Goal: Transaction & Acquisition: Obtain resource

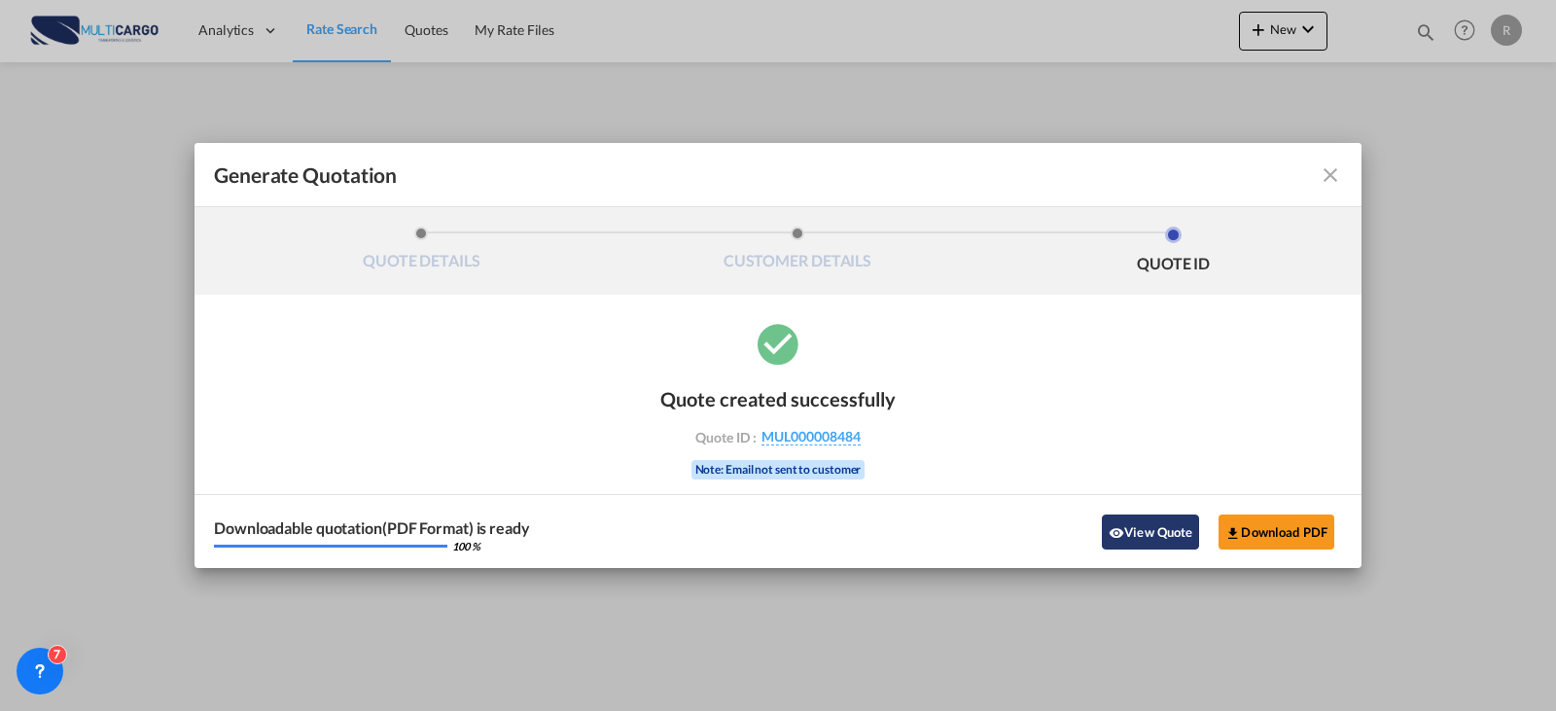
drag, startPoint x: 1162, startPoint y: 538, endPoint x: 1155, endPoint y: 567, distance: 30.0
click at [1162, 534] on button "View Quote" at bounding box center [1150, 531] width 97 height 35
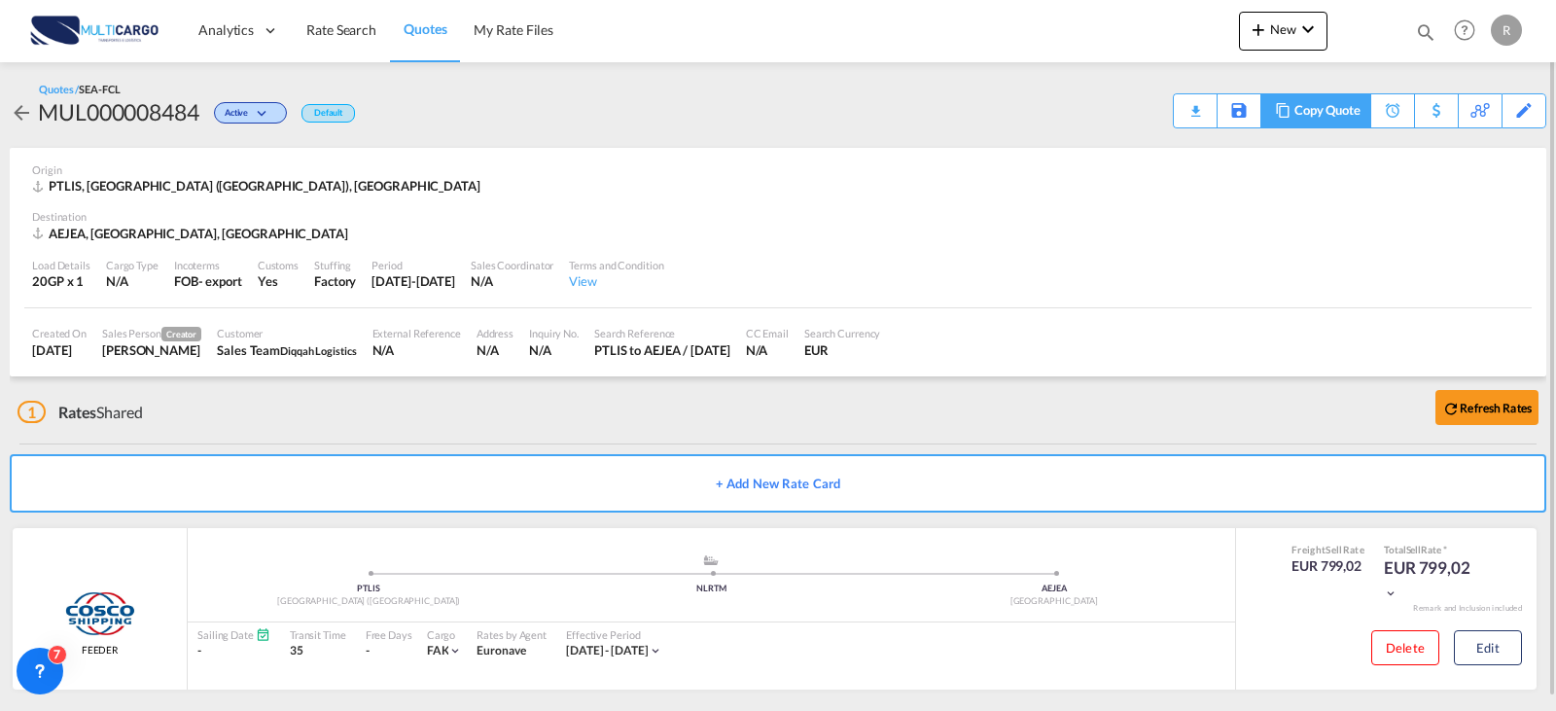
click at [1284, 109] on md-icon at bounding box center [1282, 110] width 23 height 15
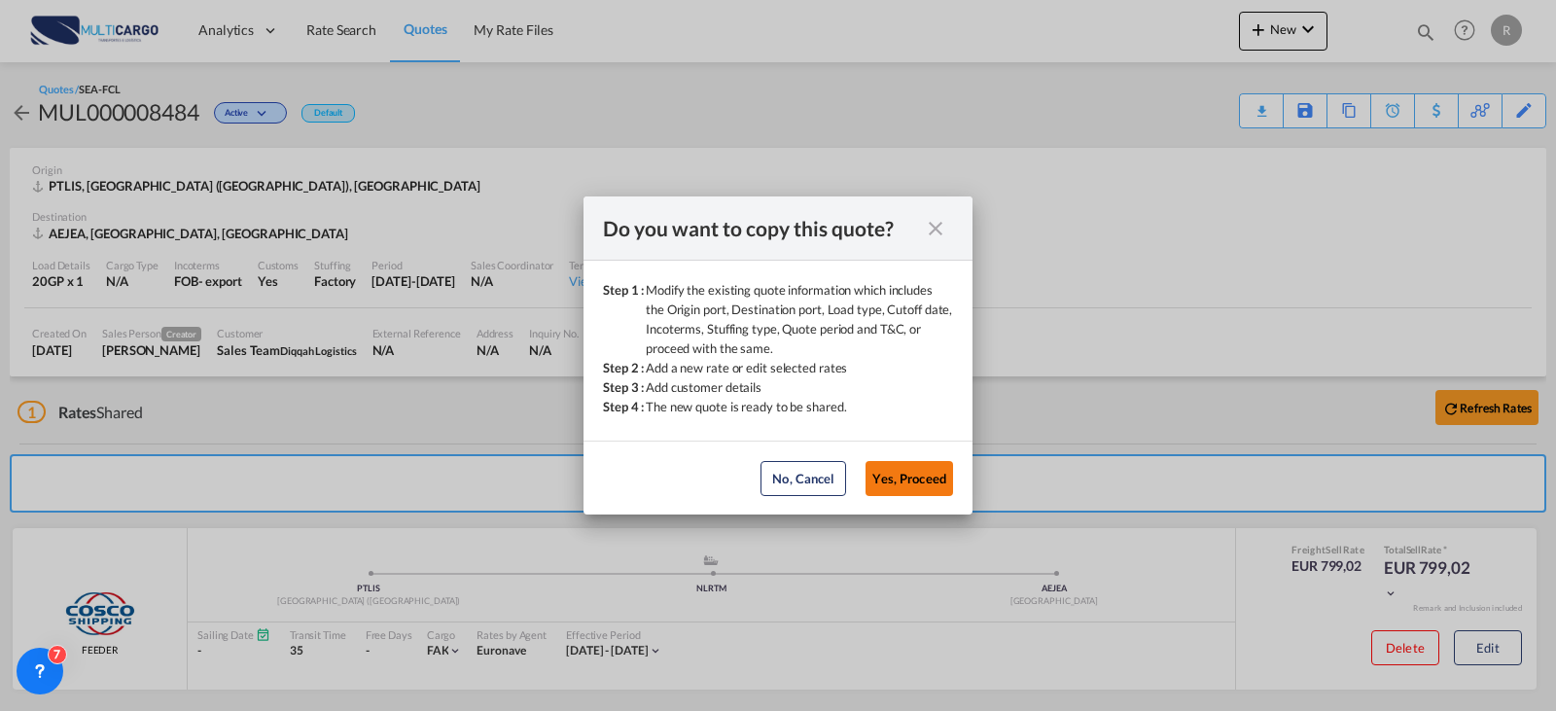
click at [919, 480] on button "Yes, Proceed" at bounding box center [909, 478] width 88 height 35
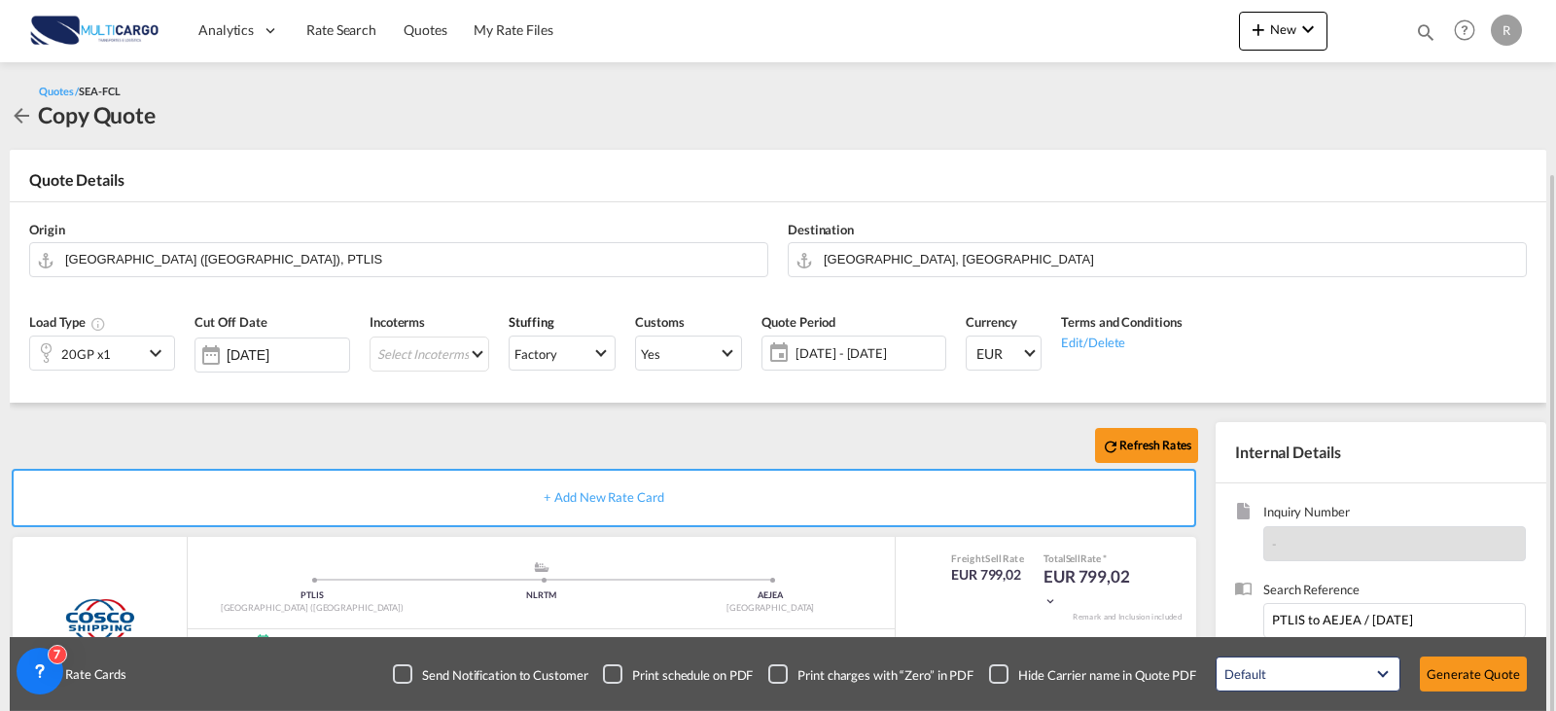
scroll to position [194, 0]
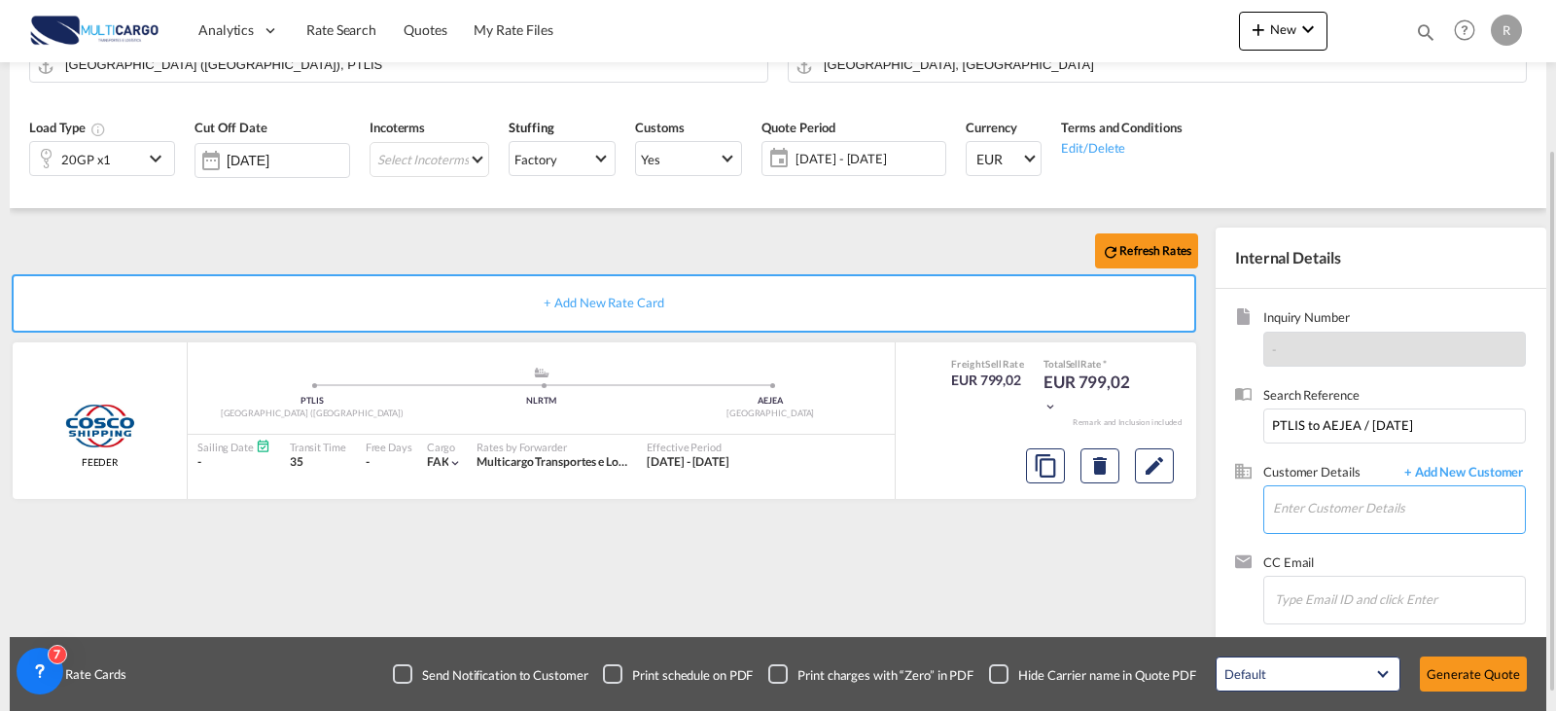
click at [1415, 503] on input "Enter Customer Details" at bounding box center [1399, 508] width 252 height 44
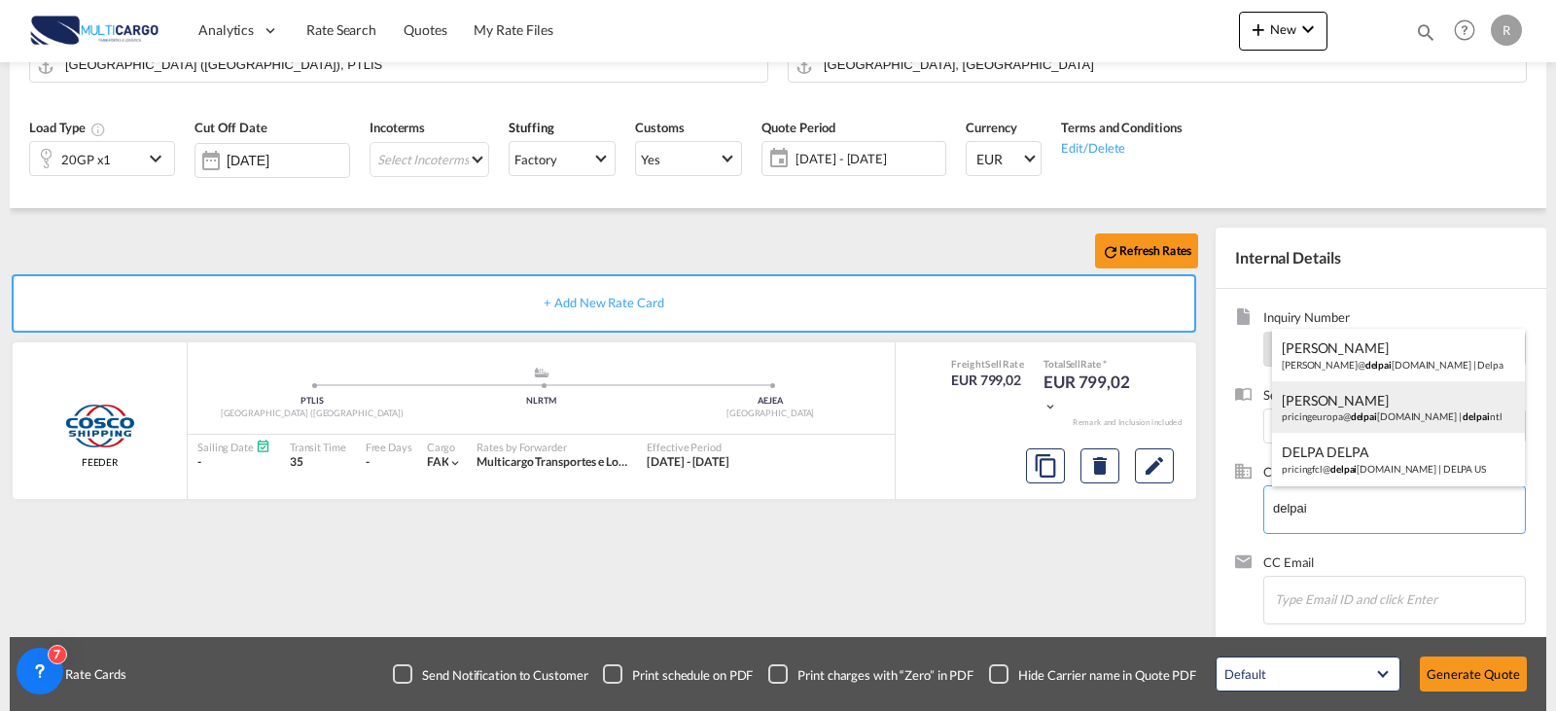
click at [1403, 410] on div "[PERSON_NAME] pricingeuropa@ delpai [DOMAIN_NAME] | delpai ntl" at bounding box center [1398, 407] width 253 height 53
type input "delpaintl, [PERSON_NAME], [EMAIL_ADDRESS][DOMAIN_NAME]"
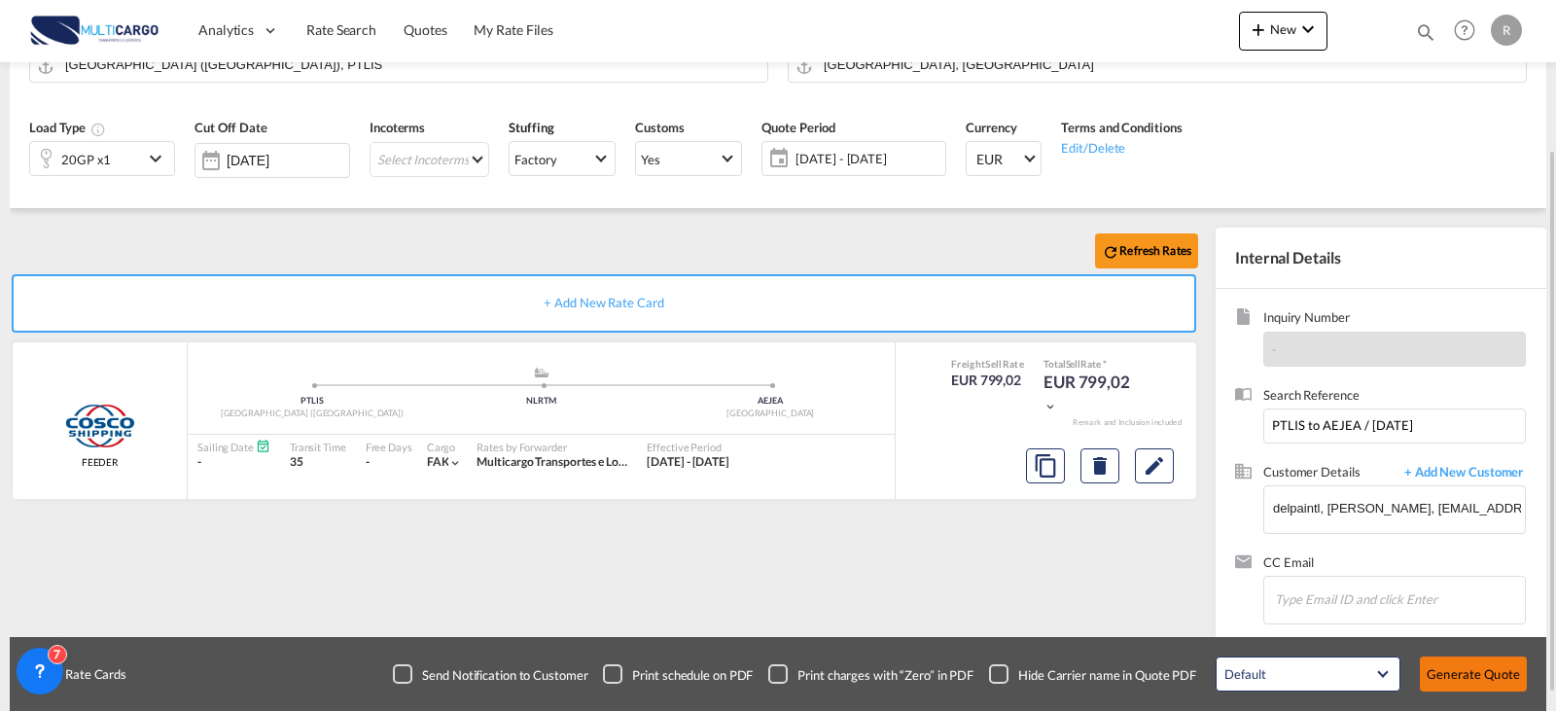
click at [1517, 684] on button "Generate Quote" at bounding box center [1473, 673] width 107 height 35
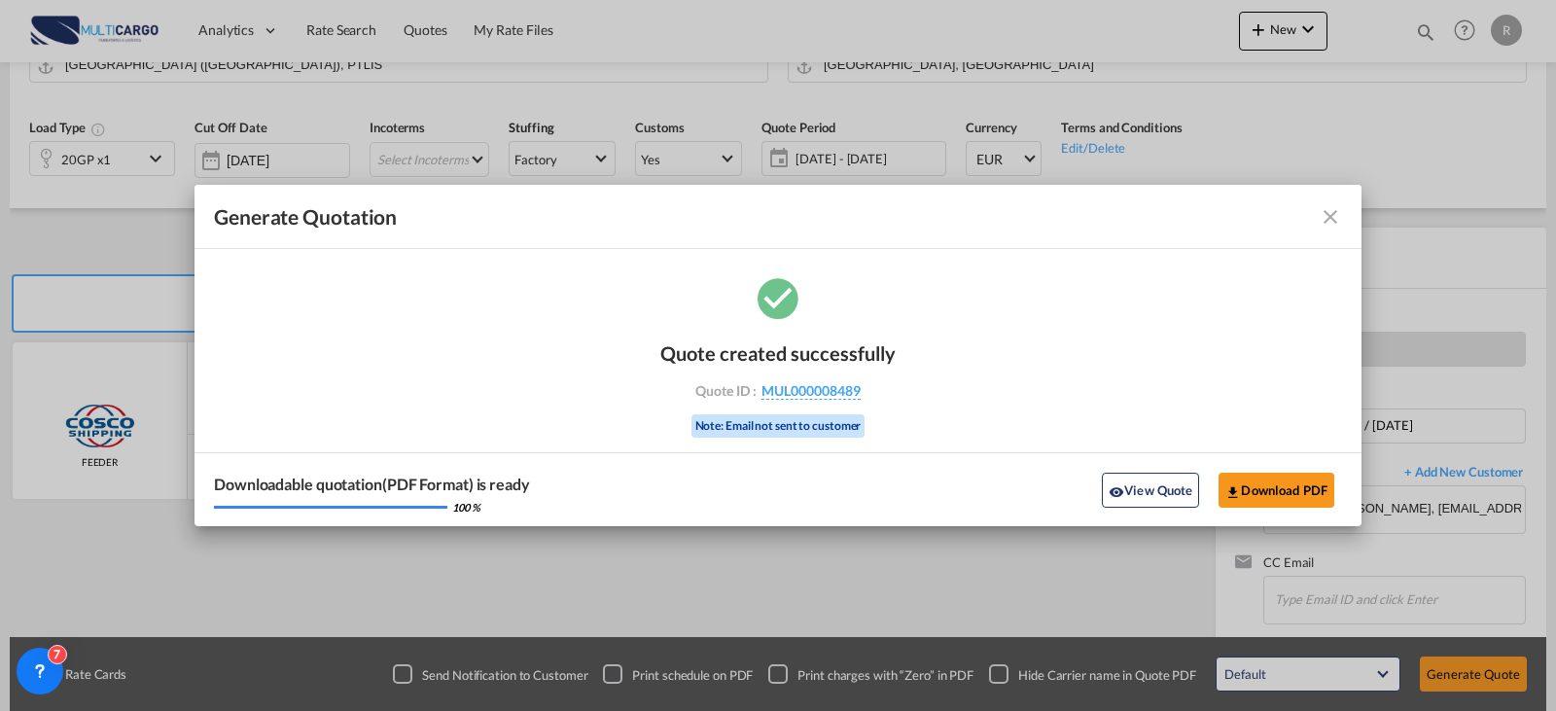
click at [1302, 512] on div "Downloadable quotation(PDF Format) is ready 100 % View Quote Download PDF" at bounding box center [777, 489] width 1167 height 74
click at [1302, 504] on button "Download PDF" at bounding box center [1276, 490] width 116 height 35
click at [1324, 211] on md-icon "icon-close fg-AAA8AD cursor m-0" at bounding box center [1330, 216] width 23 height 23
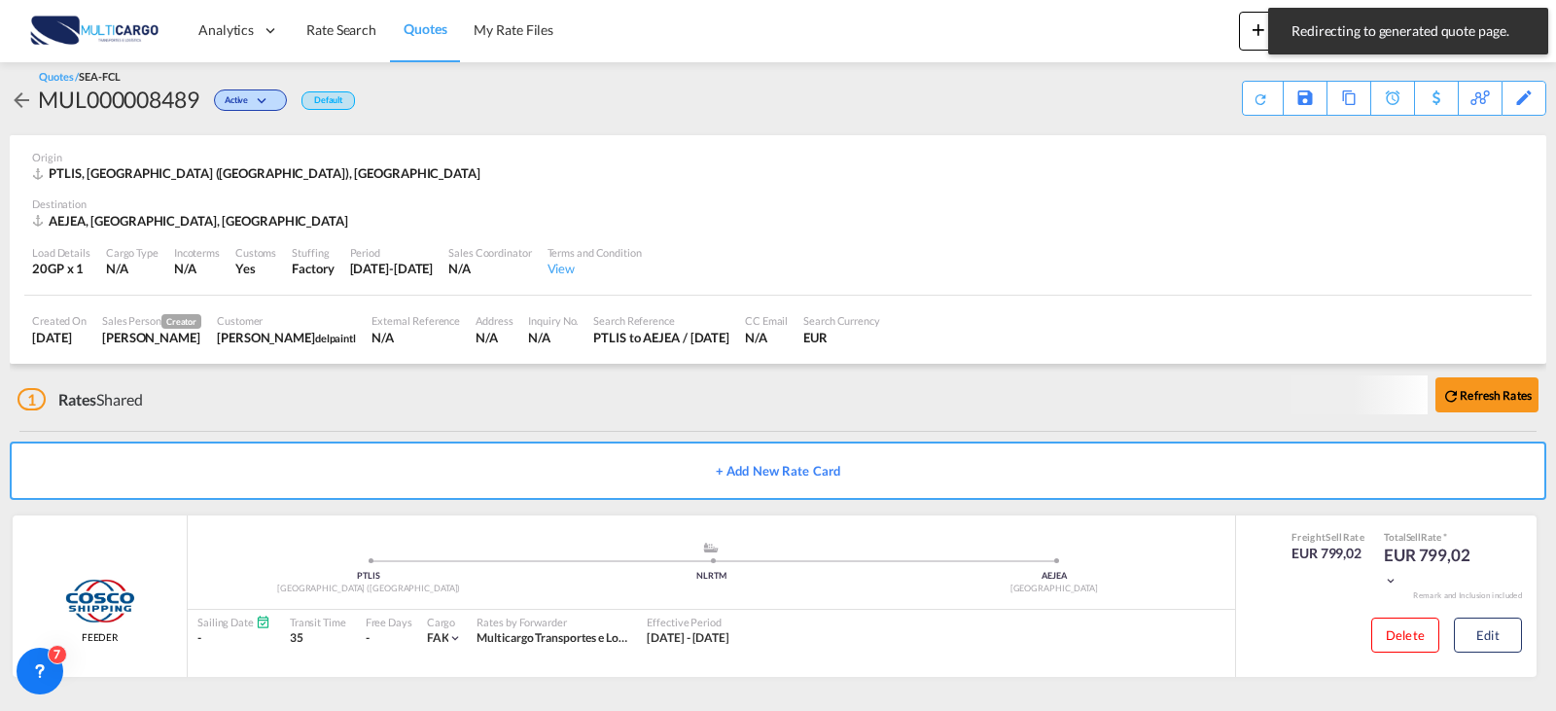
scroll to position [13, 0]
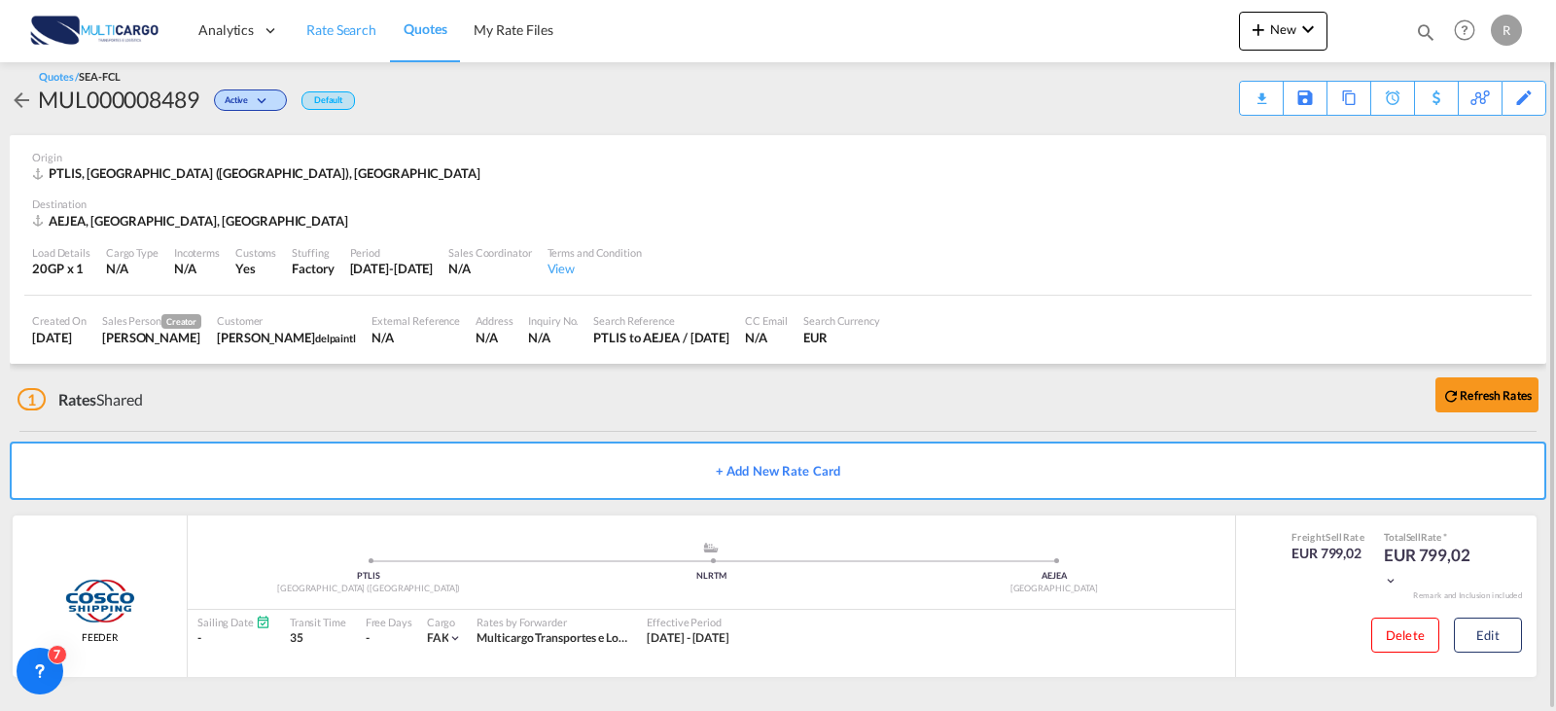
click at [343, 34] on span "Rate Search" at bounding box center [341, 29] width 70 height 17
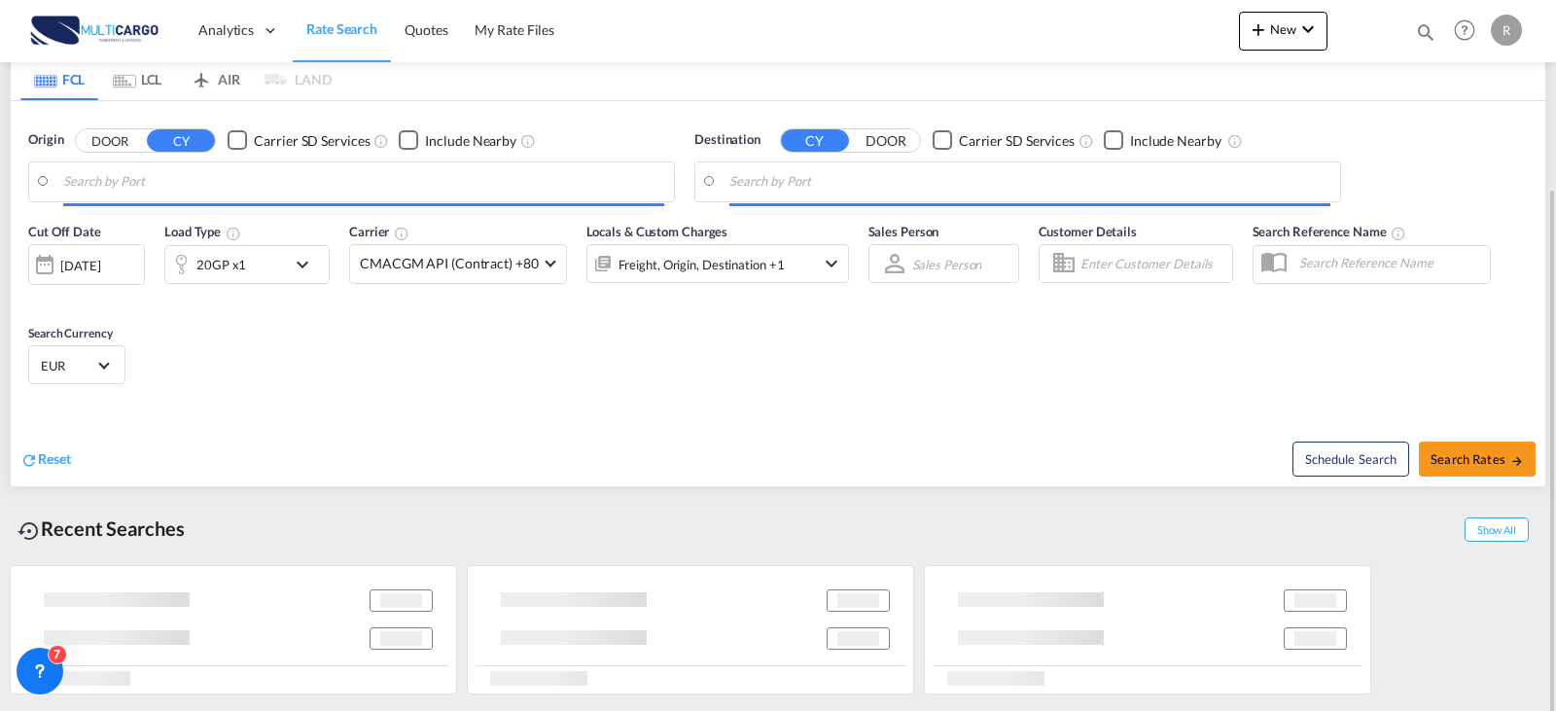
scroll to position [222, 0]
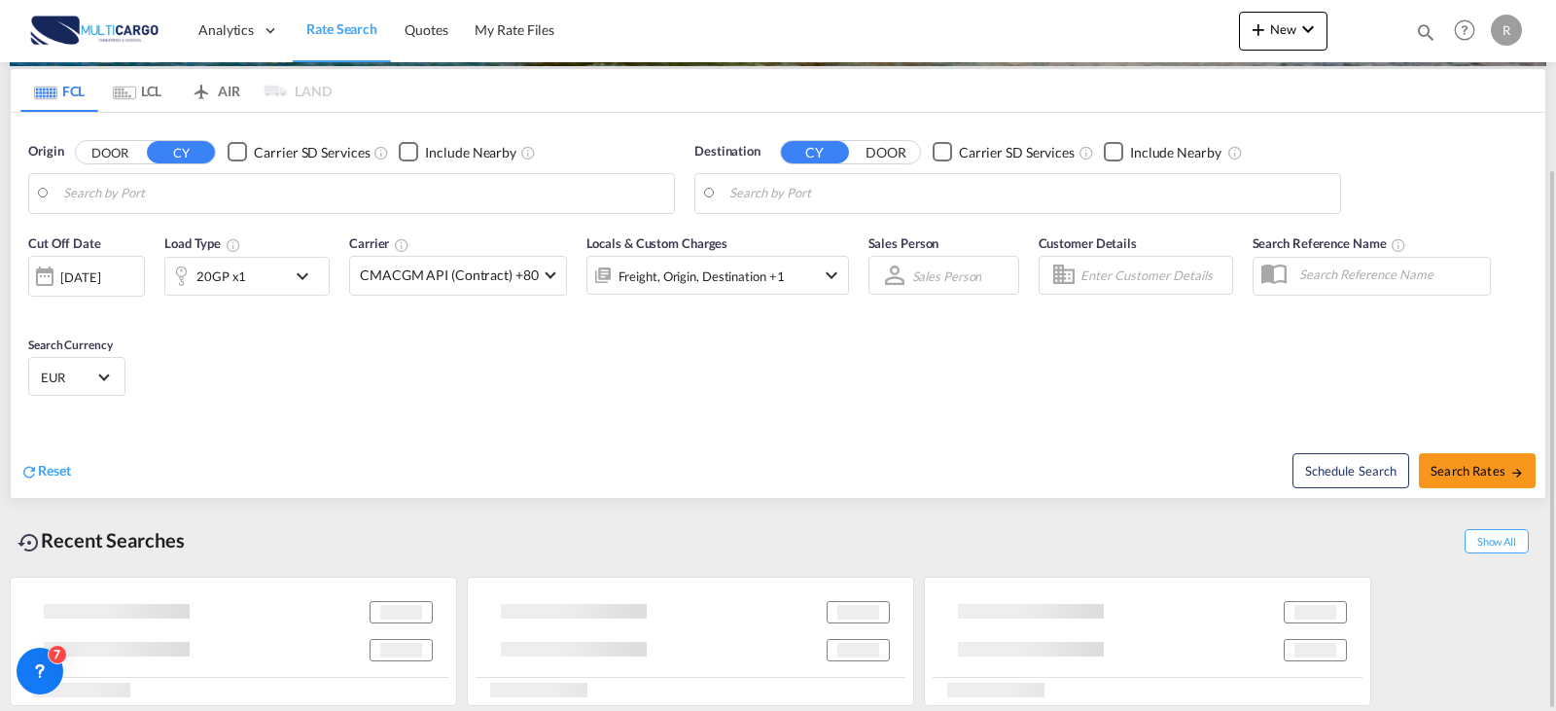
type input "[GEOGRAPHIC_DATA] ([GEOGRAPHIC_DATA]), PTLIS"
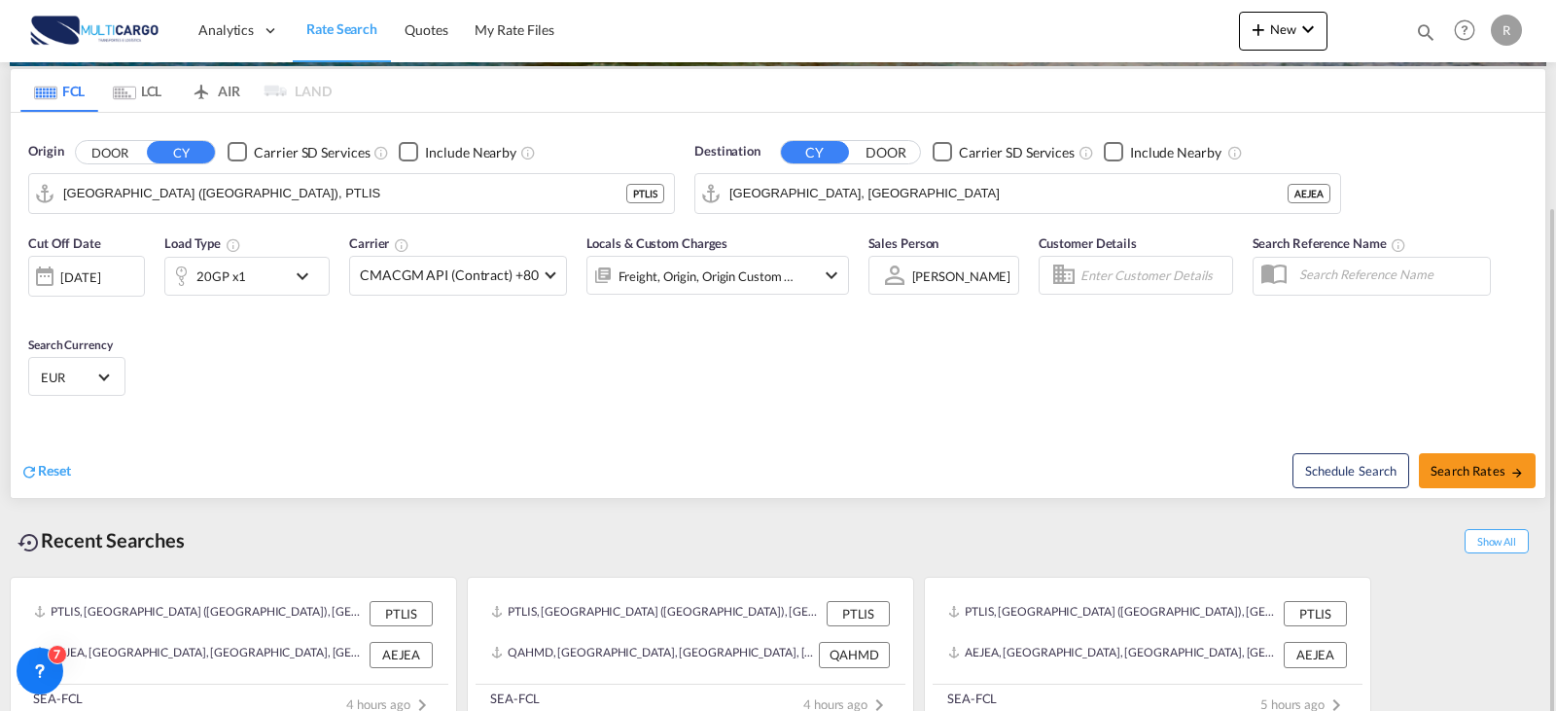
scroll to position [246, 0]
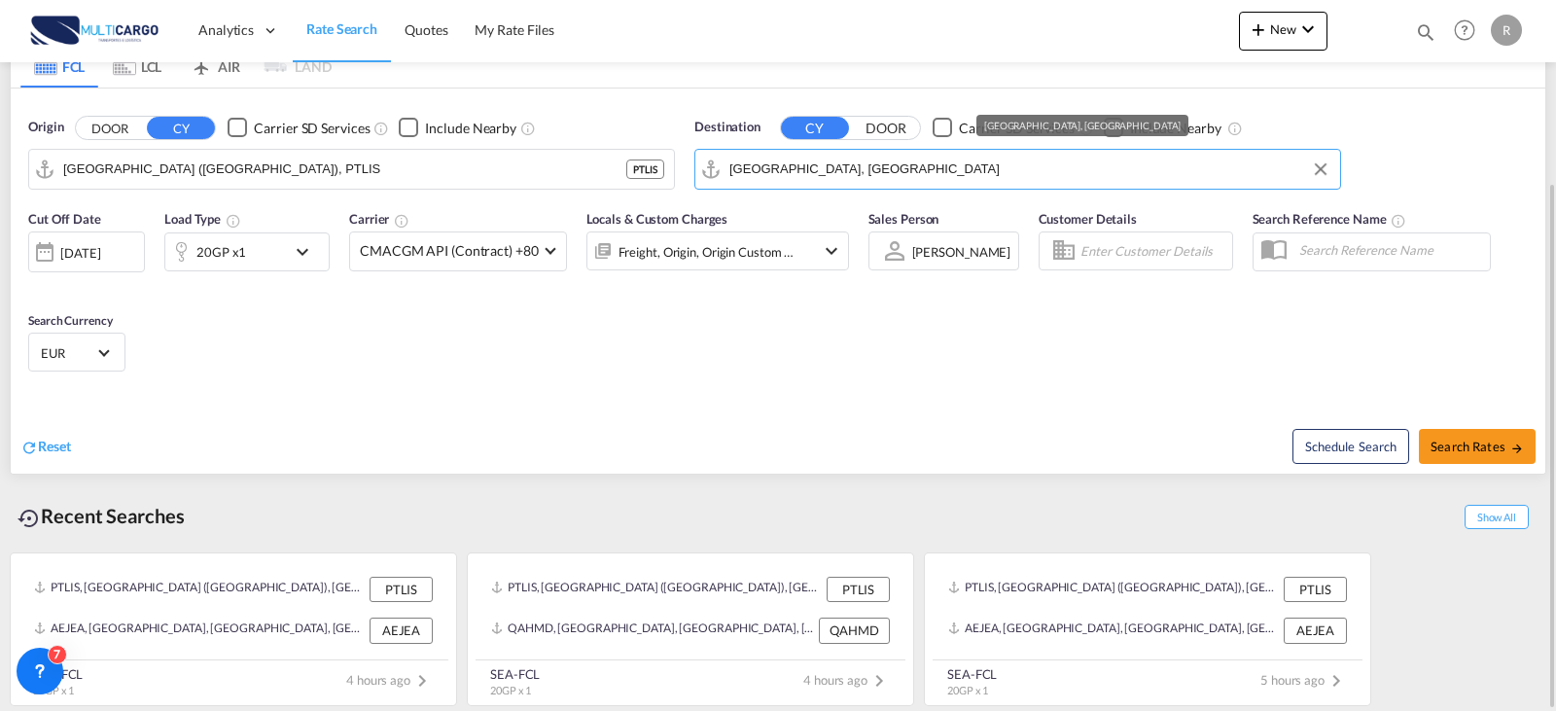
click at [934, 174] on input "[GEOGRAPHIC_DATA], [GEOGRAPHIC_DATA]" at bounding box center [1029, 169] width 601 height 29
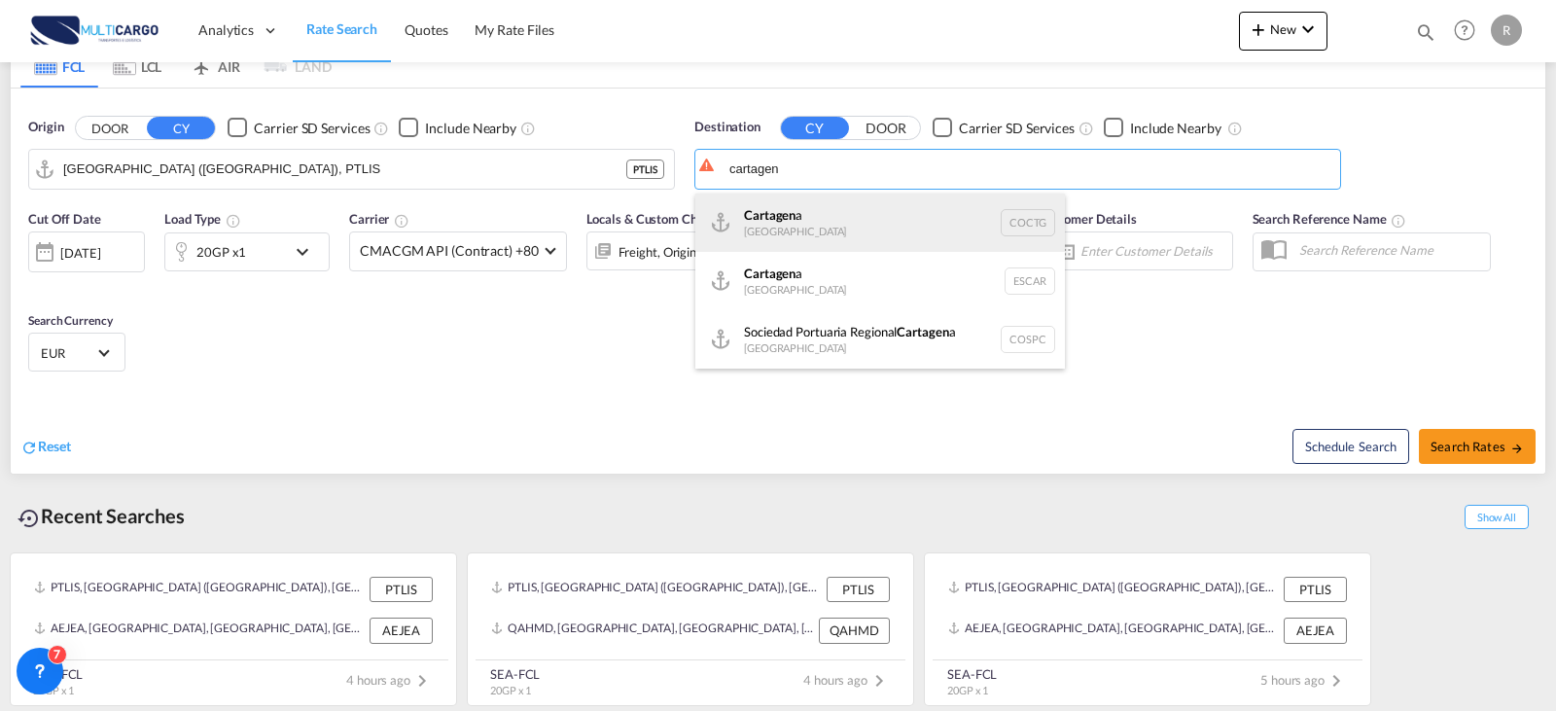
click at [899, 212] on div "Cartagen a [GEOGRAPHIC_DATA] COCTG" at bounding box center [880, 223] width 370 height 58
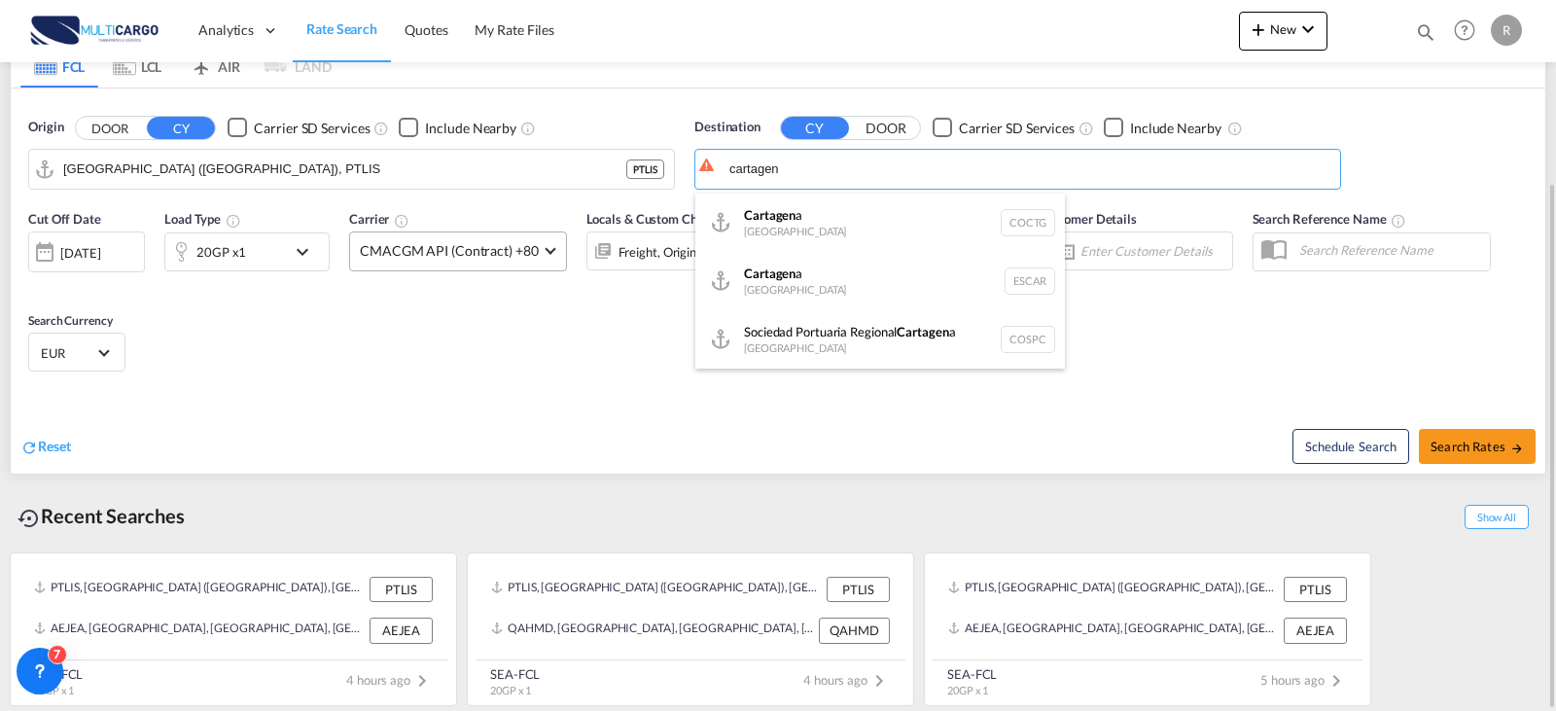
type input "[GEOGRAPHIC_DATA], COCTG"
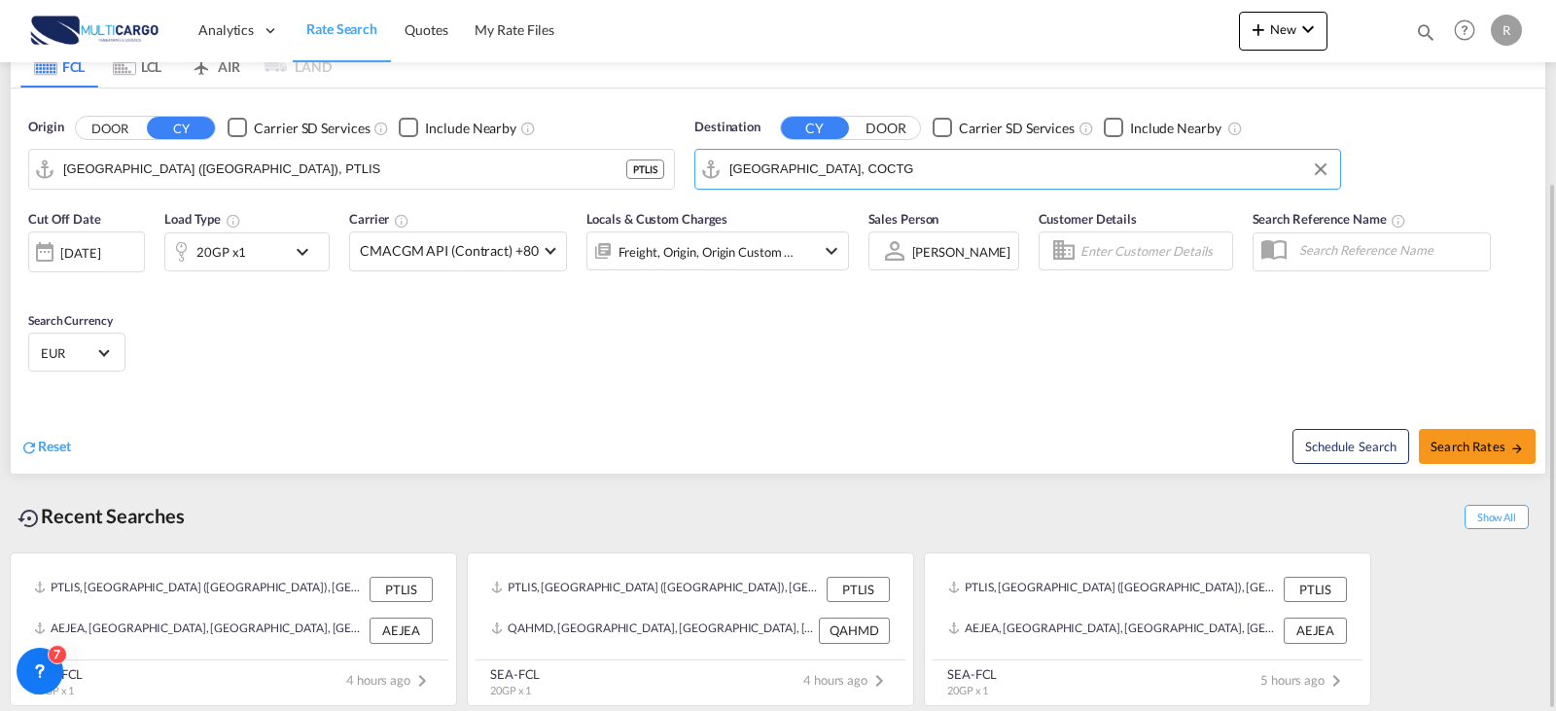
click at [299, 259] on md-icon "icon-chevron-down" at bounding box center [307, 251] width 33 height 23
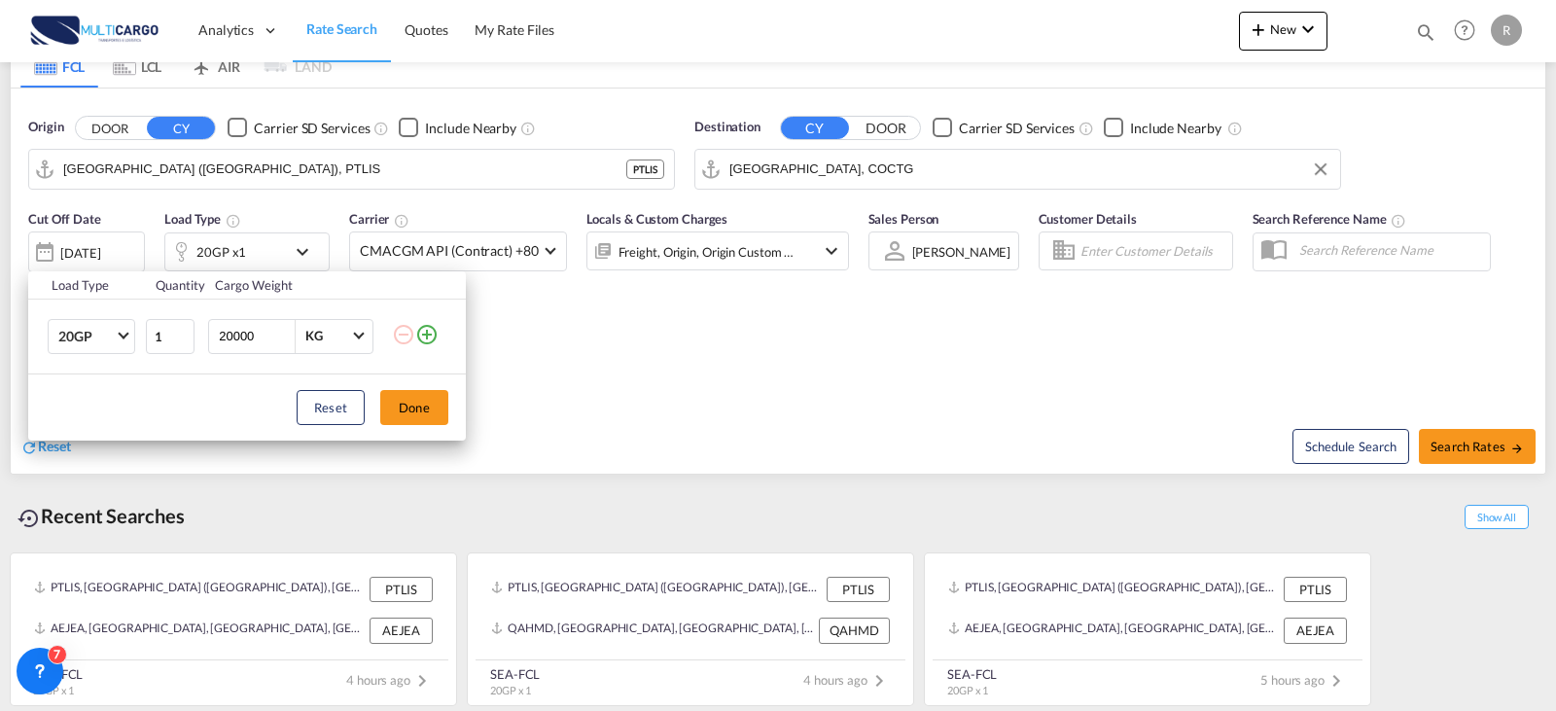
click at [438, 325] on md-icon "icon-plus-circle-outline" at bounding box center [426, 334] width 23 height 23
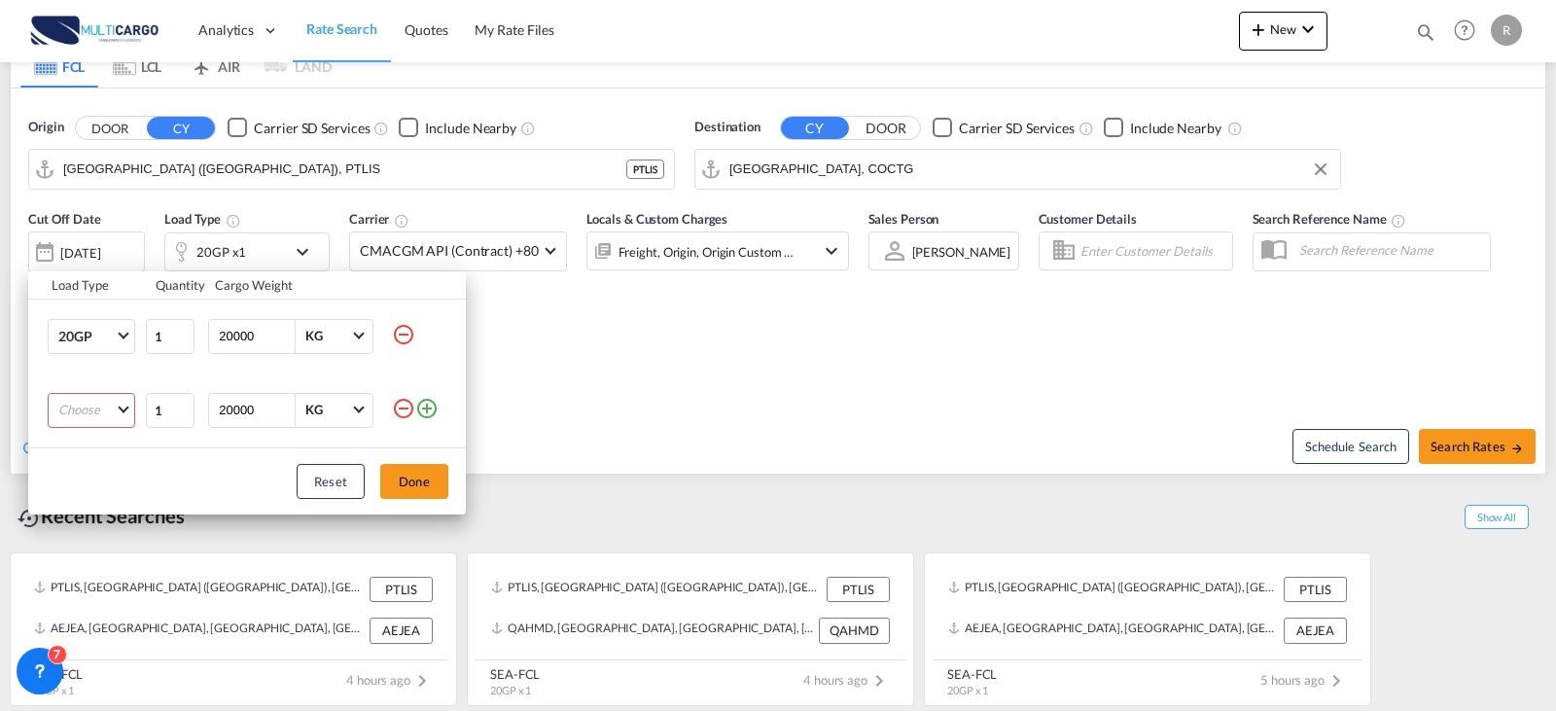
click at [432, 333] on td at bounding box center [429, 336] width 74 height 75
click at [120, 411] on md-select "Choose 20GP 40GP 40HC 45HC 20RE 40RE 40HR 20OT 40OT 20FR 40FR 40NR 20NR 45S 20T…" at bounding box center [92, 410] width 88 height 35
click at [105, 490] on md-option "40HC" at bounding box center [109, 503] width 132 height 47
click at [431, 483] on button "Done" at bounding box center [414, 481] width 68 height 35
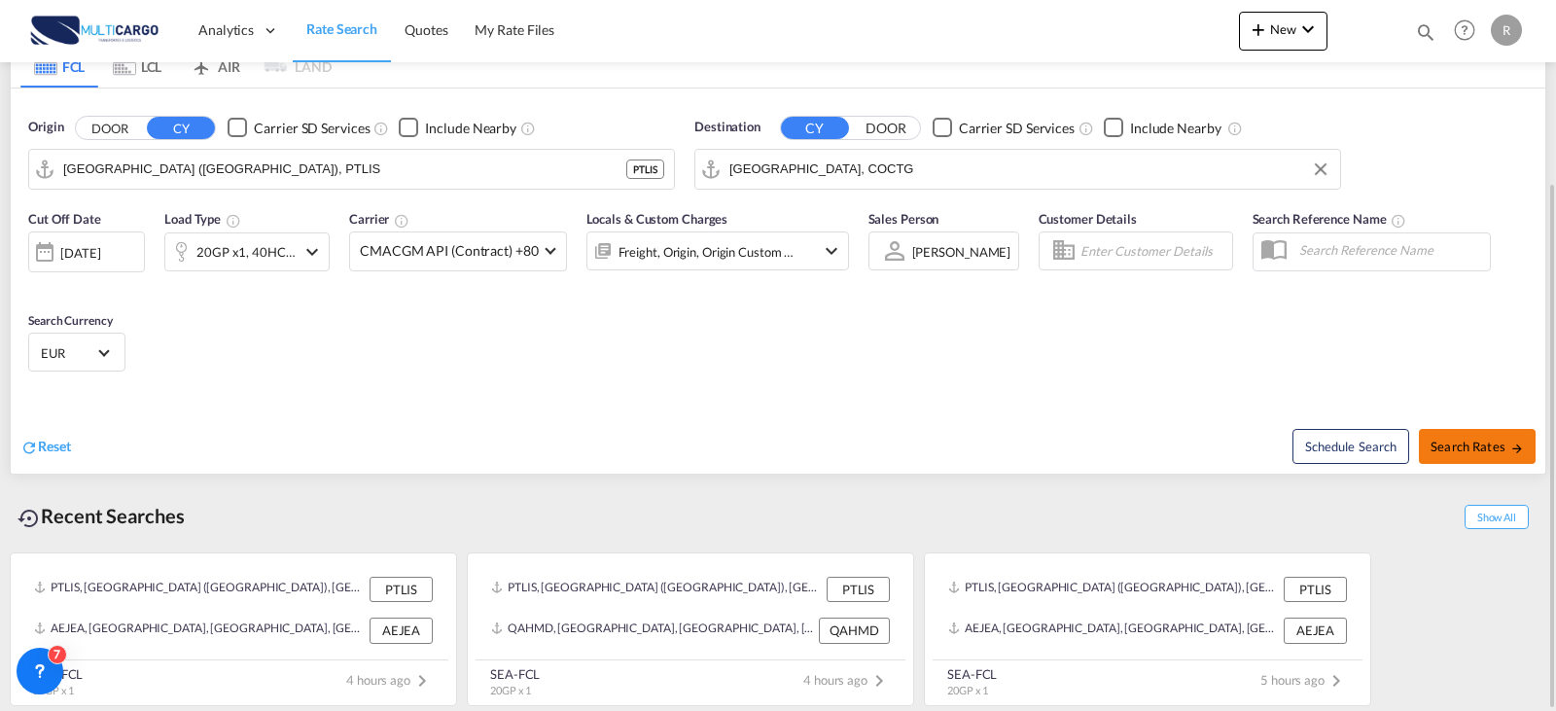
click at [1453, 436] on button "Search Rates" at bounding box center [1477, 446] width 117 height 35
type input "PTLIS to COCTG / [DATE]"
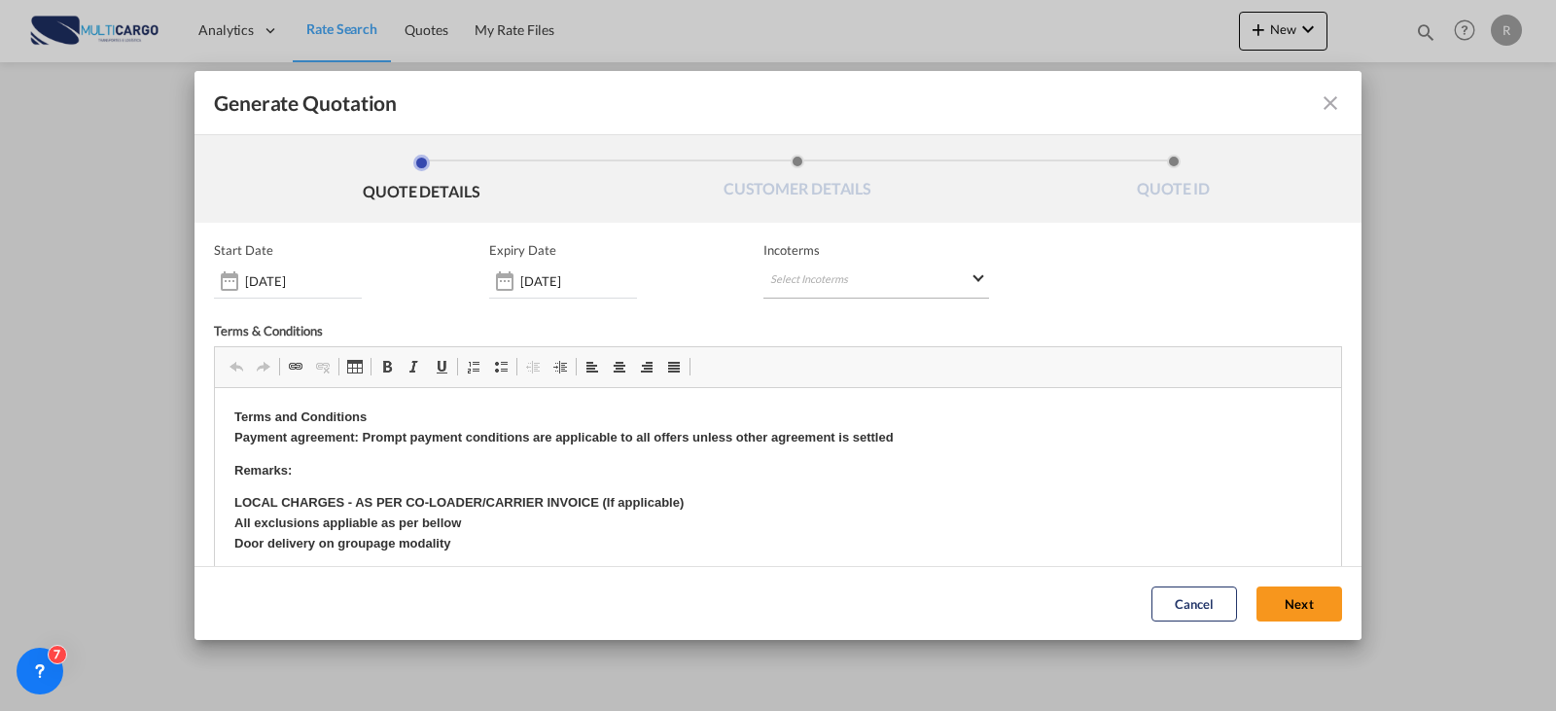
click at [900, 285] on md-select "Select Incoterms EXW - import Ex Works FOB - export Free on Board CIP - export …" at bounding box center [876, 281] width 226 height 35
type md-option "[object Object]"
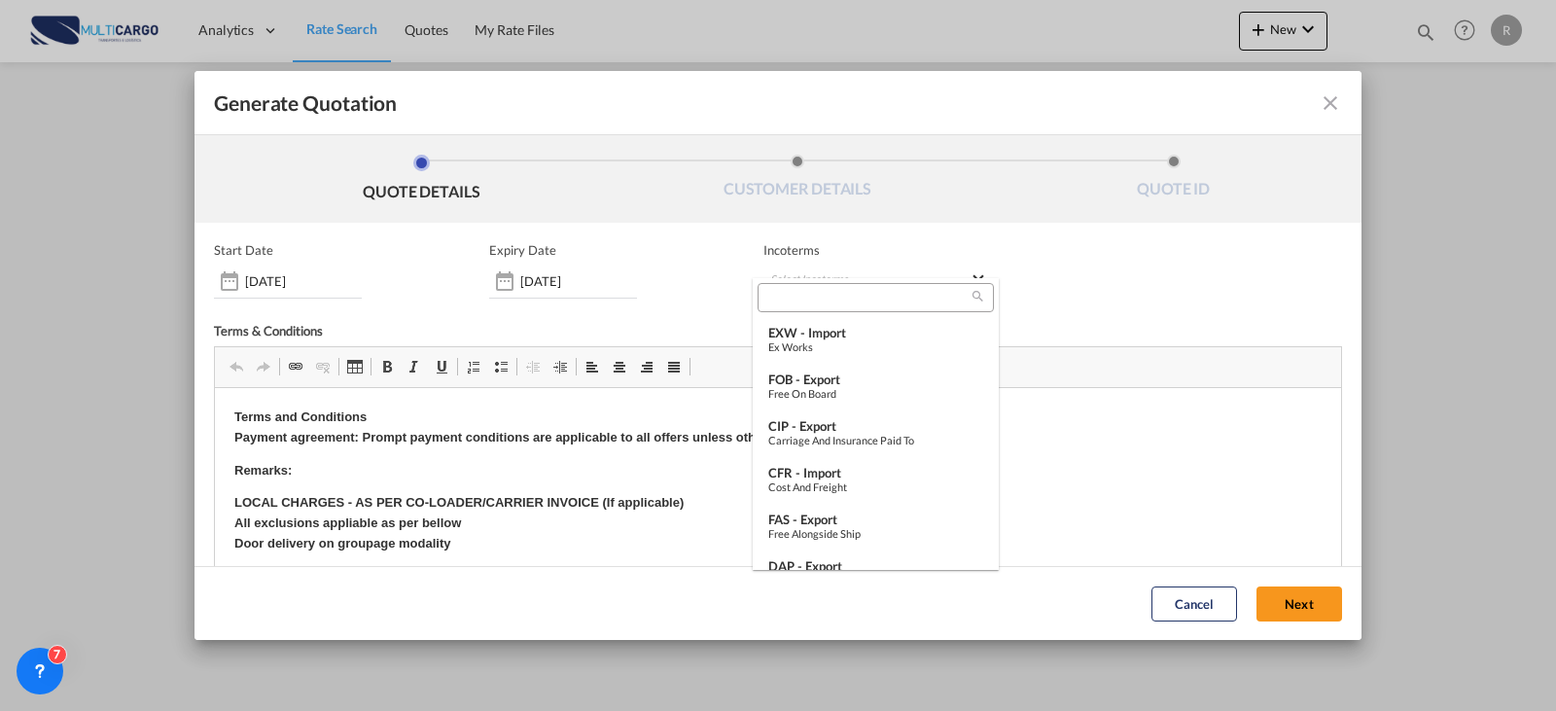
type md-option "[object Object]"
click at [882, 335] on div "EXW - import" at bounding box center [875, 333] width 215 height 16
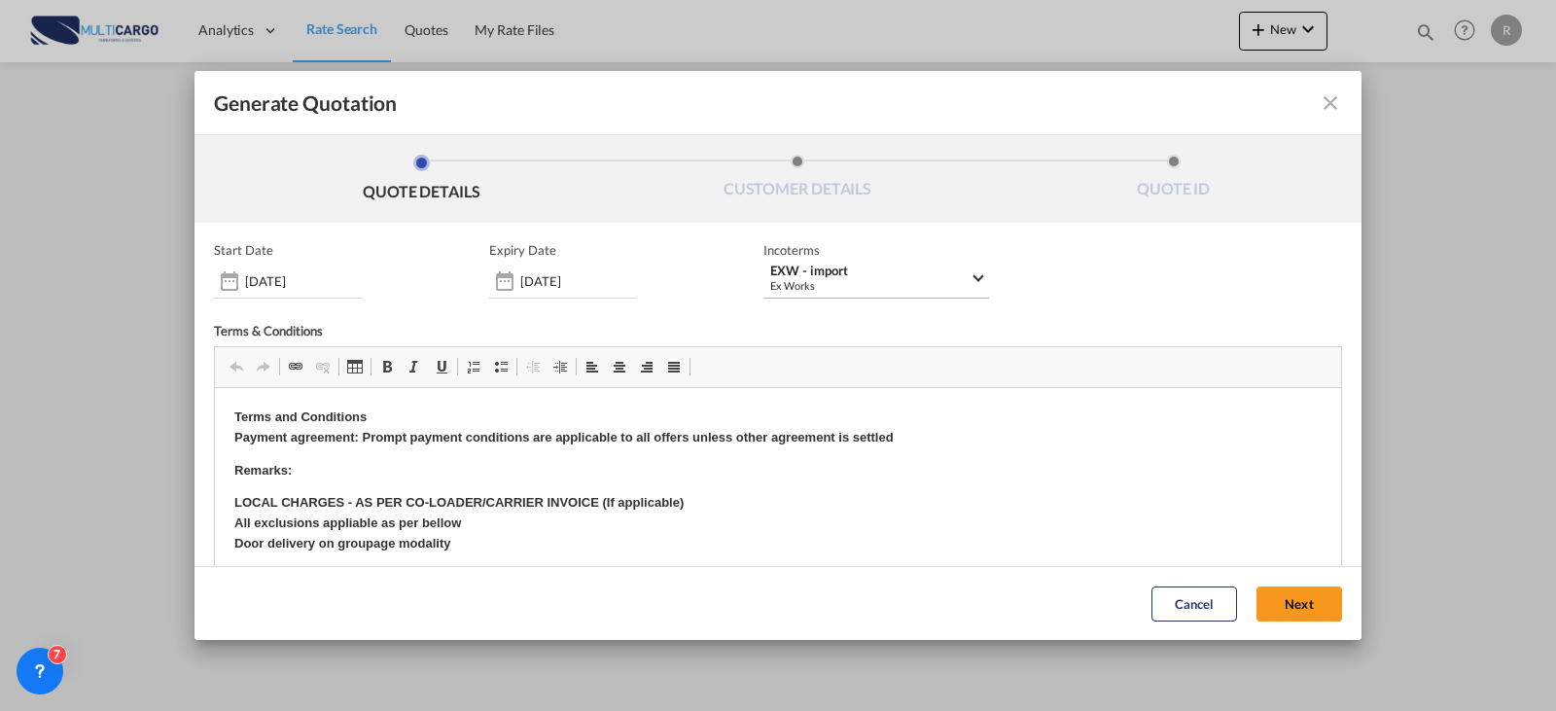
click at [875, 272] on div "EXW - import" at bounding box center [869, 271] width 199 height 15
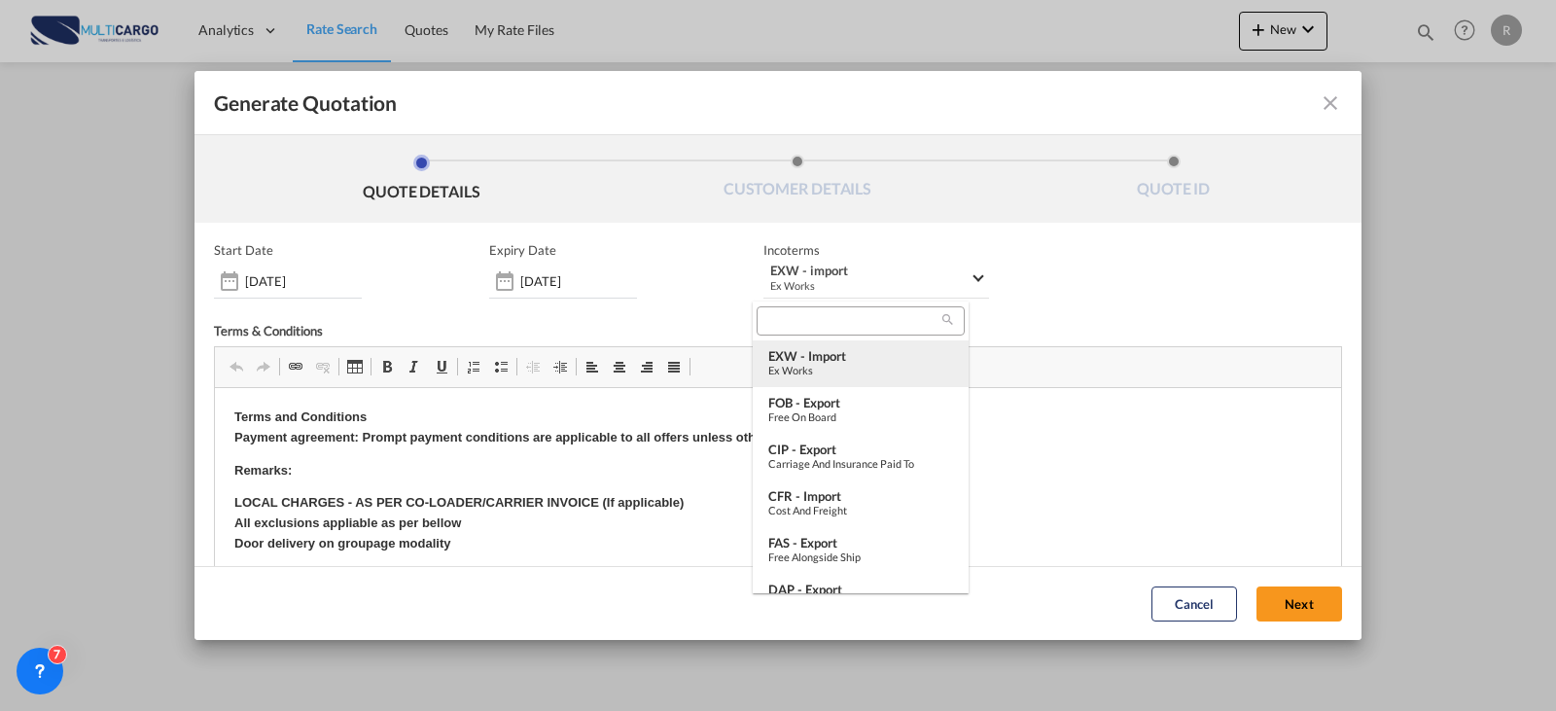
type md-option "[object Object]"
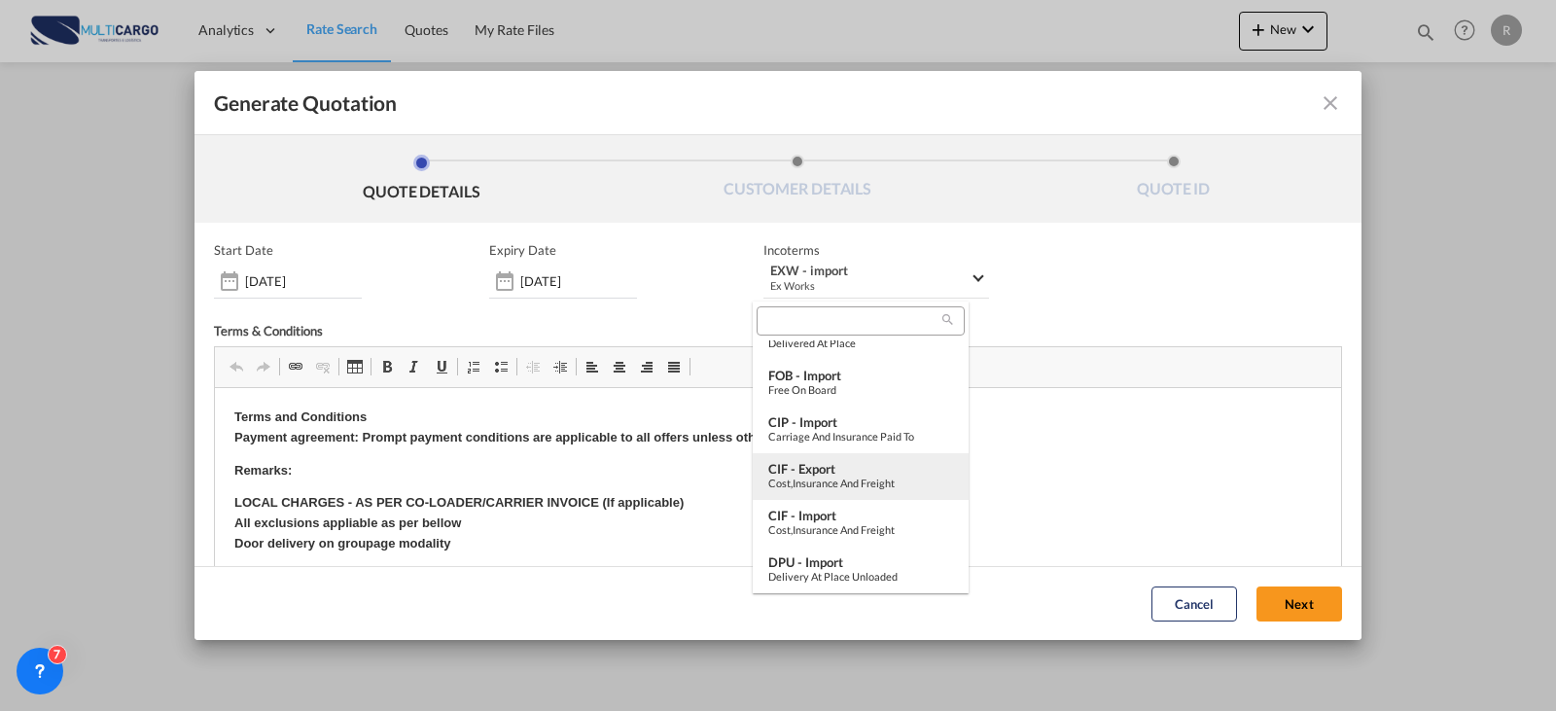
scroll to position [727, 0]
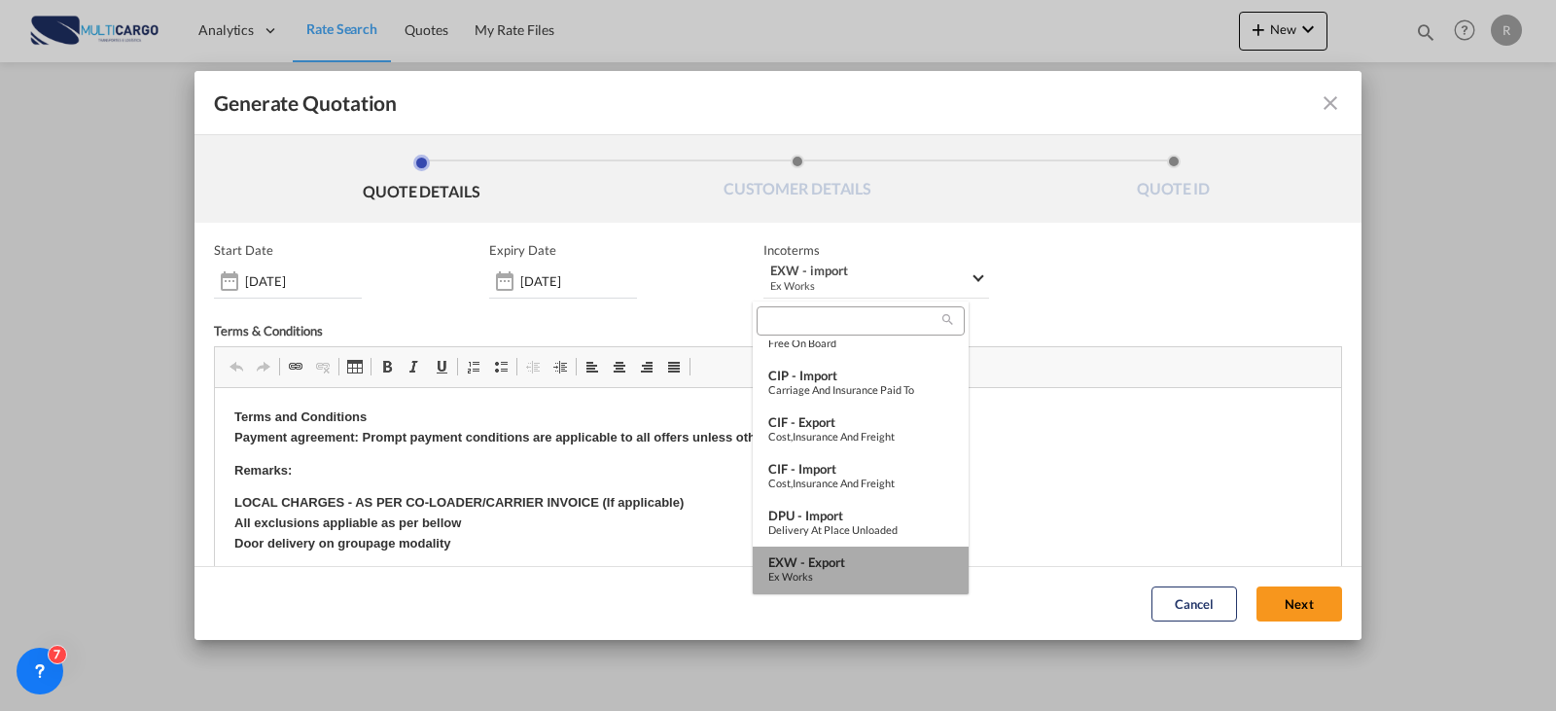
drag, startPoint x: 884, startPoint y: 559, endPoint x: 720, endPoint y: 170, distance: 422.3
click at [884, 559] on div "EXW - export" at bounding box center [860, 562] width 185 height 16
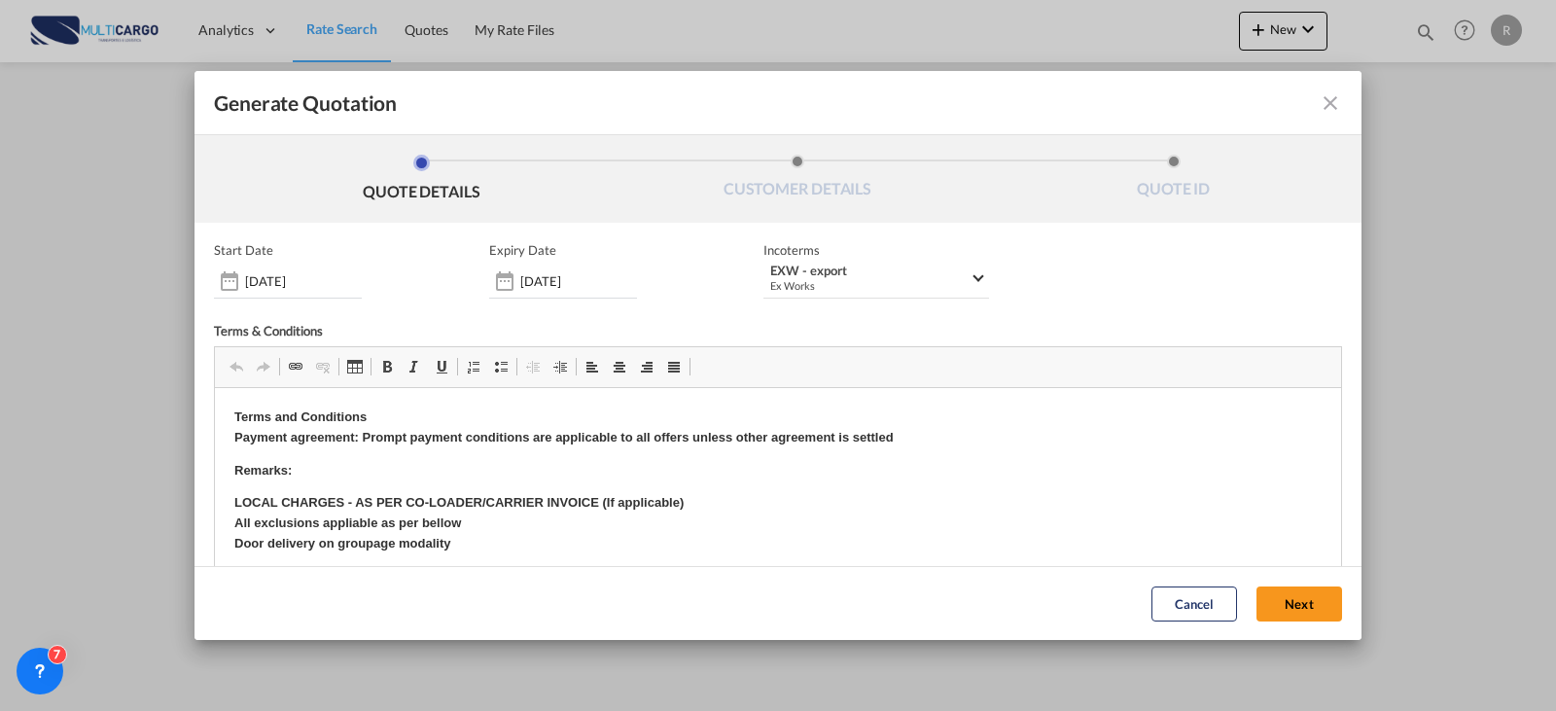
click at [1279, 593] on button "Next" at bounding box center [1299, 603] width 86 height 35
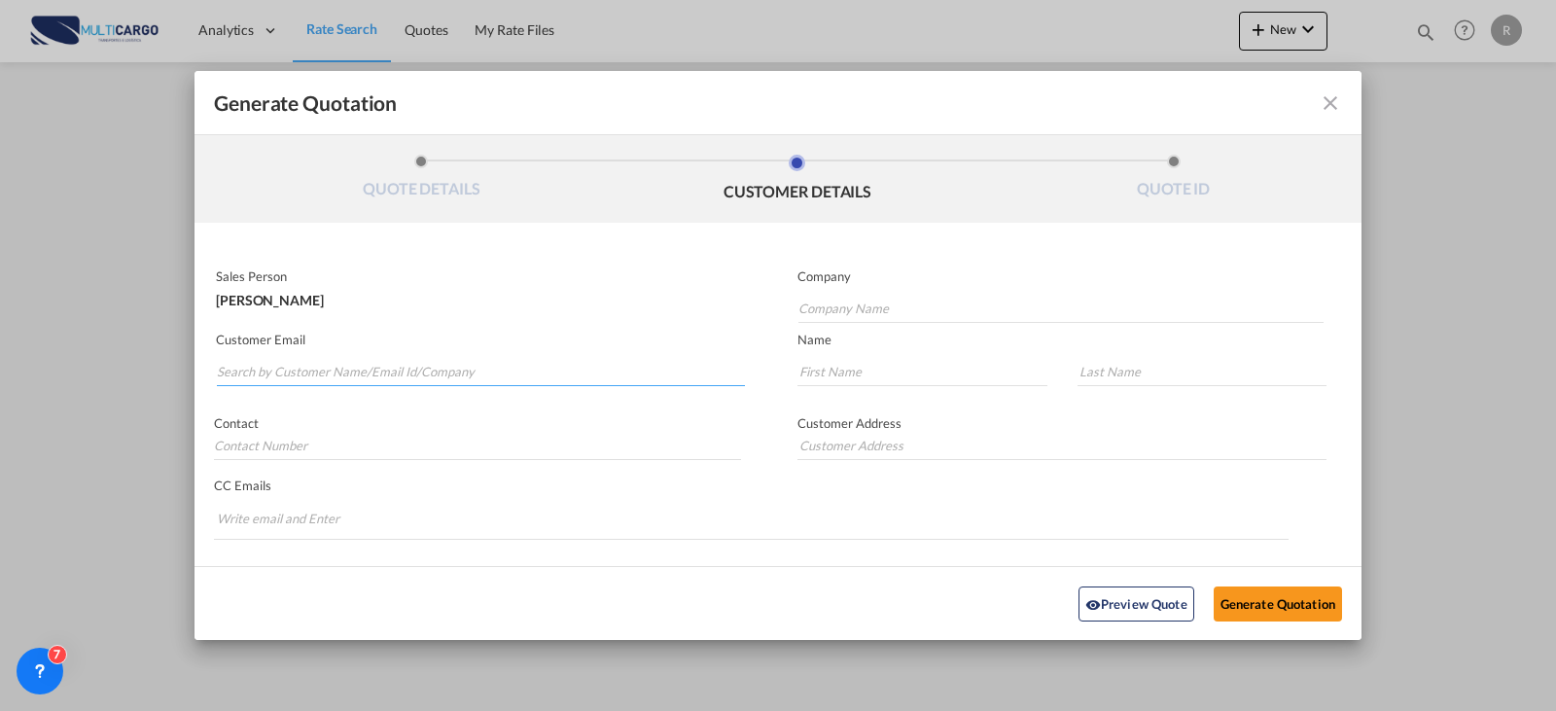
click at [441, 359] on input "Search by Customer Name/Email Id/Company" at bounding box center [481, 371] width 528 height 29
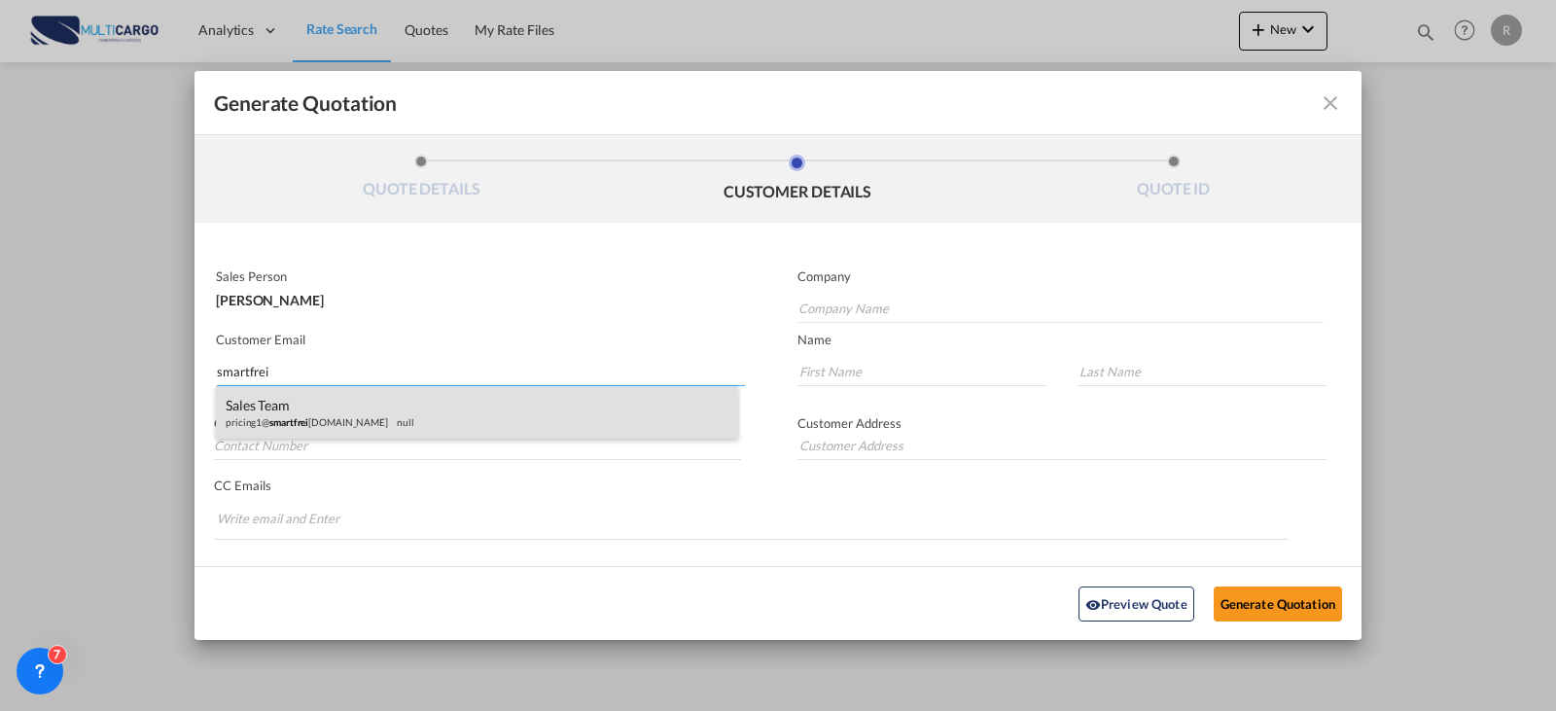
type input "smartfrei"
click at [441, 418] on div "Sales Team pricing1@ smartfrei [DOMAIN_NAME] null" at bounding box center [477, 412] width 522 height 53
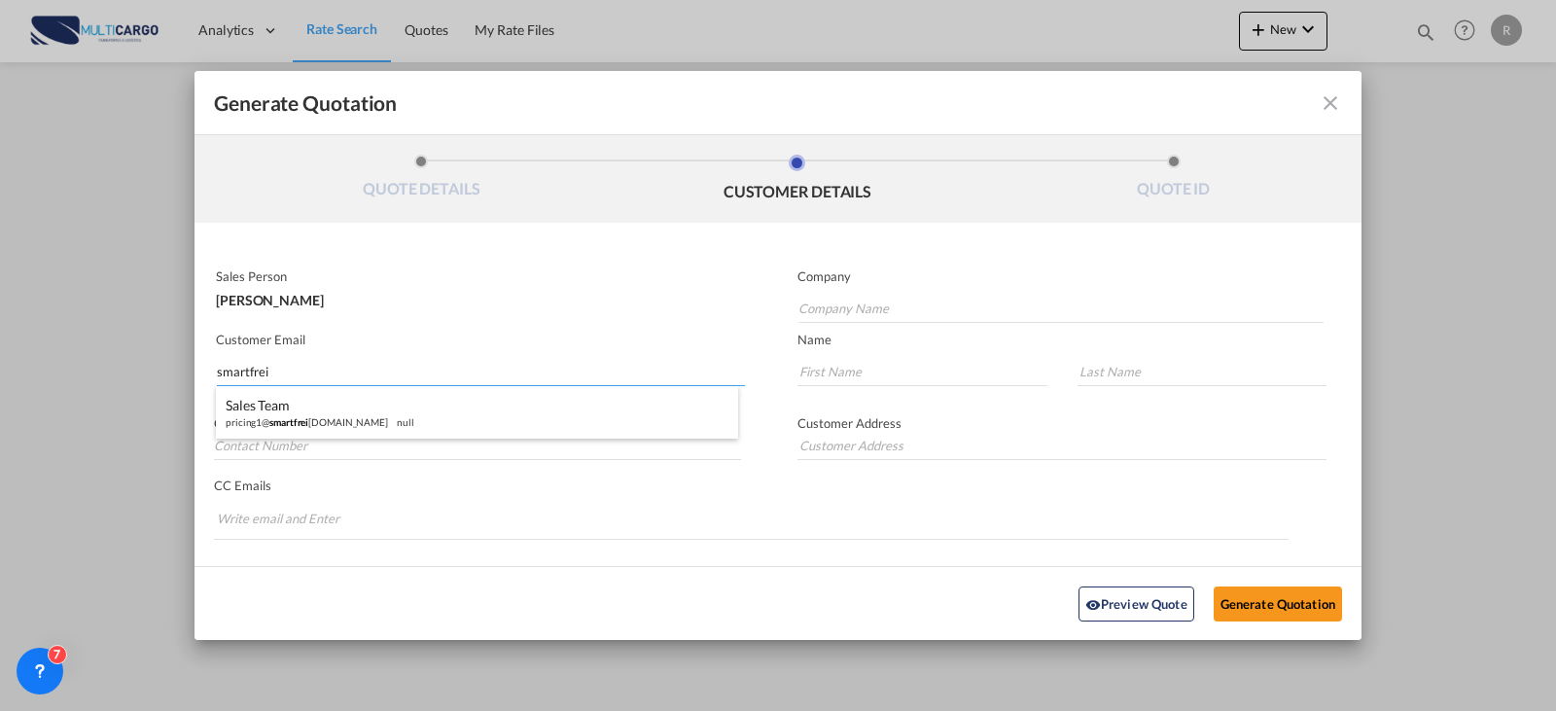
type input "[EMAIL_ADDRESS][DOMAIN_NAME]"
type input "Sales"
type input "Team"
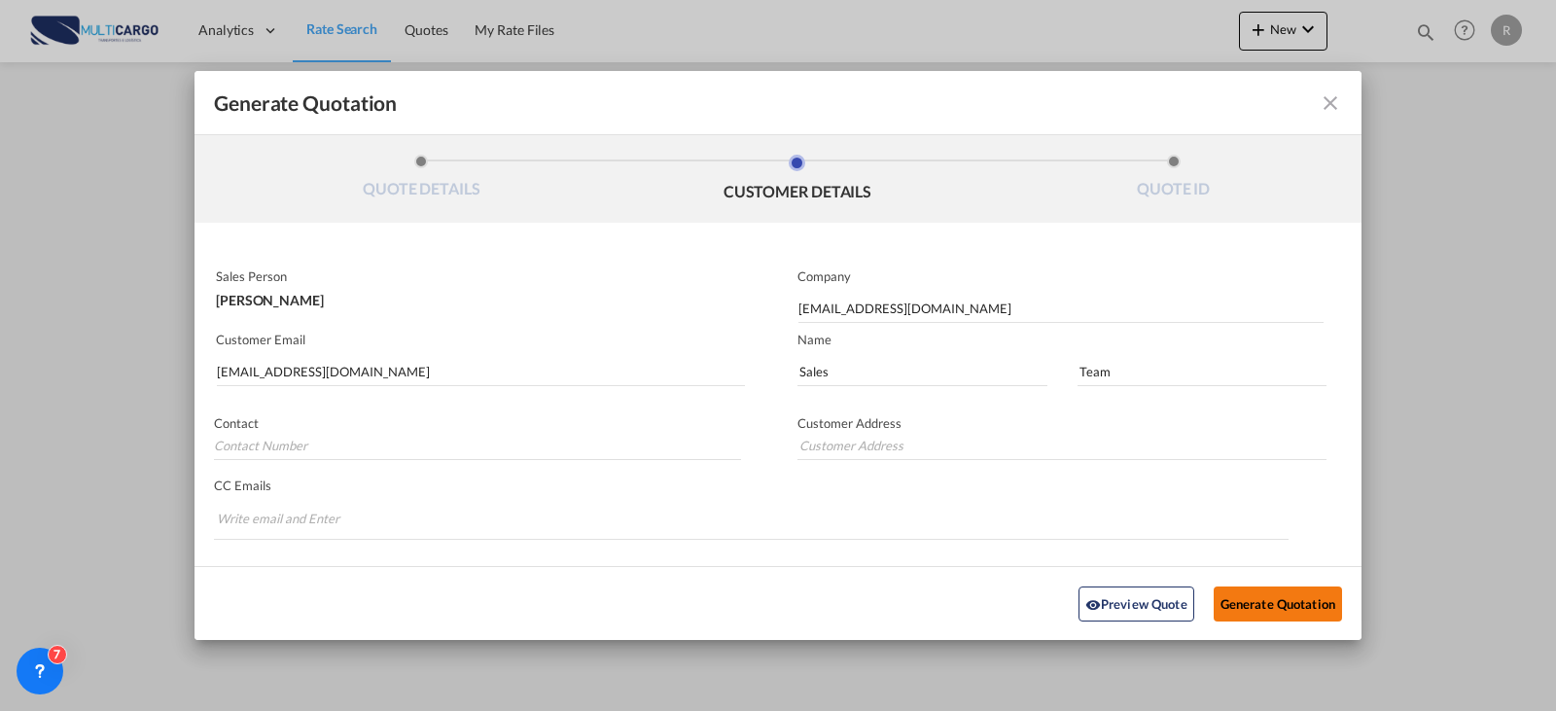
click at [1254, 602] on button "Generate Quotation" at bounding box center [1278, 602] width 128 height 35
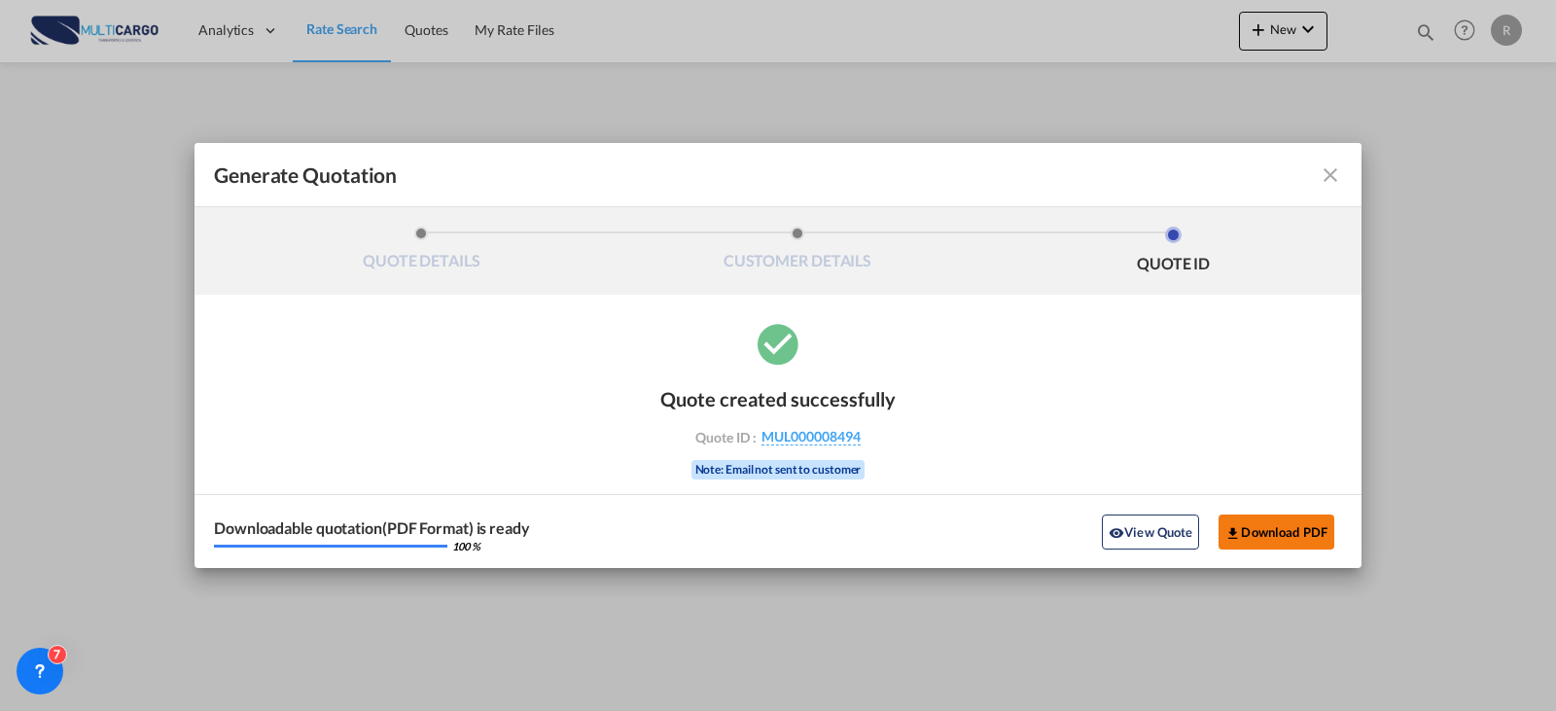
click at [1308, 540] on button "Download PDF" at bounding box center [1276, 531] width 116 height 35
click at [1339, 173] on md-icon "icon-close fg-AAA8AD cursor m-0" at bounding box center [1330, 174] width 23 height 23
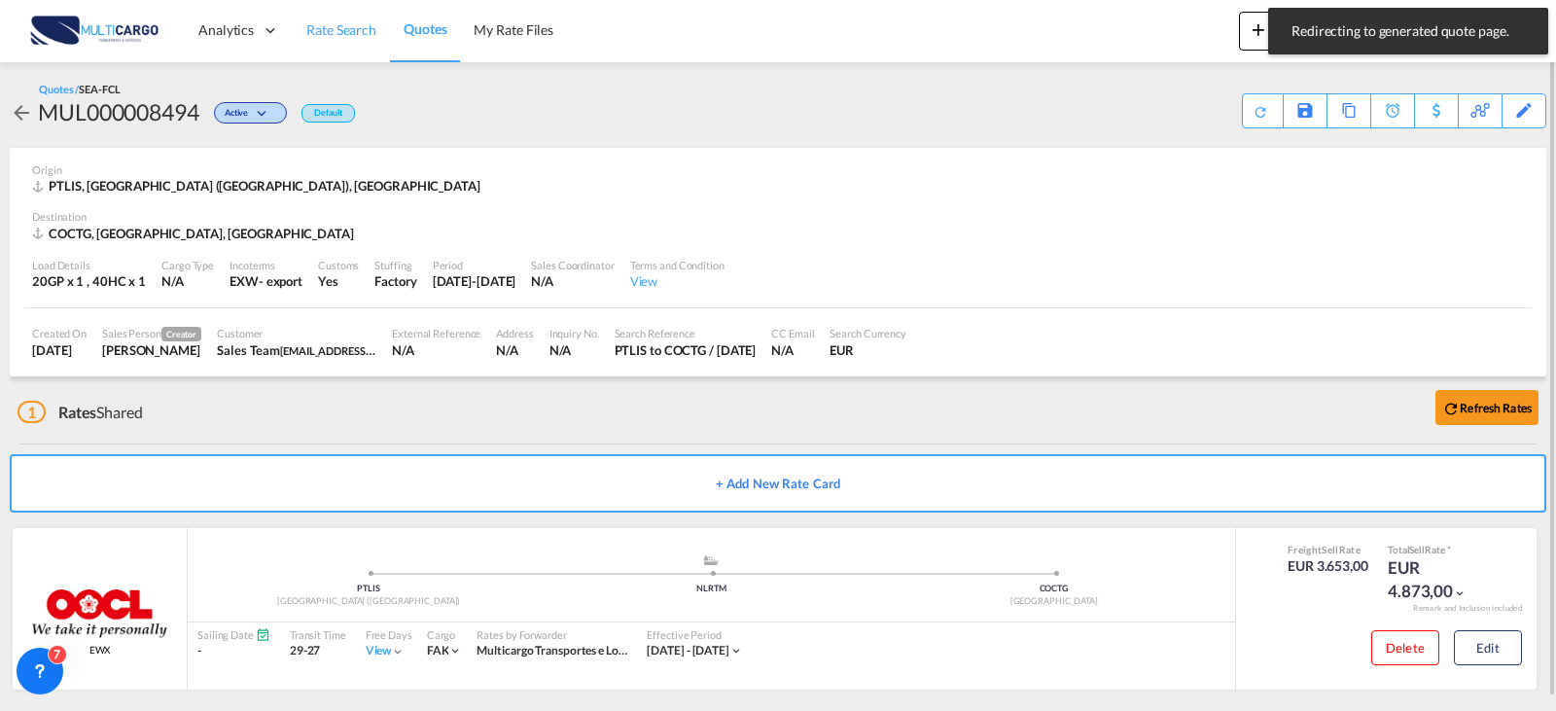
click at [344, 25] on span "Rate Search" at bounding box center [341, 29] width 70 height 17
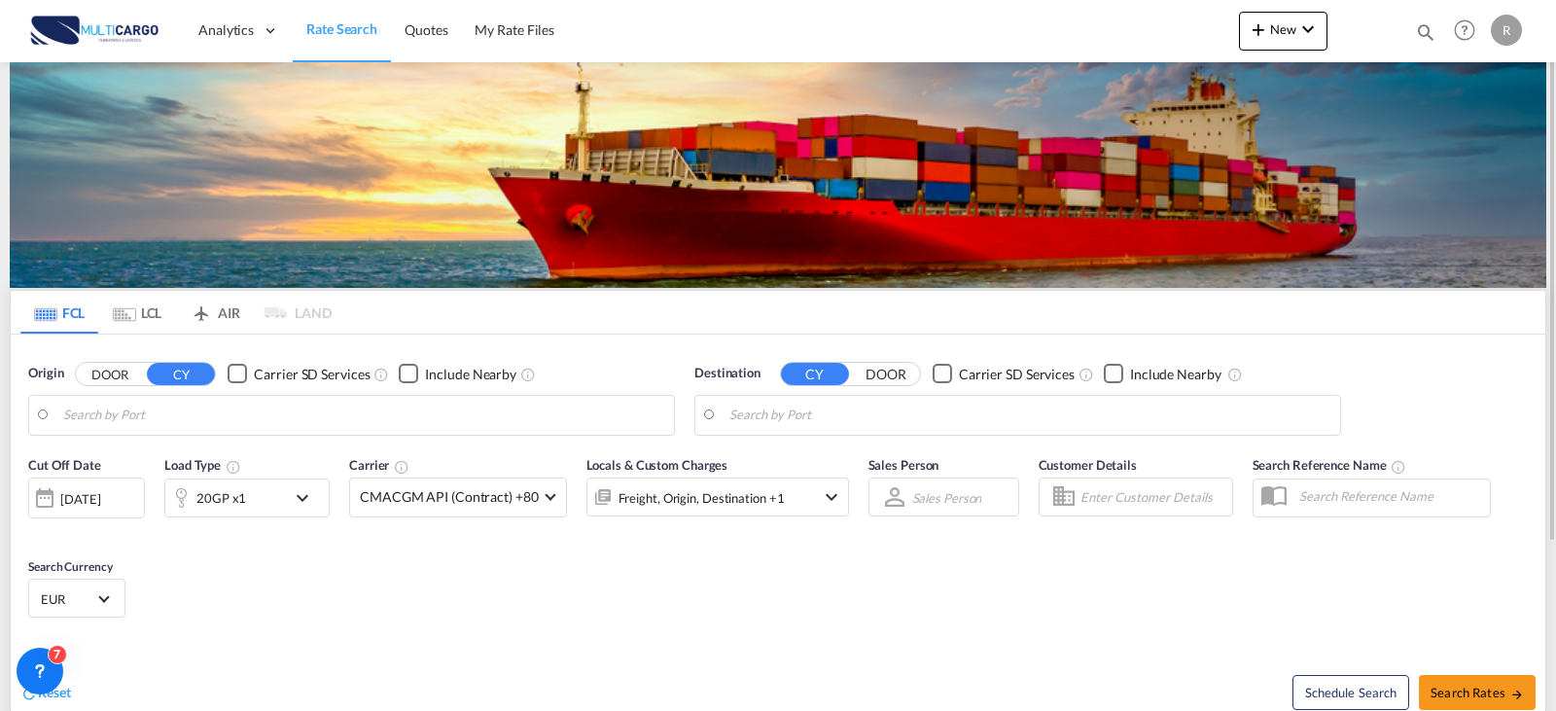
type input "[GEOGRAPHIC_DATA] ([GEOGRAPHIC_DATA]), PTLIS"
click at [891, 431] on md-autocomplete-wrap "[GEOGRAPHIC_DATA], COCTG" at bounding box center [1029, 420] width 601 height 39
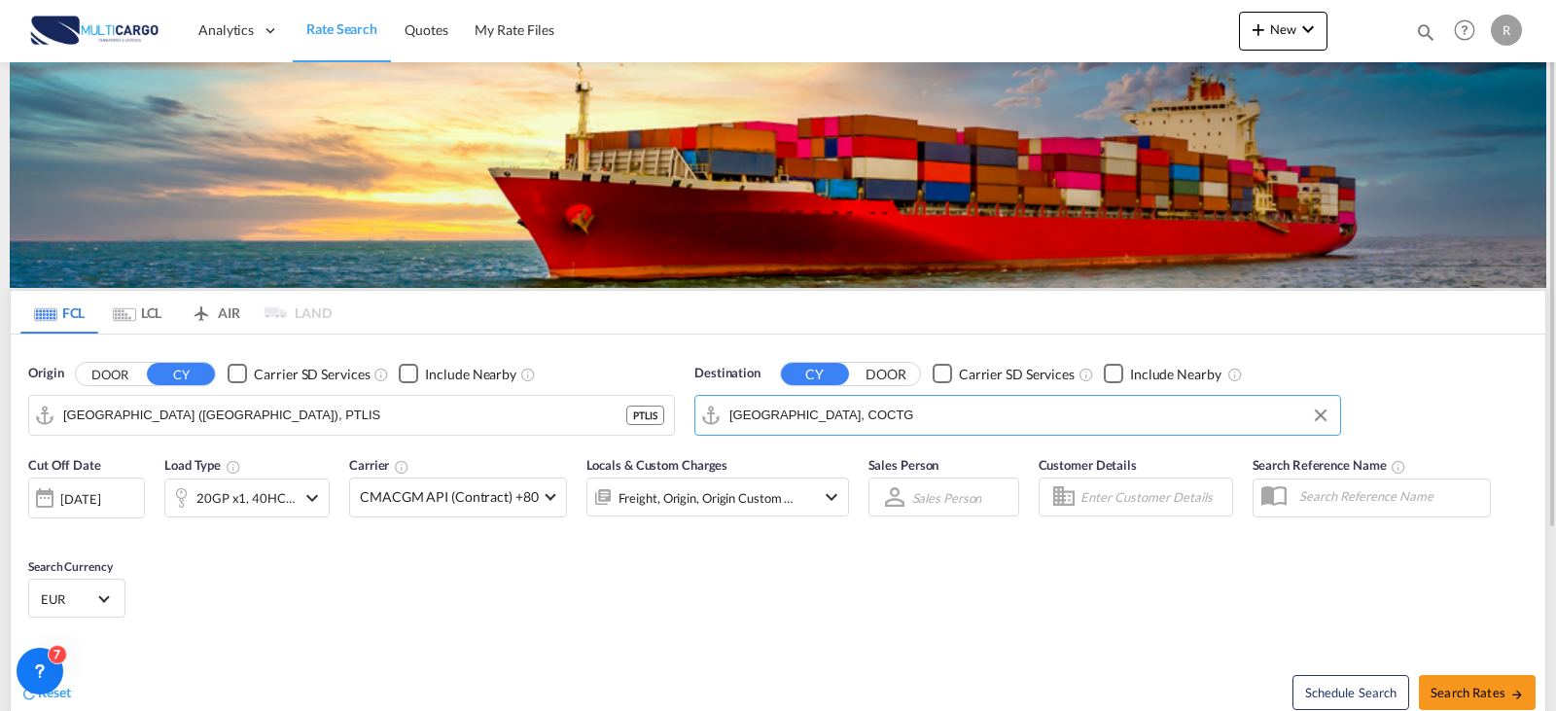
click at [883, 439] on md-autocomplete-wrap "[GEOGRAPHIC_DATA], COCTG" at bounding box center [1029, 420] width 601 height 39
click at [870, 422] on input "[GEOGRAPHIC_DATA], COCTG" at bounding box center [1029, 415] width 601 height 29
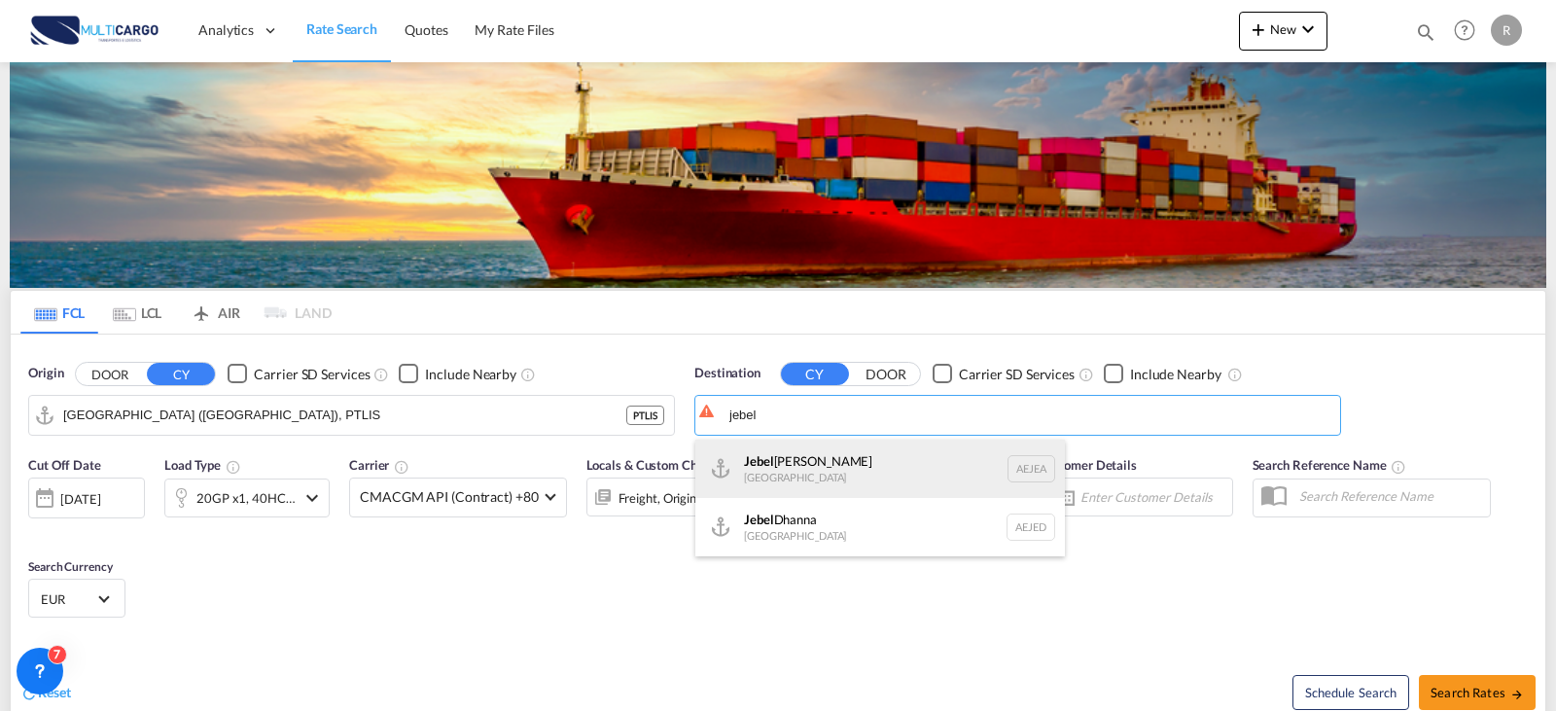
click at [848, 462] on div "[GEOGRAPHIC_DATA] [GEOGRAPHIC_DATA]" at bounding box center [880, 469] width 370 height 58
type input "[GEOGRAPHIC_DATA], [GEOGRAPHIC_DATA]"
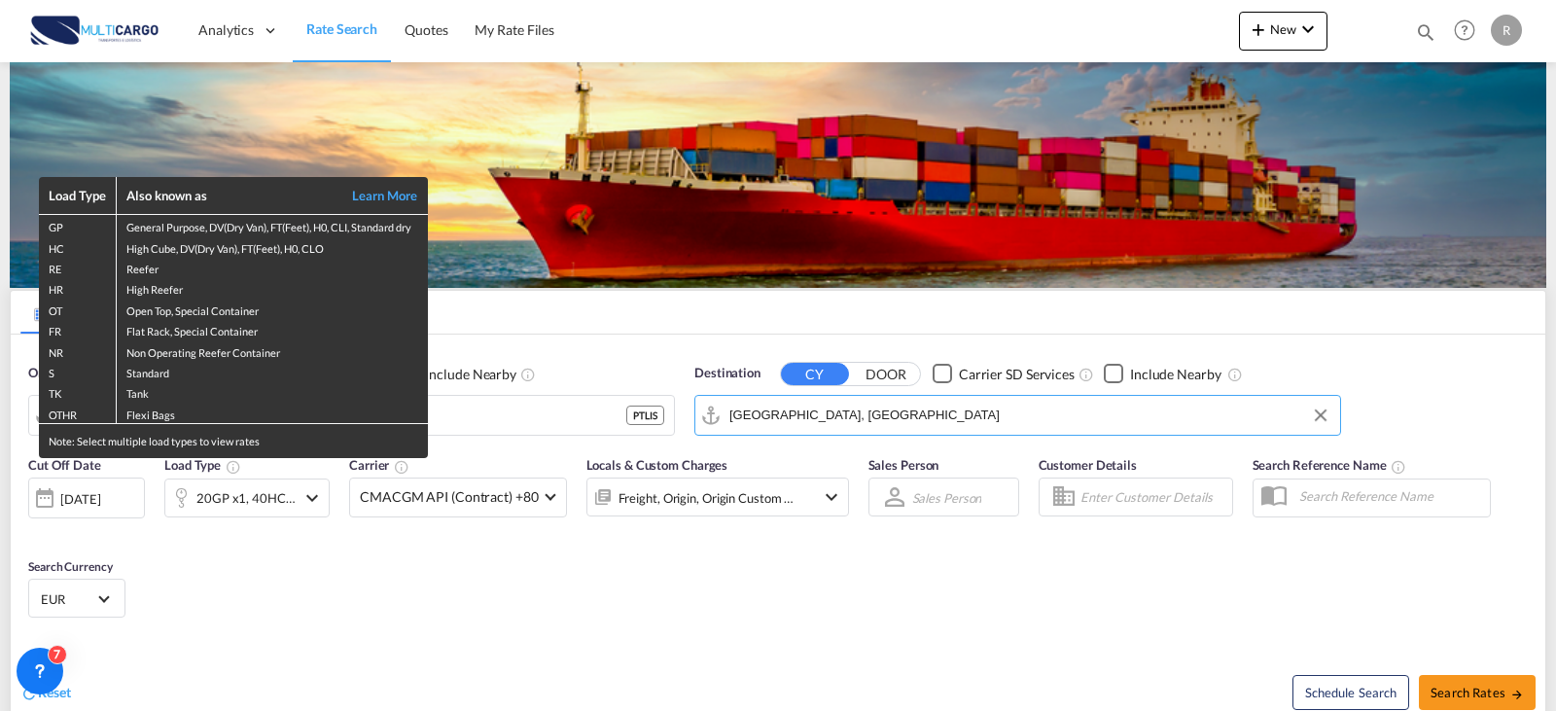
click at [269, 502] on div "Load Type Also known as Learn More GP General Purpose, DV(Dry Van), FT(Feet), H…" at bounding box center [778, 355] width 1556 height 711
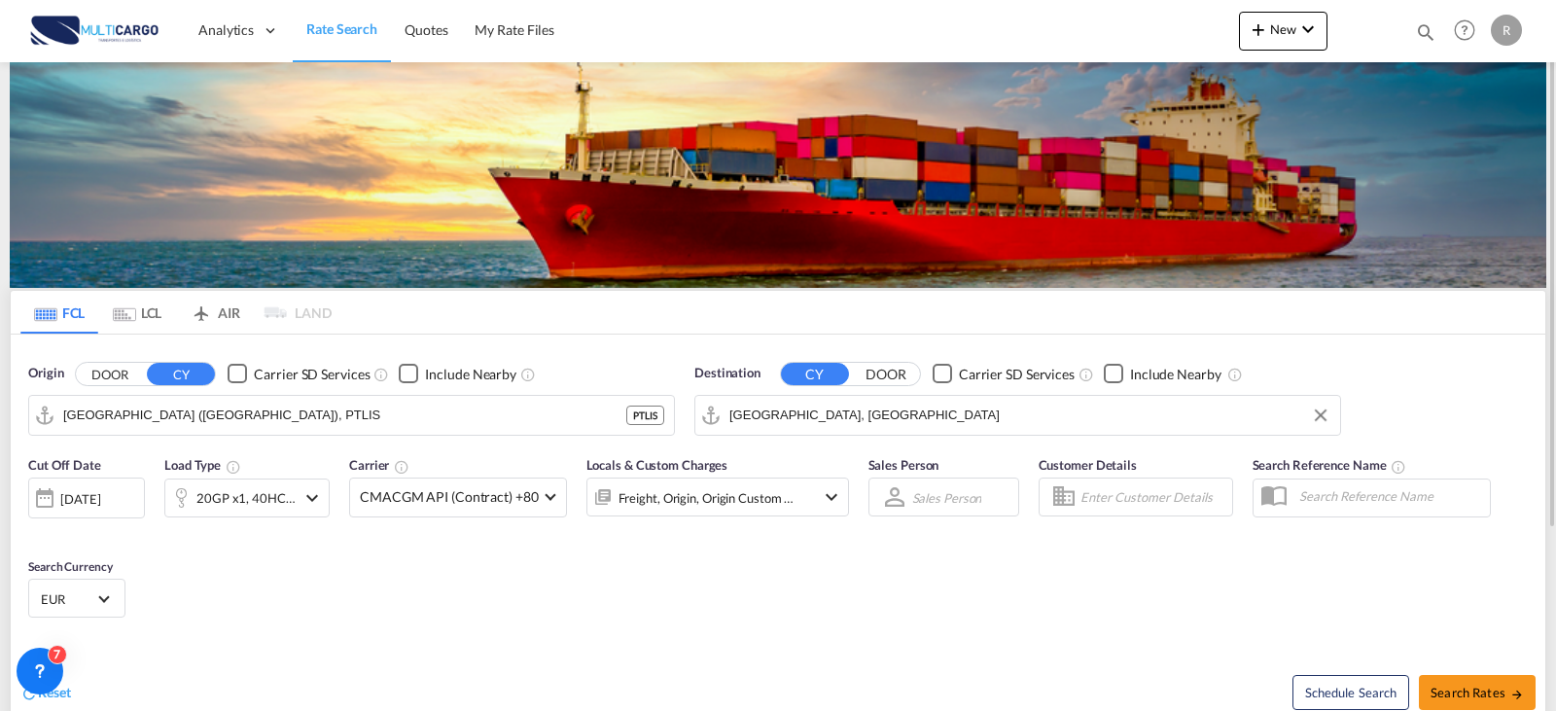
click at [301, 502] on md-icon "icon-chevron-down" at bounding box center [311, 497] width 23 height 23
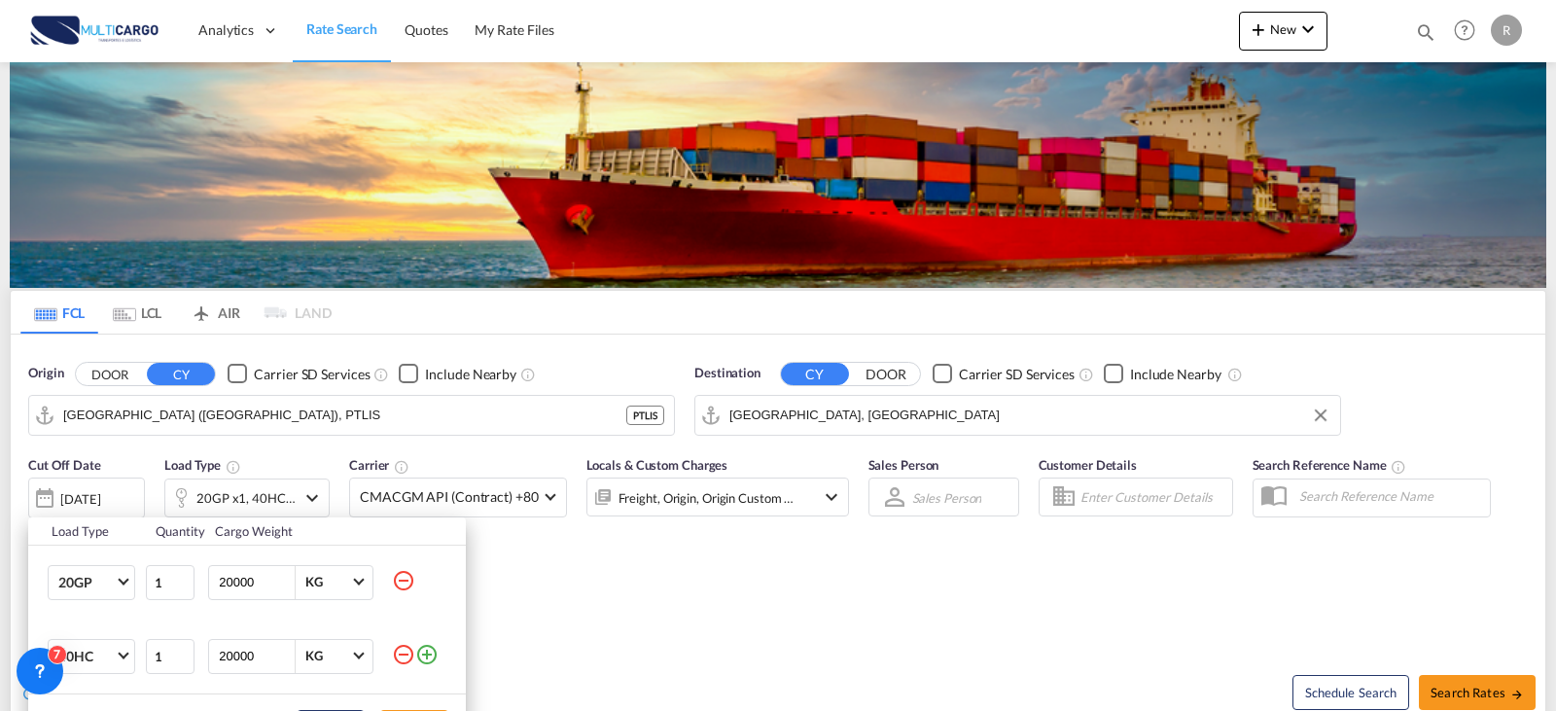
click at [403, 583] on md-icon "icon-minus-circle-outline" at bounding box center [403, 580] width 23 height 23
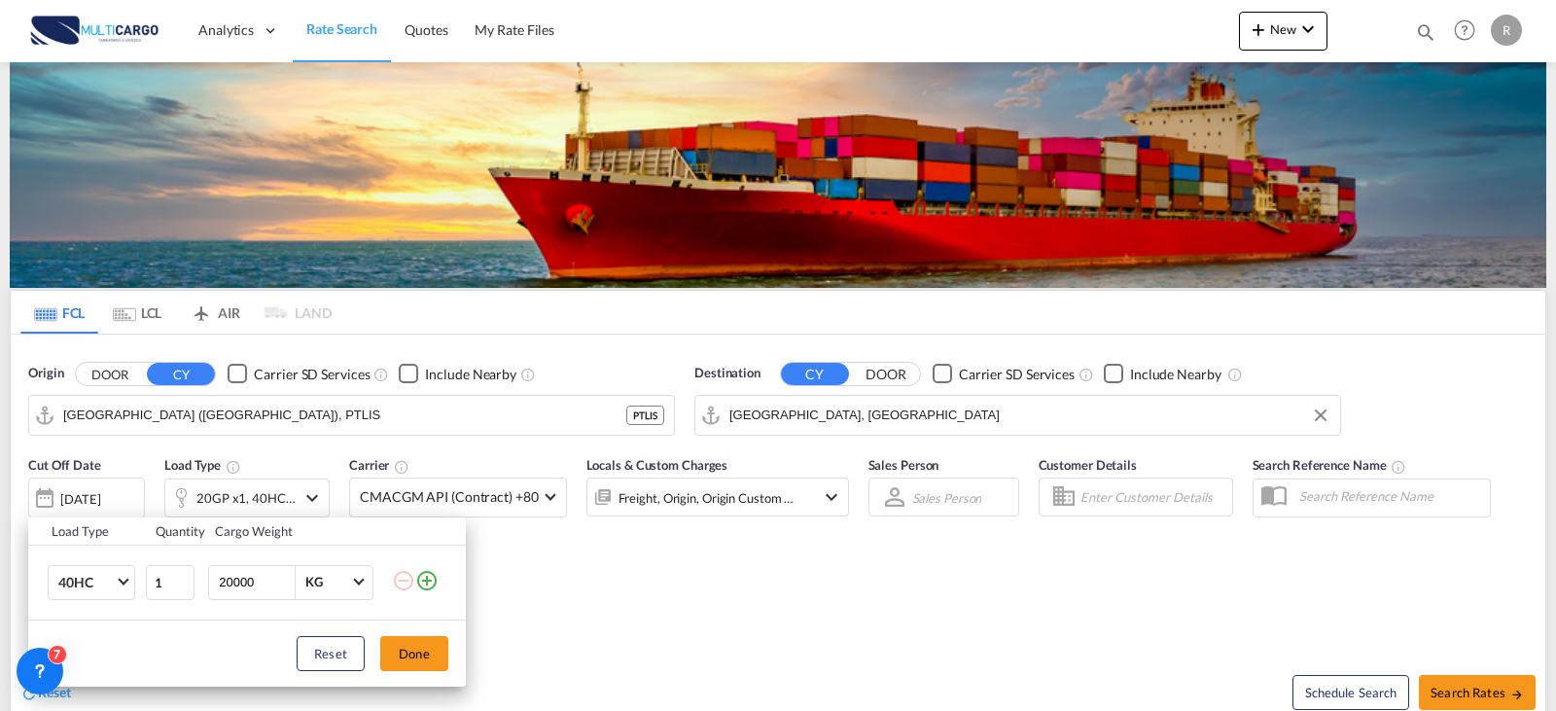
click at [1475, 673] on div "Load Type Quantity Cargo Weight 40HC 20GP 40GP 40HC 45HC 20RE 40RE 40HR 20OT 40…" at bounding box center [778, 355] width 1556 height 711
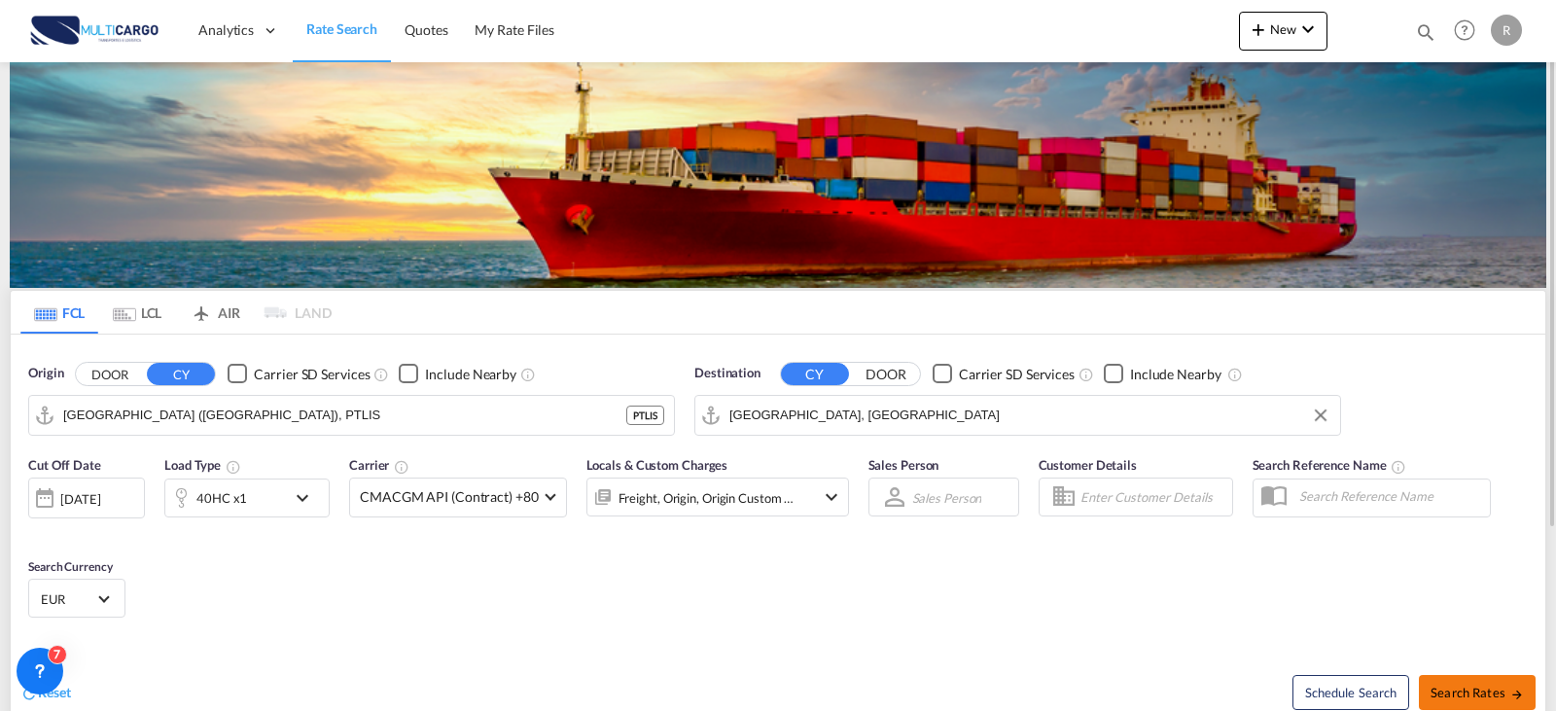
click at [1475, 689] on span "Search Rates" at bounding box center [1476, 693] width 93 height 16
type input "PTLIS to AEJEA / [DATE]"
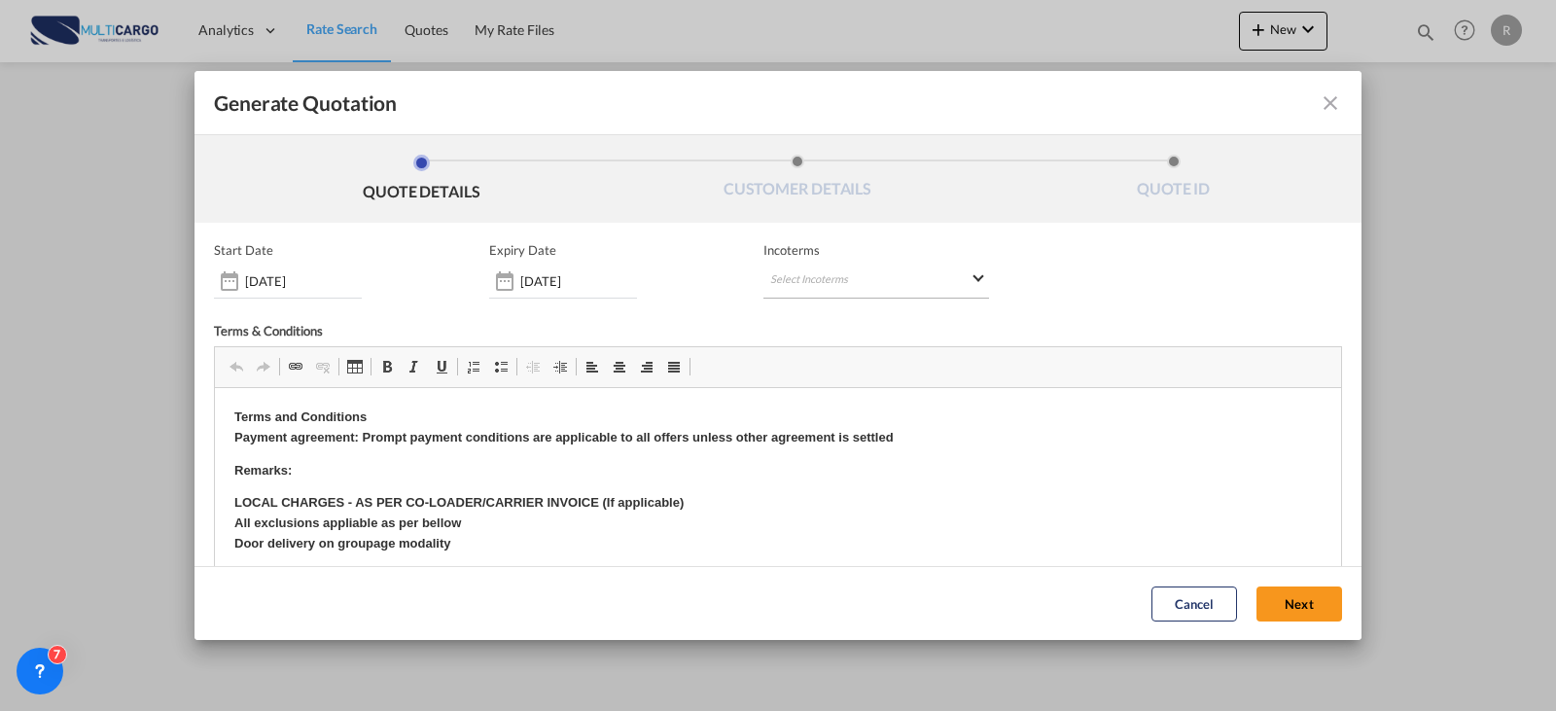
click at [813, 274] on md-select "Select Incoterms EXW - import Ex Works FOB - export Free on Board CIP - export …" at bounding box center [876, 281] width 226 height 35
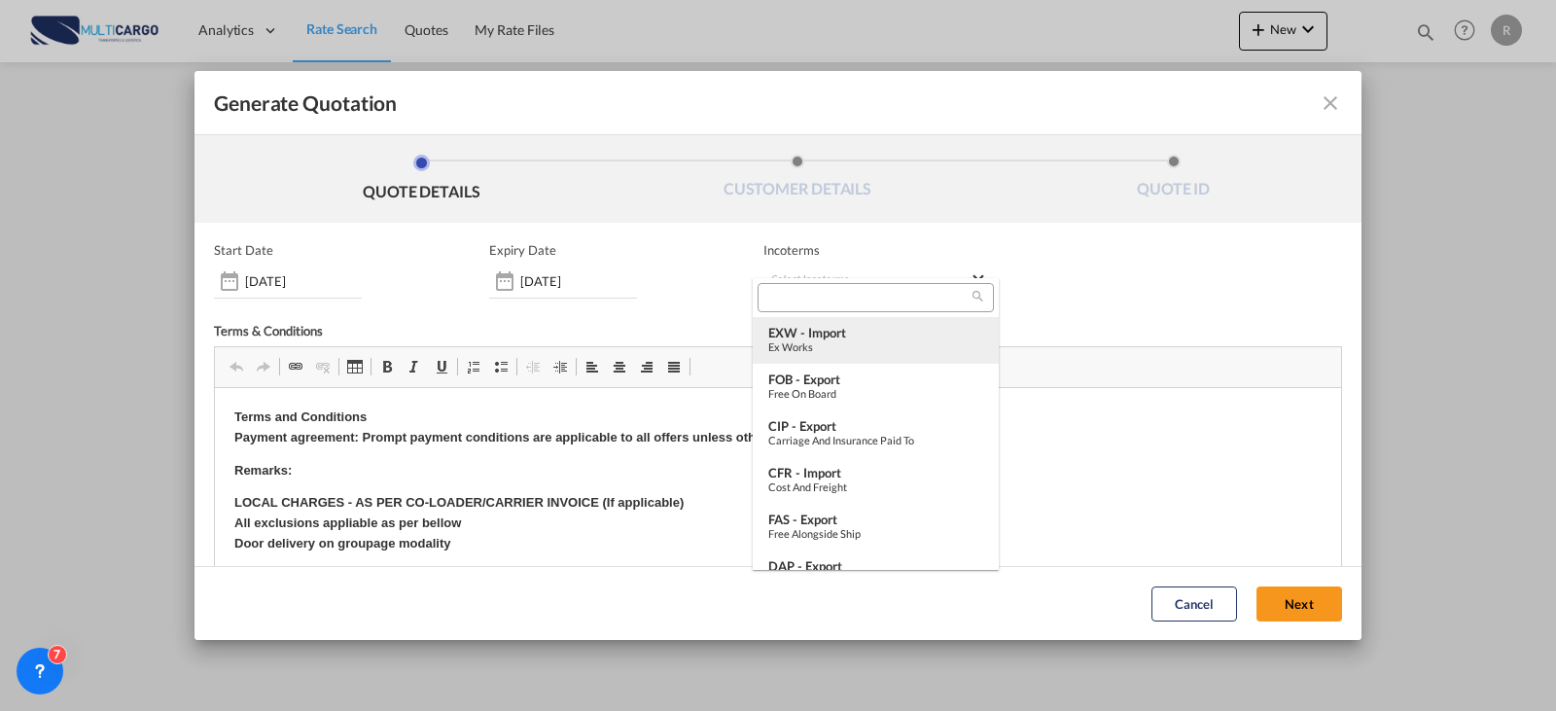
type md-option "[object Object]"
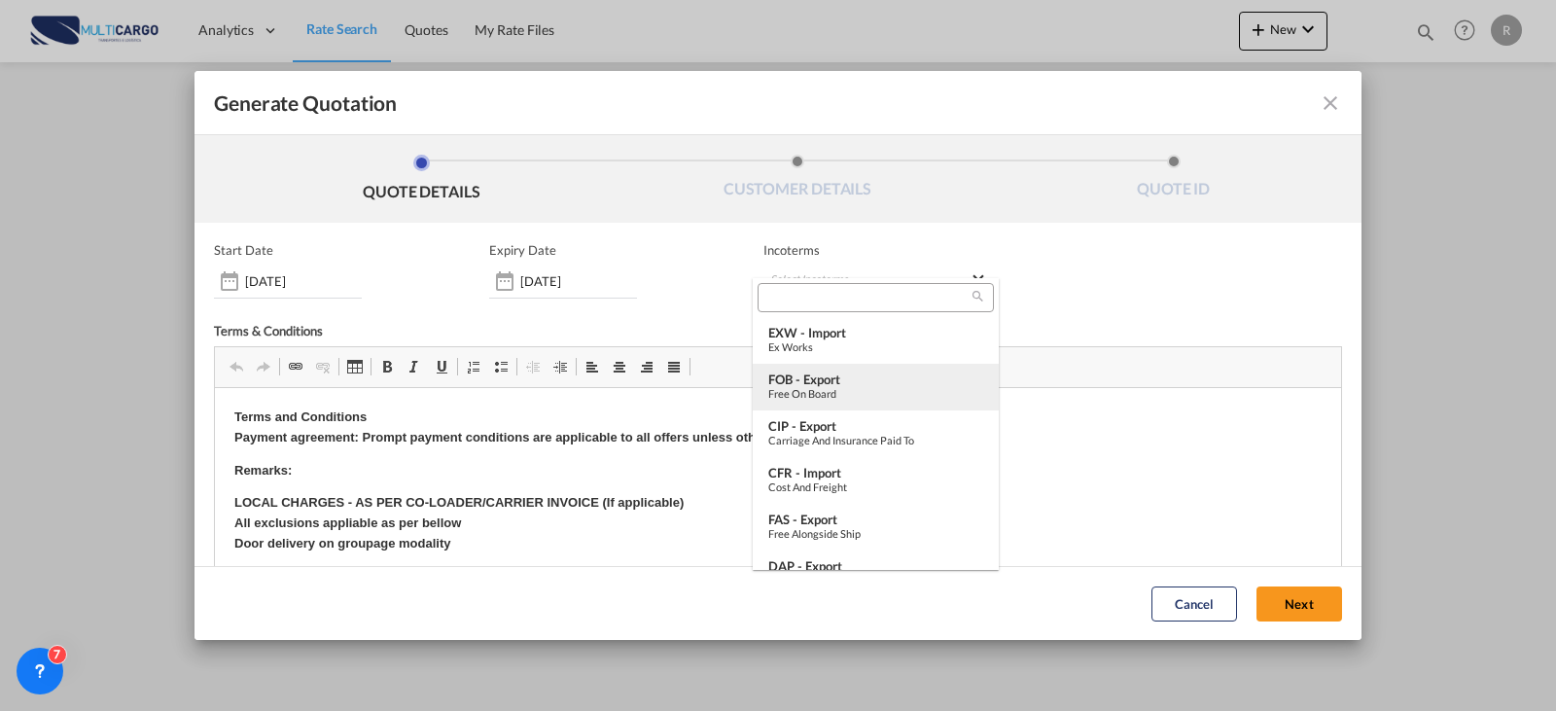
click at [835, 401] on md-option "FOB - export Free on Board" at bounding box center [876, 387] width 246 height 47
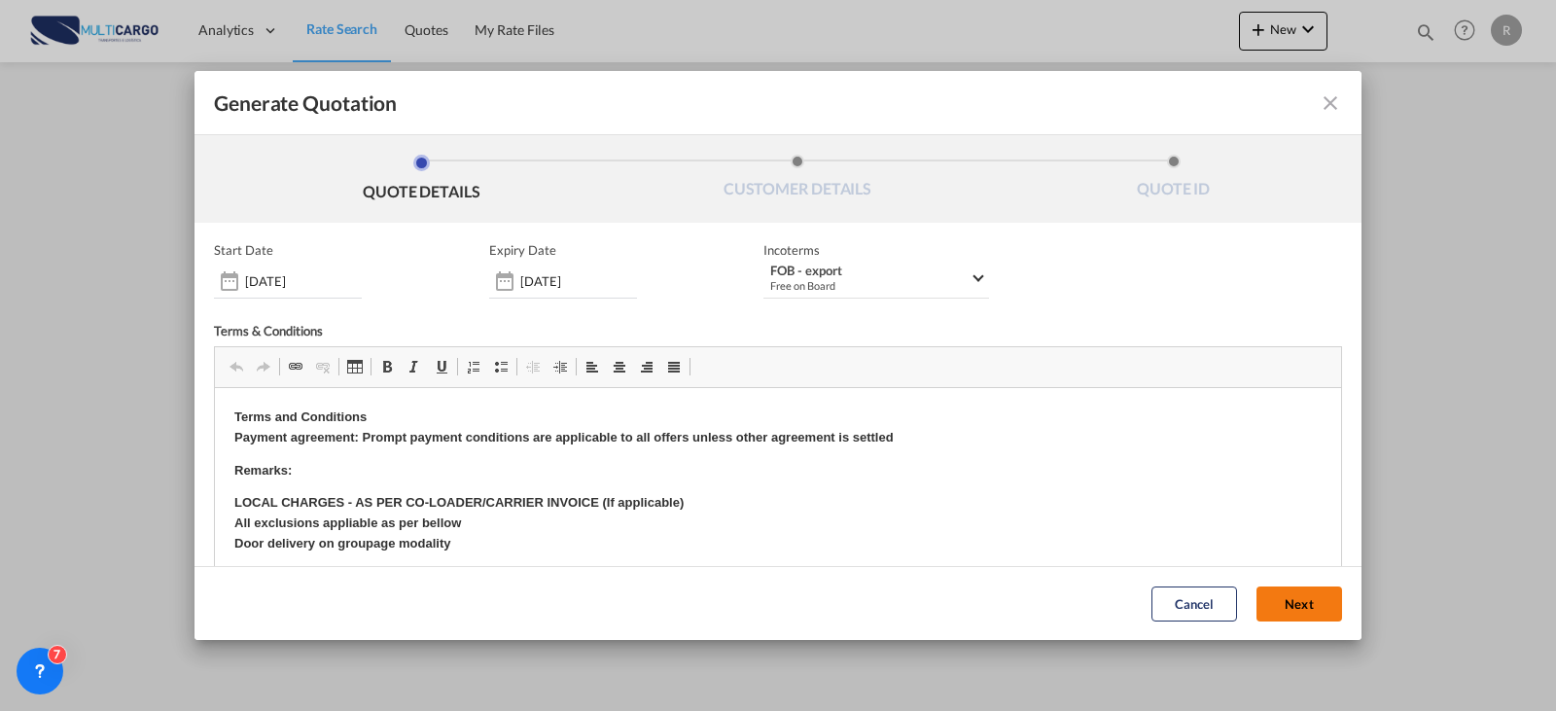
click at [1291, 615] on button "Next" at bounding box center [1299, 603] width 86 height 35
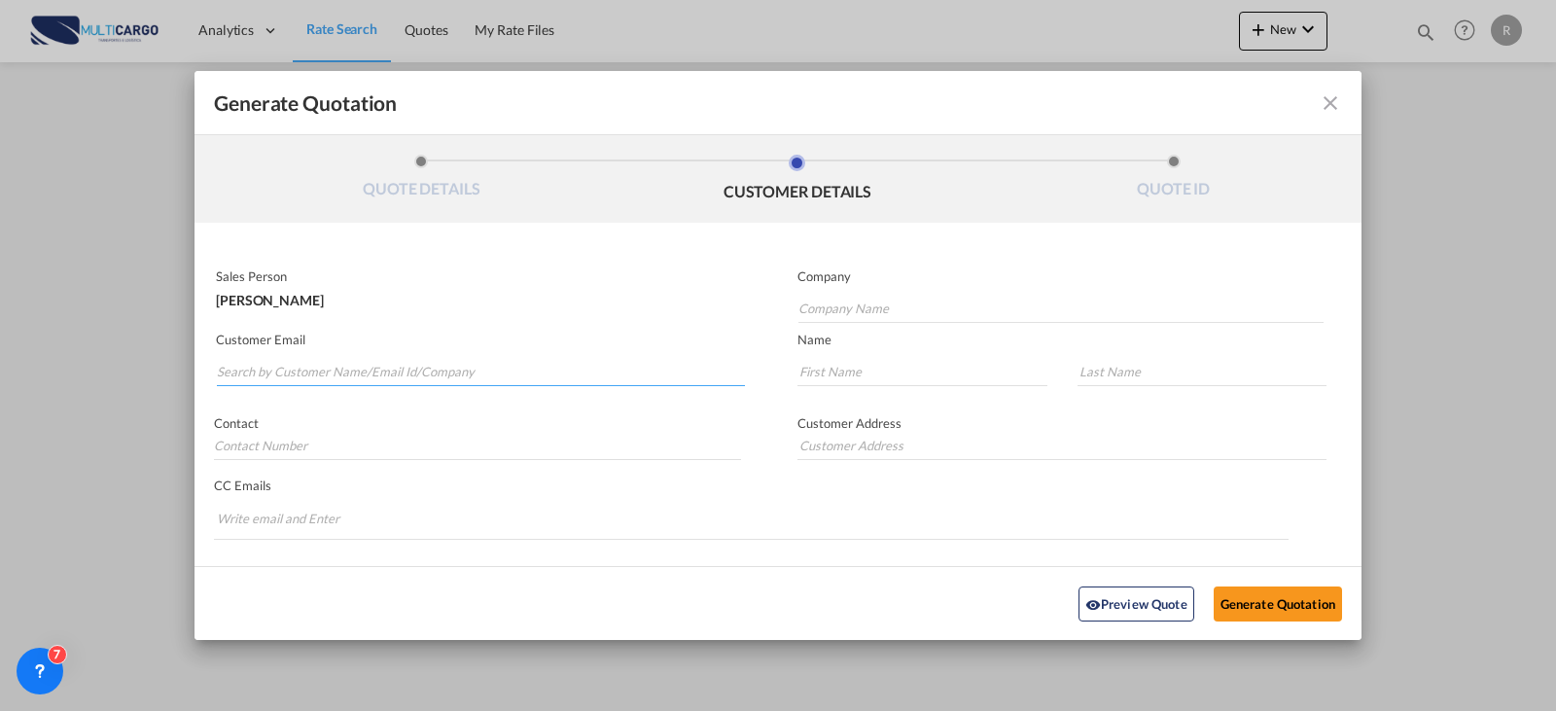
click at [558, 372] on input "Search by Customer Name/Email Id/Company" at bounding box center [481, 371] width 528 height 29
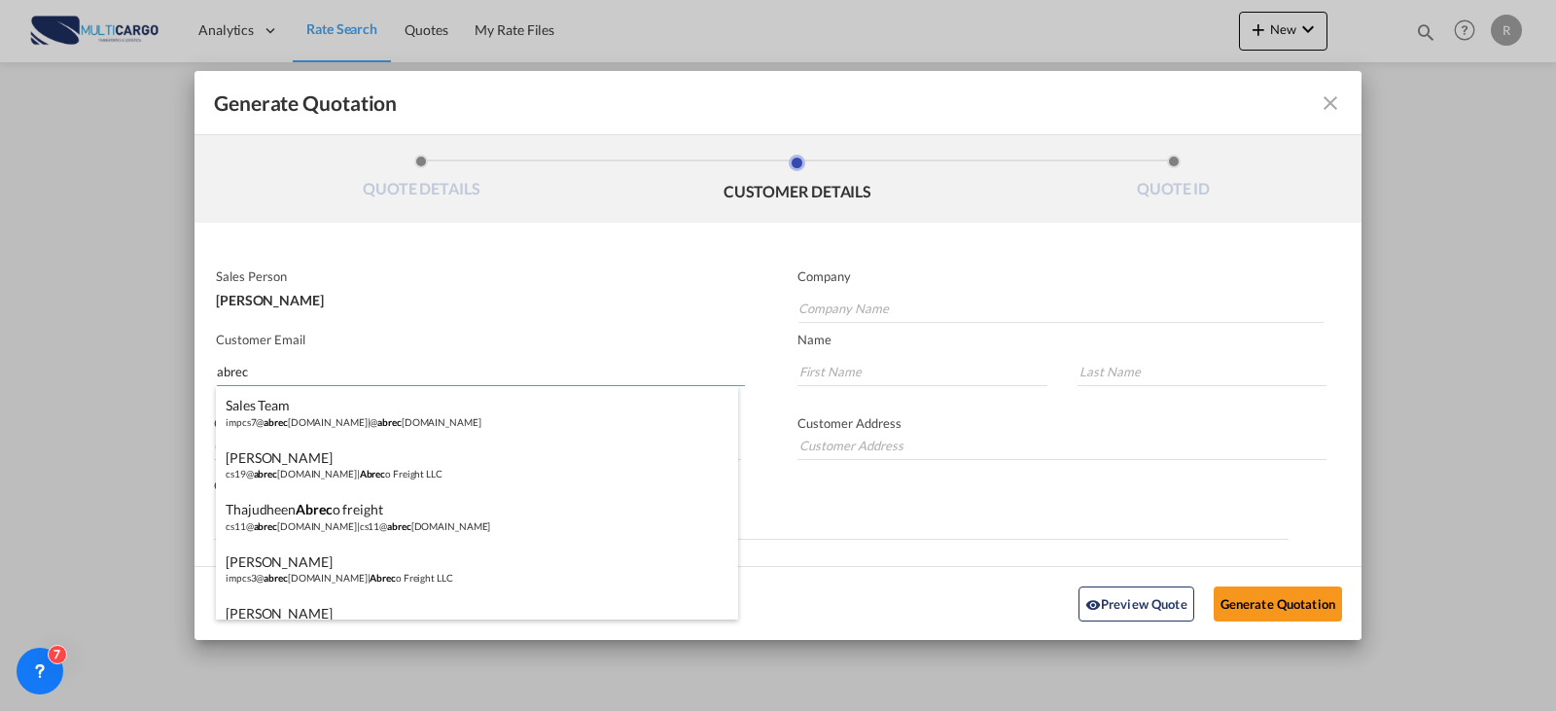
type input "abrec"
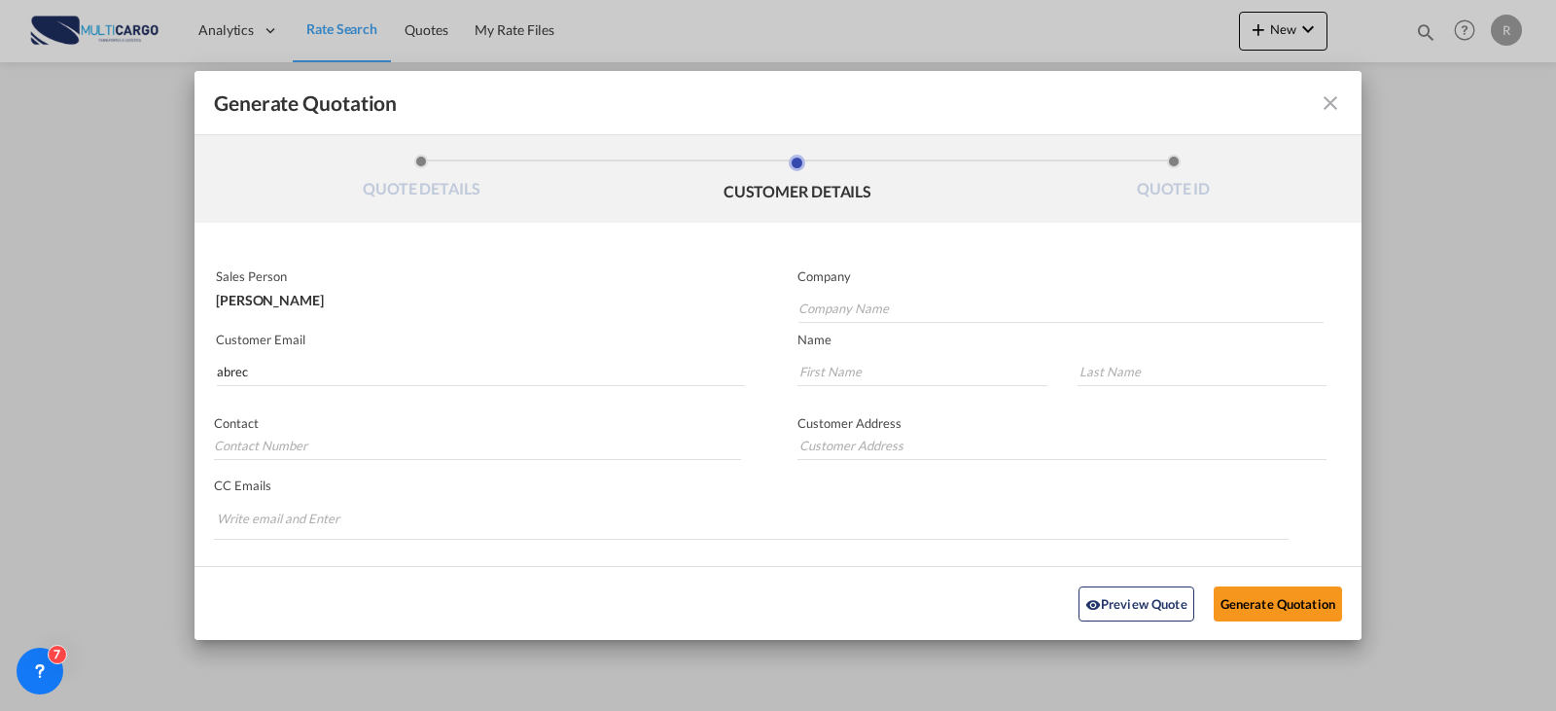
click at [795, 505] on md-chips-wrap "Chips container. Enter the text area, then type text, and press enter to add a …" at bounding box center [751, 520] width 1075 height 38
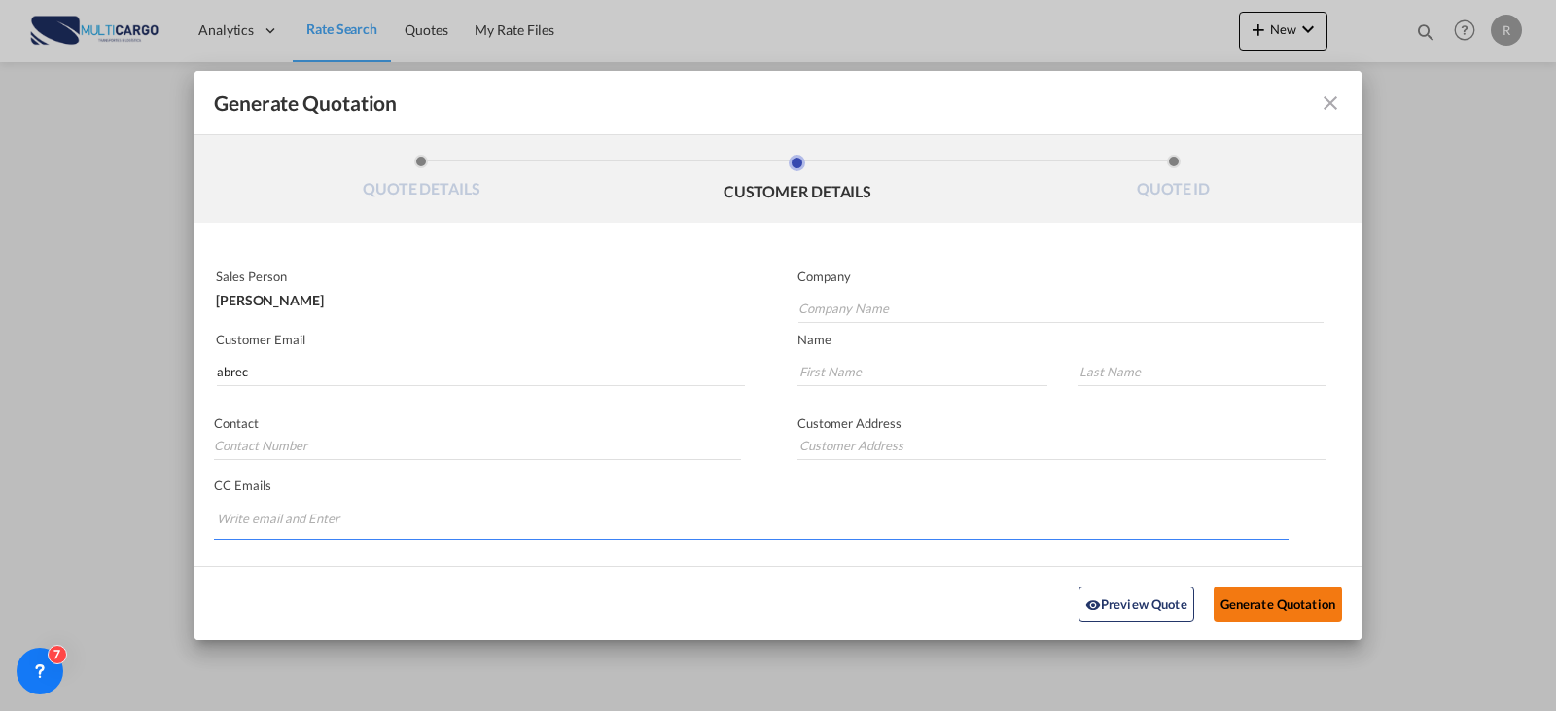
click at [1260, 612] on button "Generate Quotation" at bounding box center [1278, 602] width 128 height 35
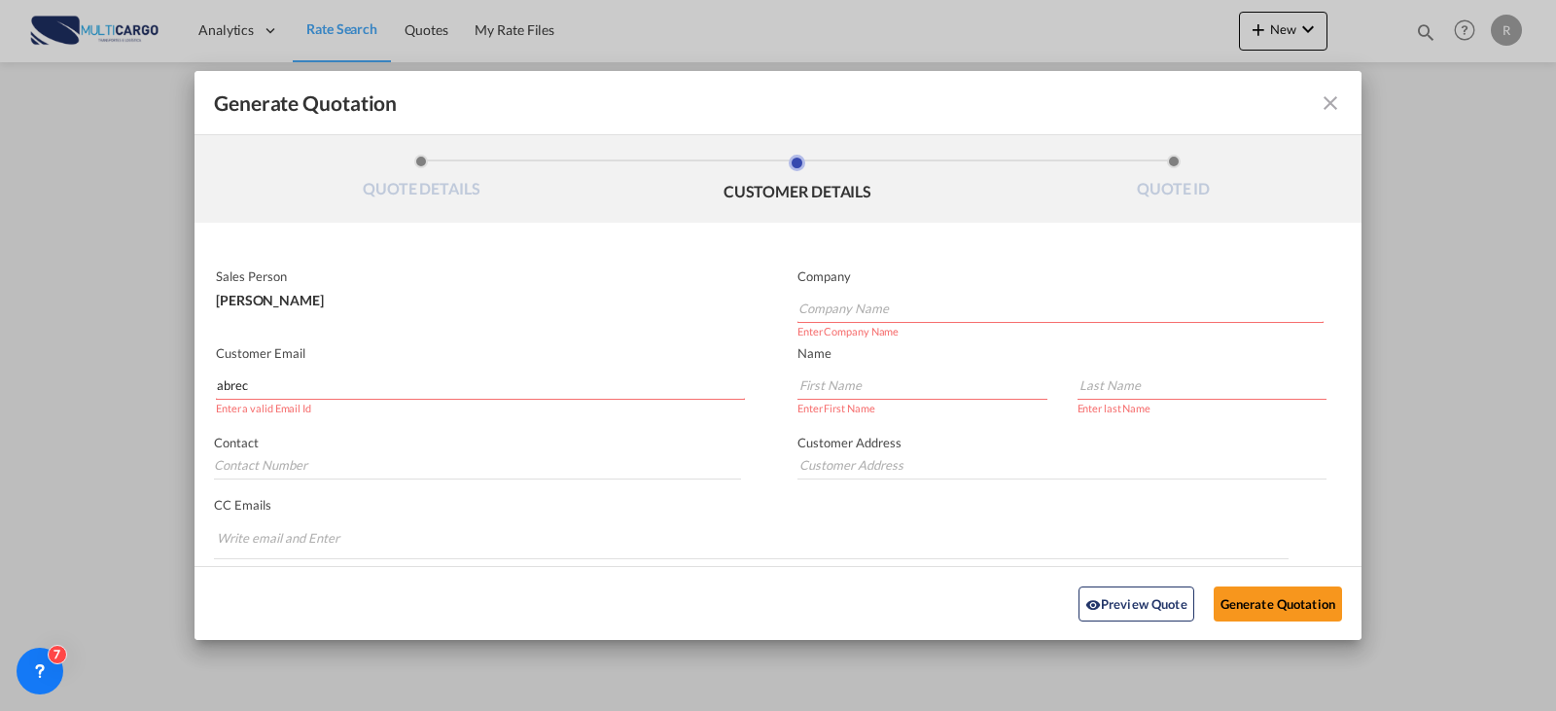
click at [478, 384] on input "abrec" at bounding box center [481, 385] width 528 height 29
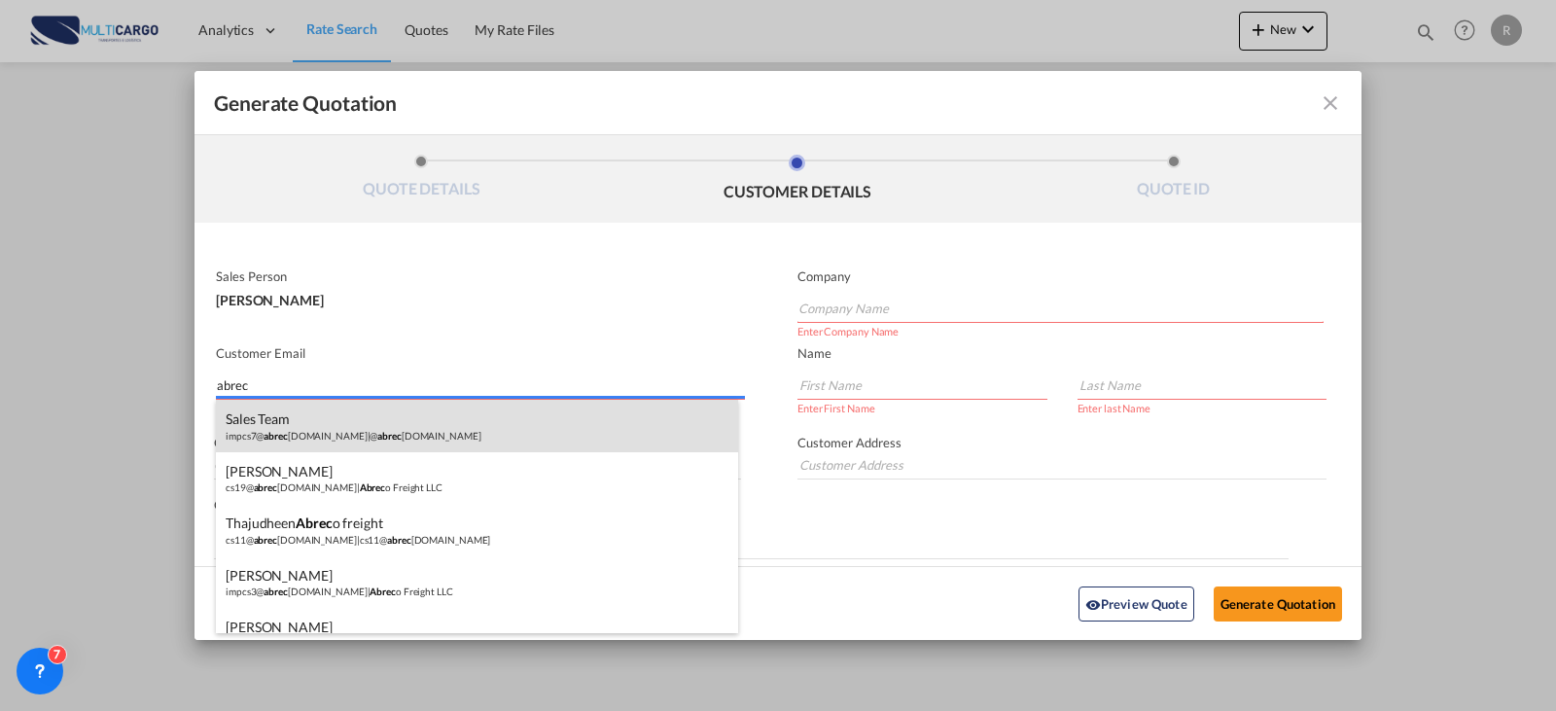
click at [418, 427] on div "Sales Team impcs7@ abrec [DOMAIN_NAME] | @ abrec [DOMAIN_NAME]" at bounding box center [477, 426] width 522 height 53
type input "@[DOMAIN_NAME]"
type input "[EMAIL_ADDRESS][DOMAIN_NAME]"
type input "Sales"
type input "Team"
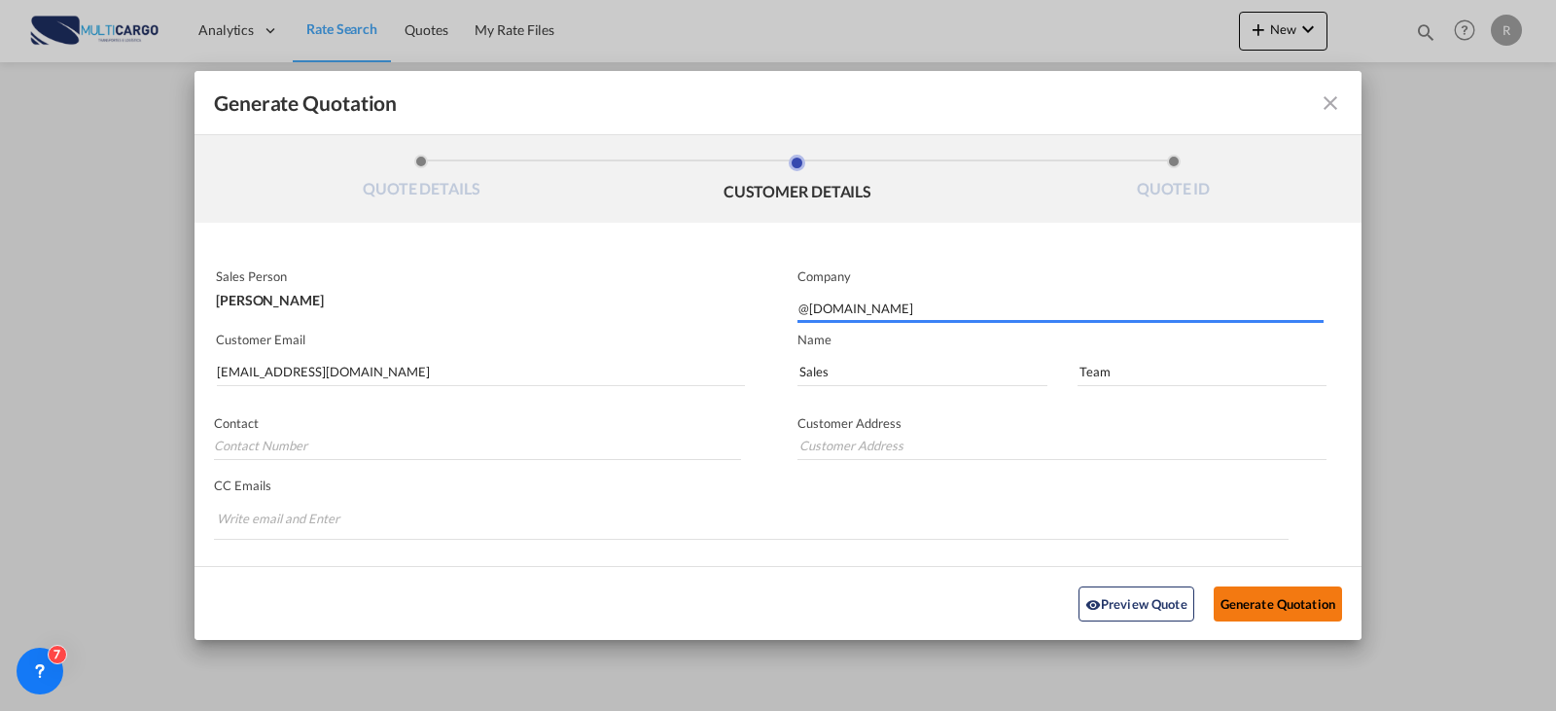
click at [1255, 611] on button "Generate Quotation" at bounding box center [1278, 602] width 128 height 35
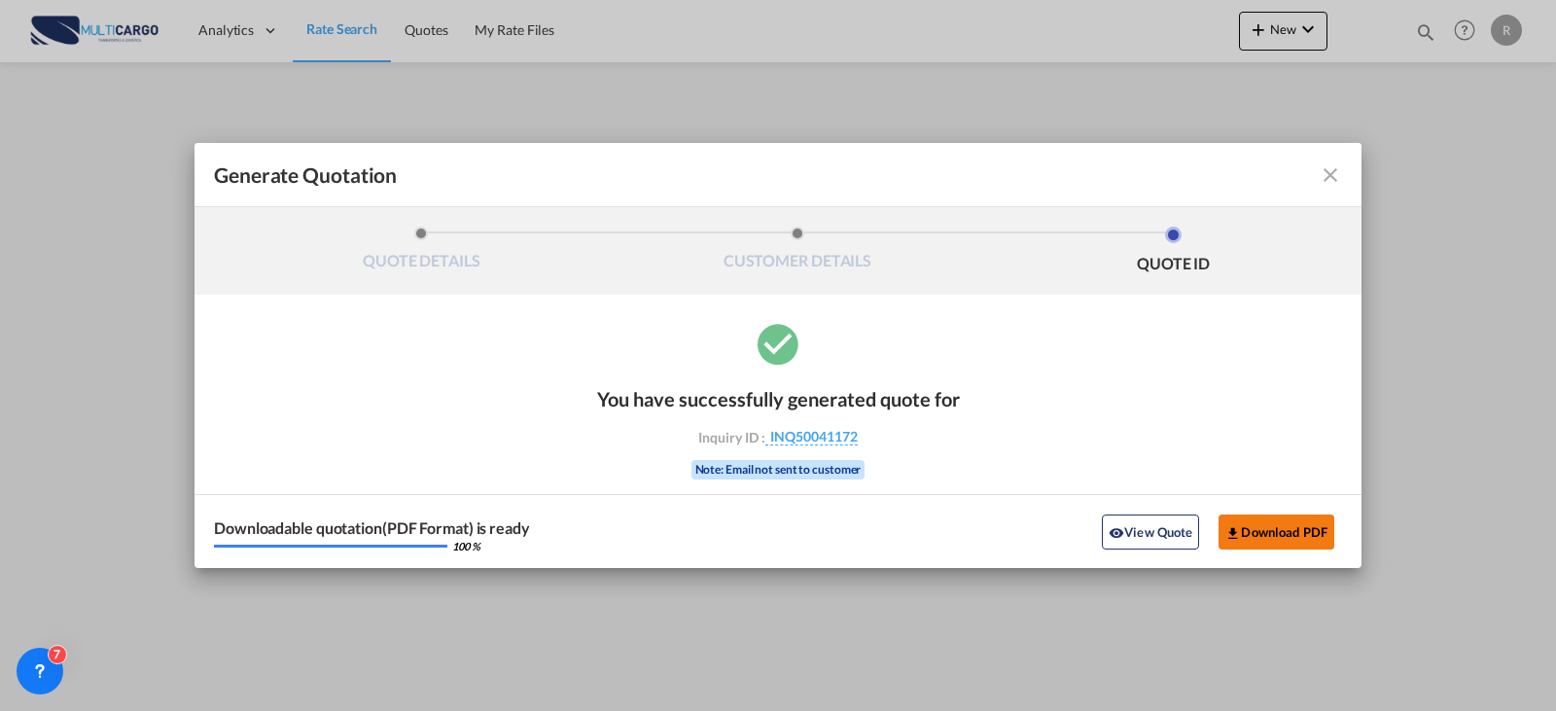
click at [1291, 536] on button "Download PDF" at bounding box center [1276, 531] width 116 height 35
click at [1318, 175] on div "Generate QuotationQUOTE ..." at bounding box center [1285, 174] width 113 height 23
click at [1336, 172] on md-icon "icon-close fg-AAA8AD cursor m-0" at bounding box center [1330, 174] width 23 height 23
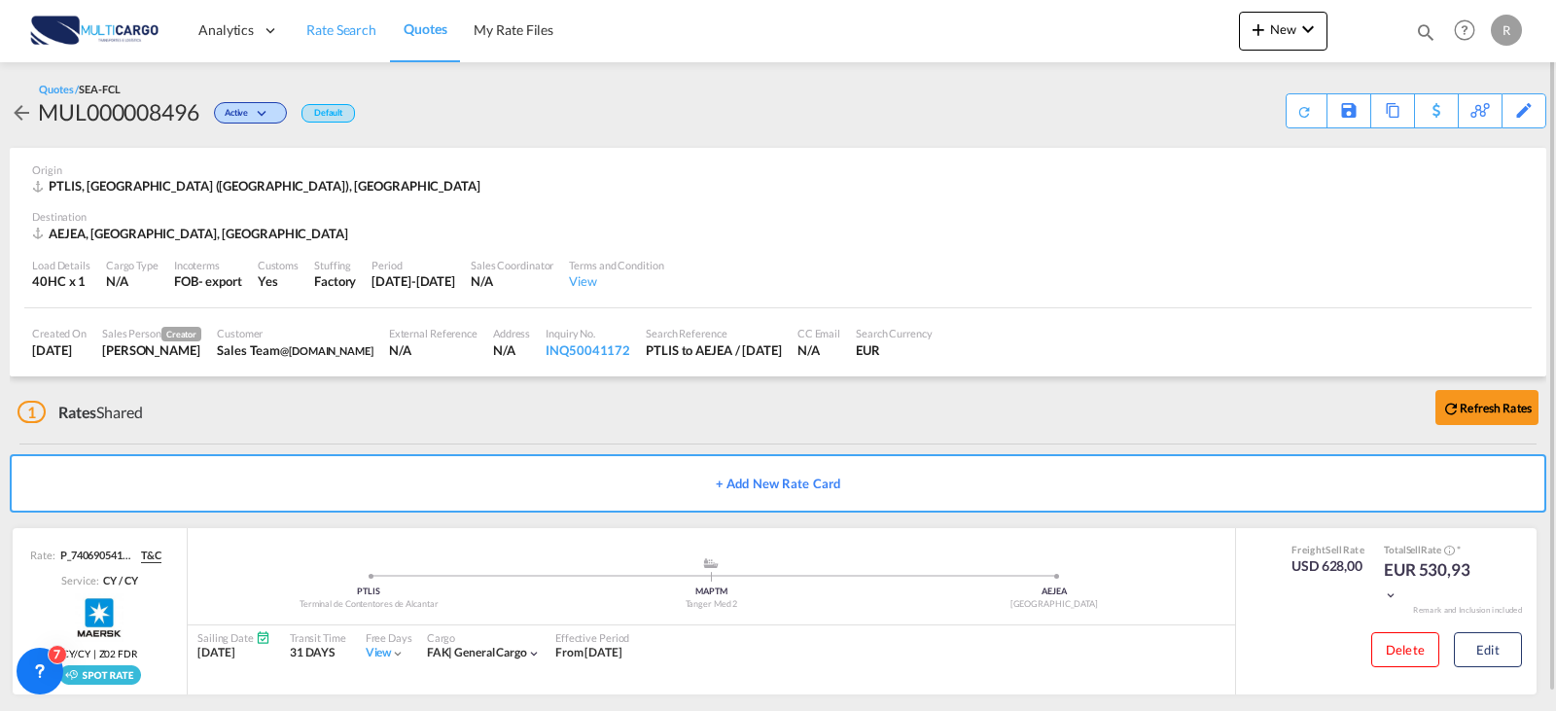
drag, startPoint x: 350, startPoint y: 38, endPoint x: 338, endPoint y: 44, distance: 13.0
click at [350, 38] on span "Rate Search" at bounding box center [341, 29] width 70 height 17
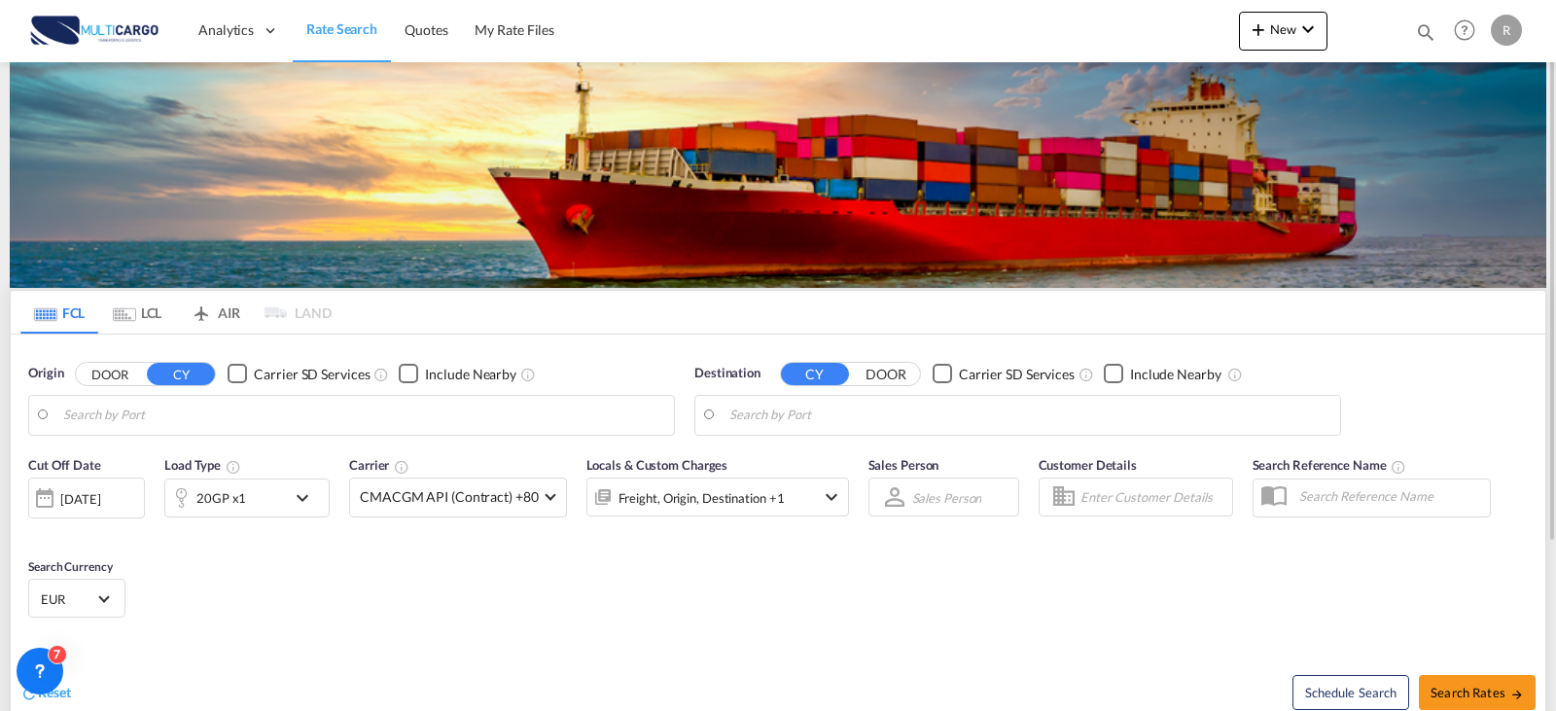
type input "[GEOGRAPHIC_DATA] ([GEOGRAPHIC_DATA]), PTLIS"
type input "[GEOGRAPHIC_DATA], [GEOGRAPHIC_DATA]"
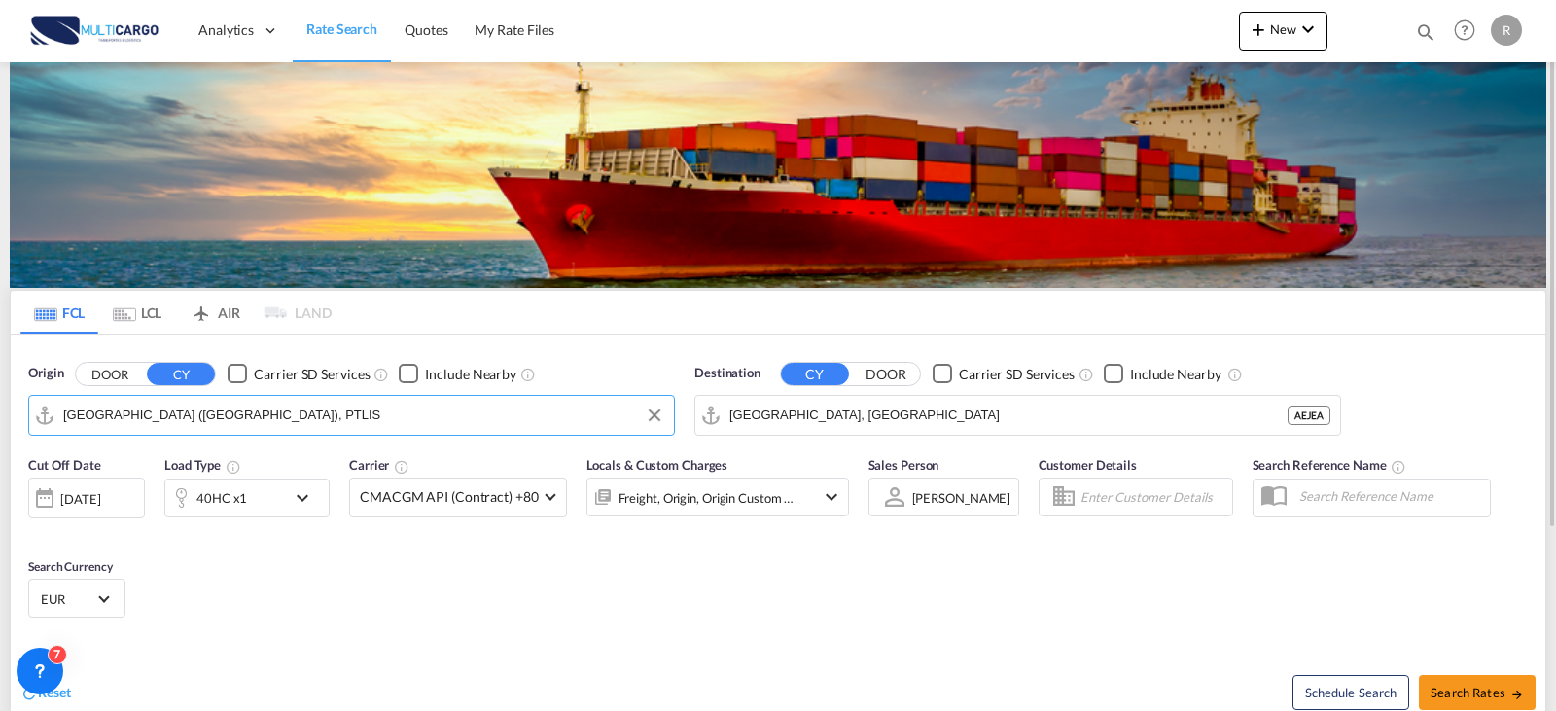
click at [369, 418] on input "[GEOGRAPHIC_DATA] ([GEOGRAPHIC_DATA]), PTLIS" at bounding box center [363, 415] width 601 height 29
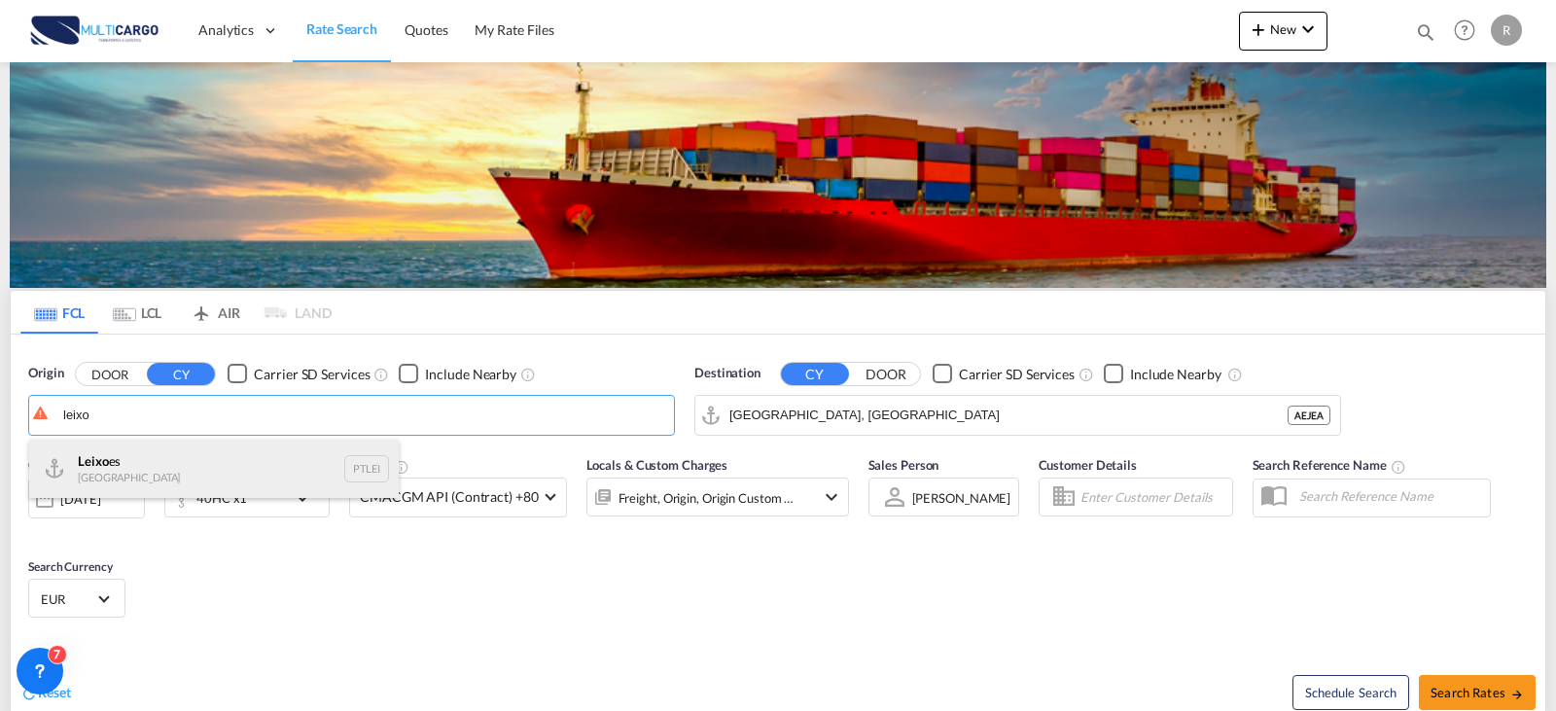
click at [254, 470] on div "Leixo es Portugal PTLEI" at bounding box center [214, 469] width 370 height 58
type input "Leixoes, PTLEI"
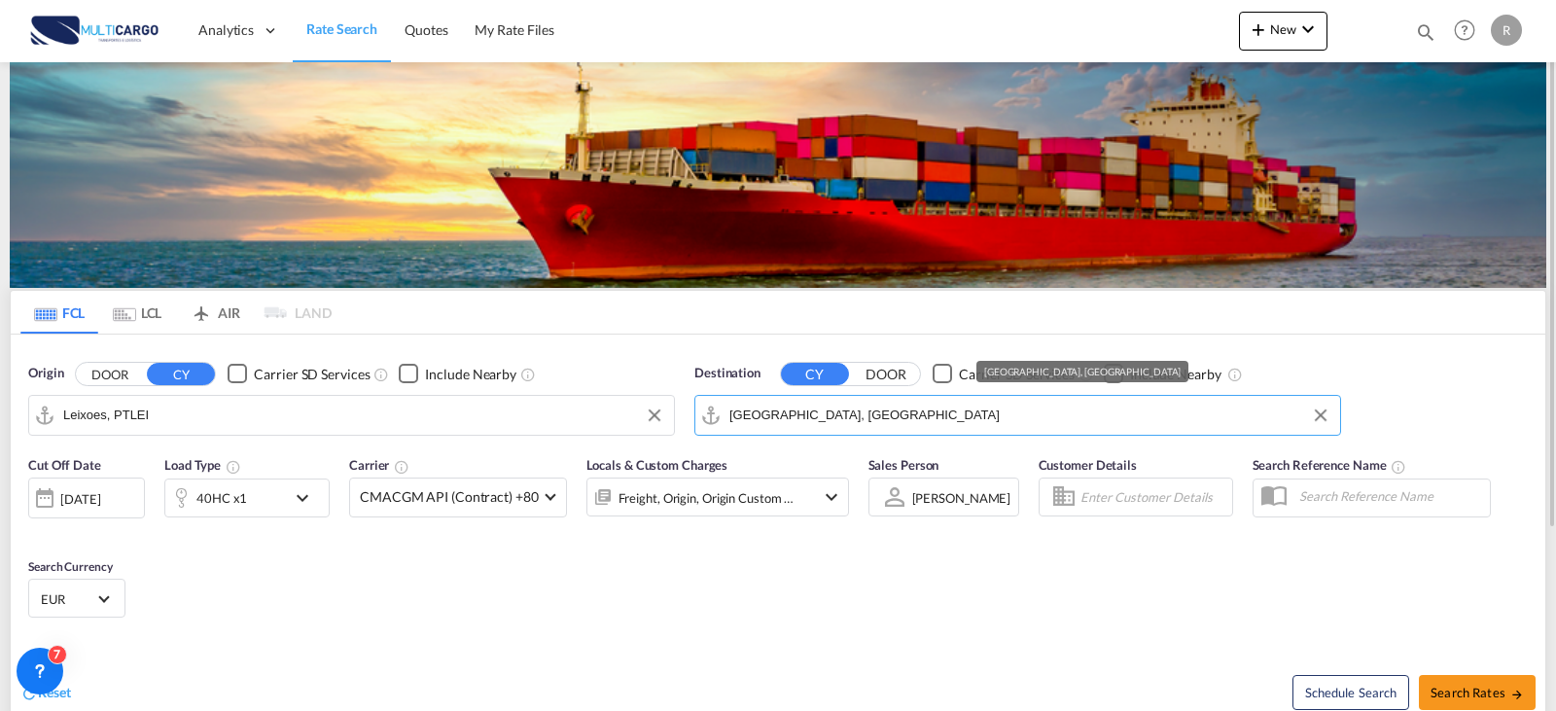
click at [962, 431] on md-autocomplete-wrap "[GEOGRAPHIC_DATA], [GEOGRAPHIC_DATA]" at bounding box center [1029, 420] width 601 height 39
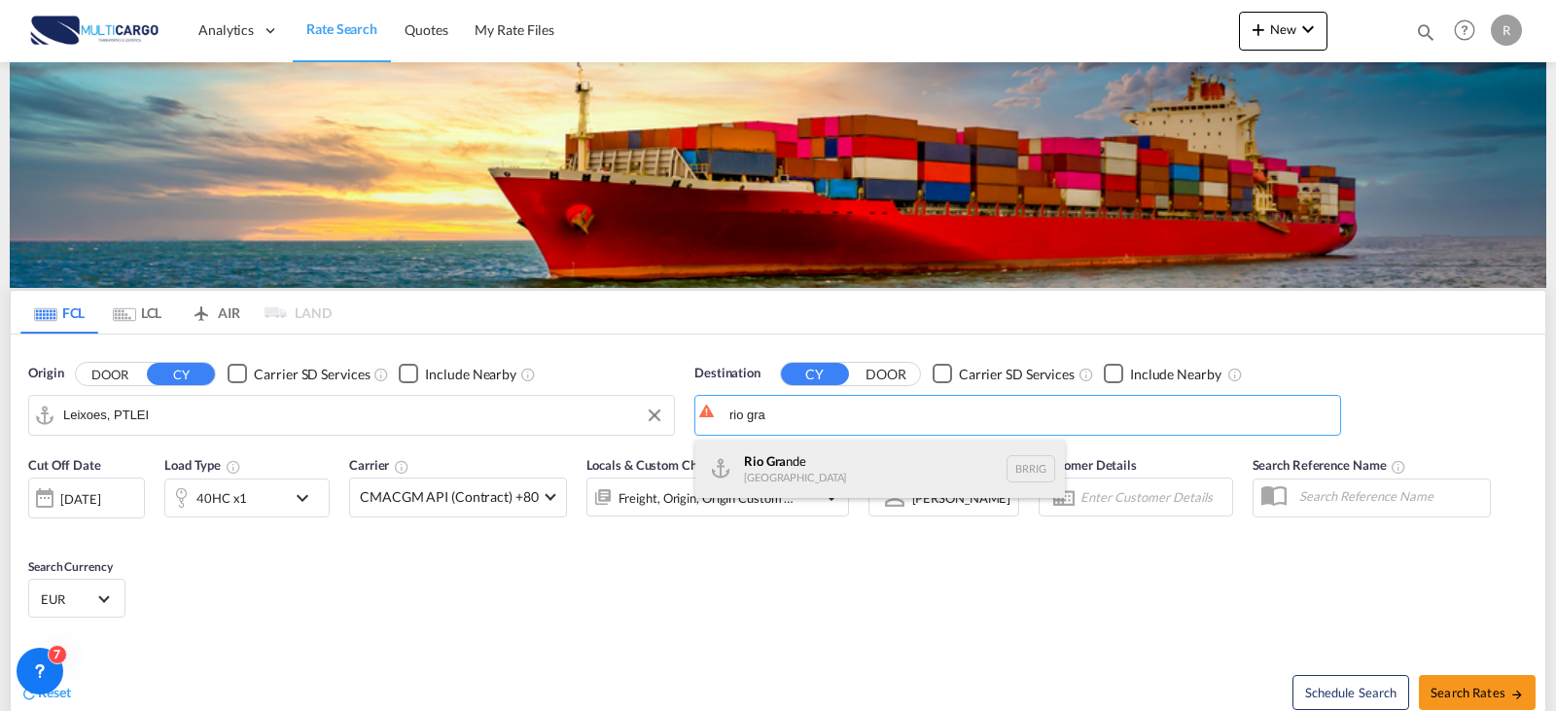
click at [912, 469] on div "[GEOGRAPHIC_DATA] nde [GEOGRAPHIC_DATA] [GEOGRAPHIC_DATA]" at bounding box center [880, 469] width 370 height 58
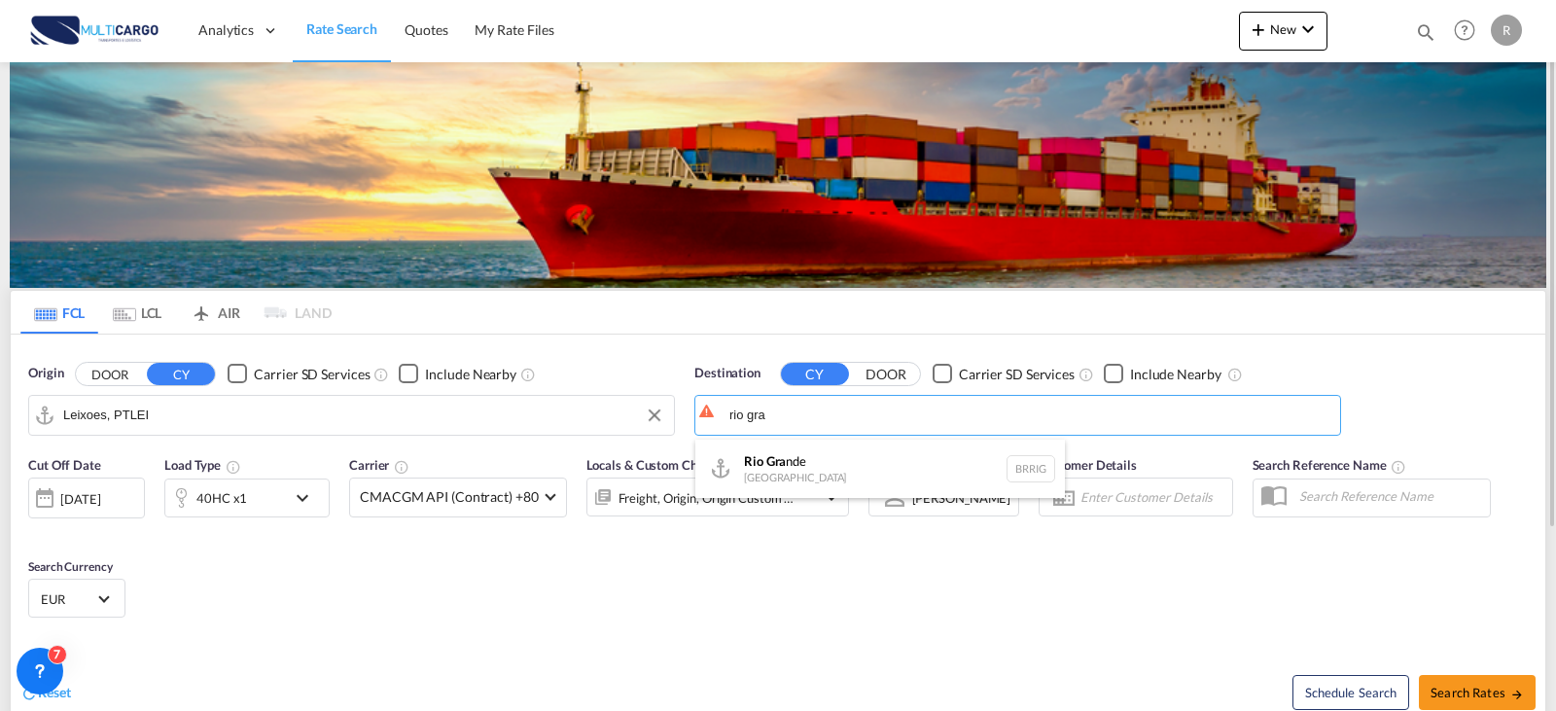
type input "[GEOGRAPHIC_DATA], [GEOGRAPHIC_DATA]"
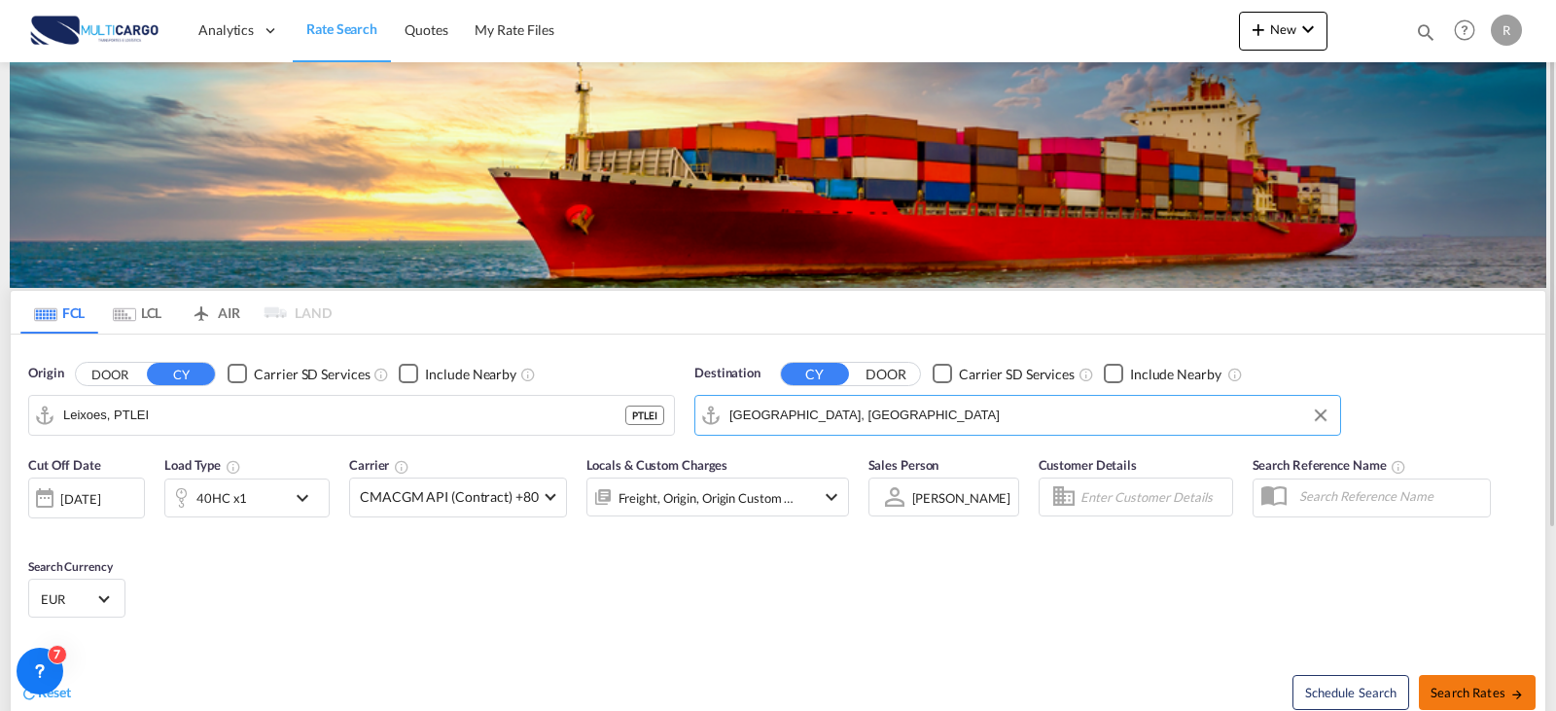
click at [1502, 689] on span "Search Rates" at bounding box center [1476, 693] width 93 height 16
type input "PTLEI to BRRIG / [DATE]"
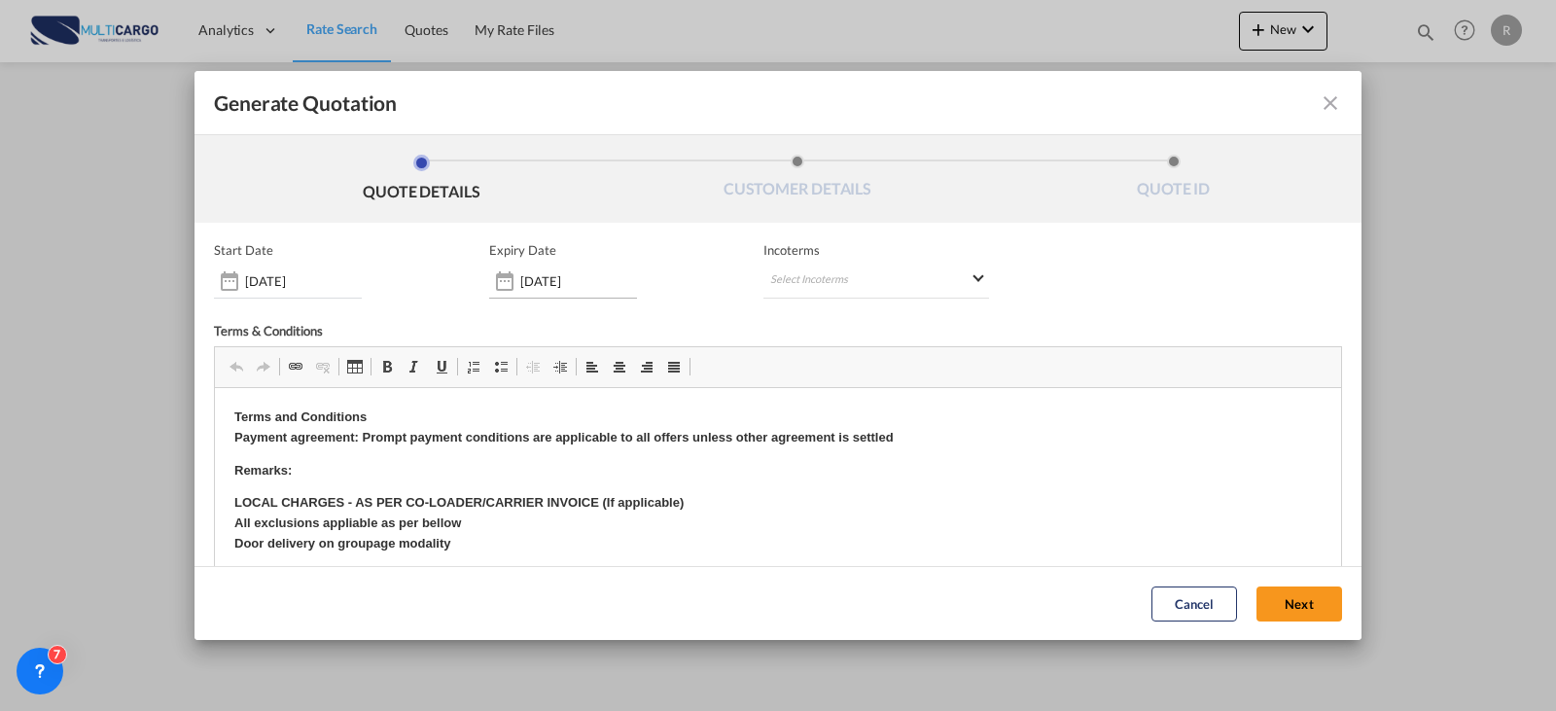
click at [615, 288] on input "[DATE]" at bounding box center [578, 281] width 117 height 16
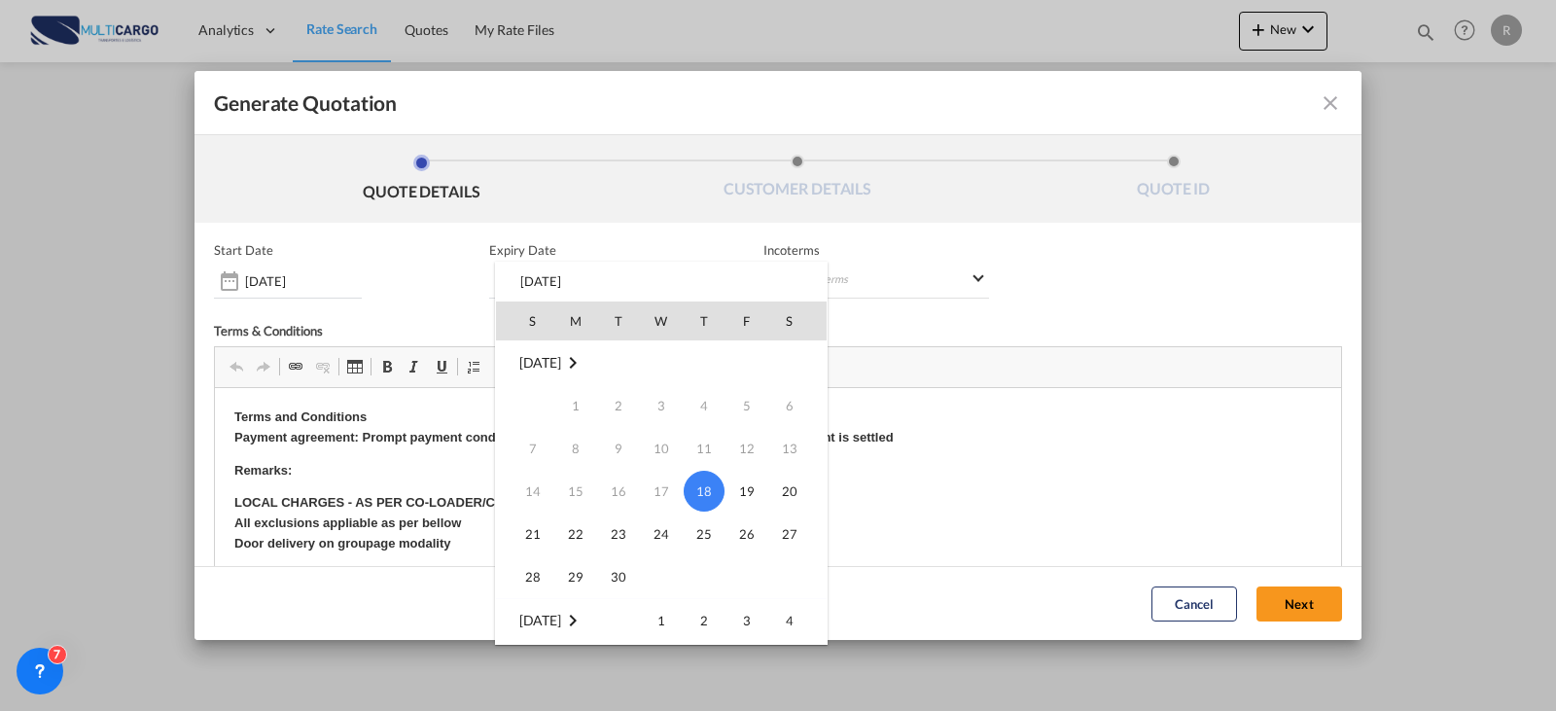
click at [624, 573] on span "30" at bounding box center [618, 576] width 39 height 39
type input "[DATE]"
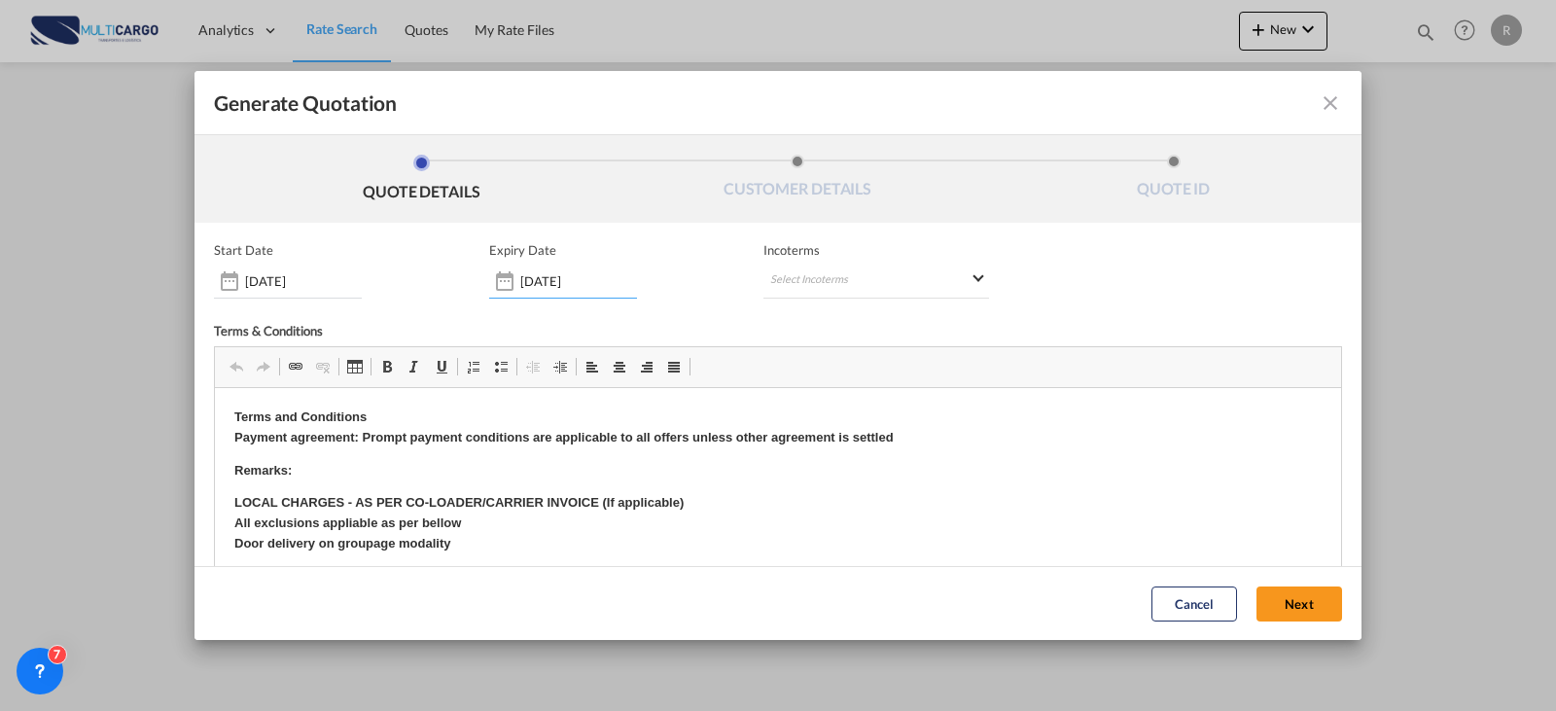
click at [894, 259] on div "Incoterms Select Incoterms EXW - import Ex Works FOB - export Free on Board CIP…" at bounding box center [876, 270] width 226 height 56
click at [885, 278] on md-select "Select Incoterms EXW - import Ex Works FOB - export Free on Board CIP - export …" at bounding box center [876, 281] width 226 height 35
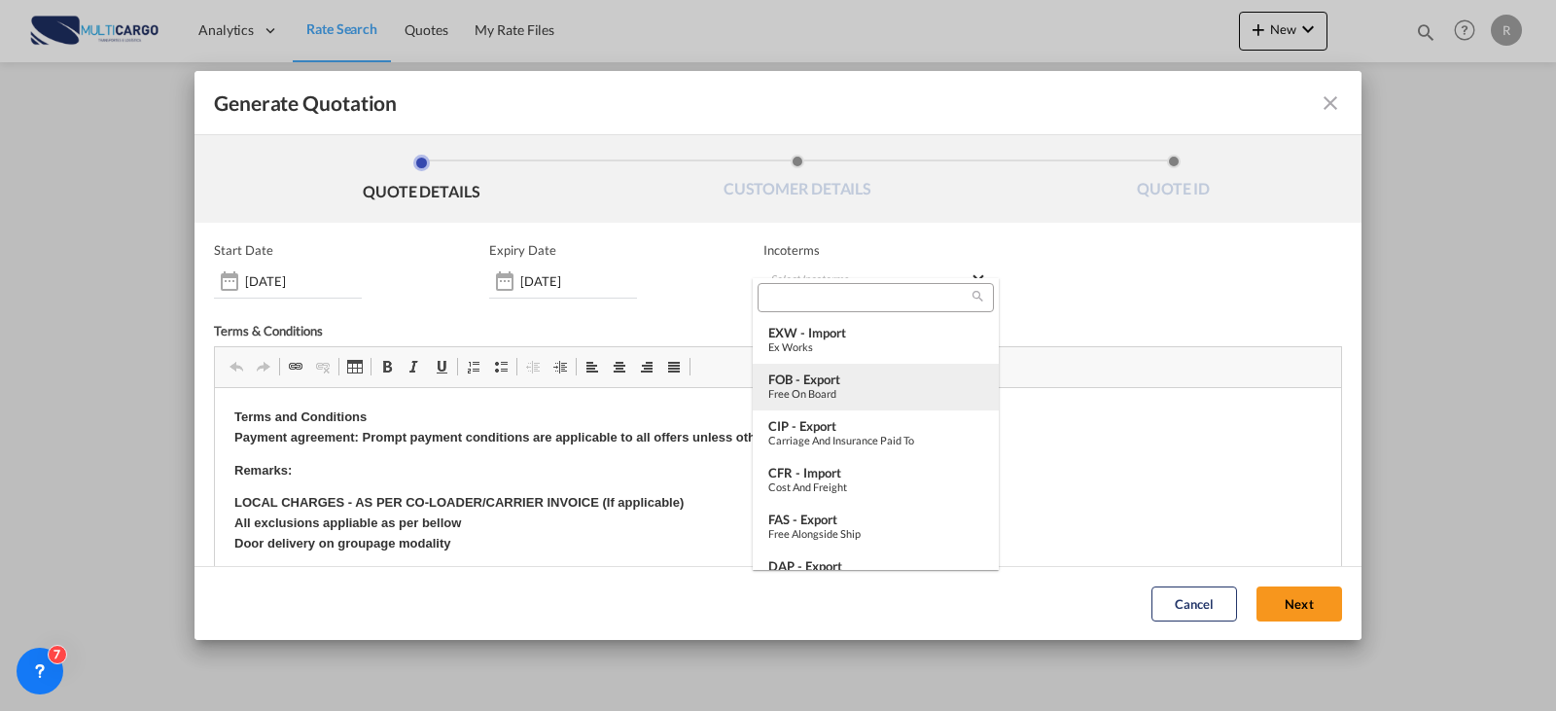
type md-option "[object Object]"
click at [851, 385] on div "FOB - export" at bounding box center [875, 379] width 215 height 16
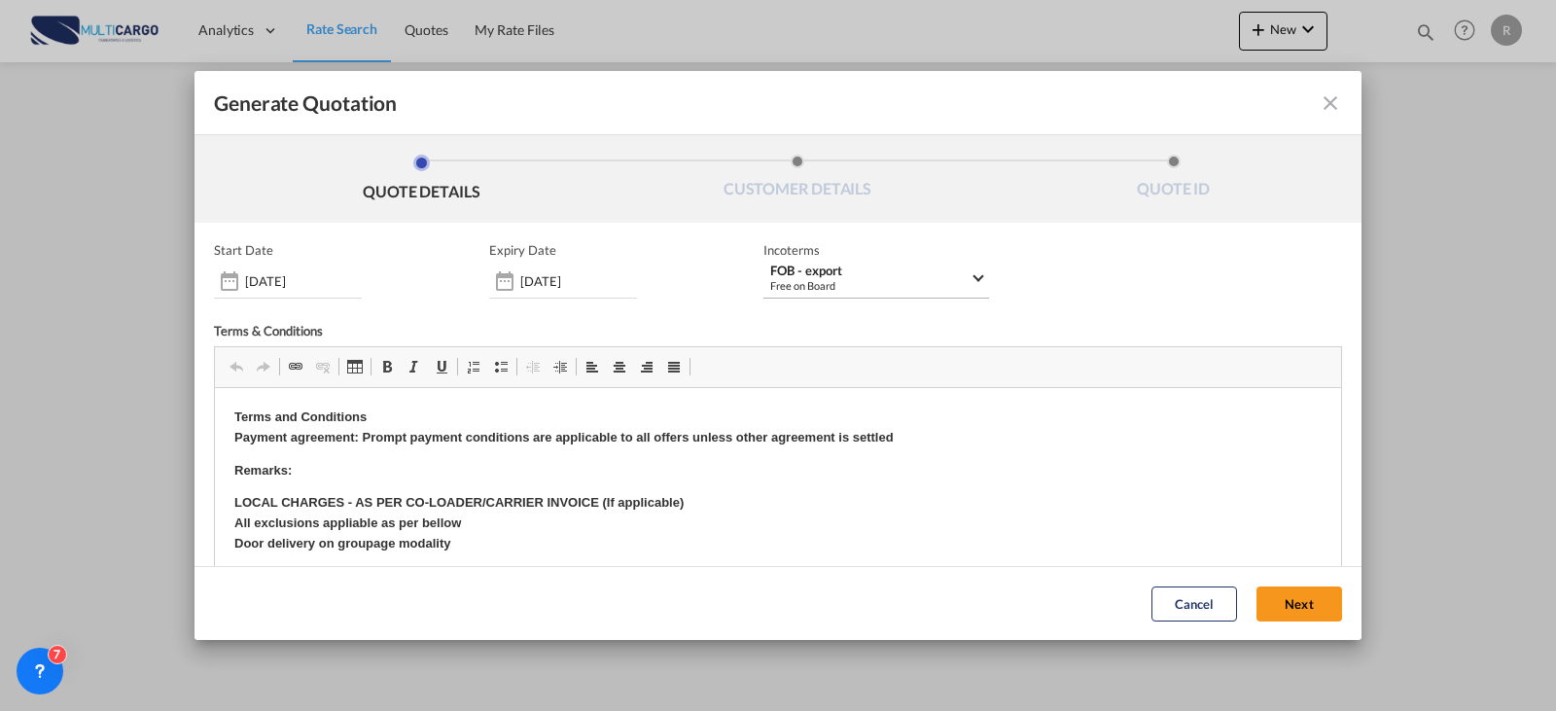
click at [937, 285] on div "Free on Board" at bounding box center [869, 285] width 199 height 15
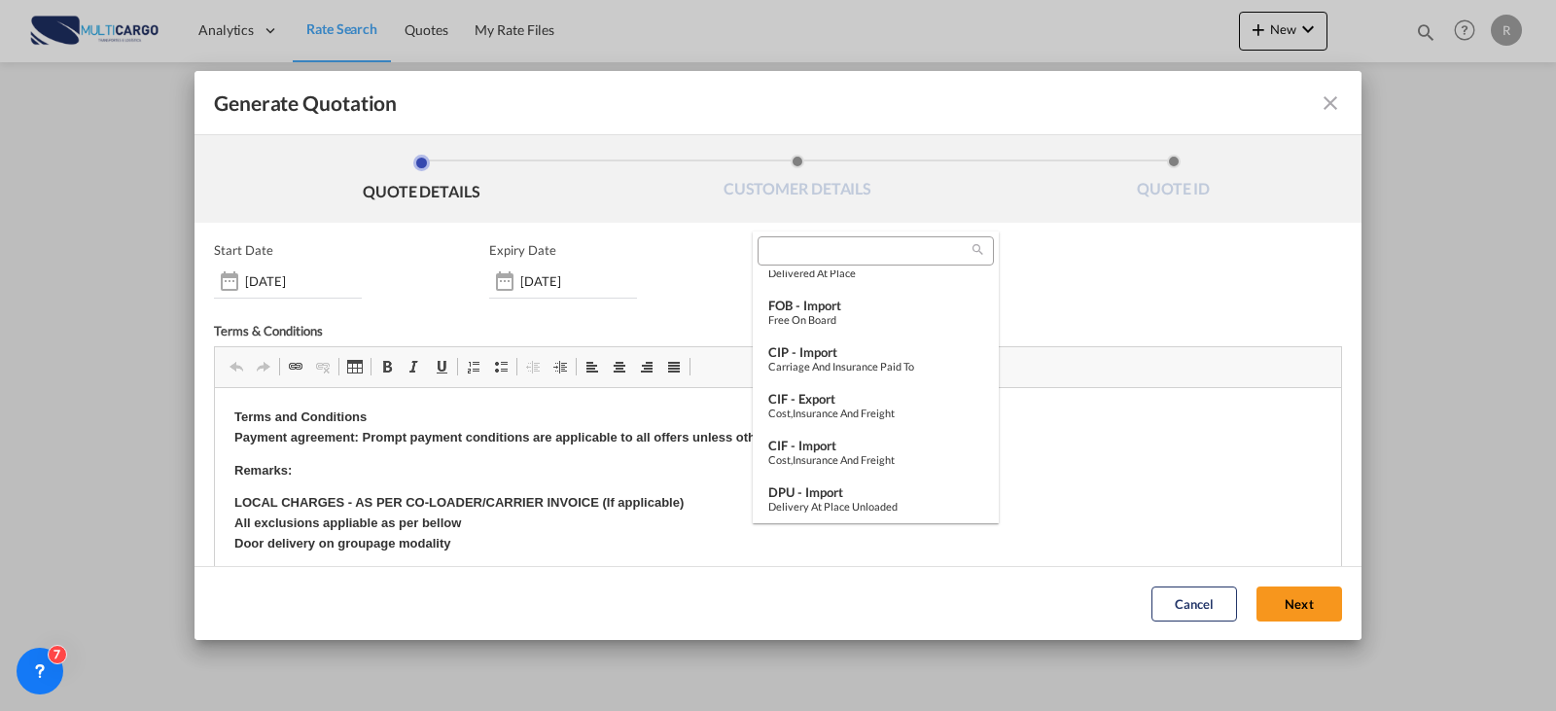
scroll to position [727, 0]
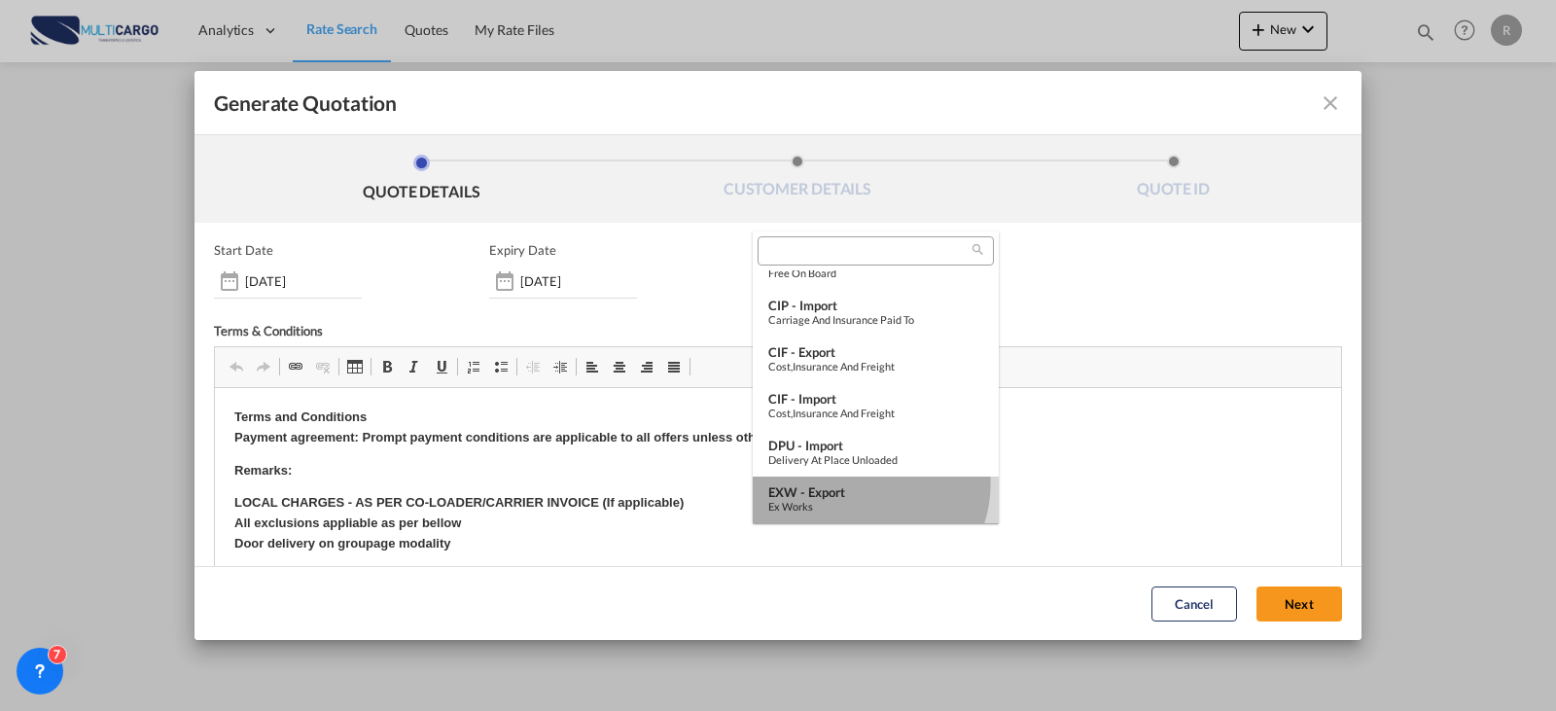
drag, startPoint x: 860, startPoint y: 483, endPoint x: 1029, endPoint y: 163, distance: 361.9
click at [860, 484] on div "EXW - export" at bounding box center [875, 492] width 215 height 16
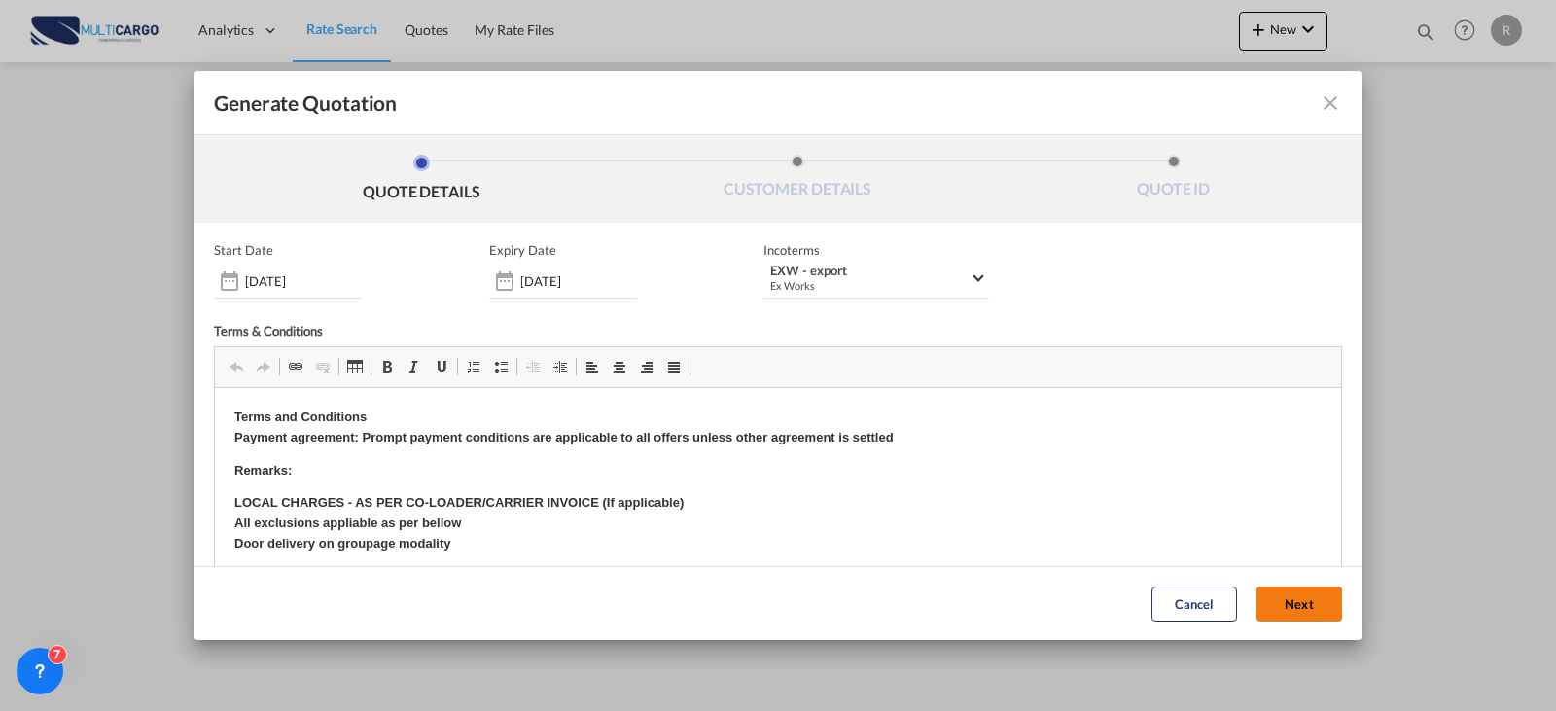
click at [1289, 594] on button "Next" at bounding box center [1299, 603] width 86 height 35
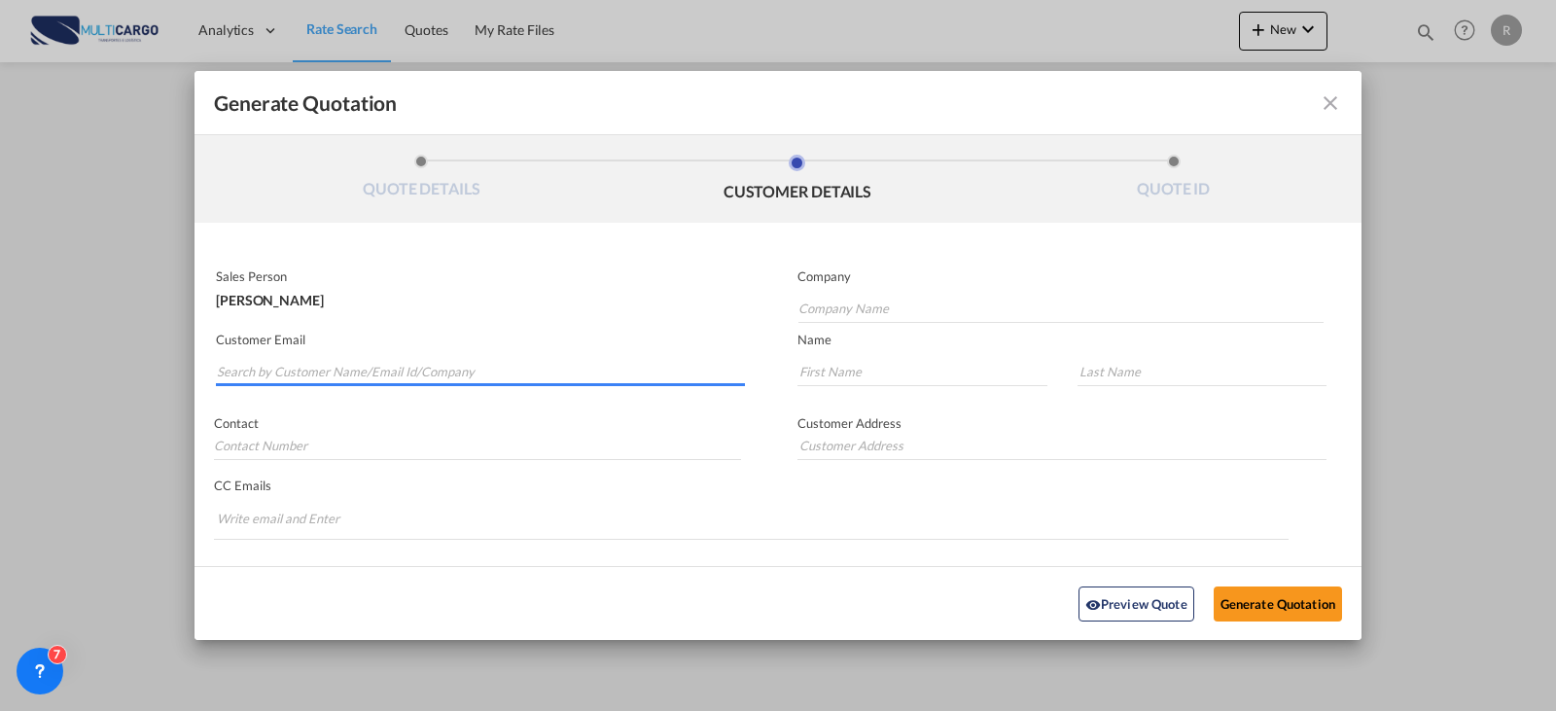
click at [471, 370] on input "Search by Customer Name/Email Id/Company" at bounding box center [481, 371] width 528 height 29
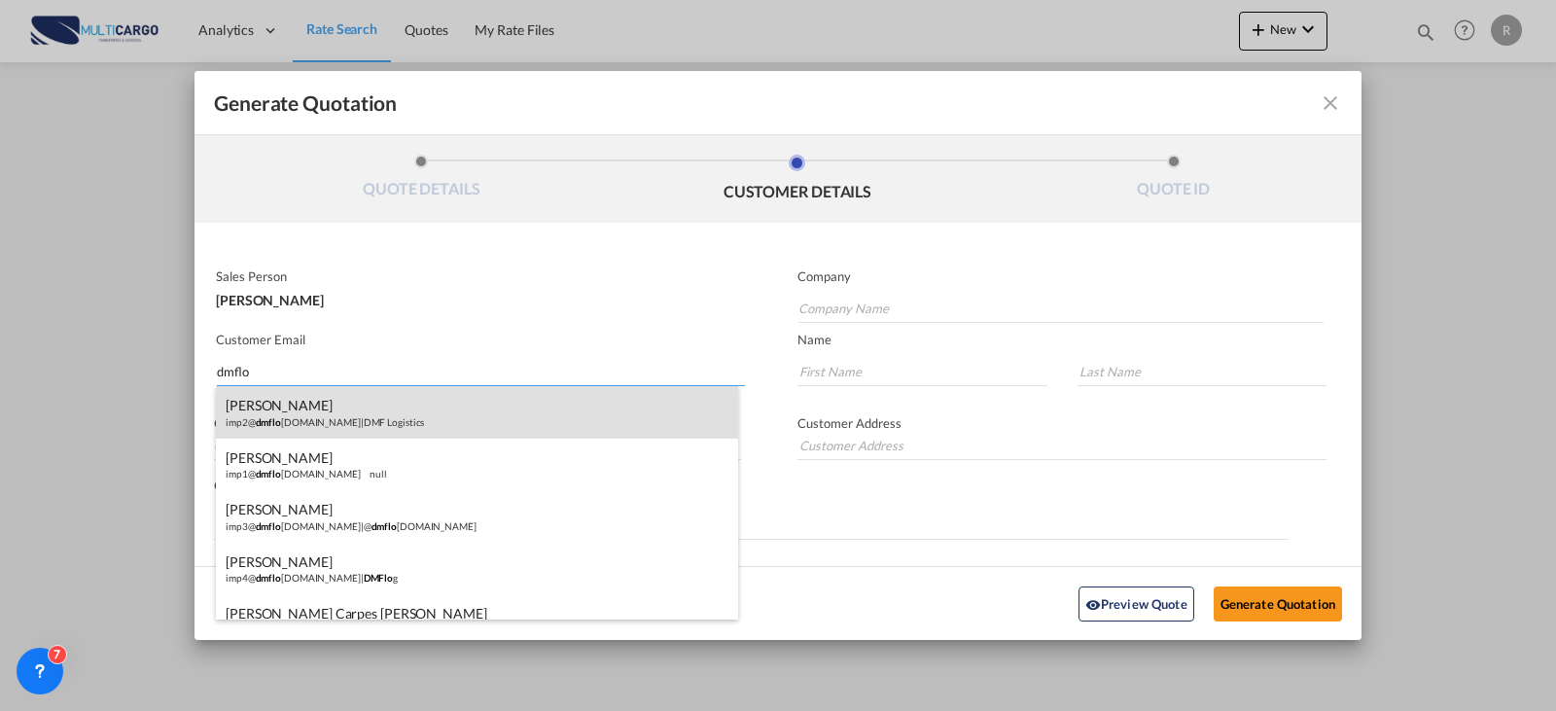
type input "dmflo"
click at [349, 413] on div "[PERSON_NAME] imp2@ dmflo [DOMAIN_NAME] | DMF Logistics" at bounding box center [477, 412] width 522 height 53
type input "DMF Logistics"
type input "[EMAIL_ADDRESS][DOMAIN_NAME]"
type input "[PERSON_NAME]"
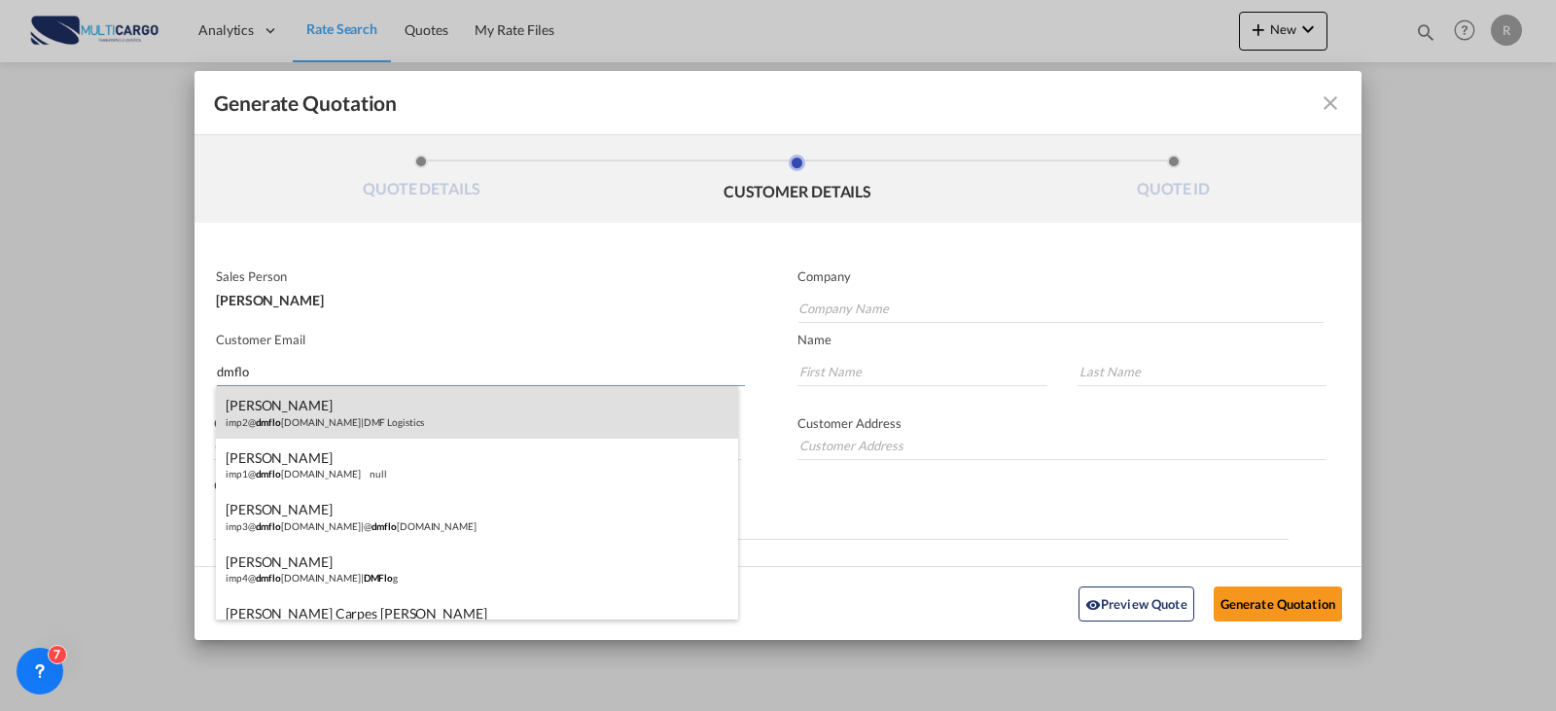
type input "[PERSON_NAME]"
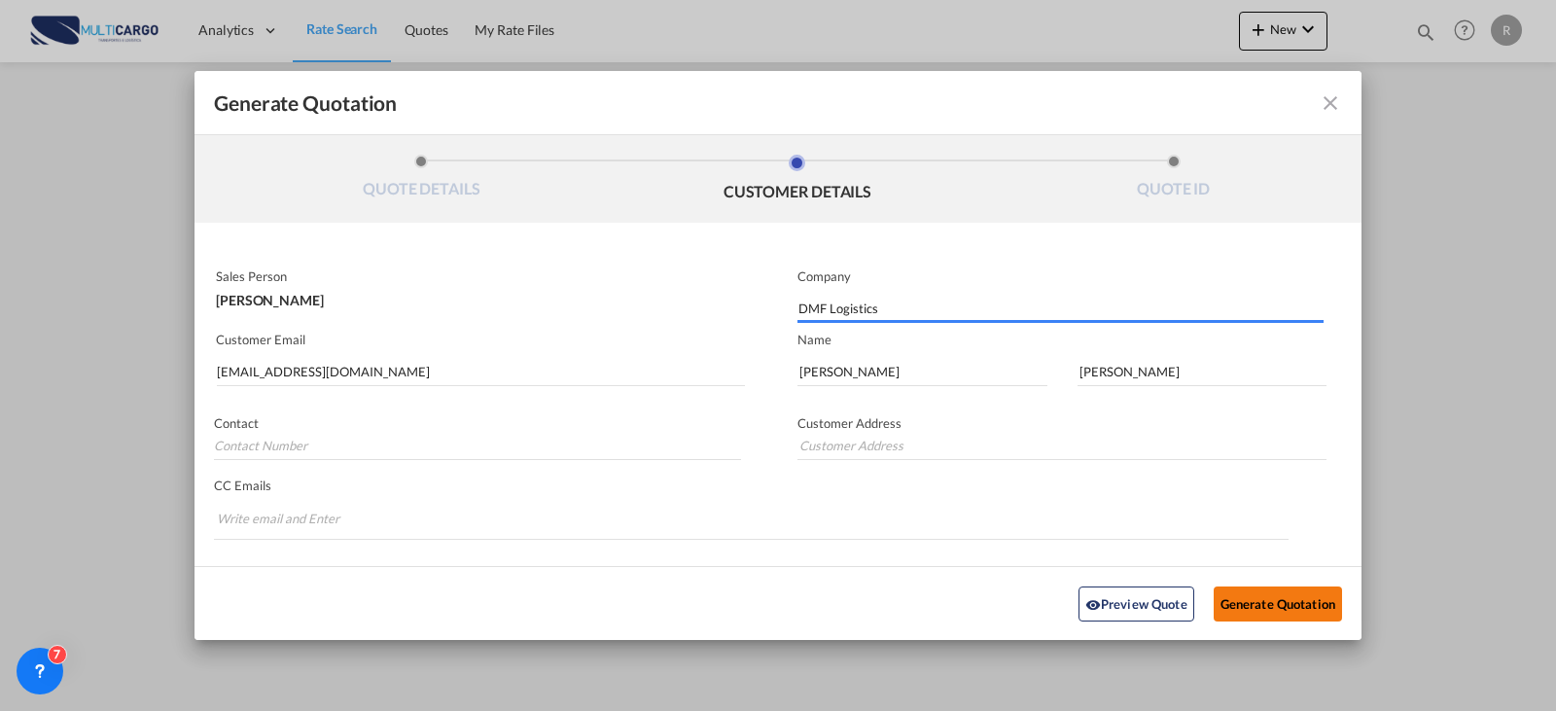
click at [1325, 611] on button "Generate Quotation" at bounding box center [1278, 602] width 128 height 35
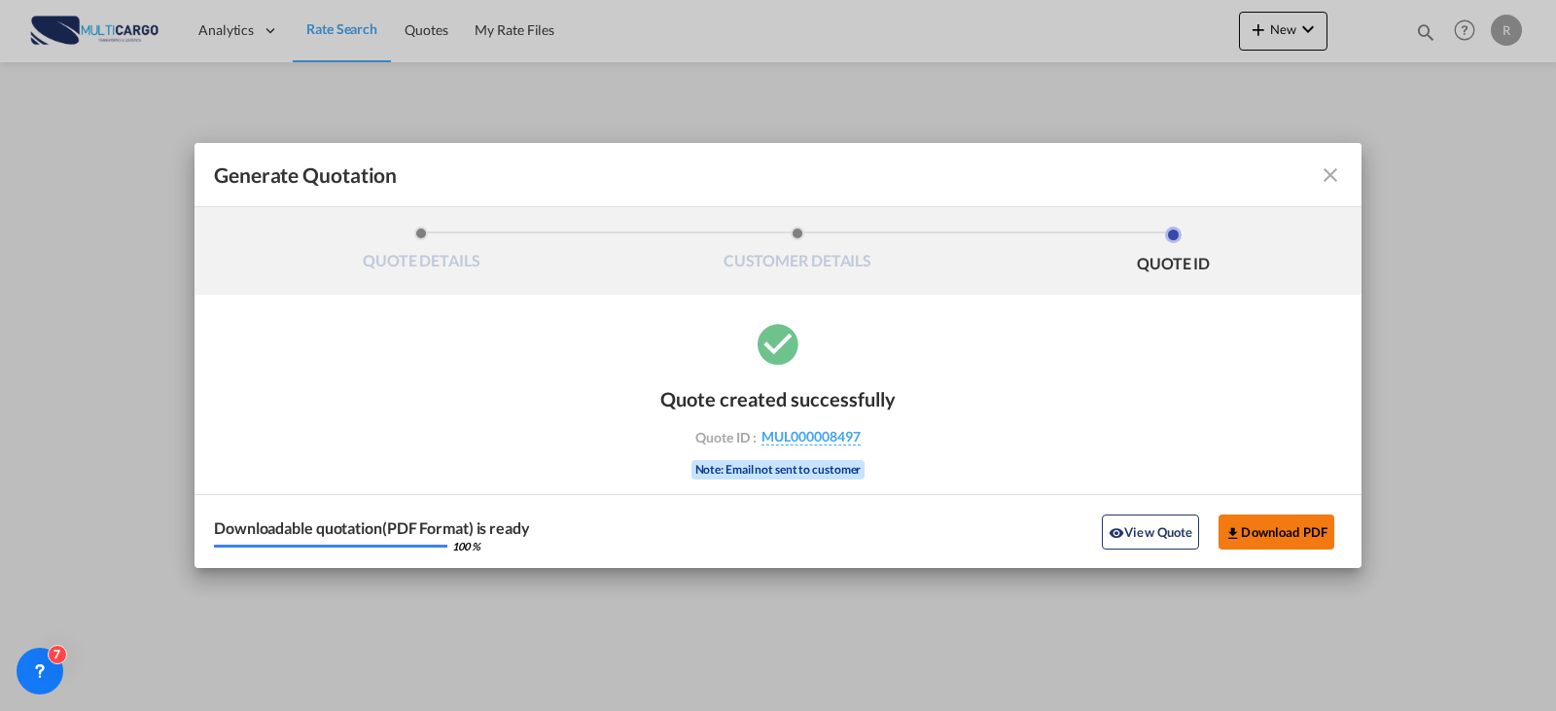
click at [1260, 529] on button "Download PDF" at bounding box center [1276, 531] width 116 height 35
click at [1331, 185] on md-icon "icon-close fg-AAA8AD cursor m-0" at bounding box center [1330, 174] width 23 height 23
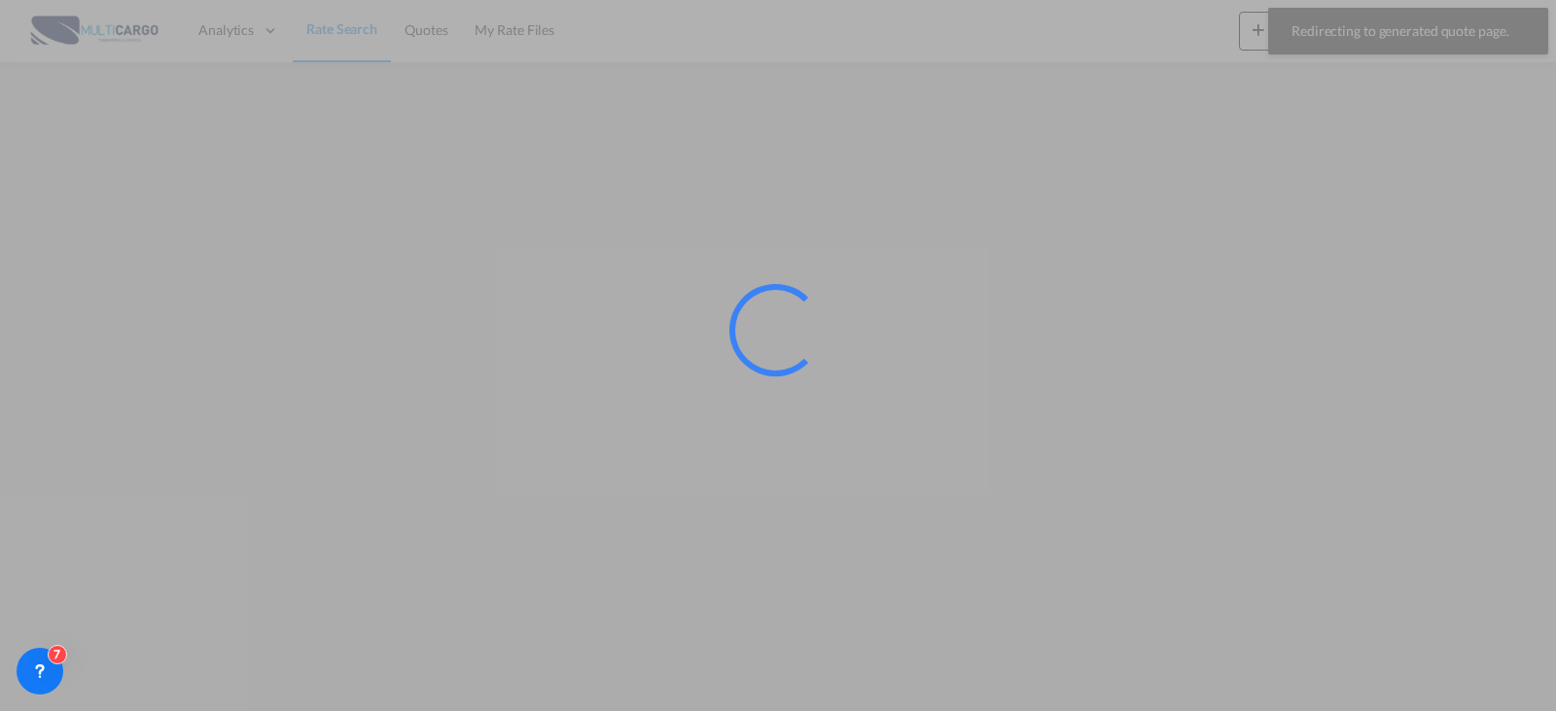
click at [1425, 30] on div at bounding box center [778, 355] width 1556 height 711
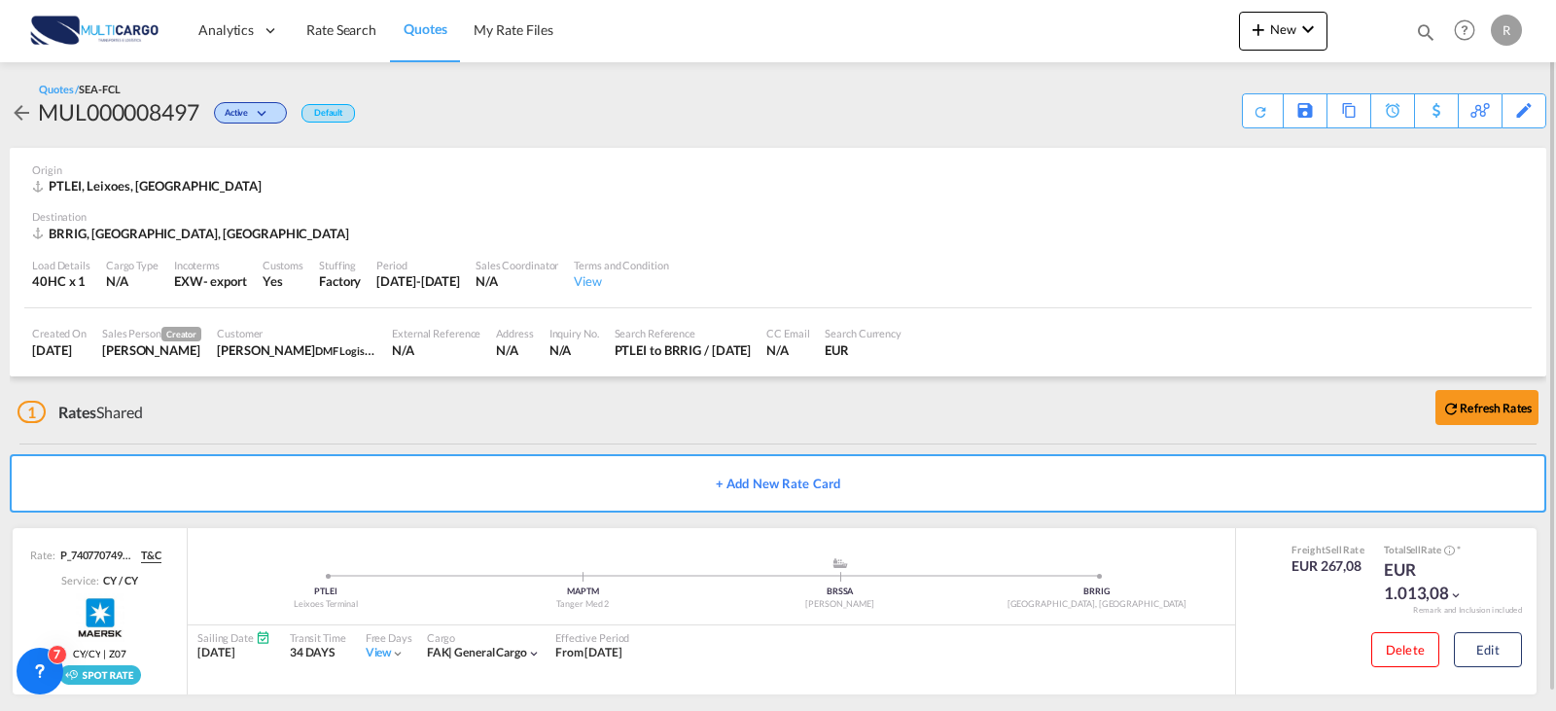
click at [1051, 88] on div "Quotes / SEA-FCL MUL000008497 Active Default Save As Template Copy Quote Set Re…" at bounding box center [778, 105] width 1536 height 47
click at [1405, 39] on div "Quotes Help Resources Product Release R My Profile Logout" at bounding box center [1465, 30] width 124 height 60
click at [1425, 26] on md-icon "icon-magnify" at bounding box center [1425, 31] width 21 height 21
click at [1134, 36] on select "Quotes" at bounding box center [1116, 32] width 92 height 35
select select "Quotes"
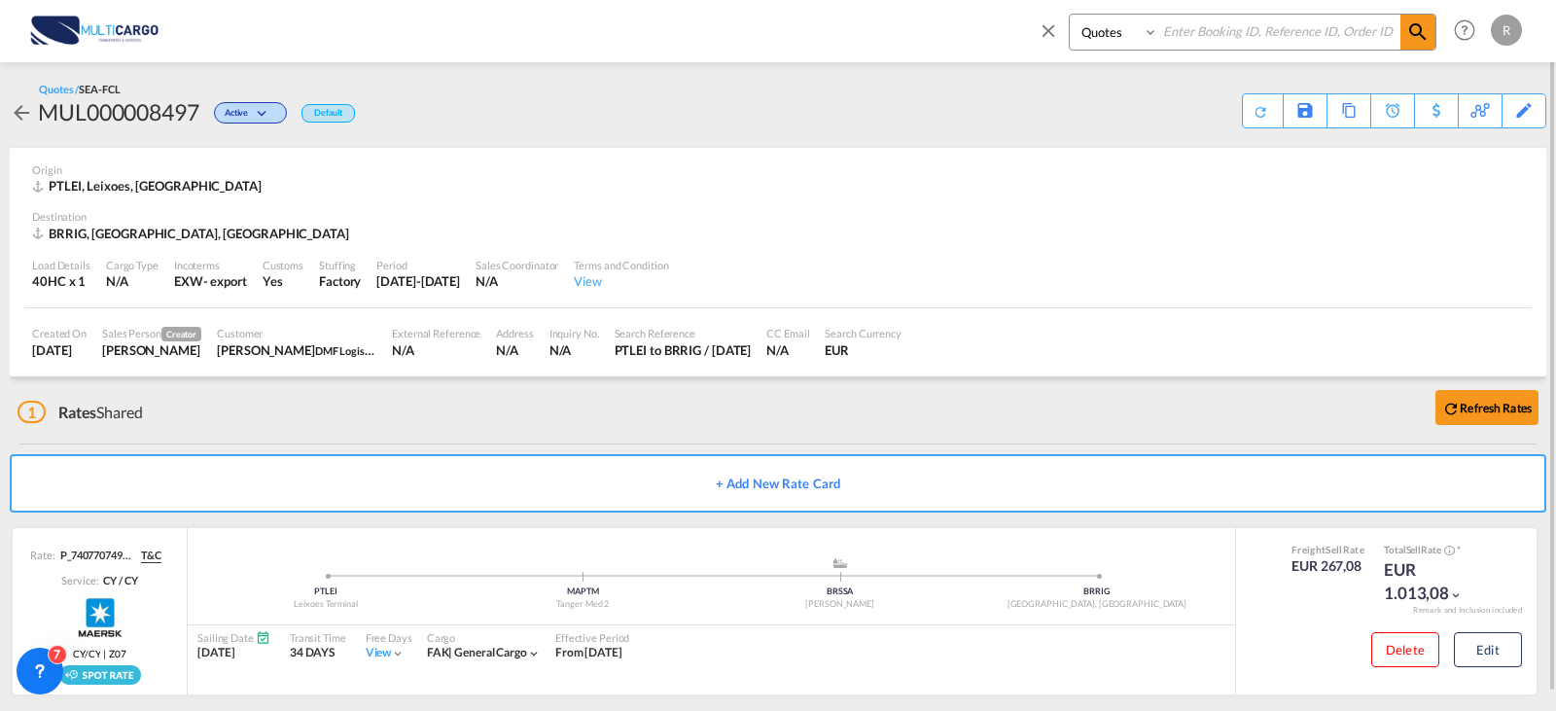
click at [1070, 15] on select "Quotes" at bounding box center [1116, 32] width 92 height 35
click at [1200, 45] on input at bounding box center [1279, 32] width 242 height 34
type input "8460"
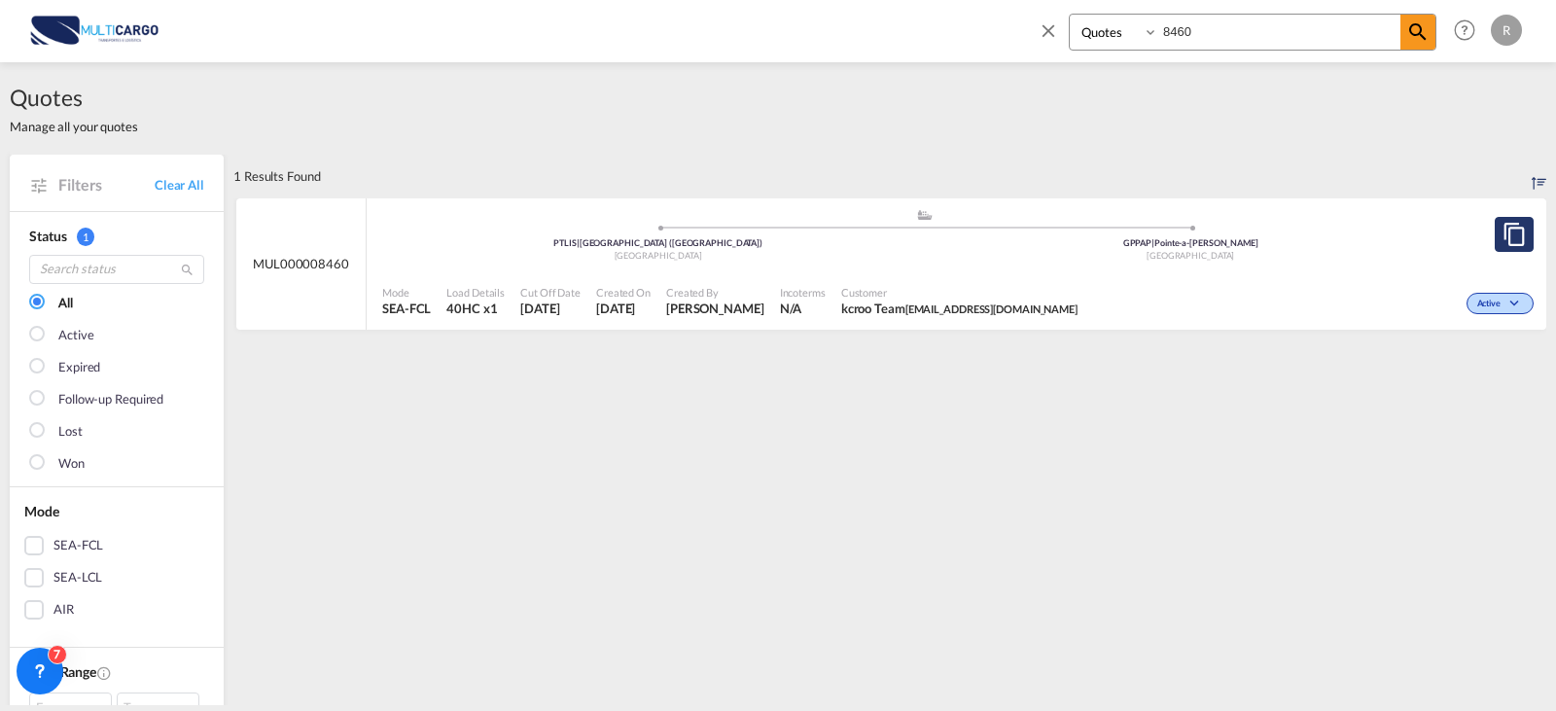
click at [1502, 237] on md-icon "assets/icons/custom/copyQuote.svg" at bounding box center [1513, 234] width 23 height 23
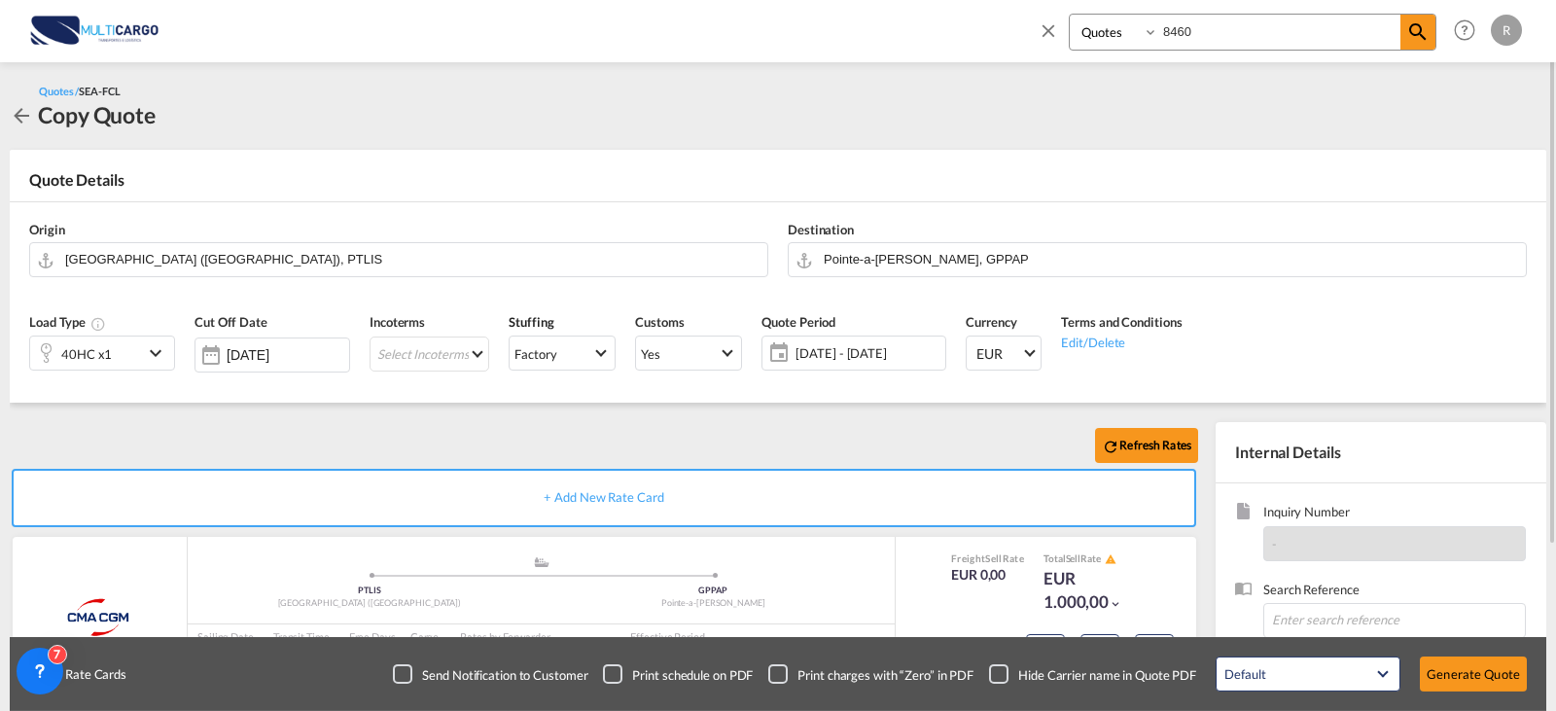
scroll to position [194, 0]
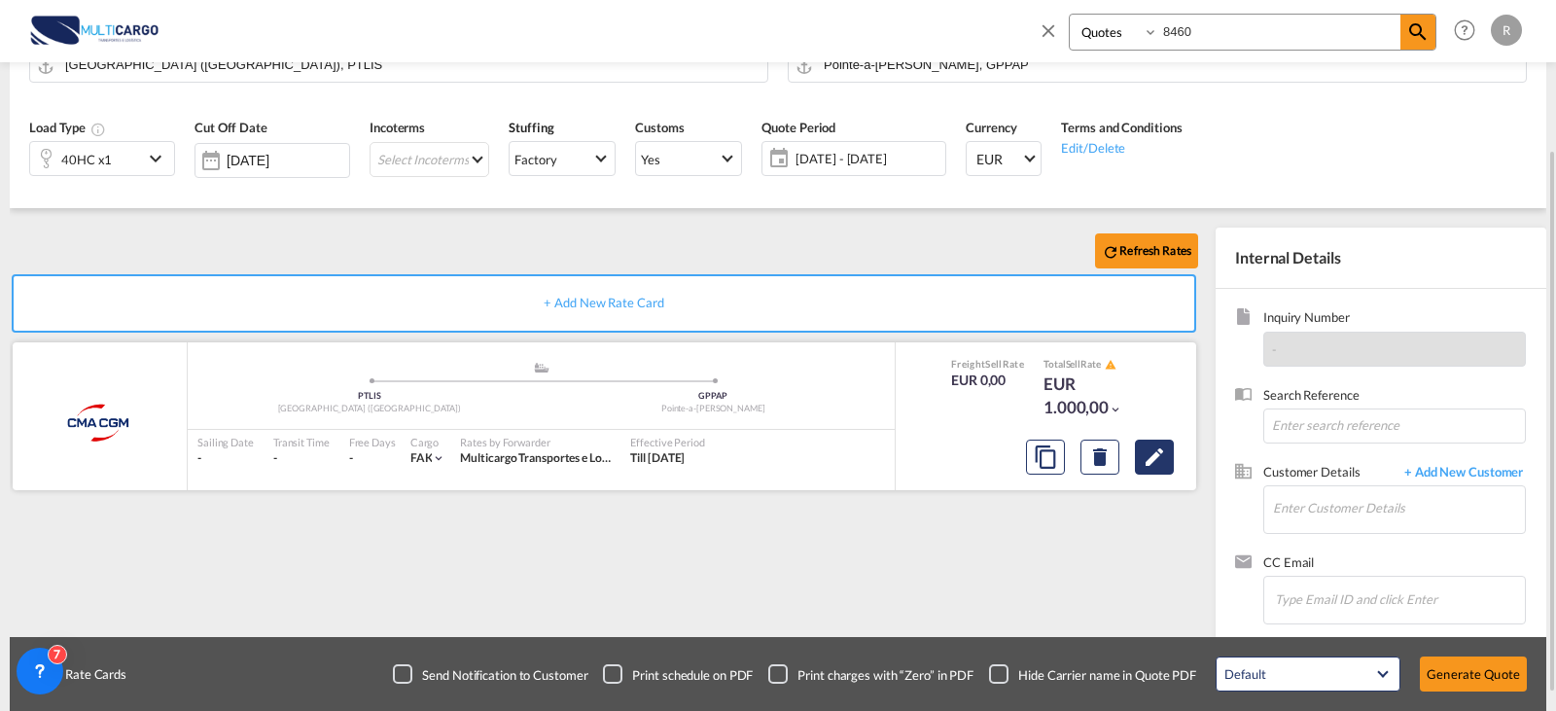
click at [1159, 454] on md-icon "Edit" at bounding box center [1154, 456] width 23 height 23
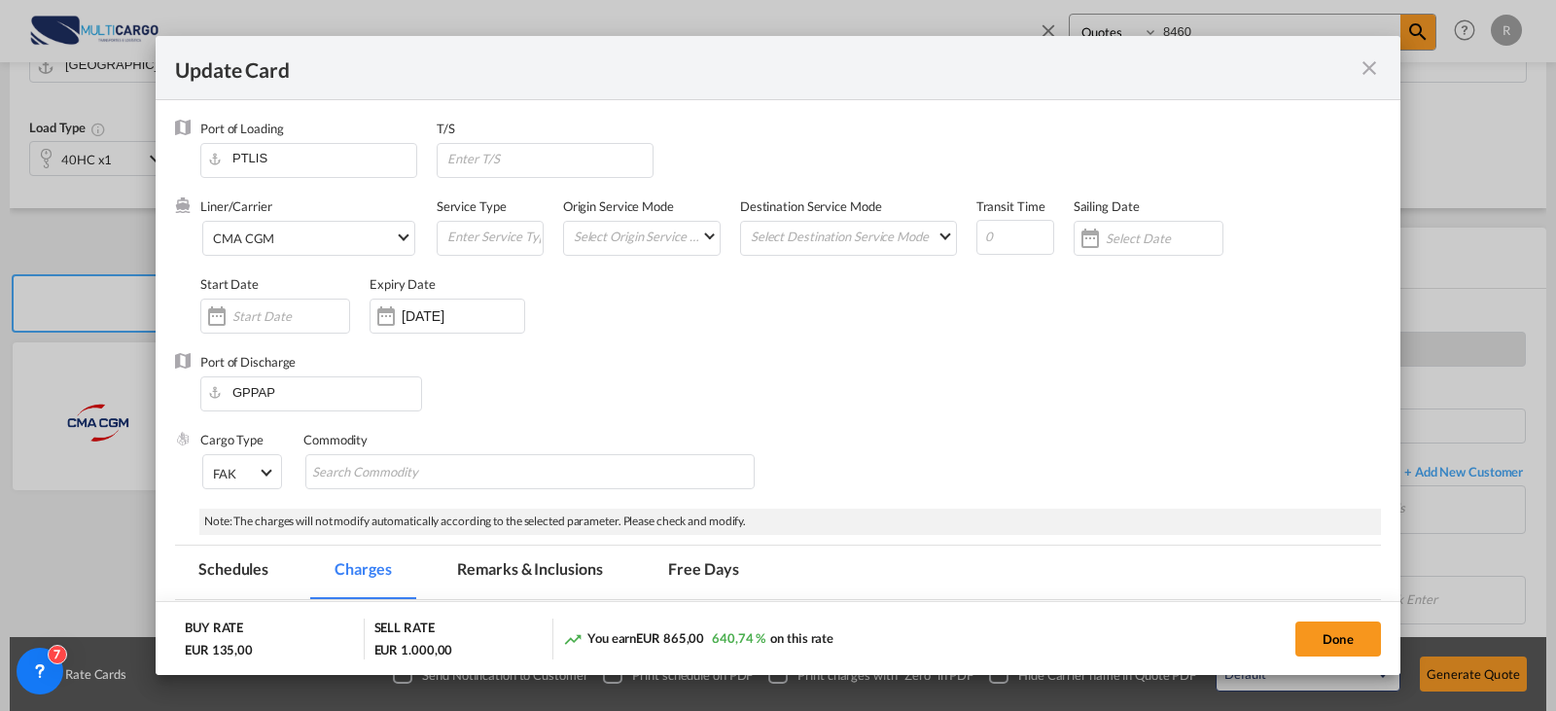
select select "per B/L"
select select "per container"
select select "per clearance"
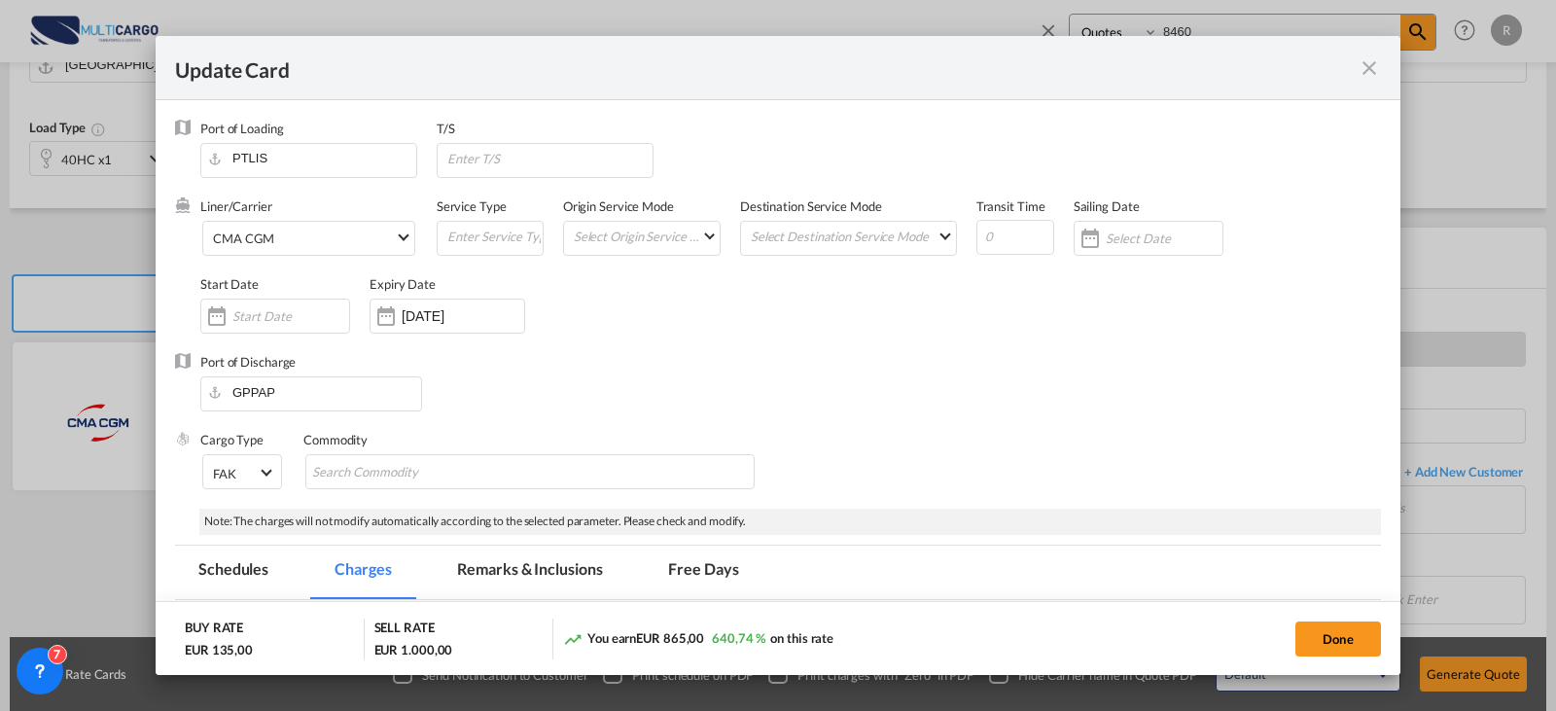
select select "per container"
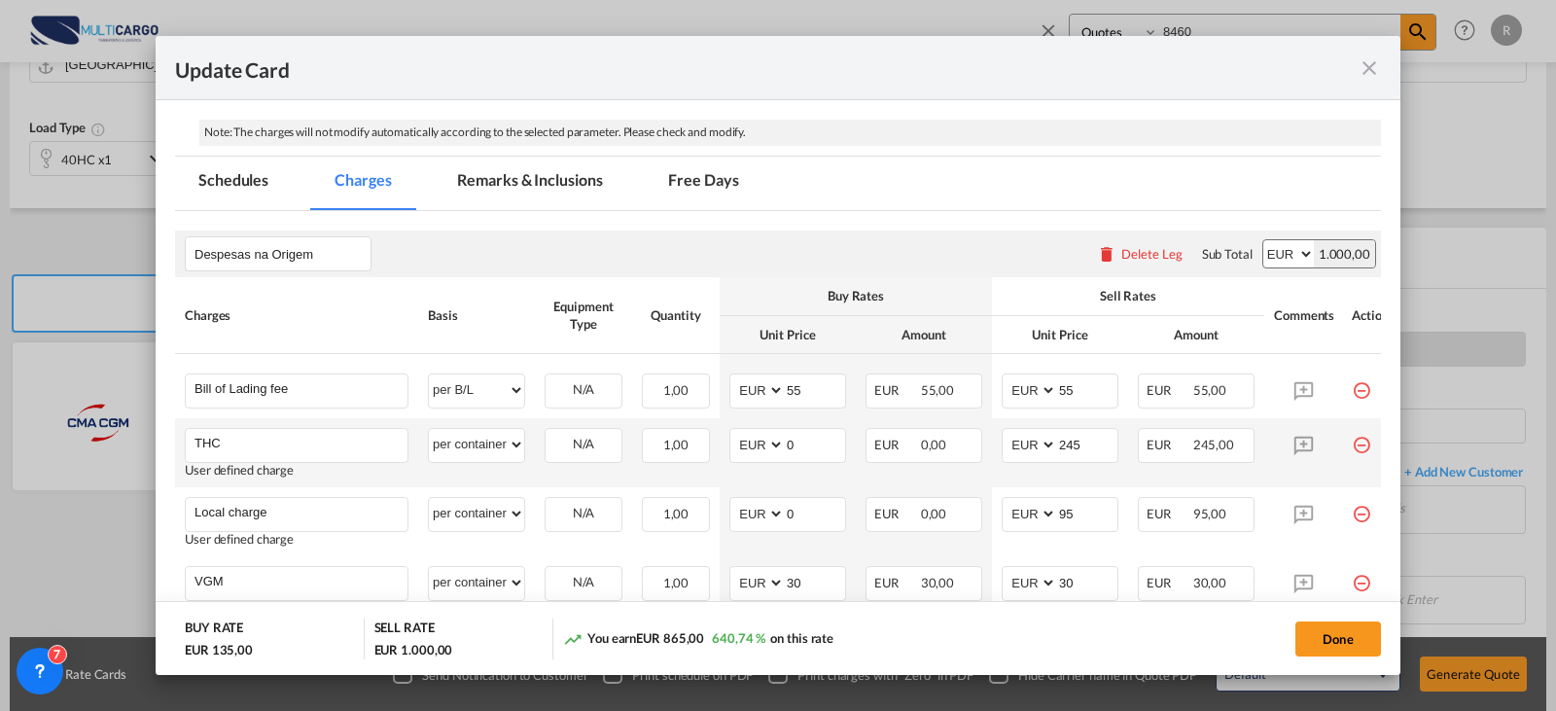
scroll to position [583, 0]
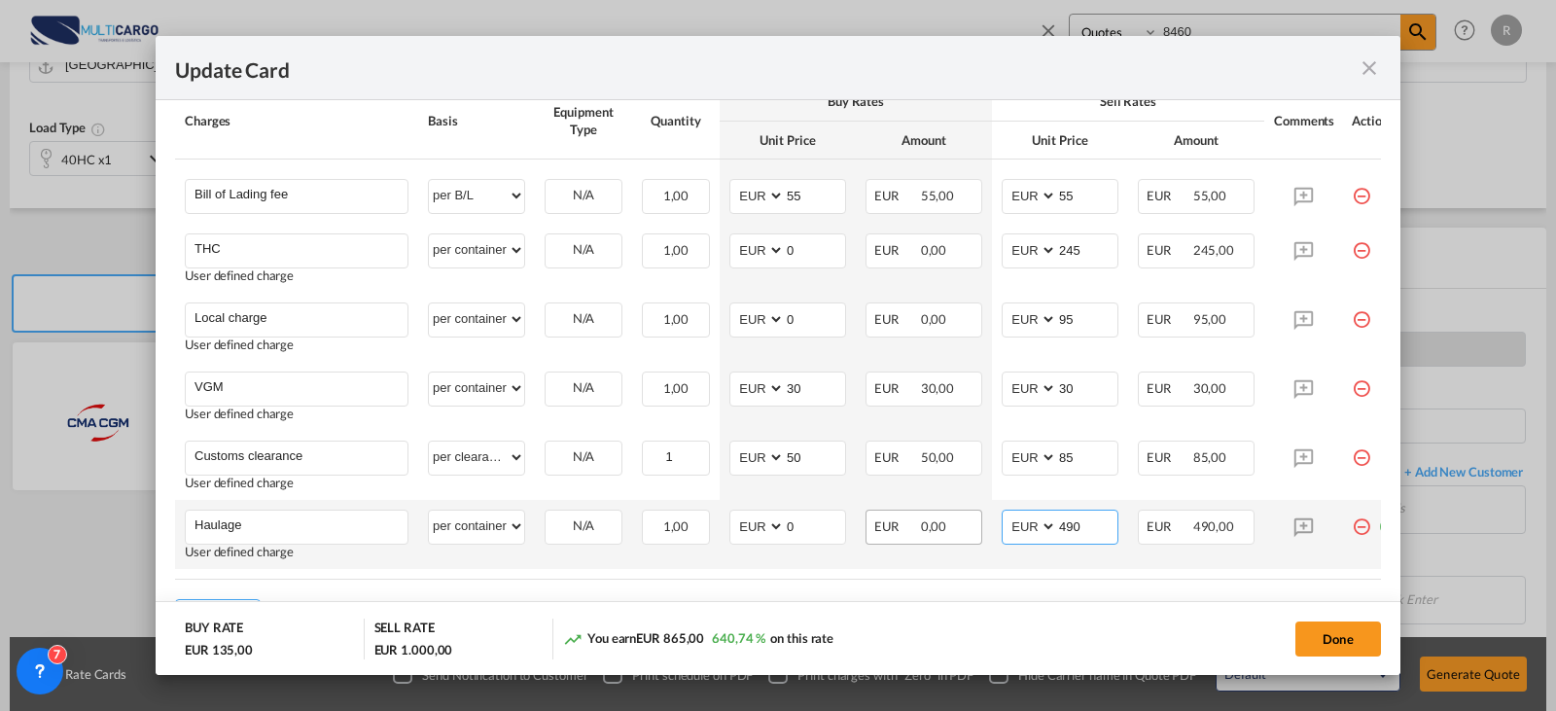
drag, startPoint x: 1089, startPoint y: 532, endPoint x: 906, endPoint y: 532, distance: 182.8
click at [906, 532] on tr "Haulage Please Enter User Defined Charges Cannot Be Published User defined char…" at bounding box center [791, 534] width 1232 height 69
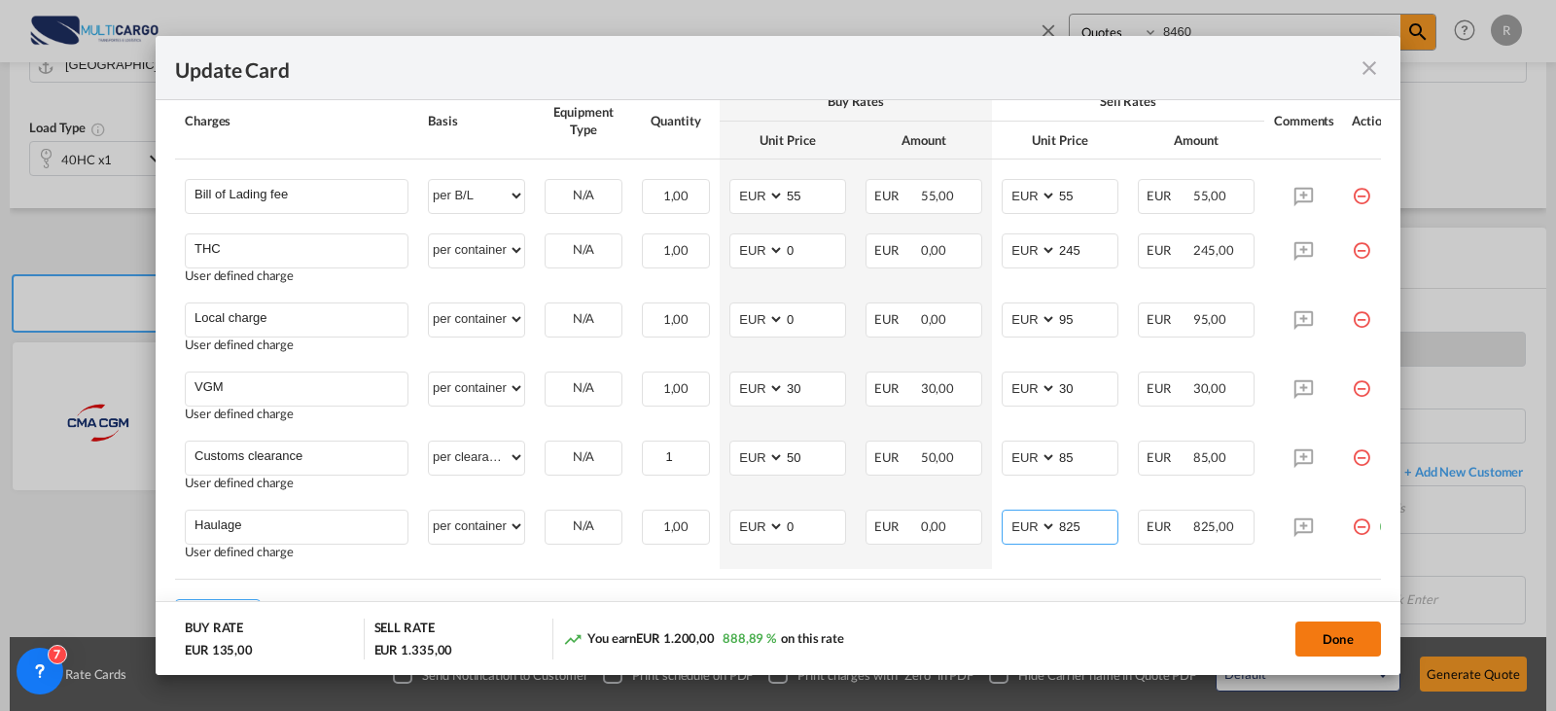
type input "825"
click at [1360, 649] on button "Done" at bounding box center [1338, 638] width 86 height 35
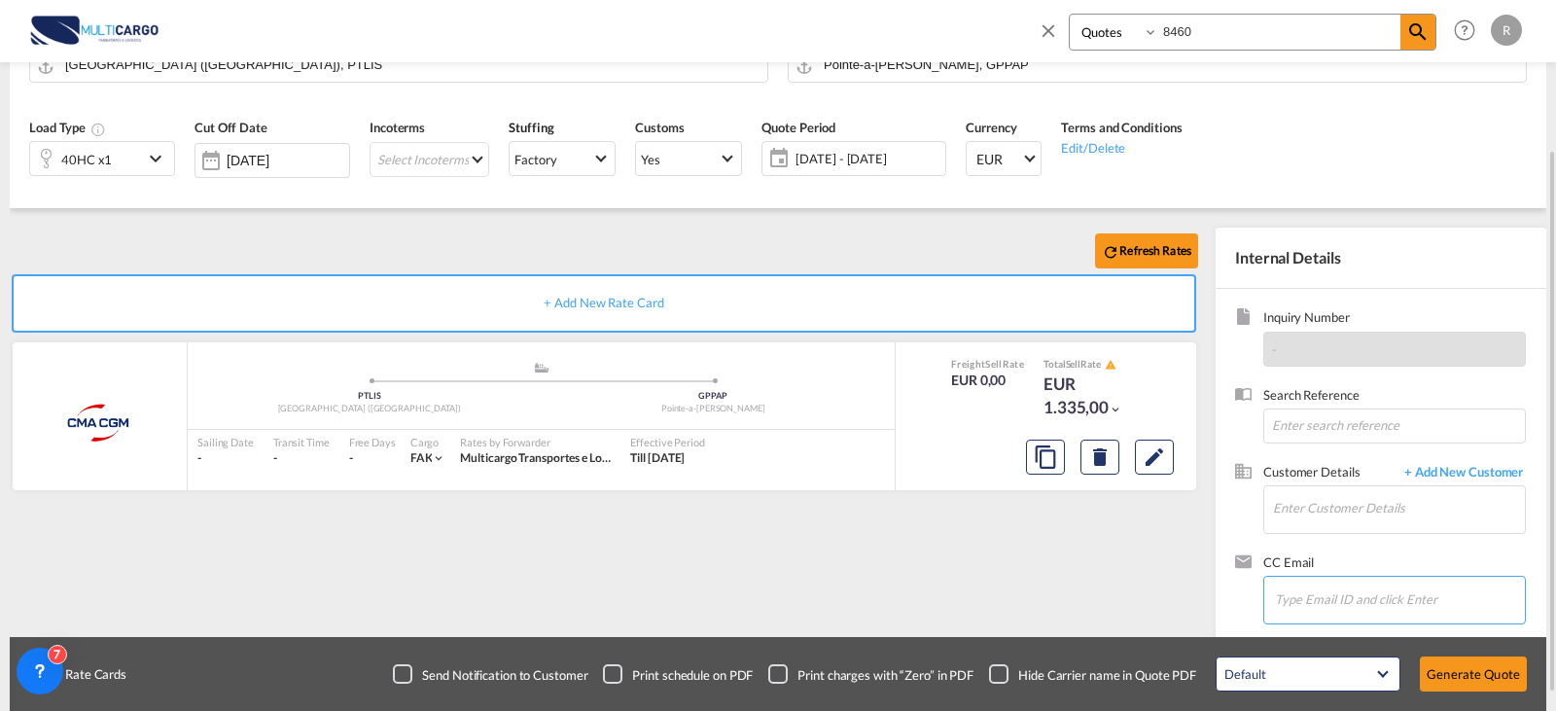
click at [1368, 603] on input "Chips input." at bounding box center [1372, 599] width 194 height 41
type input "kcro"
click at [1302, 602] on input "Chips input." at bounding box center [1372, 599] width 194 height 41
type input "deke"
drag, startPoint x: 1302, startPoint y: 602, endPoint x: 1181, endPoint y: 604, distance: 121.6
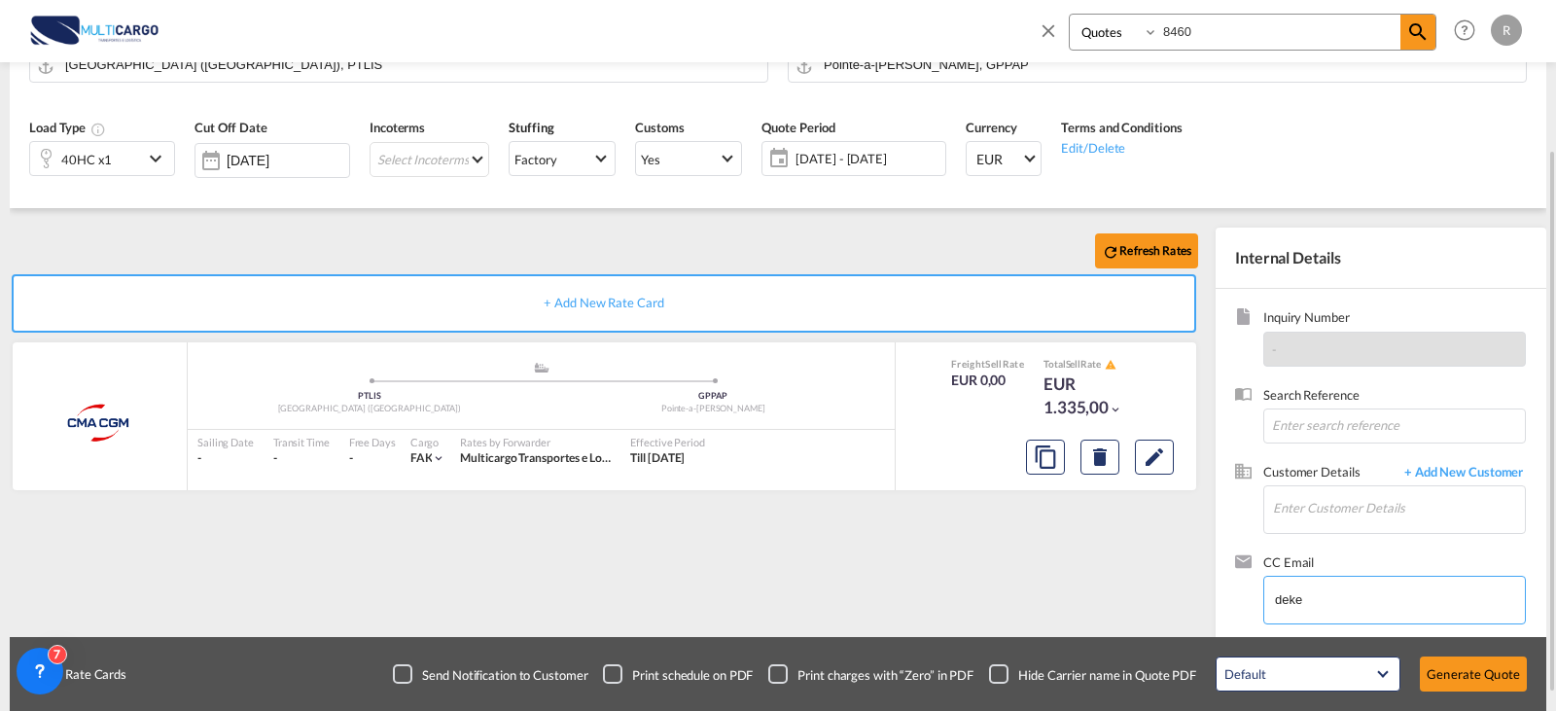
click at [1181, 604] on div "Refresh Rates + Add New Rate Card CMA CGM added by you .a{fill:#aaa8ad;} .a{fil…" at bounding box center [778, 426] width 1536 height 436
click at [1388, 483] on span "Customer Details" at bounding box center [1328, 474] width 131 height 22
click at [1382, 500] on input "Enter Customer Details" at bounding box center [1399, 508] width 252 height 44
click at [1352, 444] on div "kcroo Team kcroo@ deke [DOMAIN_NAME] | kcroo@ deke [DOMAIN_NAME]" at bounding box center [1398, 460] width 253 height 53
type input "[EMAIL_ADDRESS][DOMAIN_NAME], kcroo Team, [EMAIL_ADDRESS][DOMAIN_NAME]"
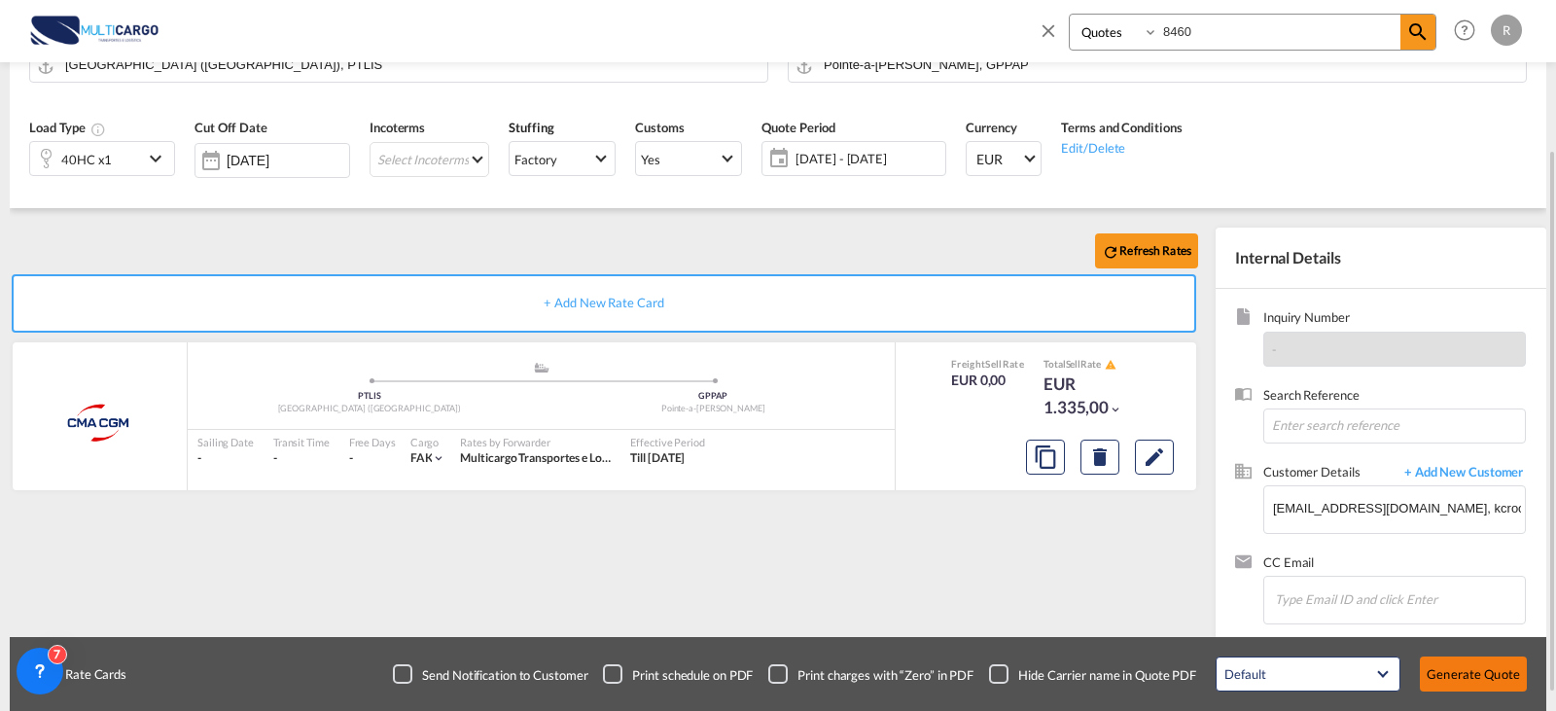
click at [1449, 677] on button "Generate Quote" at bounding box center [1473, 673] width 107 height 35
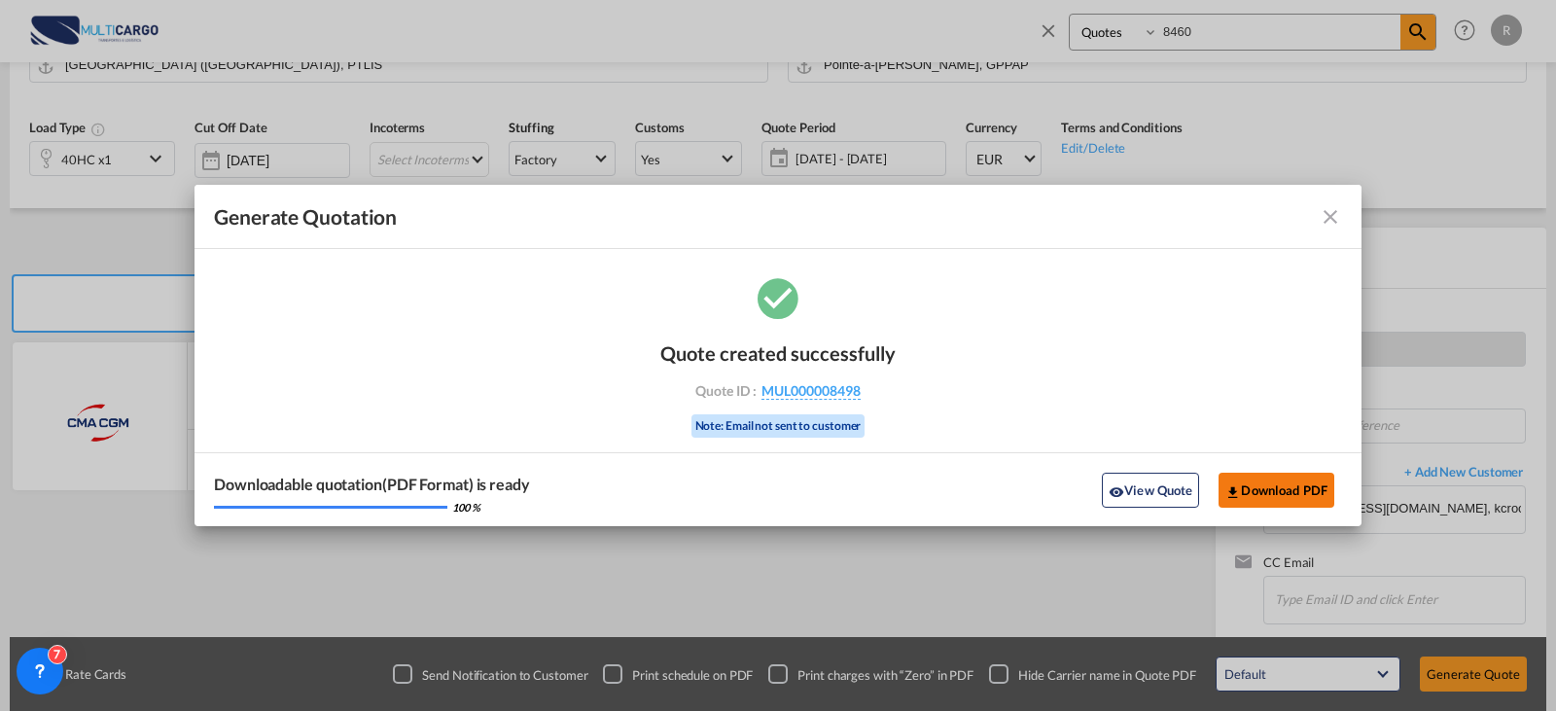
click at [1263, 483] on button "Download PDF" at bounding box center [1276, 490] width 116 height 35
click at [1322, 213] on md-icon "icon-close fg-AAA8AD cursor m-0" at bounding box center [1330, 216] width 23 height 23
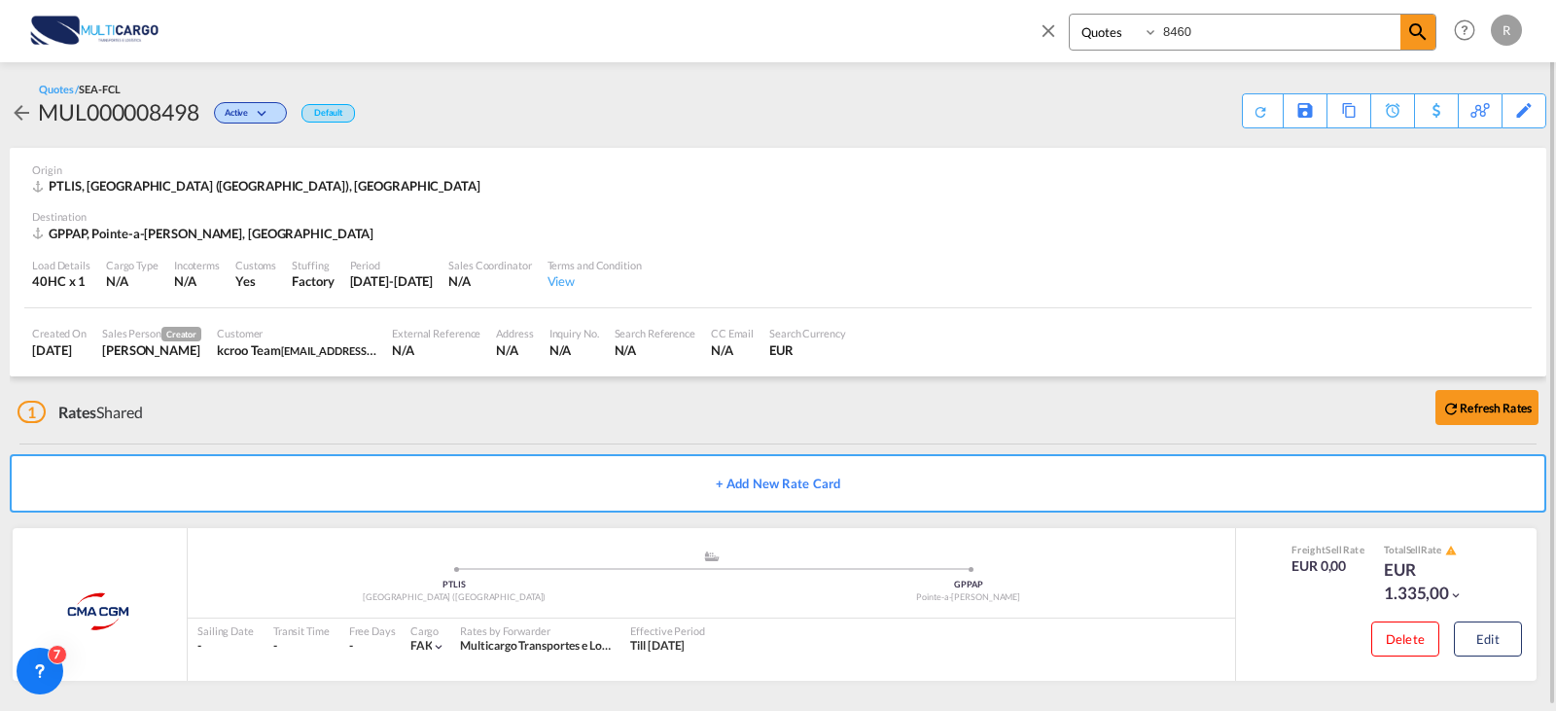
click at [1053, 27] on md-icon "icon-close" at bounding box center [1048, 29] width 21 height 21
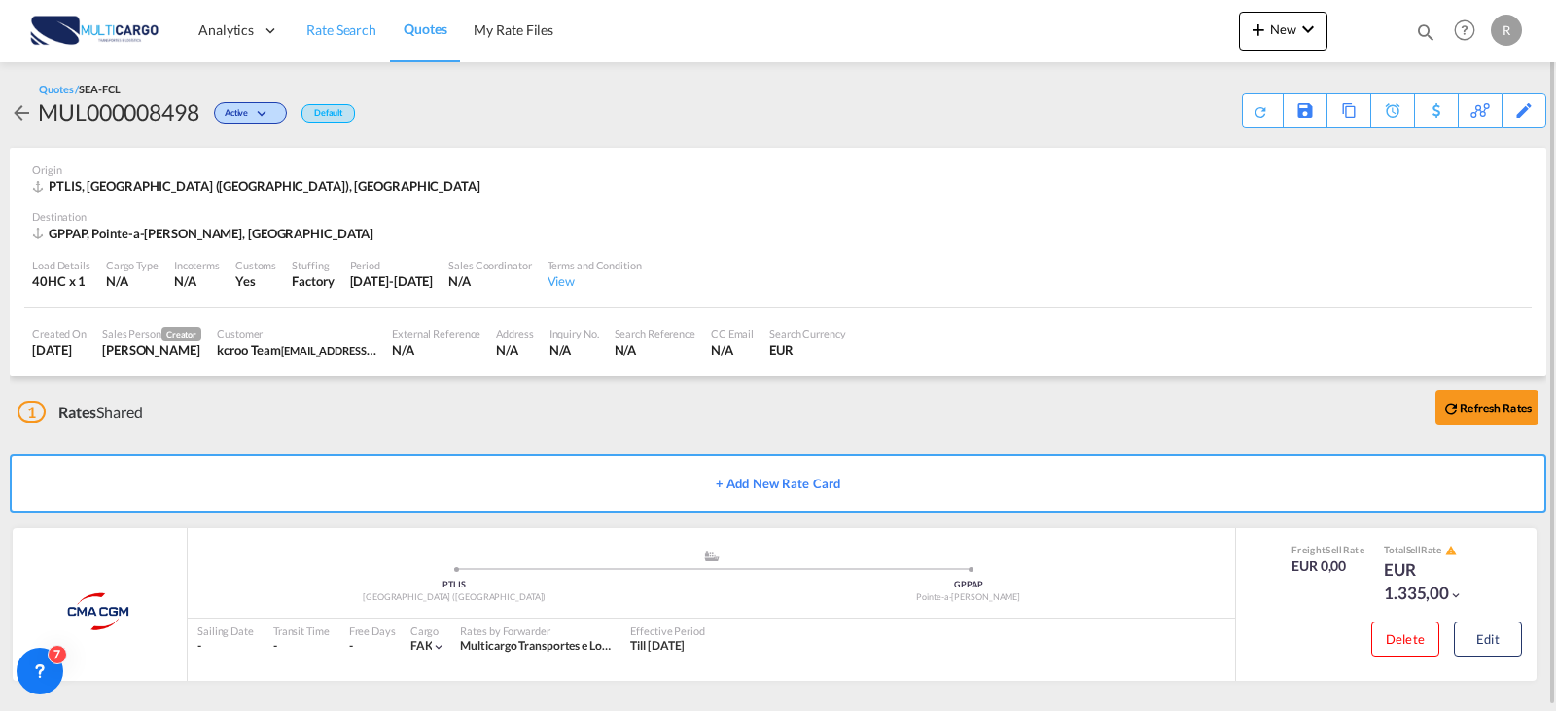
click at [327, 39] on span "Rate Search" at bounding box center [341, 29] width 70 height 19
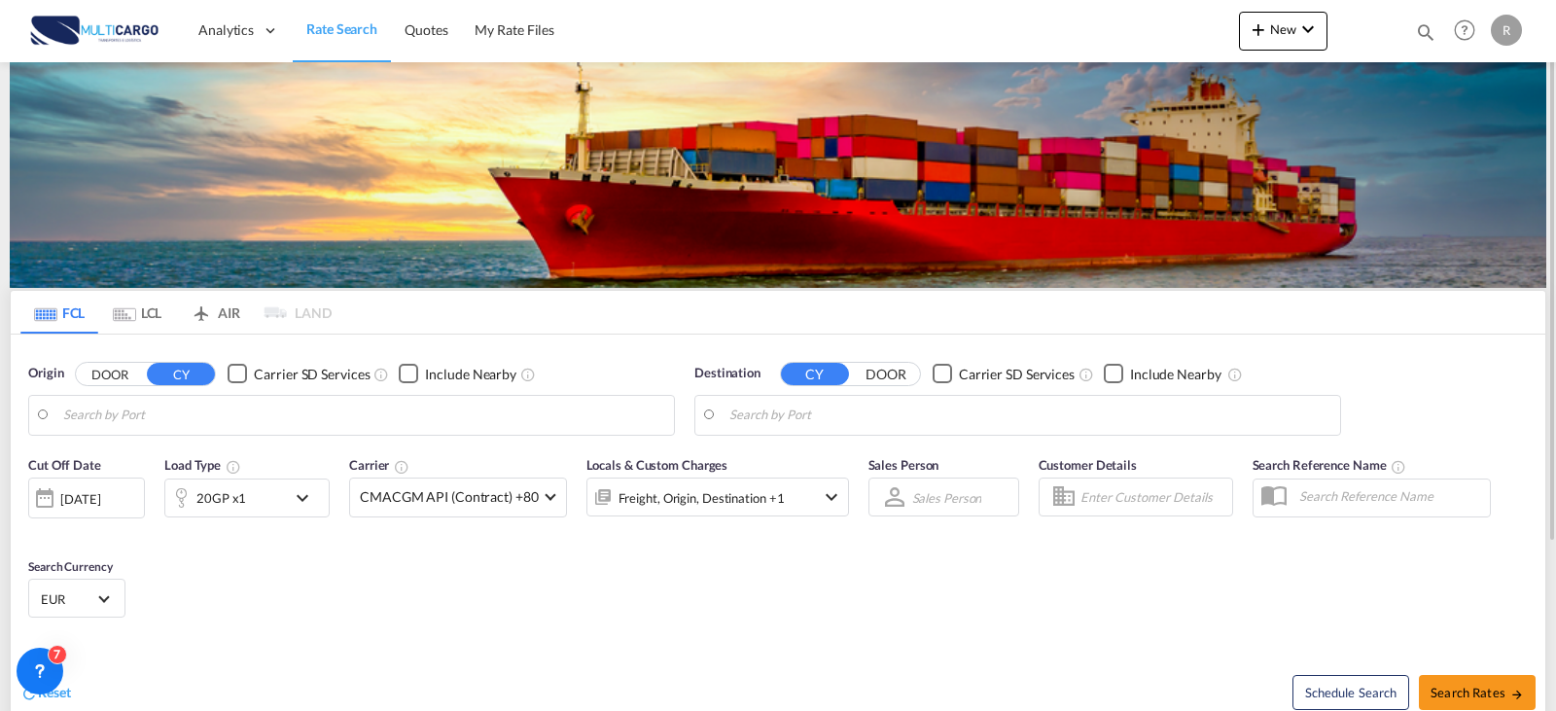
type input "Leixoes, PTLEI"
click at [263, 424] on input "Leixoes, PTLEI" at bounding box center [363, 415] width 601 height 29
click at [913, 420] on input "[GEOGRAPHIC_DATA], [GEOGRAPHIC_DATA]" at bounding box center [1029, 415] width 601 height 29
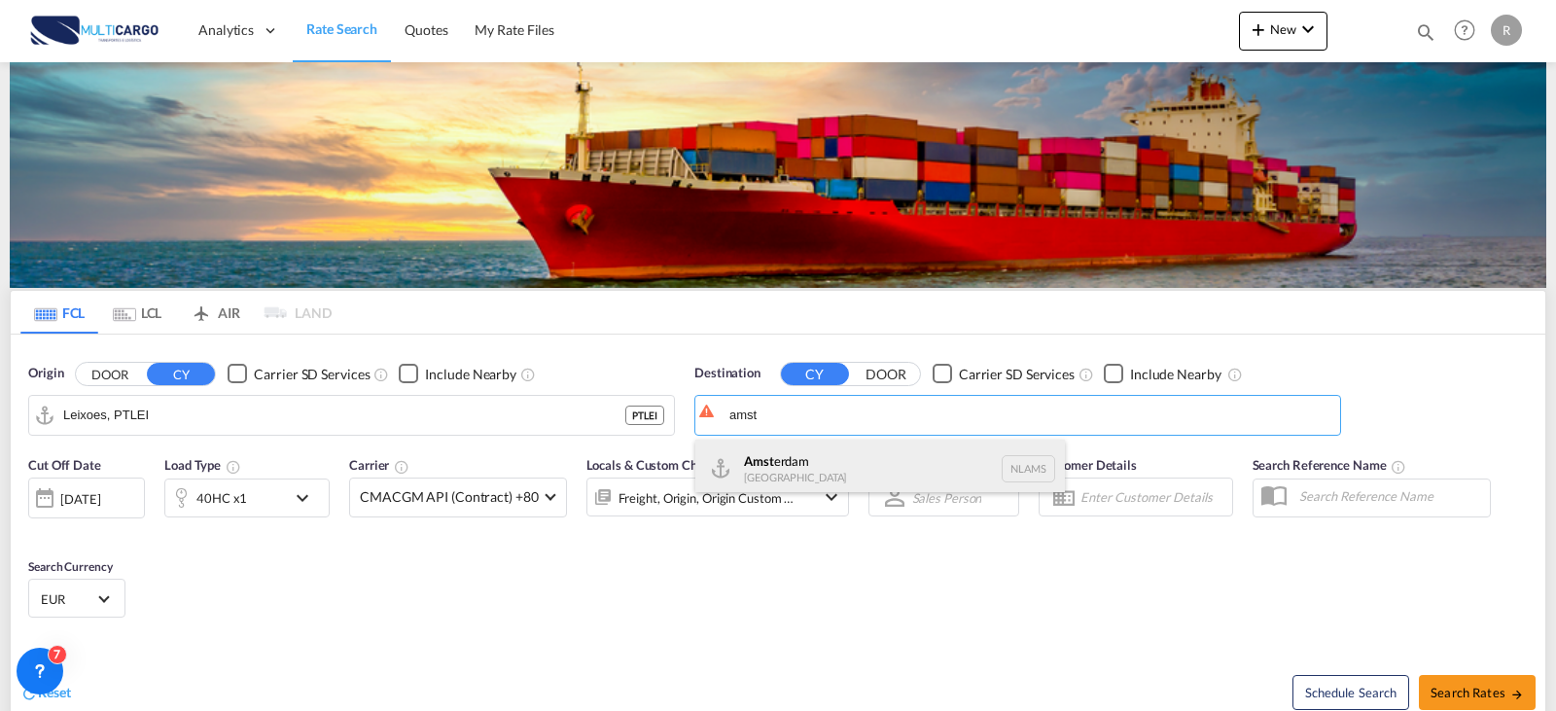
click at [890, 458] on div "Amst erdam [GEOGRAPHIC_DATA] NLAMS" at bounding box center [880, 469] width 370 height 58
type input "[GEOGRAPHIC_DATA], NLAMS"
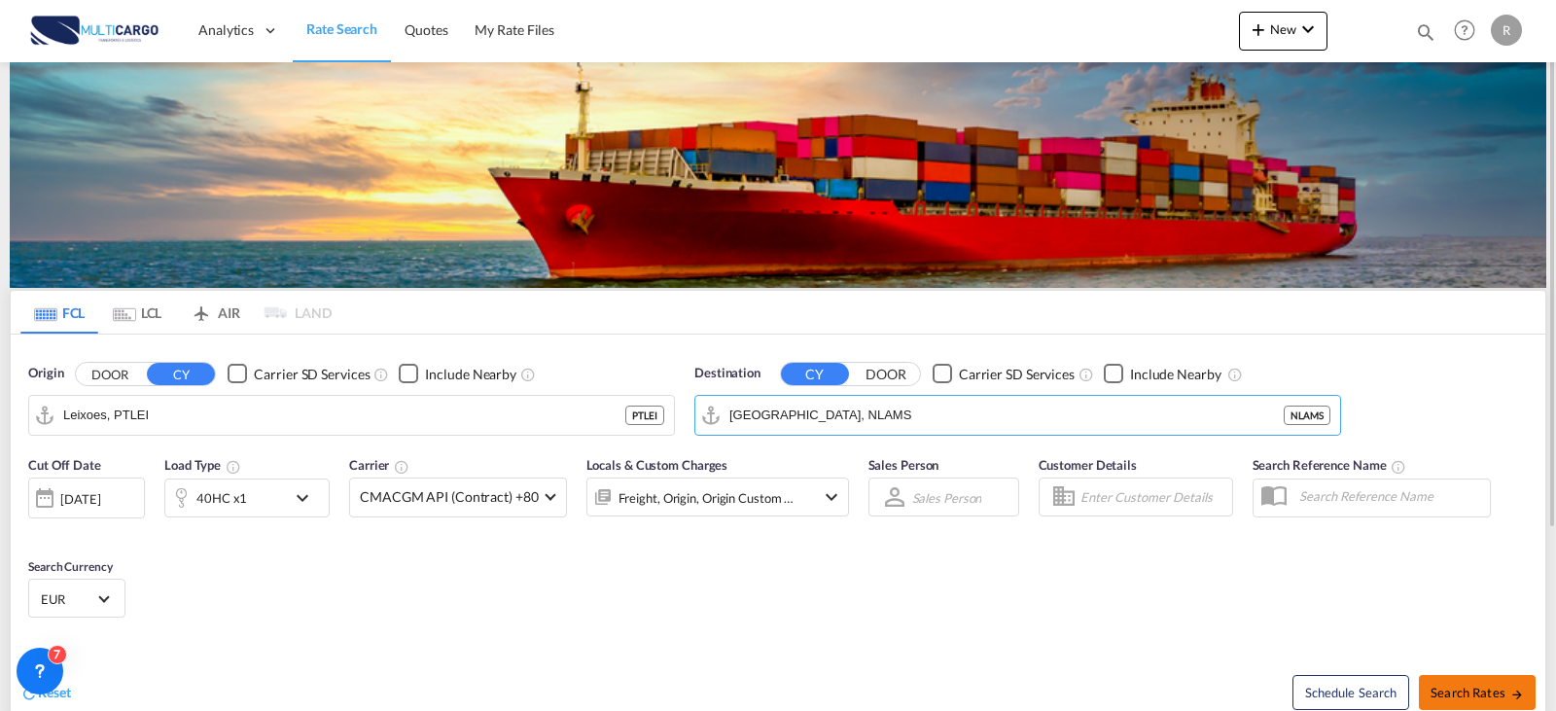
click at [1478, 680] on button "Search Rates" at bounding box center [1477, 692] width 117 height 35
type input "PTLEI to NLAMS / [DATE]"
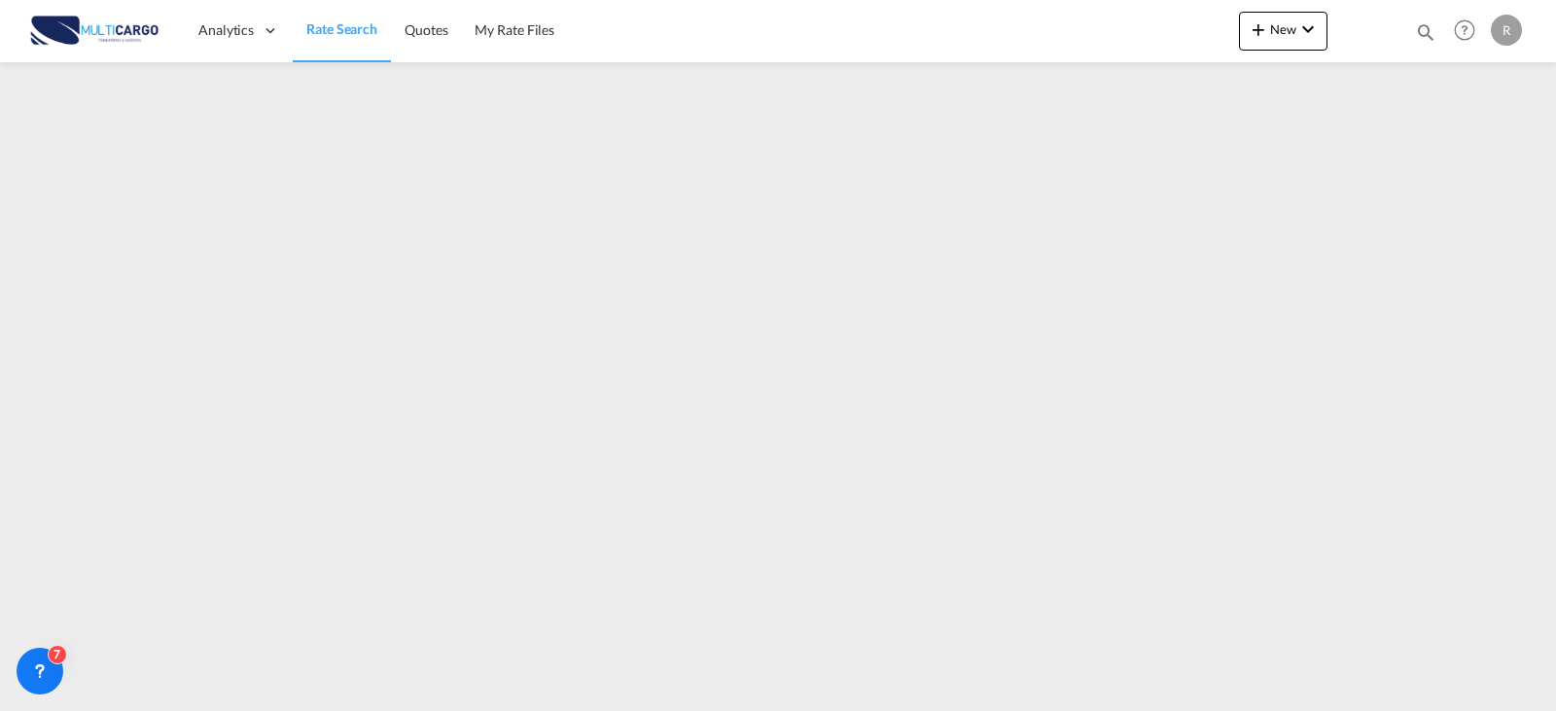
click at [1421, 23] on md-icon "icon-magnify" at bounding box center [1425, 31] width 21 height 21
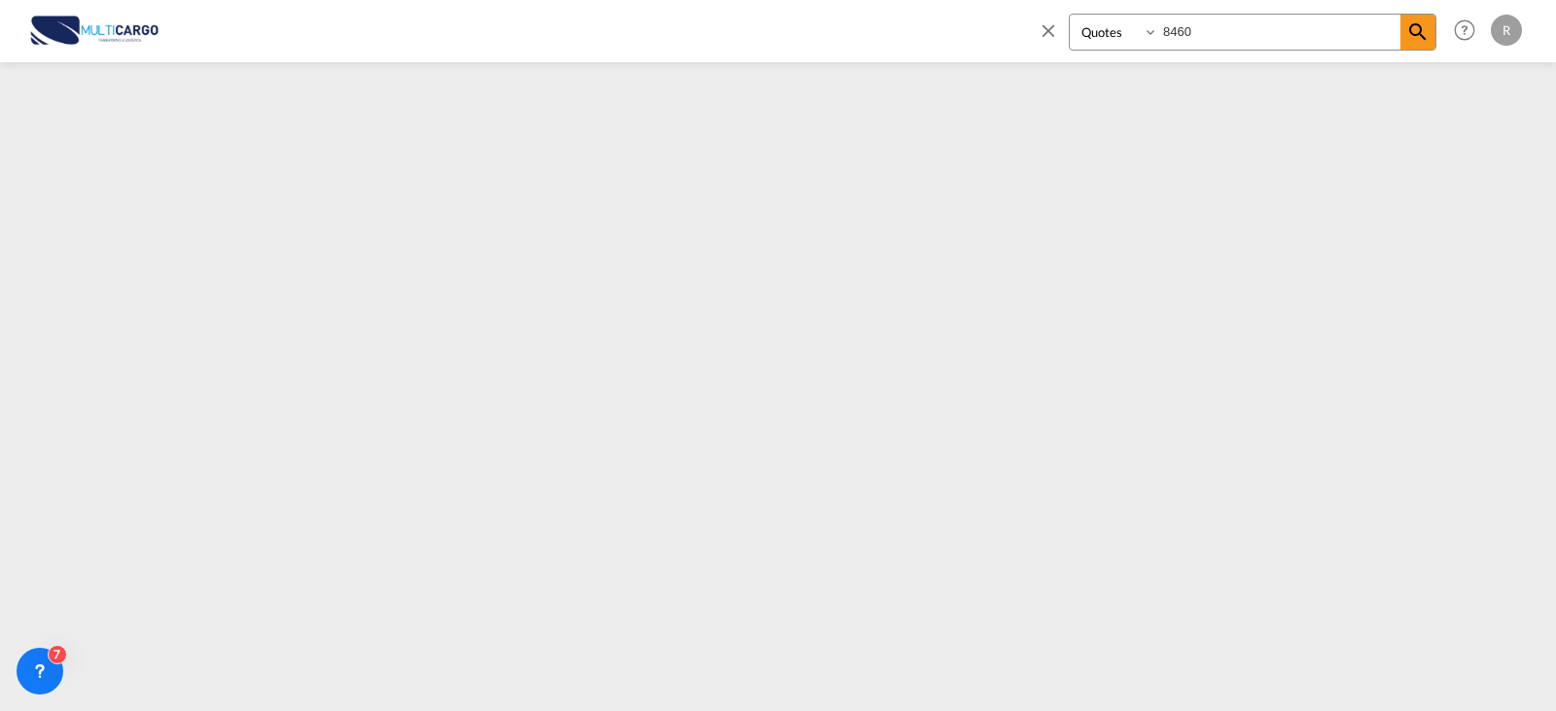
click at [1213, 40] on input "8460" at bounding box center [1279, 32] width 242 height 34
drag, startPoint x: 1216, startPoint y: 38, endPoint x: 1158, endPoint y: 38, distance: 57.4
click at [1158, 38] on div "Quotes 8460" at bounding box center [1253, 32] width 368 height 37
type input "8452"
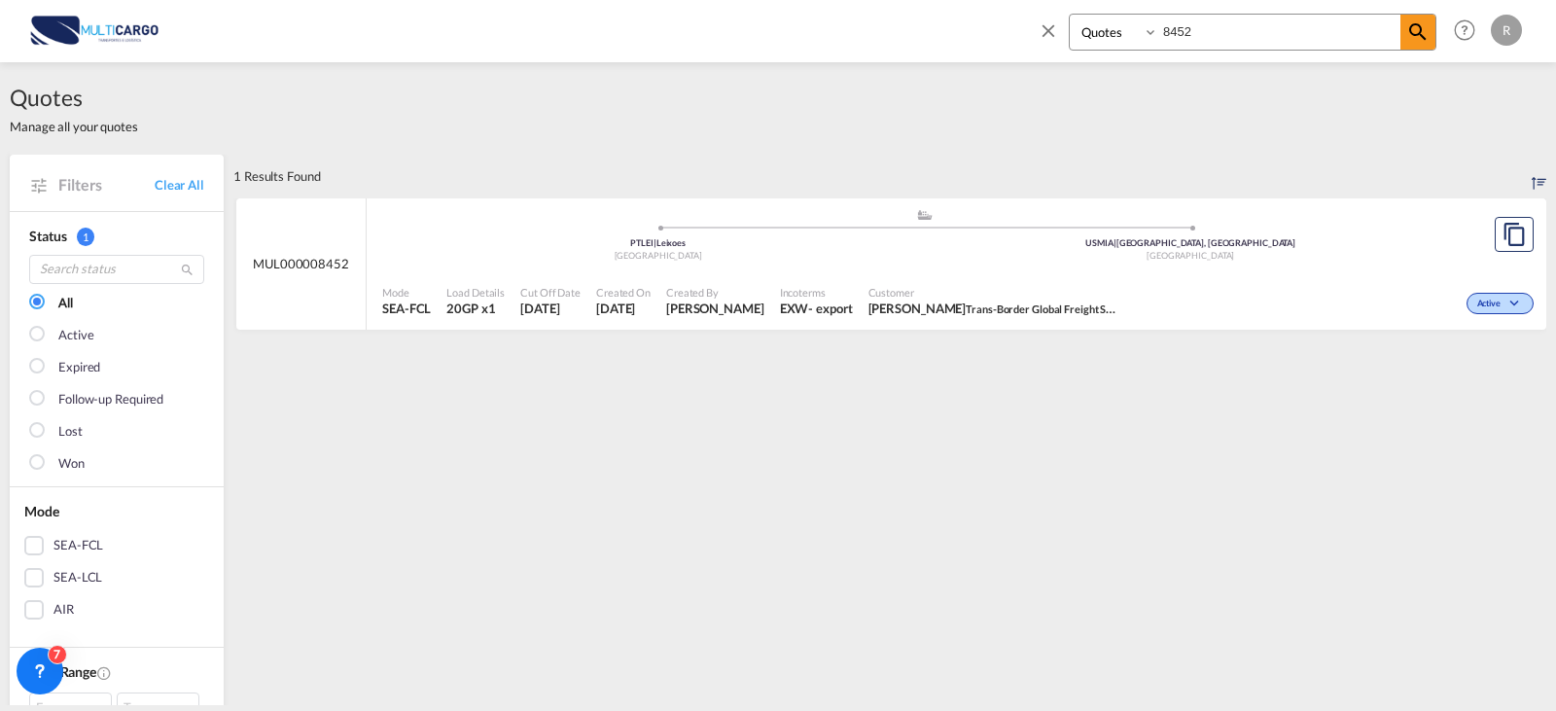
click at [1522, 237] on div at bounding box center [1514, 234] width 64 height 73
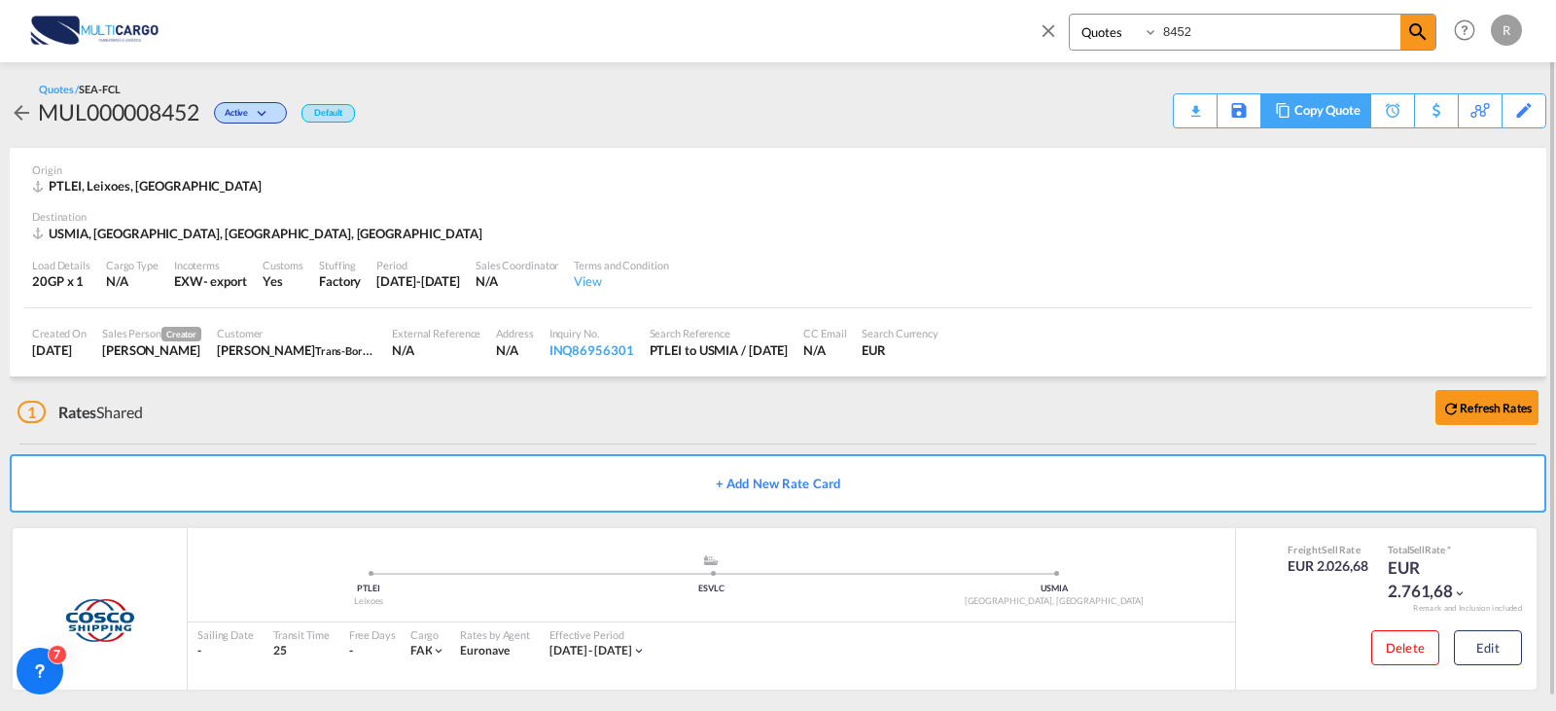
click at [1359, 115] on div "Copy Quote" at bounding box center [1327, 110] width 66 height 33
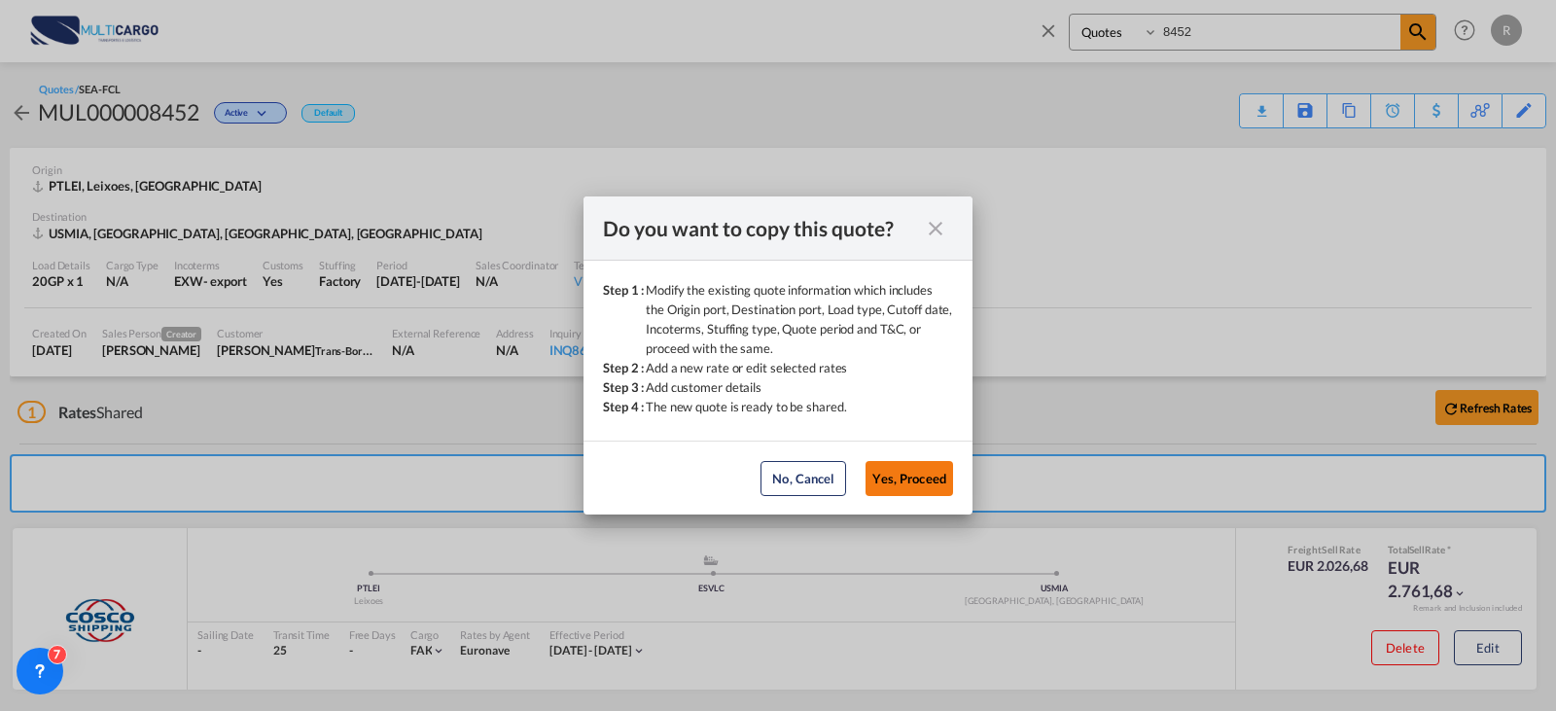
click at [929, 469] on button "Yes, Proceed" at bounding box center [909, 478] width 88 height 35
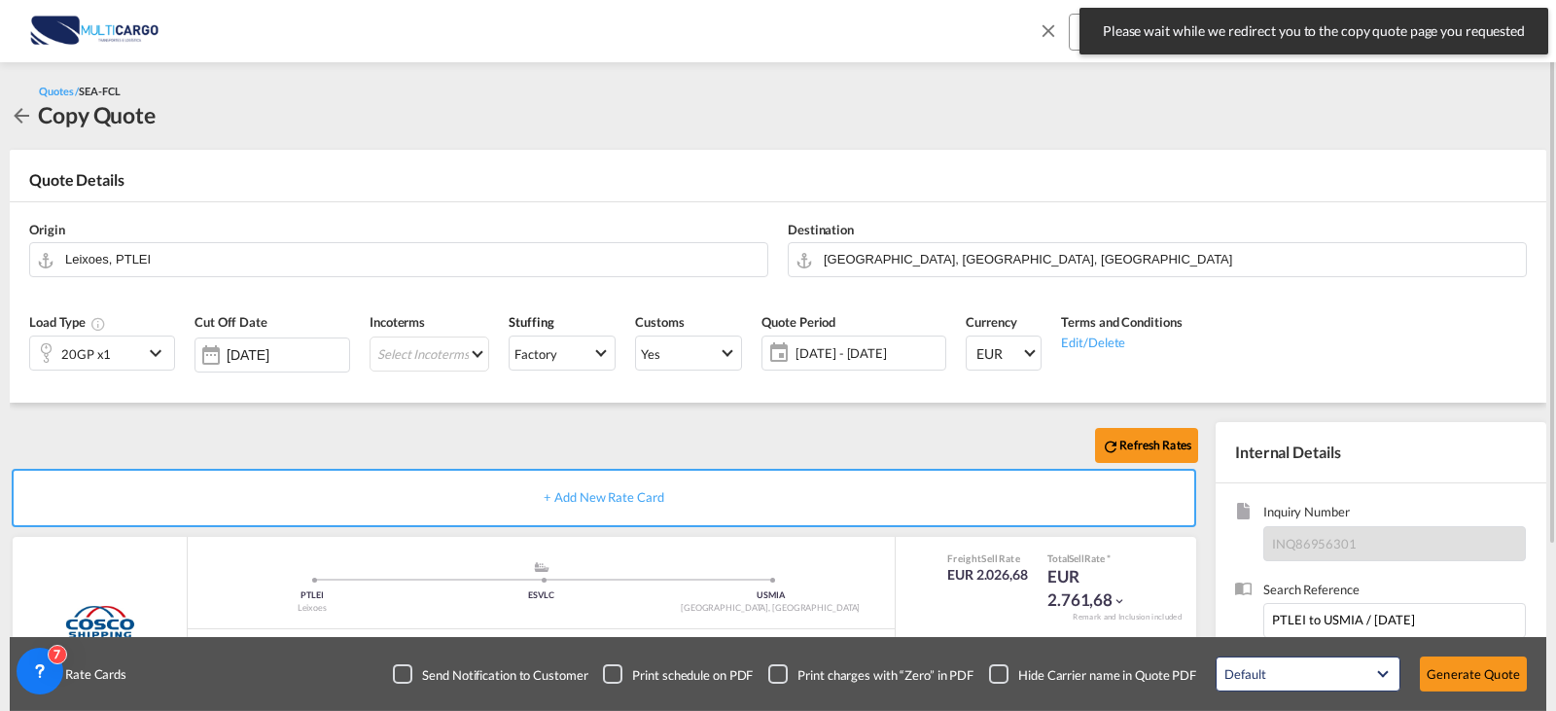
scroll to position [97, 0]
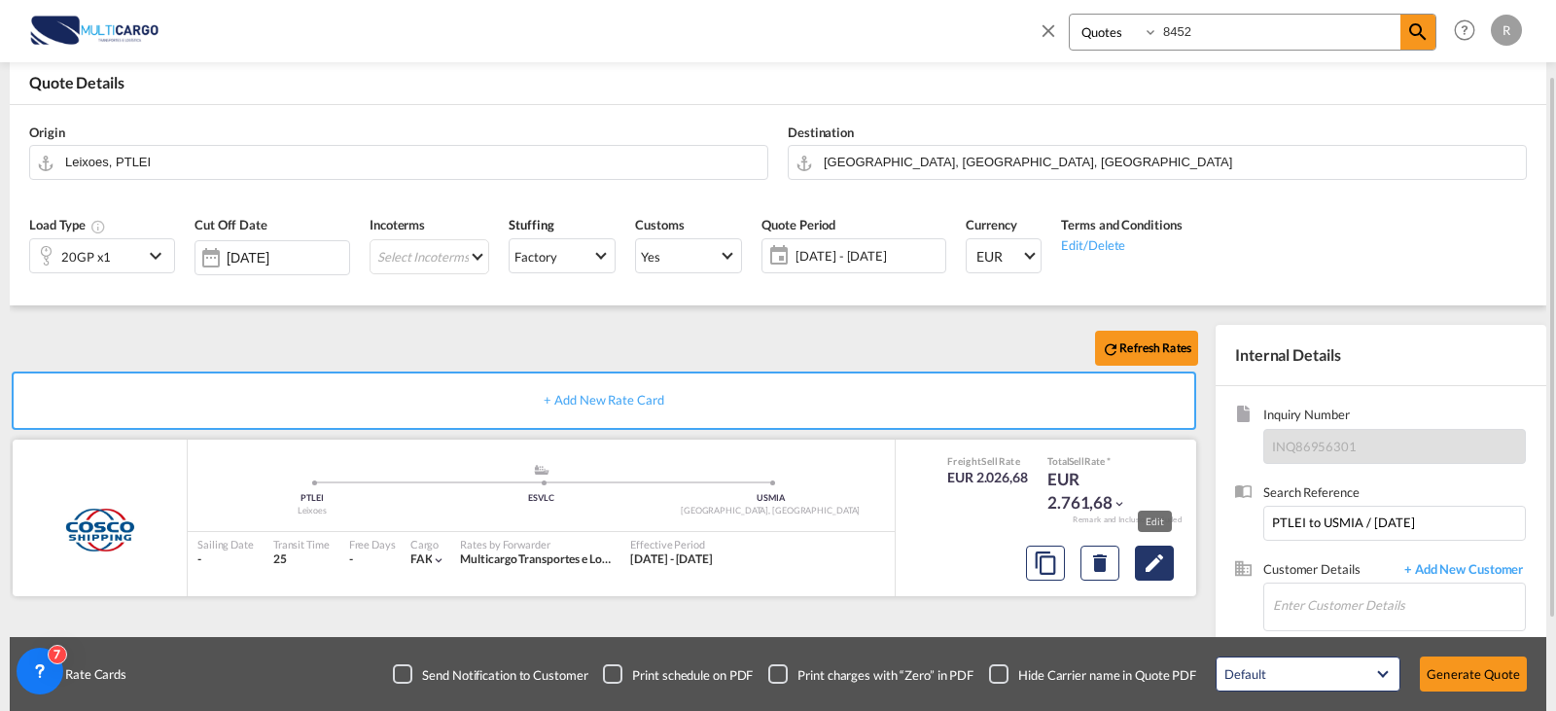
click at [1161, 566] on md-icon "Edit" at bounding box center [1154, 562] width 23 height 23
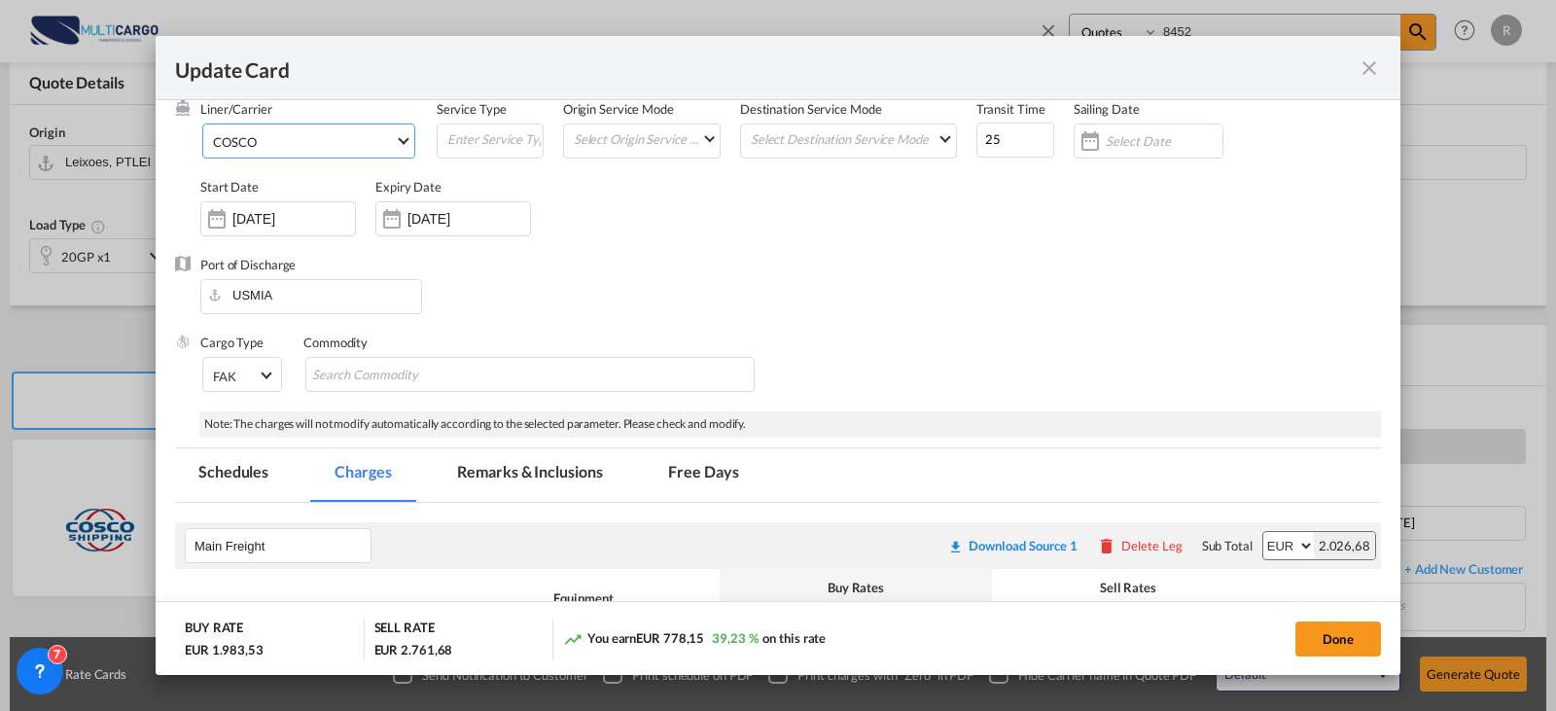
click at [304, 145] on span "COSCO" at bounding box center [304, 142] width 182 height 18
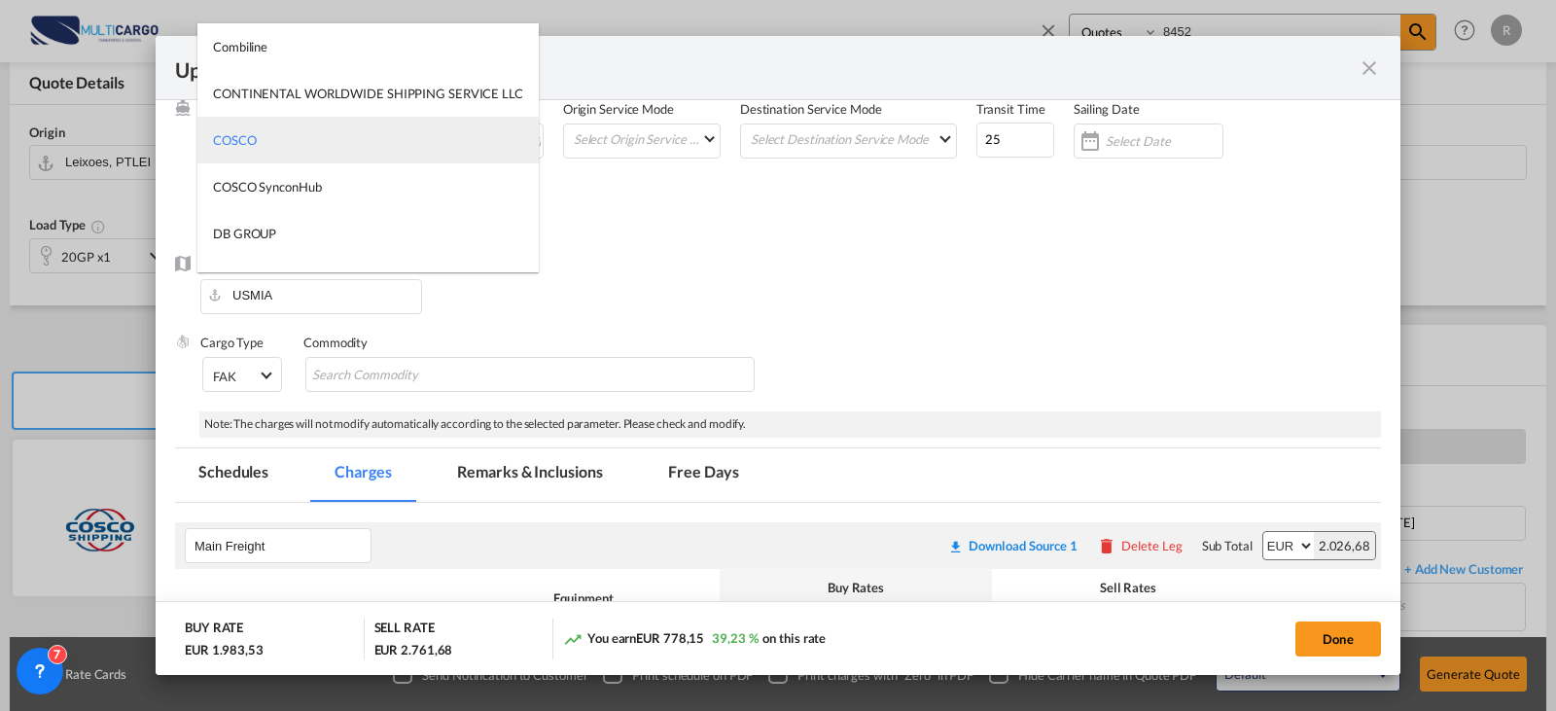
type md-option "55"
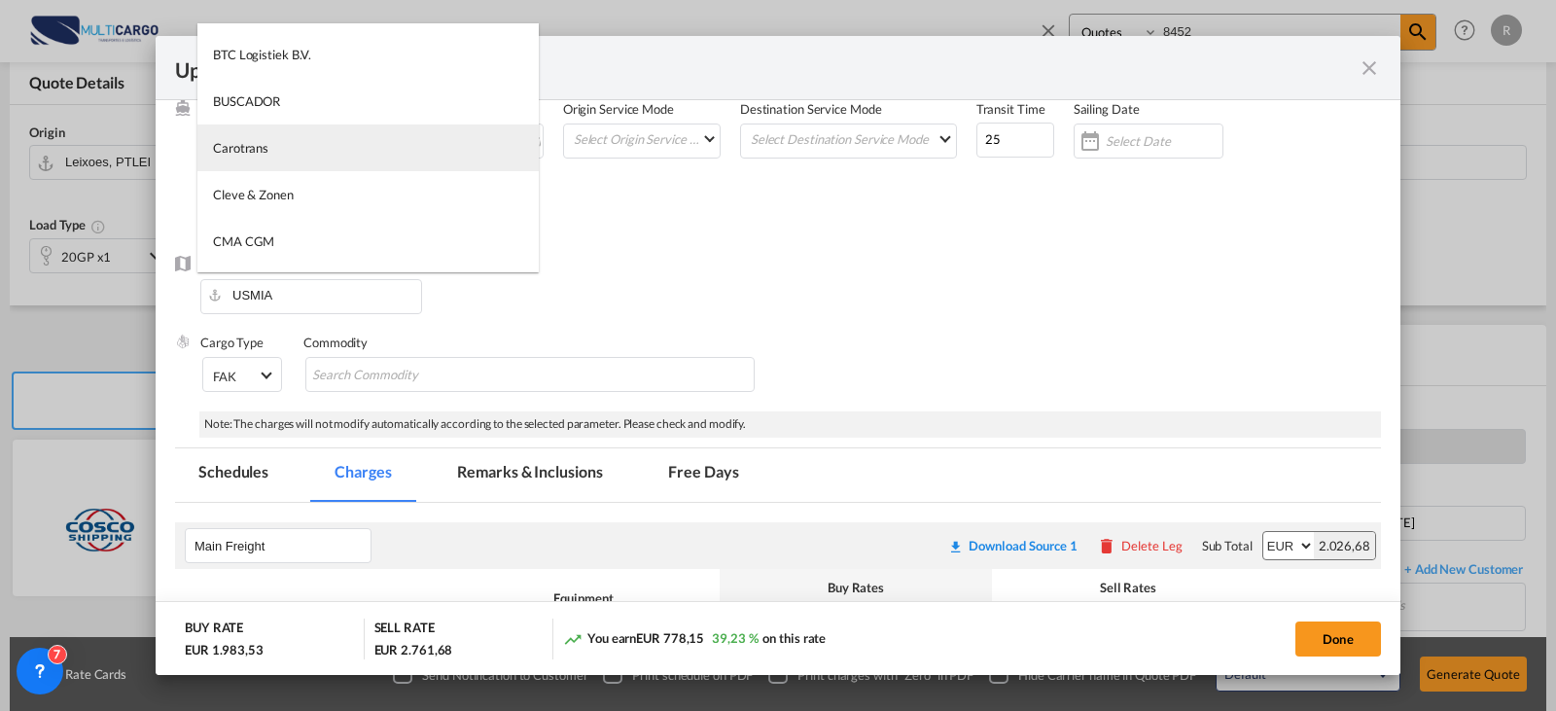
type md-option "795"
type md-option "17"
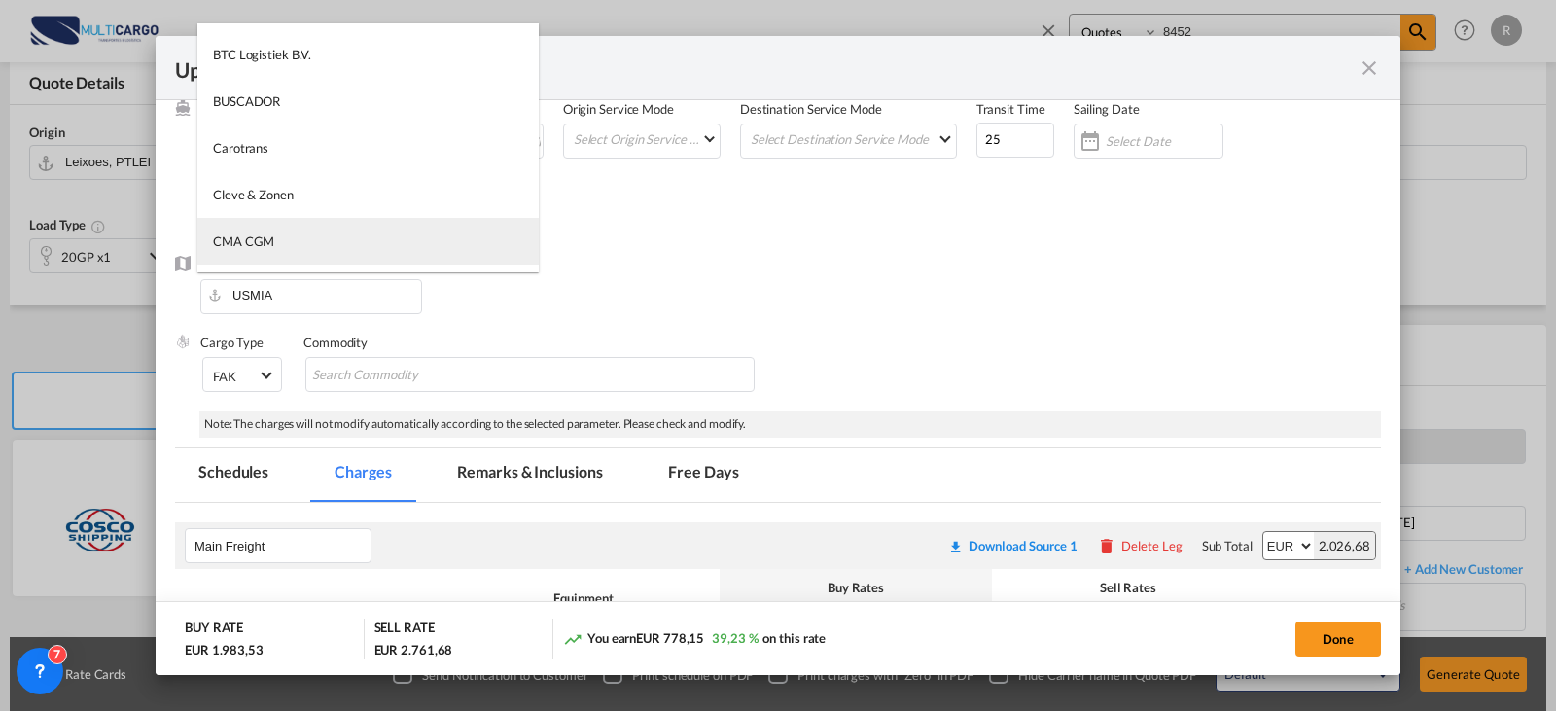
click at [301, 243] on md-option "CMA CGM" at bounding box center [367, 241] width 341 height 47
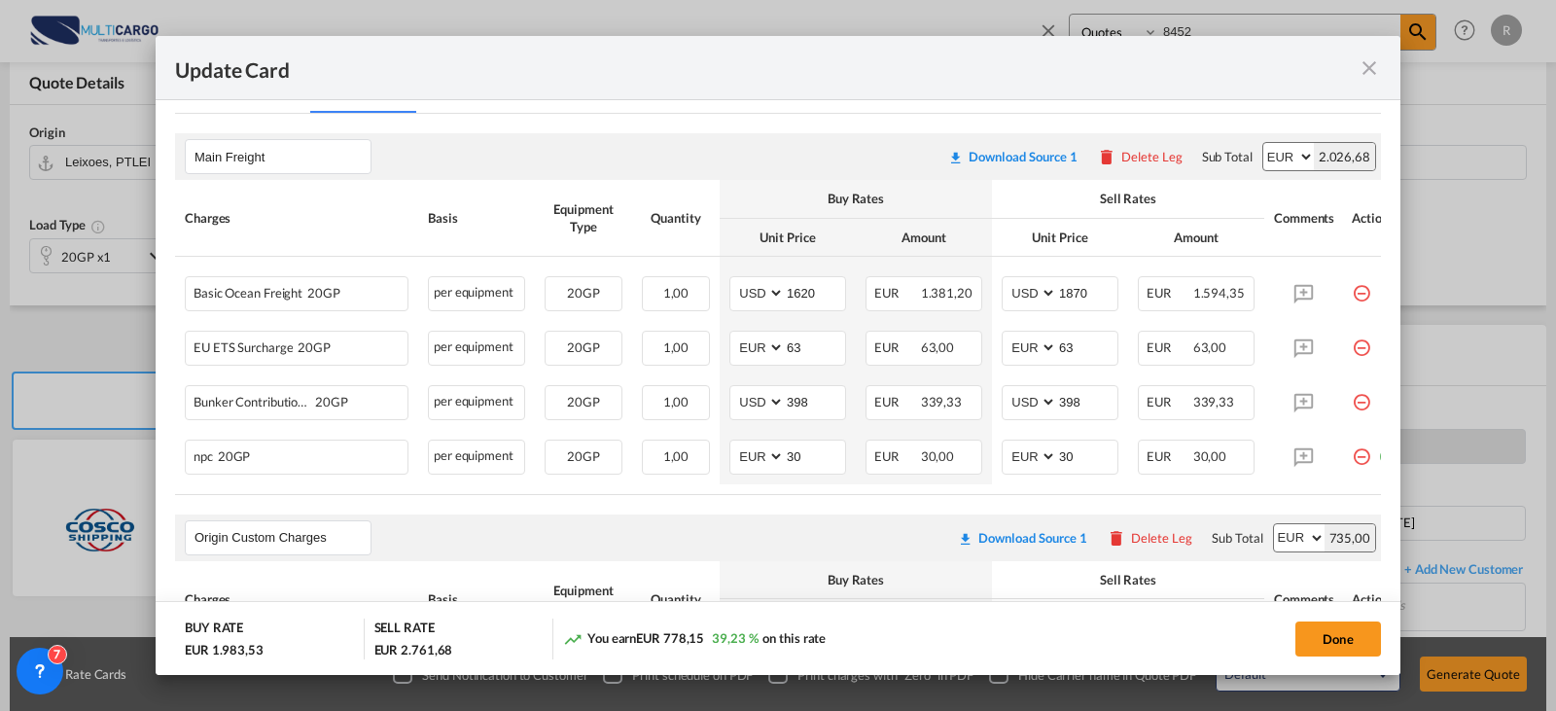
scroll to position [0, 41]
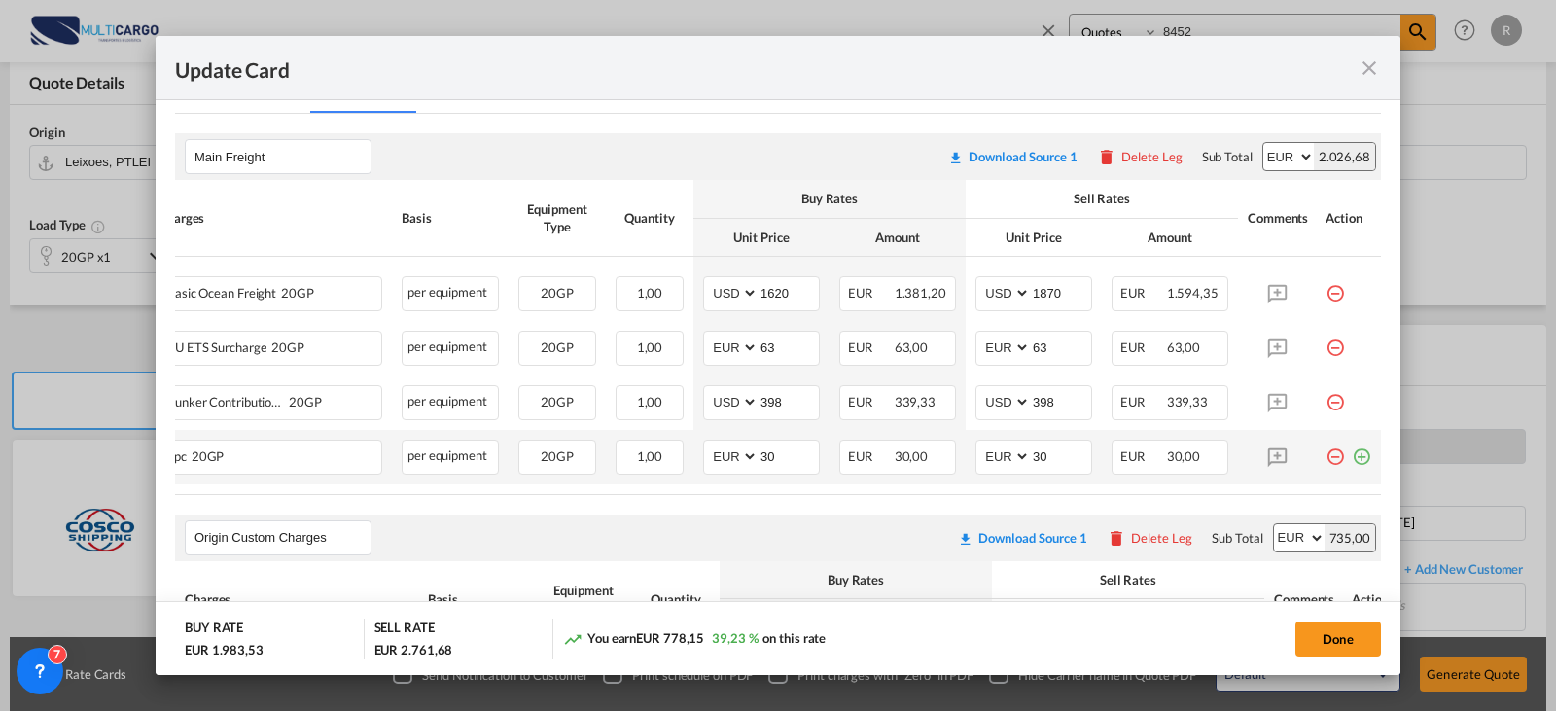
click at [1325, 459] on md-icon "icon-minus-circle-outline red-400-fg" at bounding box center [1334, 449] width 19 height 19
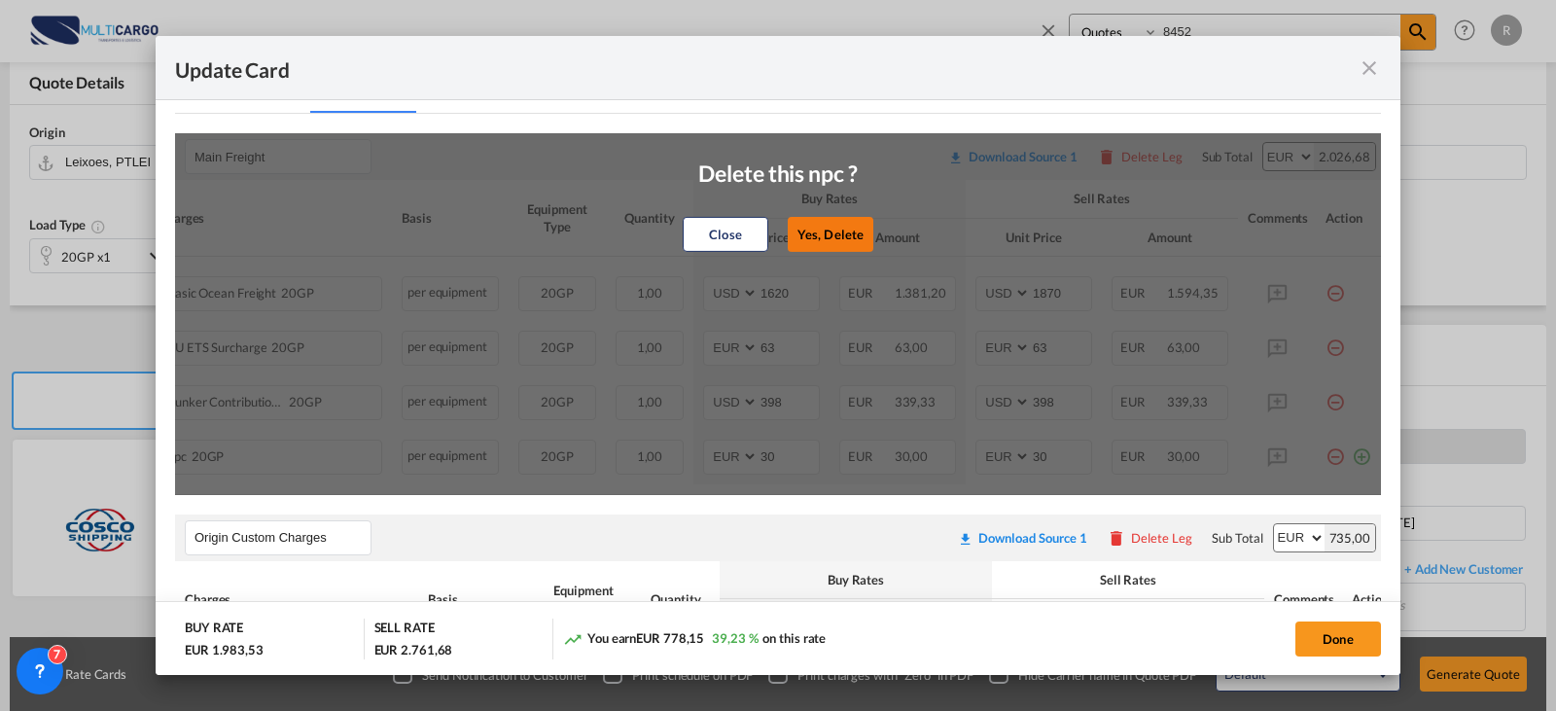
click at [793, 236] on button "Yes, Delete" at bounding box center [831, 234] width 86 height 35
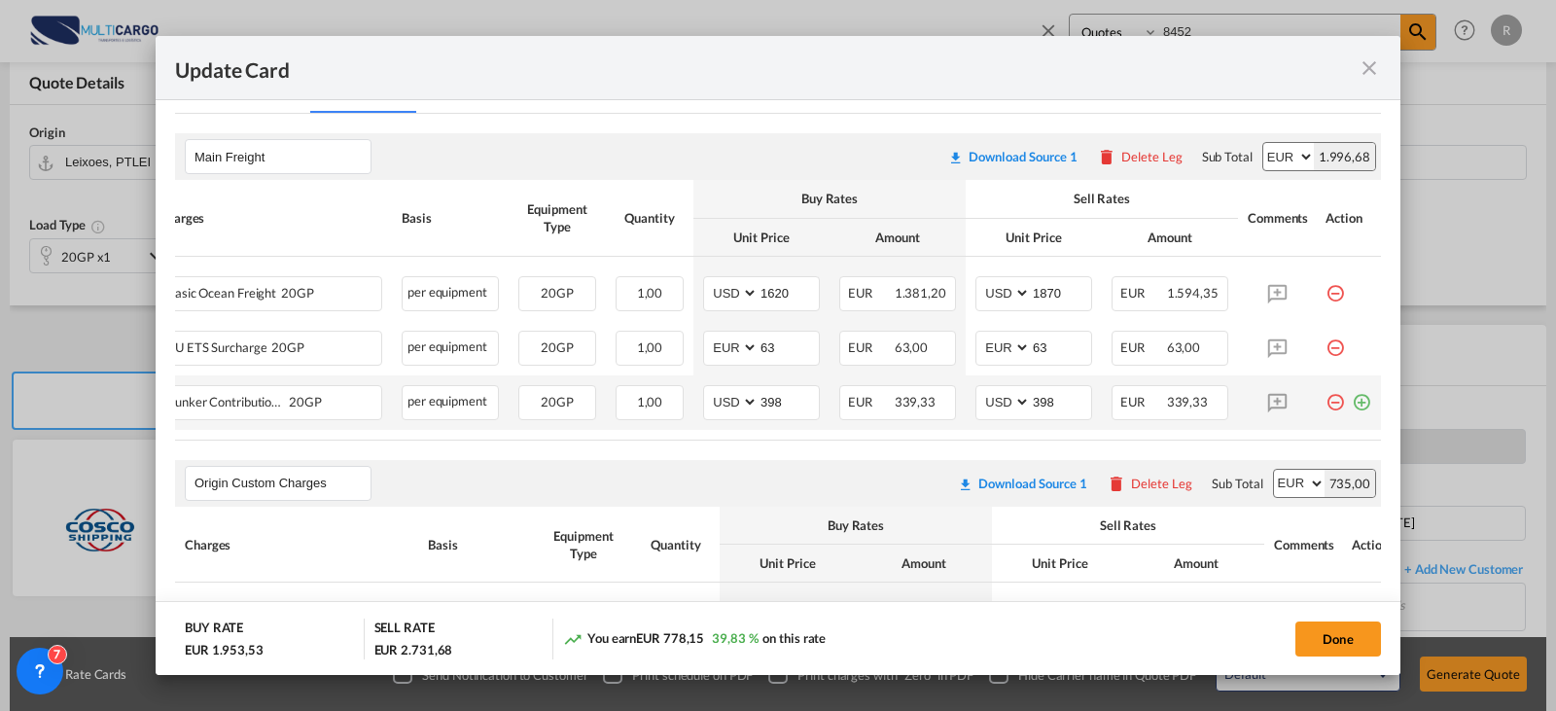
click at [1325, 405] on md-icon "icon-minus-circle-outline red-400-fg" at bounding box center [1334, 394] width 19 height 19
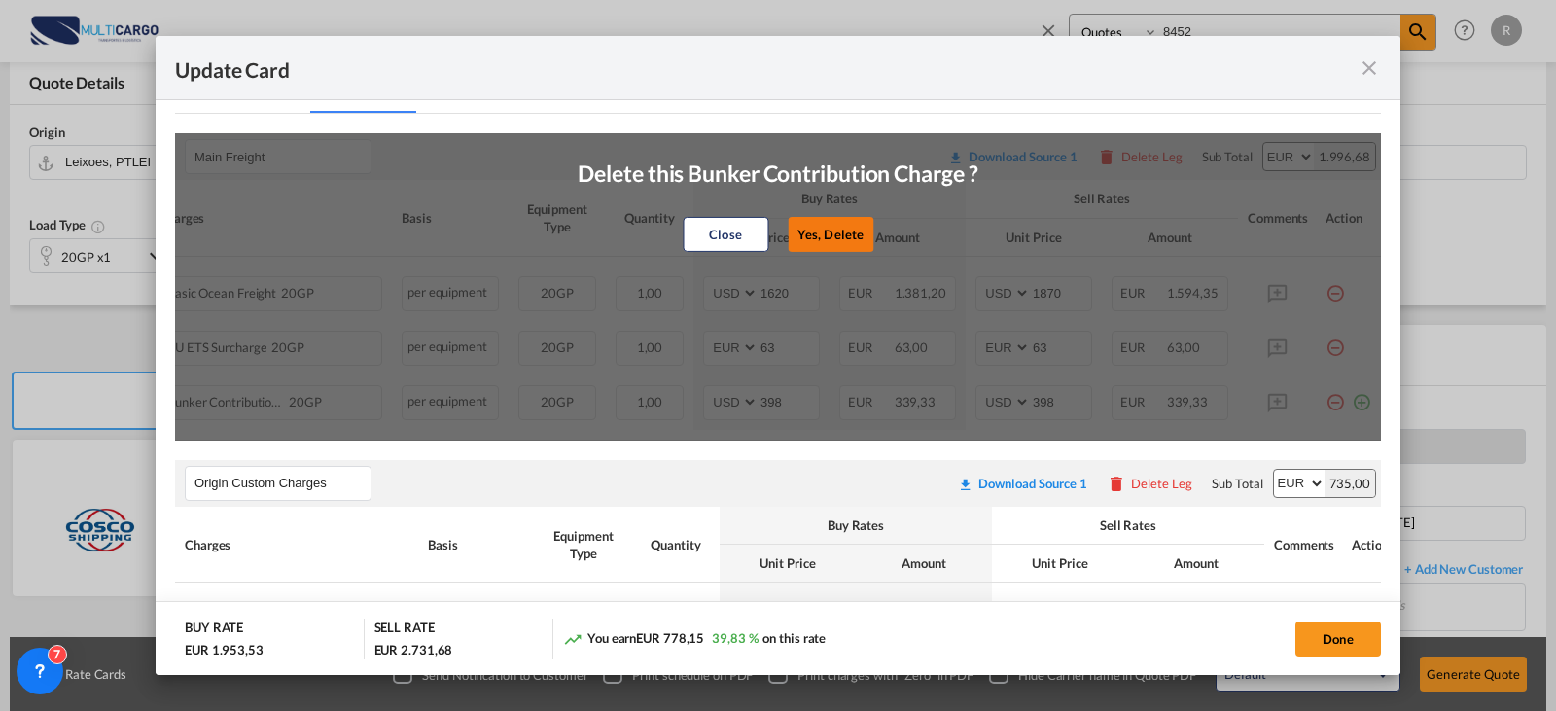
click at [838, 241] on button "Yes, Delete" at bounding box center [831, 234] width 86 height 35
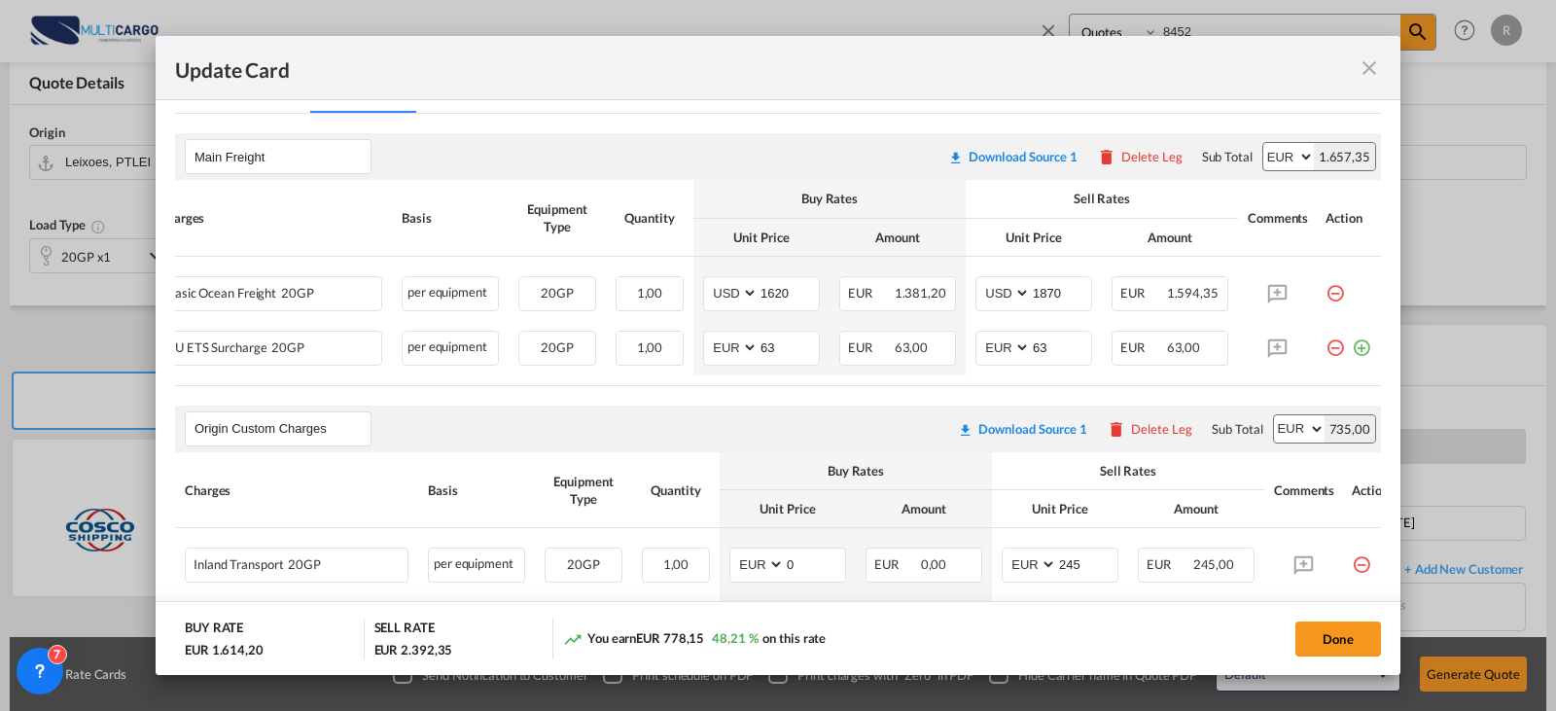
click at [1325, 350] on md-icon "icon-minus-circle-outline red-400-fg" at bounding box center [1334, 340] width 19 height 19
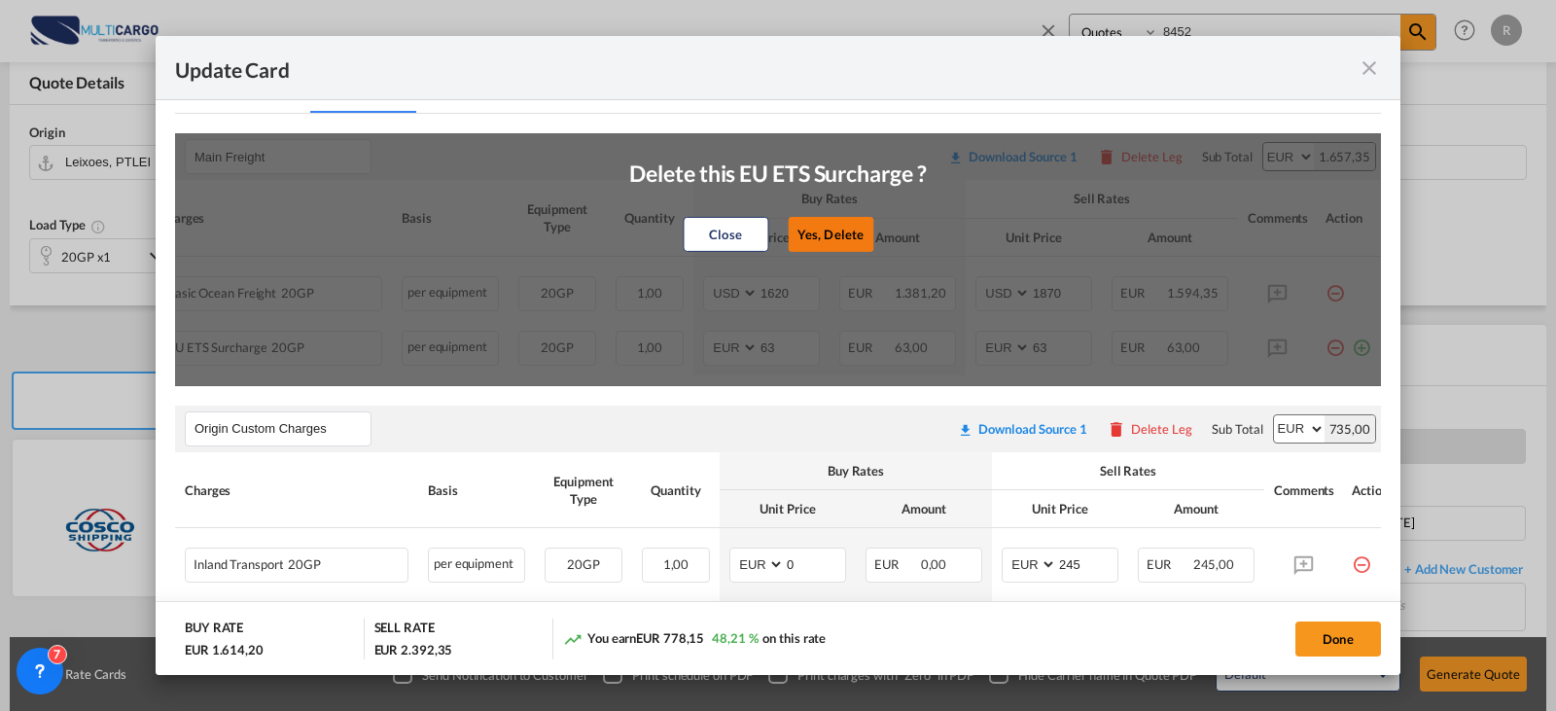
click at [861, 235] on button "Yes, Delete" at bounding box center [831, 234] width 86 height 35
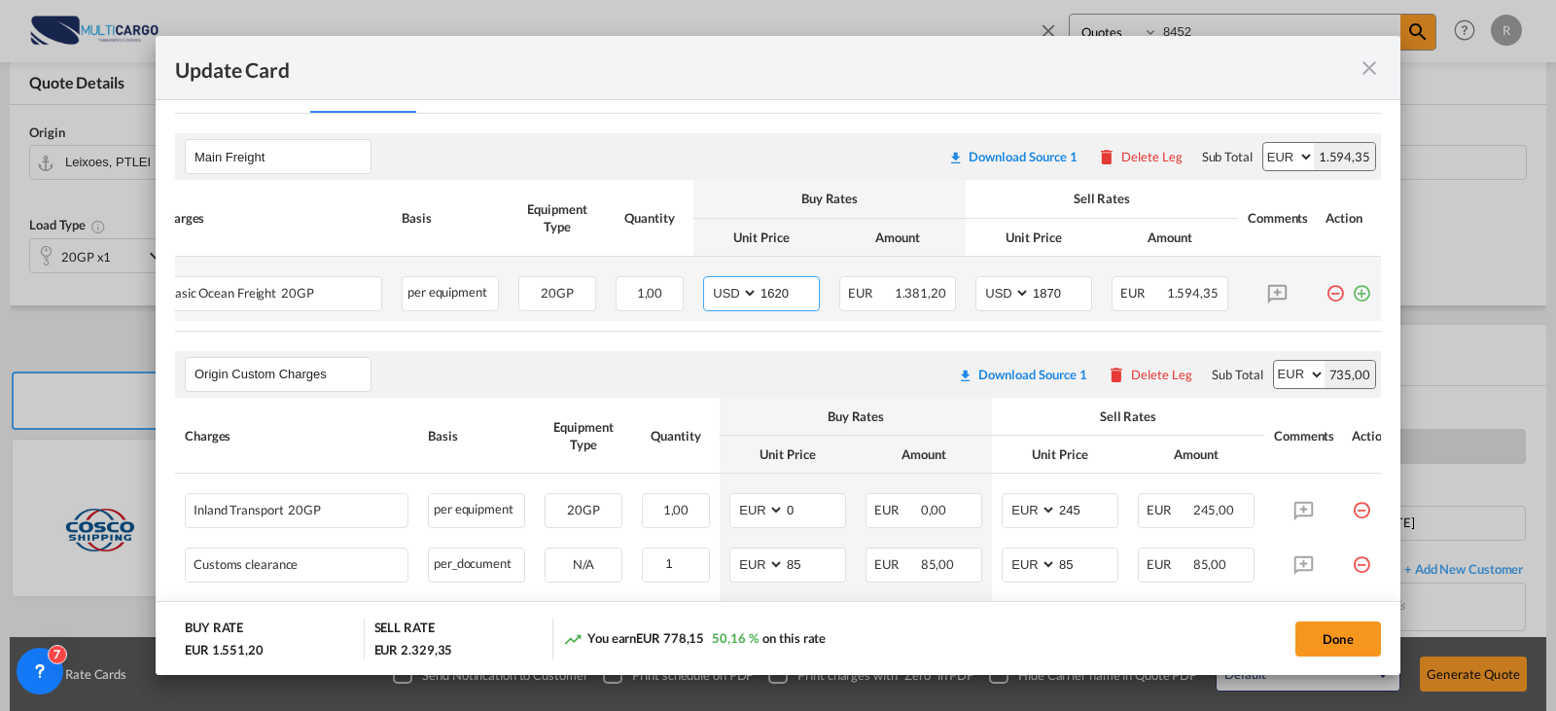
click at [733, 300] on select "AED AFN ALL AMD ANG AOA ARS AUD AWG AZN BAM BBD BDT BGN BHD BIF BMD BND BOB BRL…" at bounding box center [732, 293] width 51 height 26
select select "string:EUR"
click at [707, 280] on select "AED AFN ALL AMD ANG AOA ARS AUD AWG AZN BAM BBD BDT BGN BHD BIF BMD BND BOB BRL…" at bounding box center [732, 293] width 51 height 26
type input "7383"
click at [992, 300] on select "AED AFN ALL AMD ANG AOA ARS AUD AWG AZN BAM BBD BDT BGN BHD BIF BMD BND BOB BRL…" at bounding box center [1004, 293] width 51 height 26
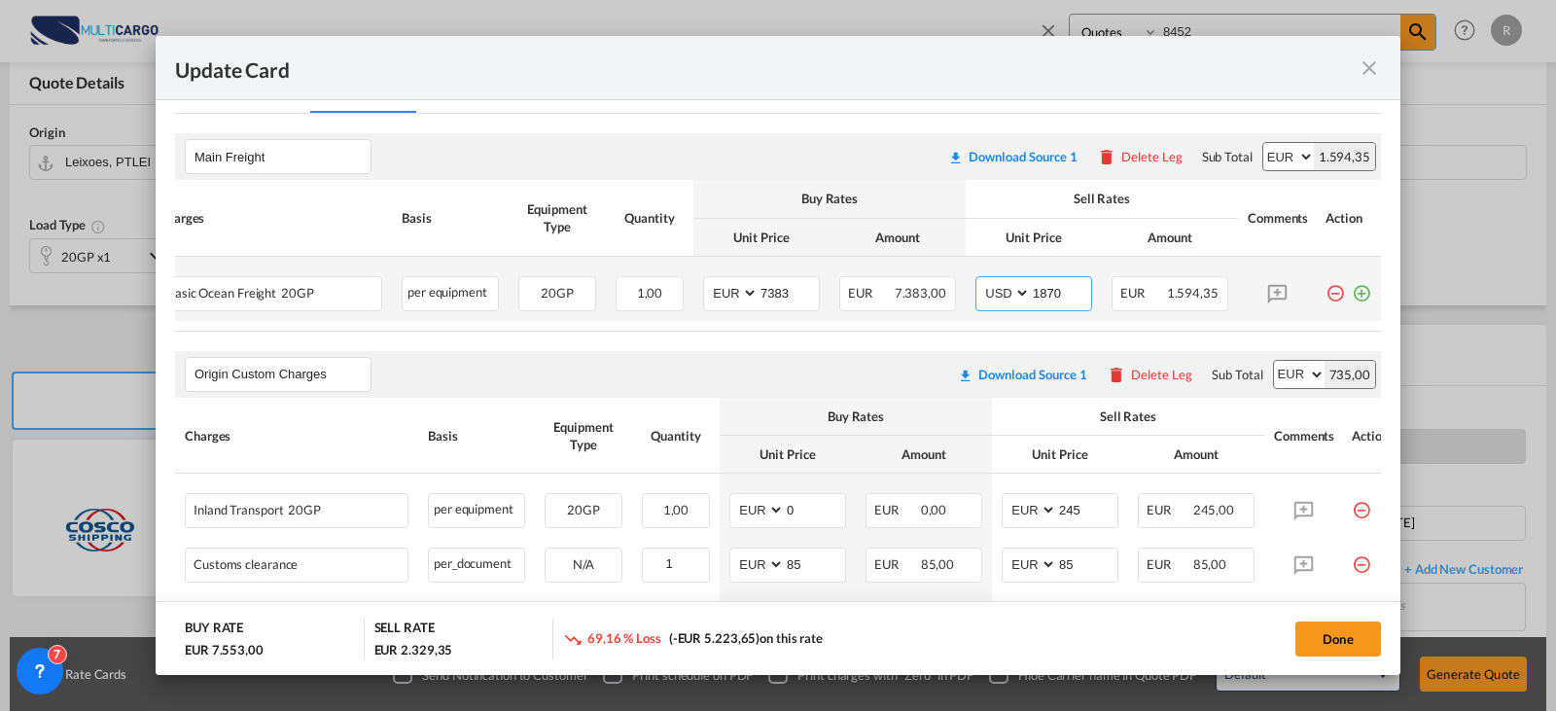
select select "string:EUR"
click at [979, 280] on select "AED AFN ALL AMD ANG AOA ARS AUD AWG AZN BAM BBD BDT BGN BHD BIF BMD BND BOB BRL…" at bounding box center [1004, 293] width 51 height 26
type input "7883"
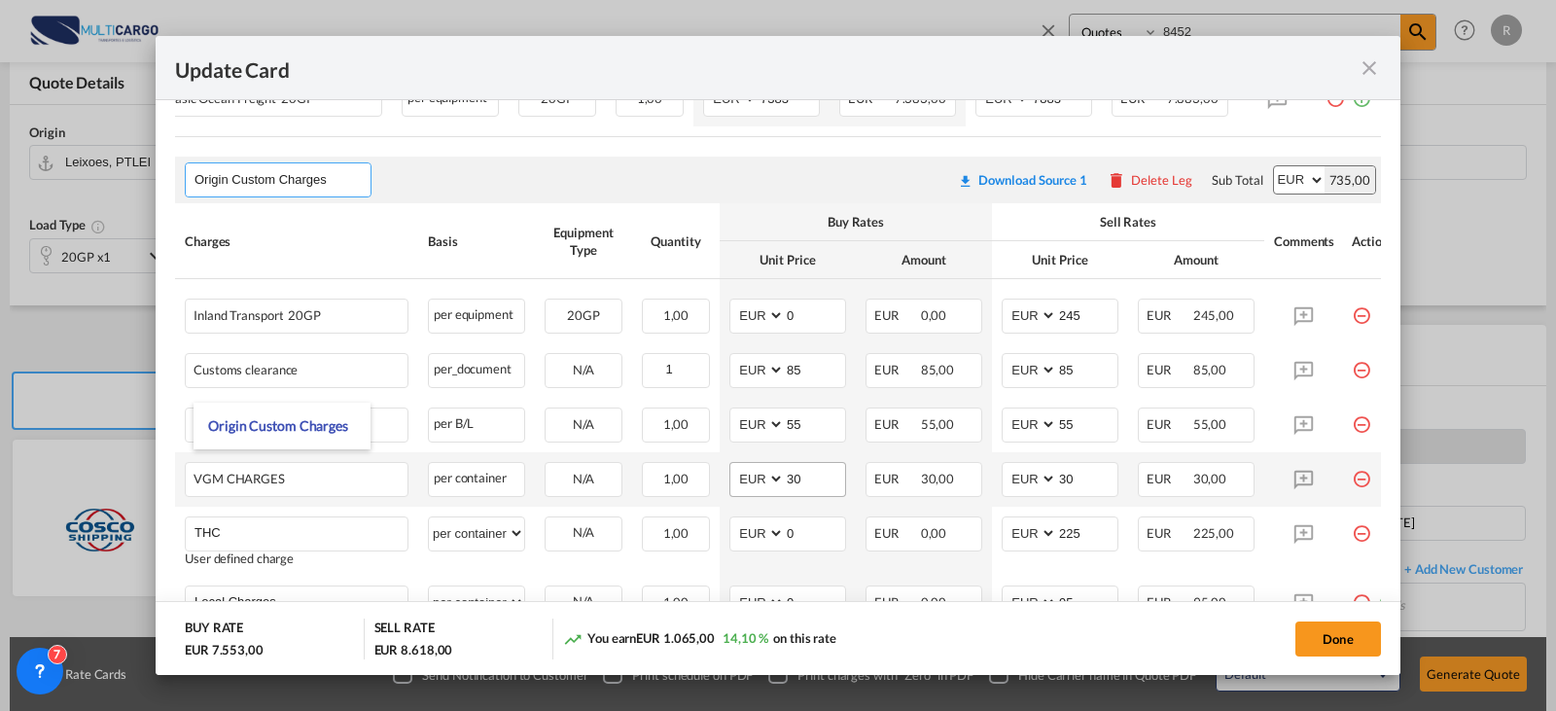
scroll to position [778, 0]
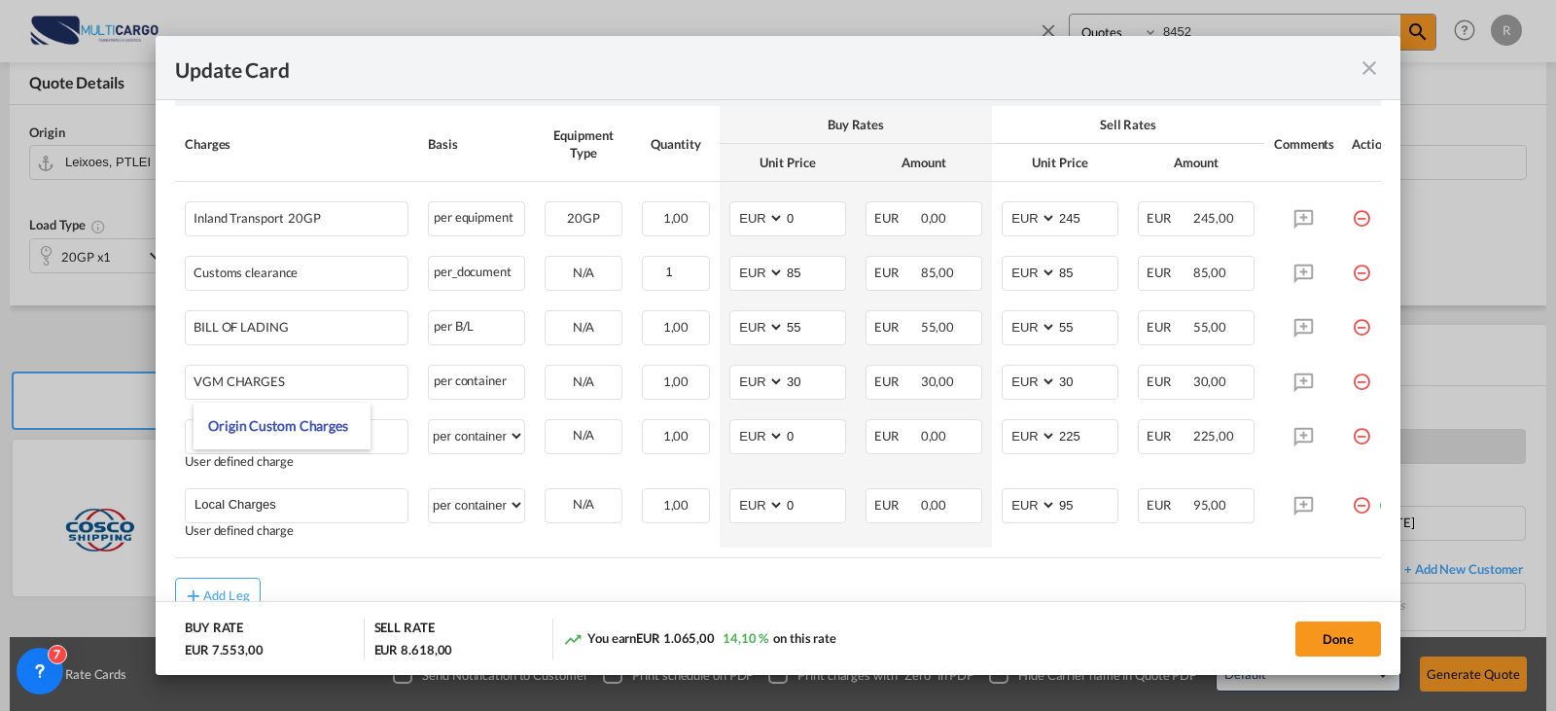
click at [970, 558] on div "Charges Basis Equipment Type Quantity Buy Rates Sell Rates Comments Action Unit…" at bounding box center [778, 332] width 1206 height 452
click at [1325, 632] on button "Done" at bounding box center [1338, 638] width 86 height 35
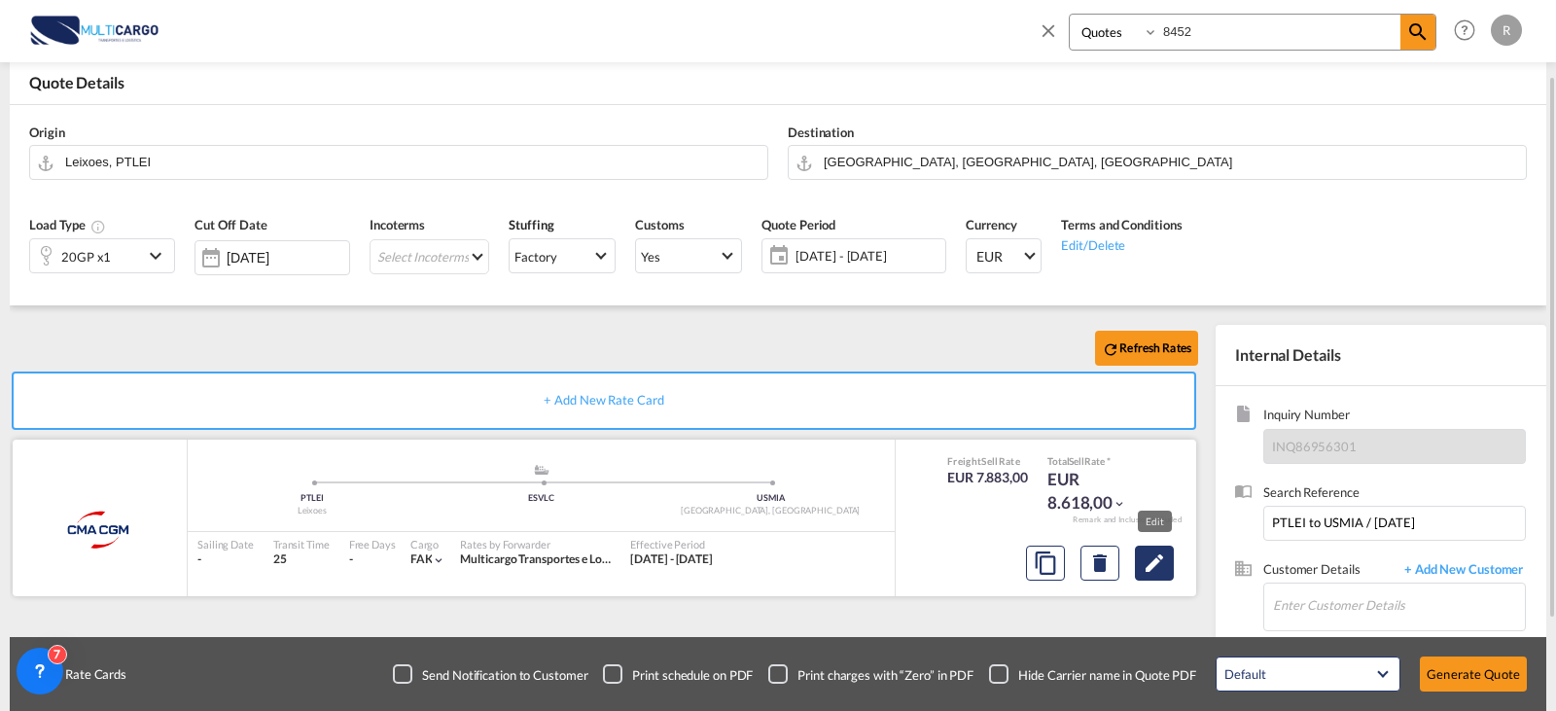
click at [1160, 556] on md-icon "Edit" at bounding box center [1154, 562] width 23 height 23
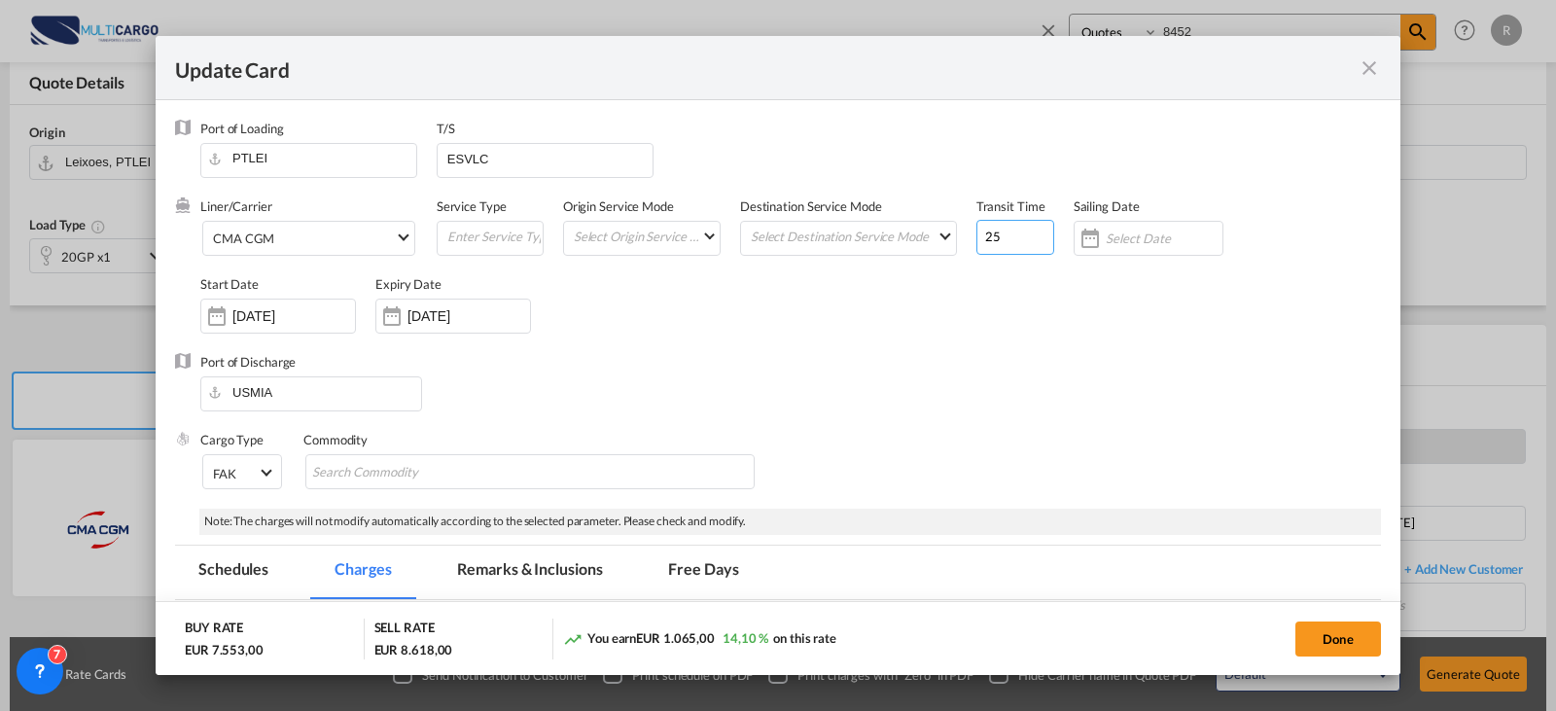
drag, startPoint x: 1020, startPoint y: 237, endPoint x: 969, endPoint y: 242, distance: 51.8
click at [976, 242] on input "25" at bounding box center [1015, 237] width 78 height 35
type input "30"
drag, startPoint x: 1332, startPoint y: 655, endPoint x: 1453, endPoint y: 655, distance: 120.6
click at [1340, 655] on button "Done" at bounding box center [1338, 638] width 86 height 35
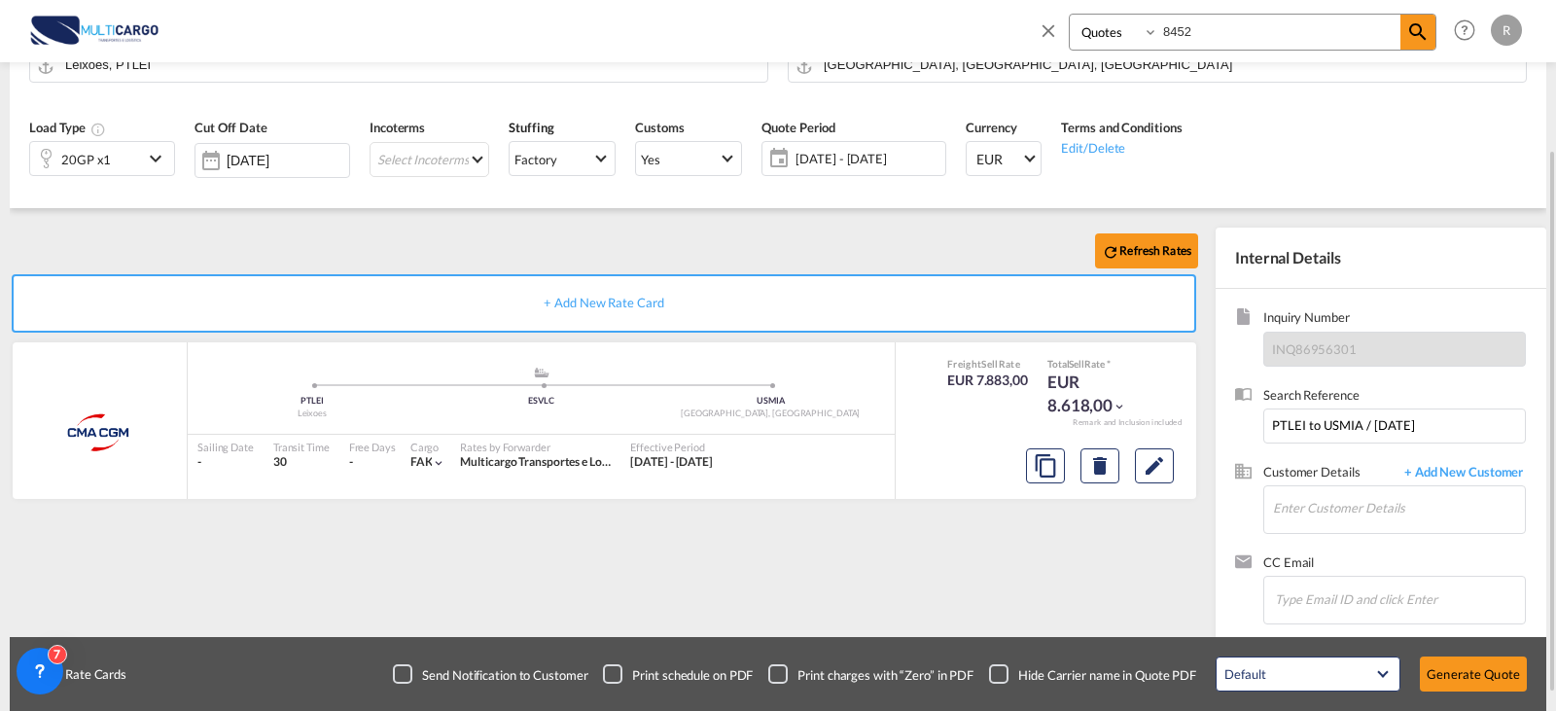
scroll to position [216, 0]
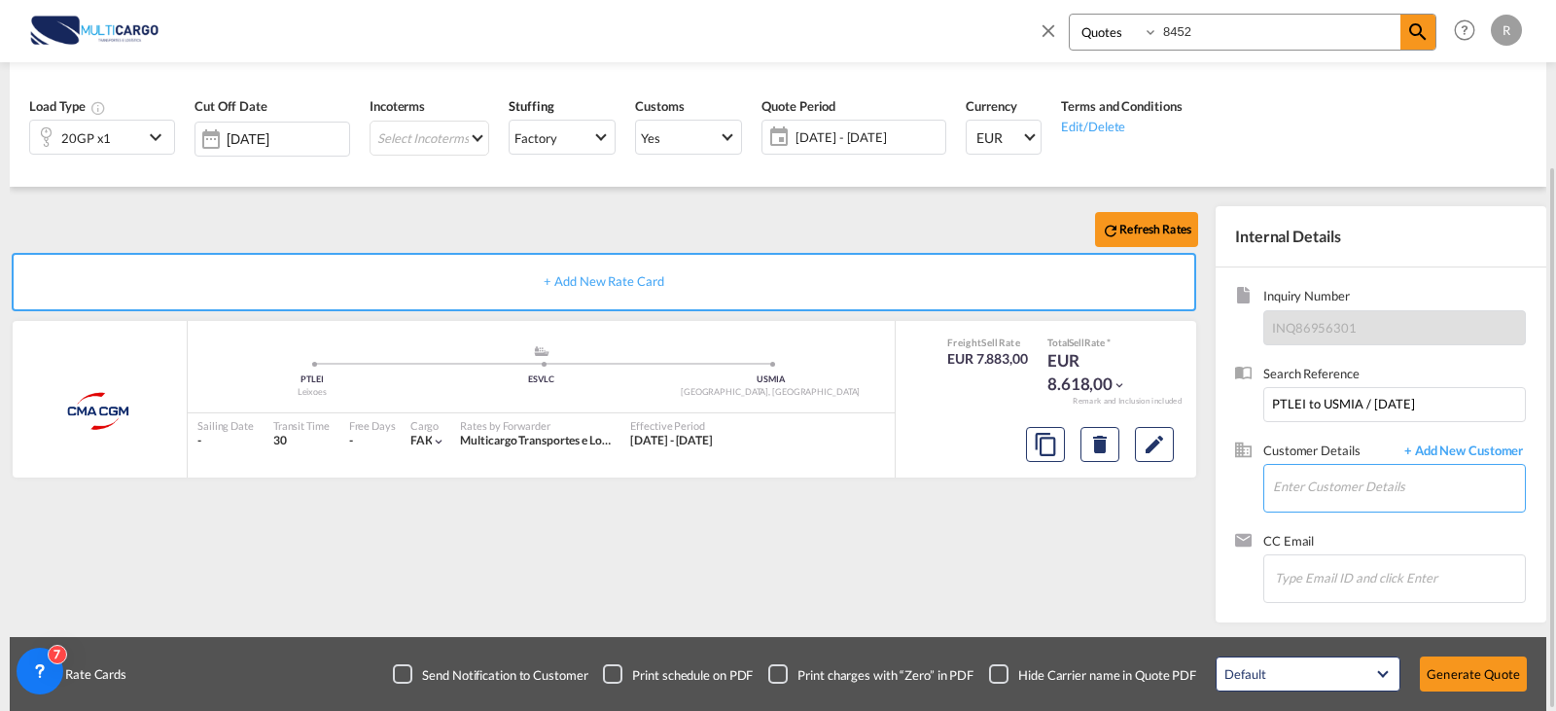
click at [1342, 482] on input "Enter Customer Details" at bounding box center [1399, 487] width 252 height 44
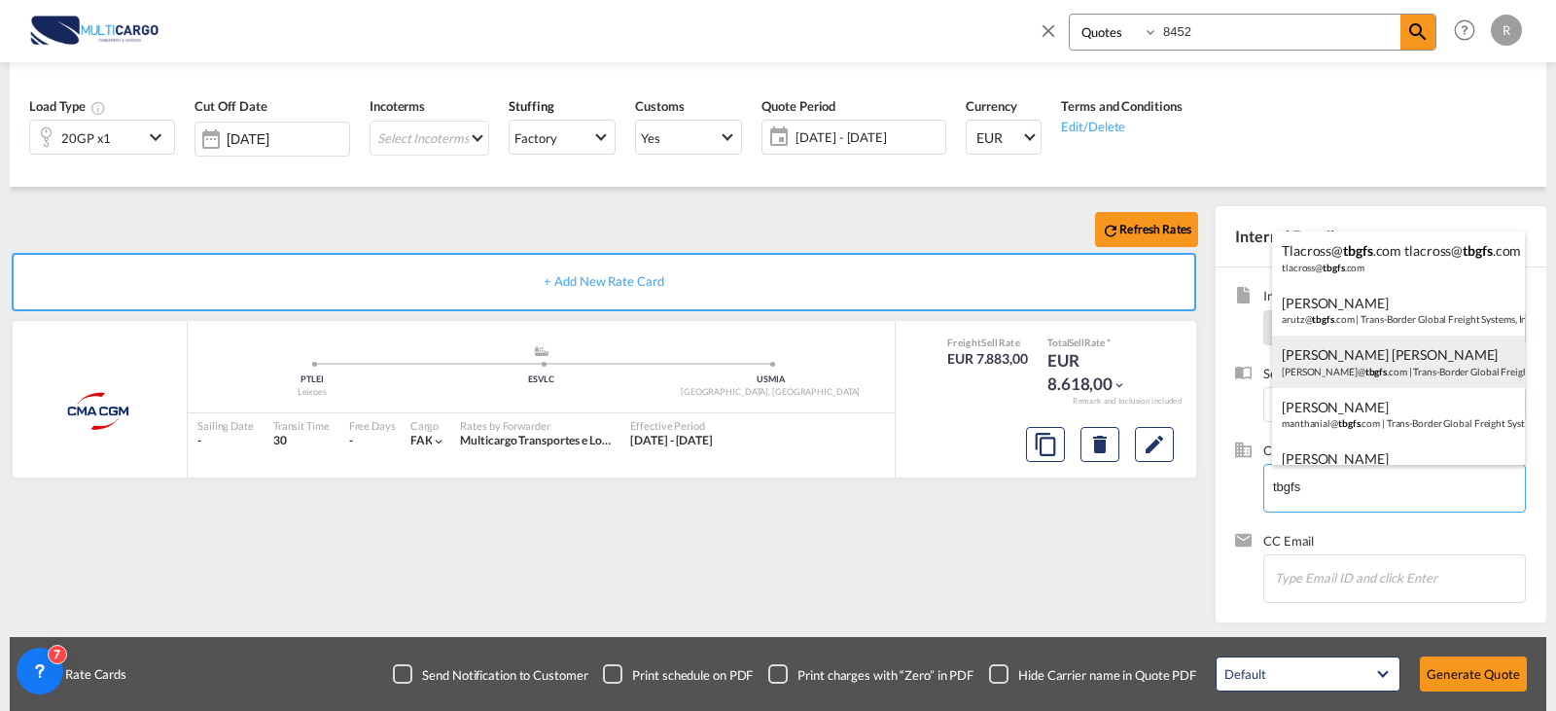
scroll to position [187, 0]
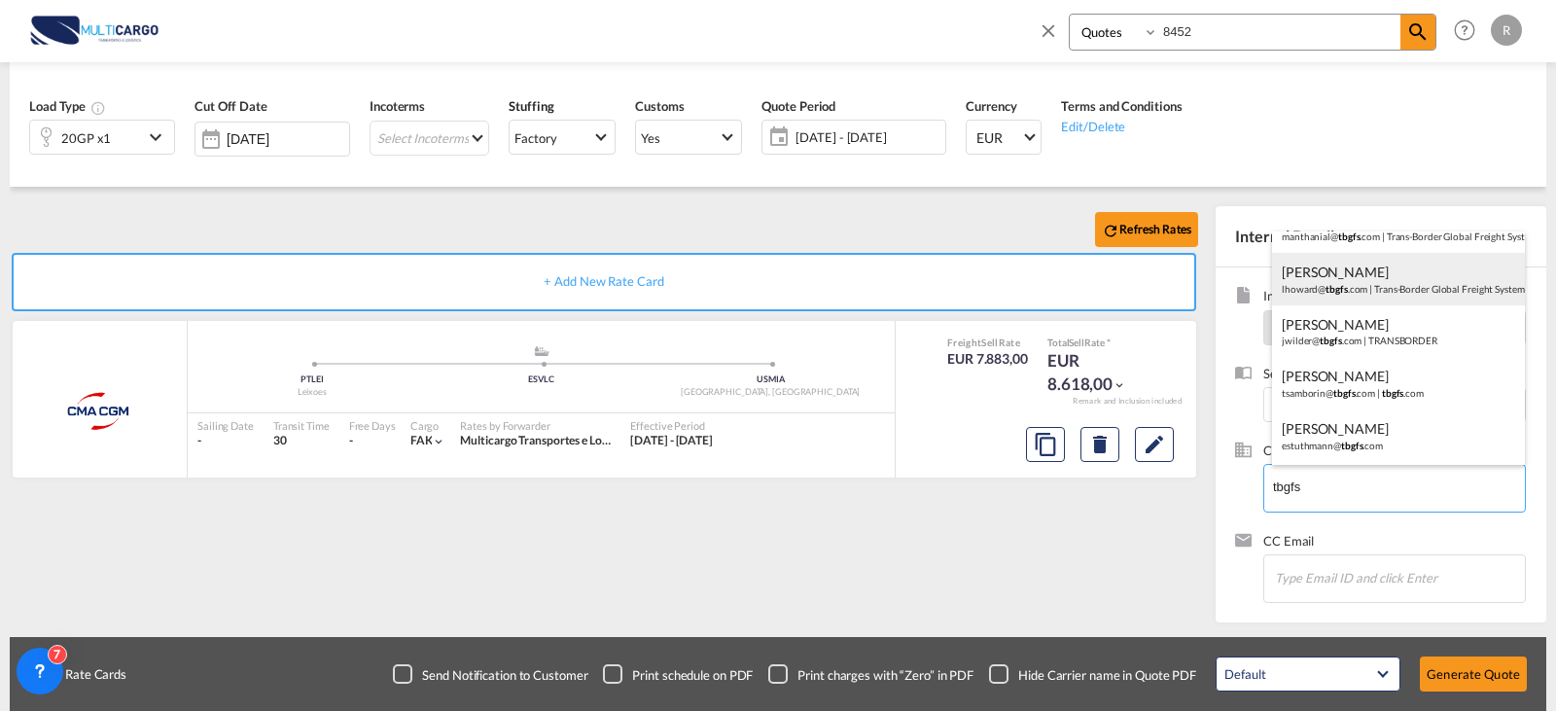
click at [1366, 277] on div "[PERSON_NAME]@ tbgfs .com | Trans-Border Global Freight Systems, Inc" at bounding box center [1398, 279] width 253 height 53
type input "Trans-Border Global Freight Systems, Inc, [PERSON_NAME], [EMAIL_ADDRESS][DOMAIN…"
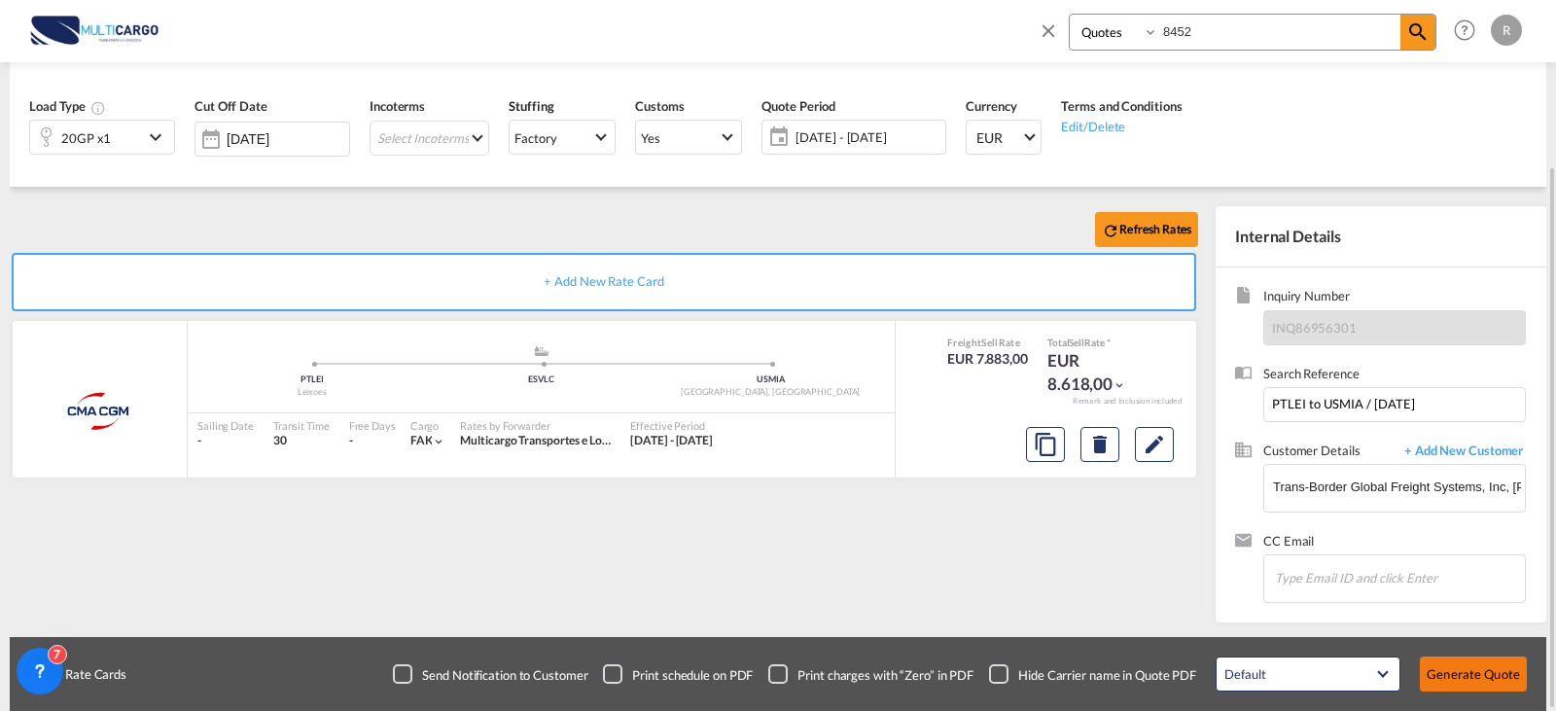
click at [1465, 672] on button "Generate Quote" at bounding box center [1473, 673] width 107 height 35
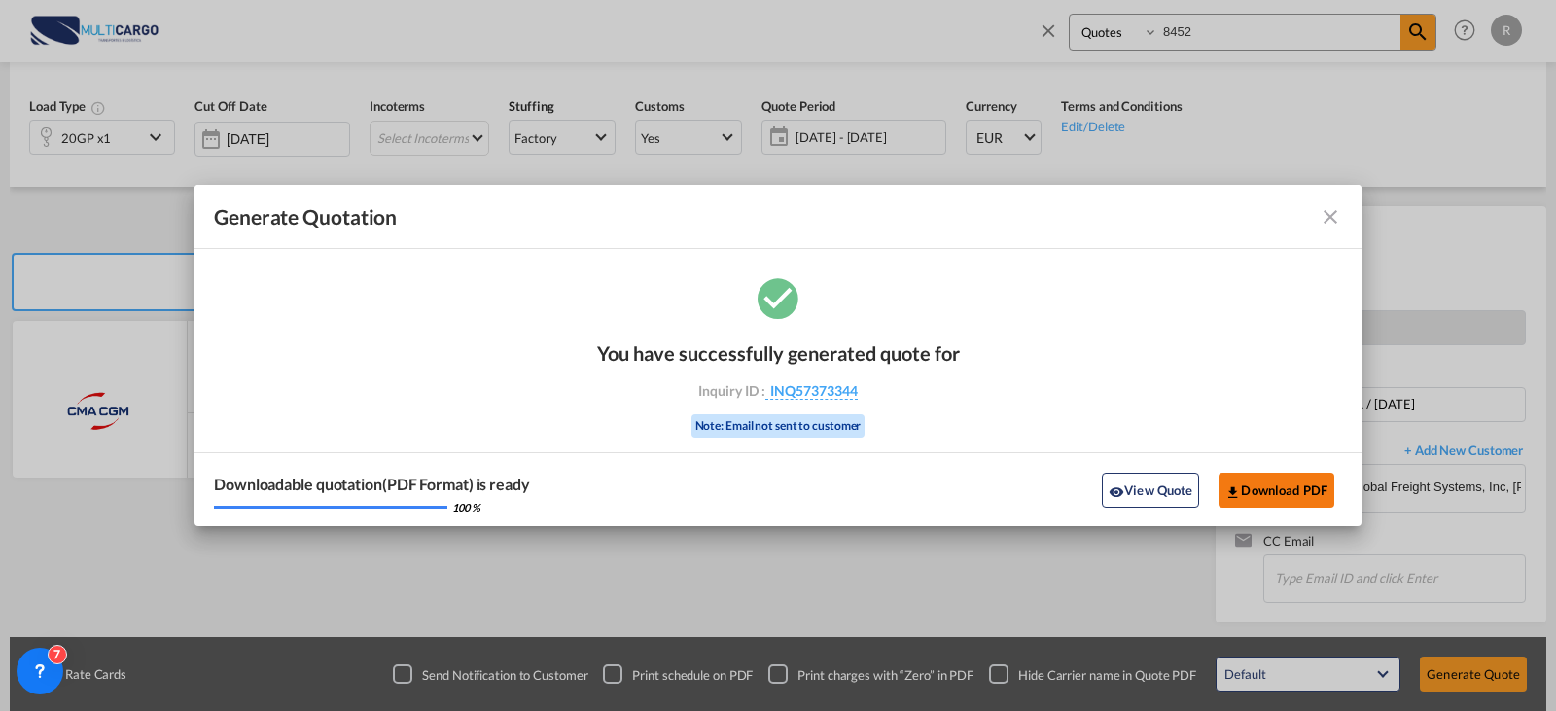
click at [1308, 481] on button "Download PDF" at bounding box center [1276, 490] width 116 height 35
